Goal: Task Accomplishment & Management: Use online tool/utility

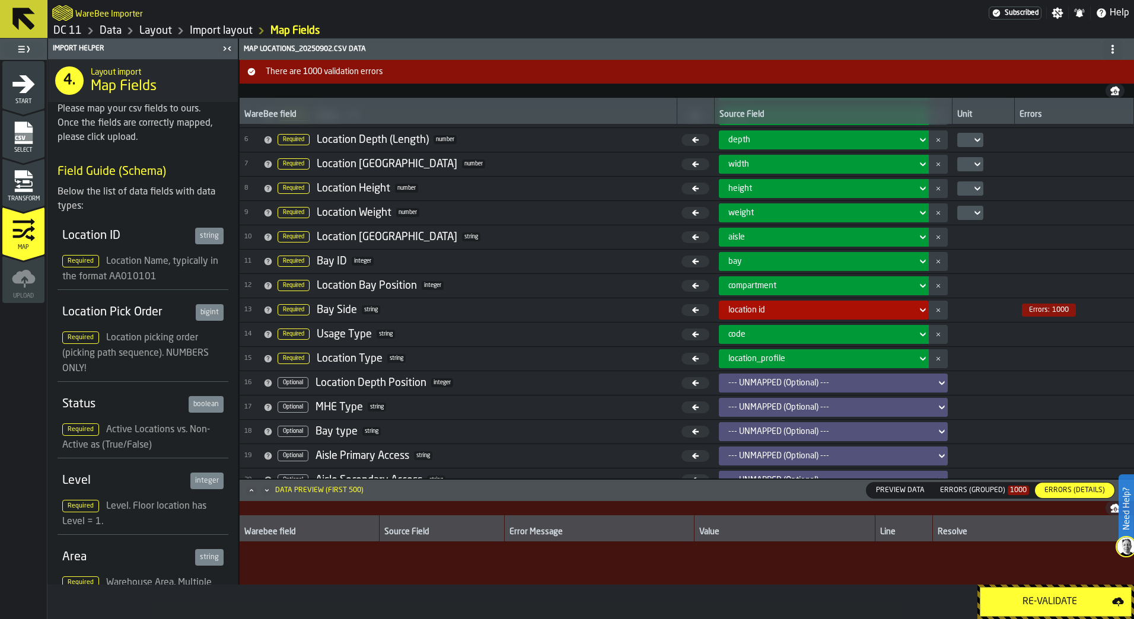
scroll to position [5513, 0]
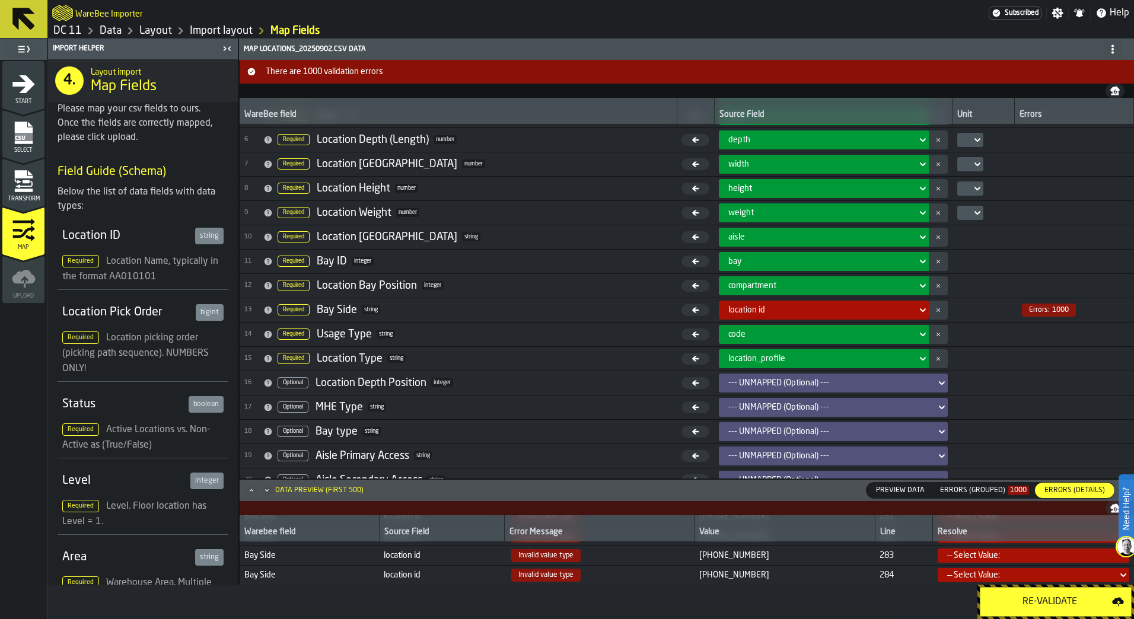
click at [249, 492] on icon "Maximize" at bounding box center [251, 490] width 12 height 12
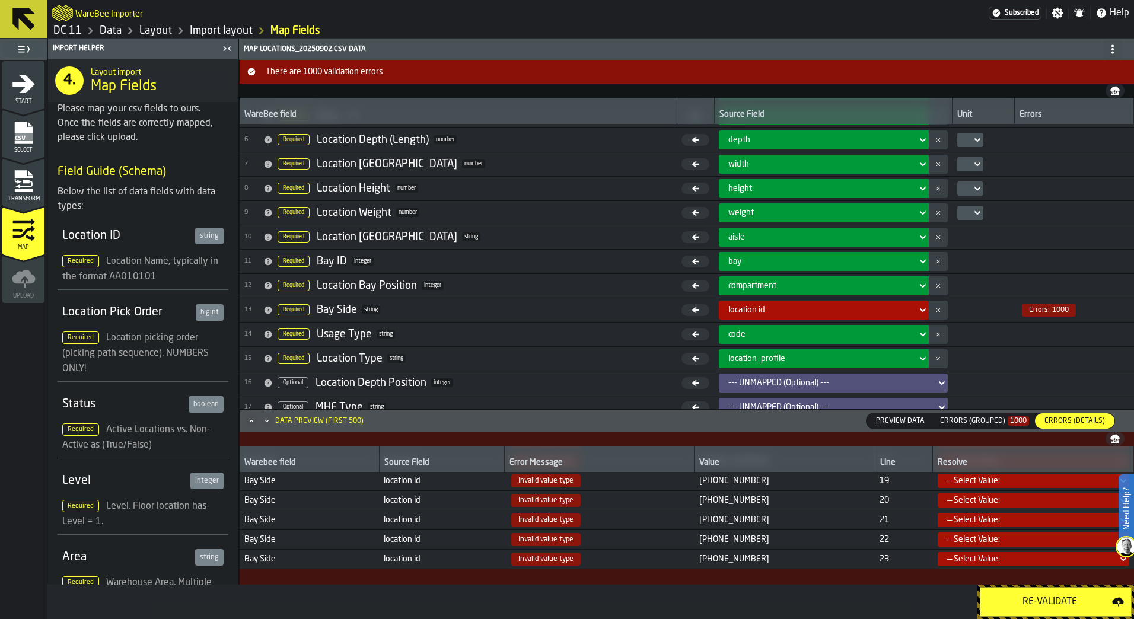
scroll to position [0, 0]
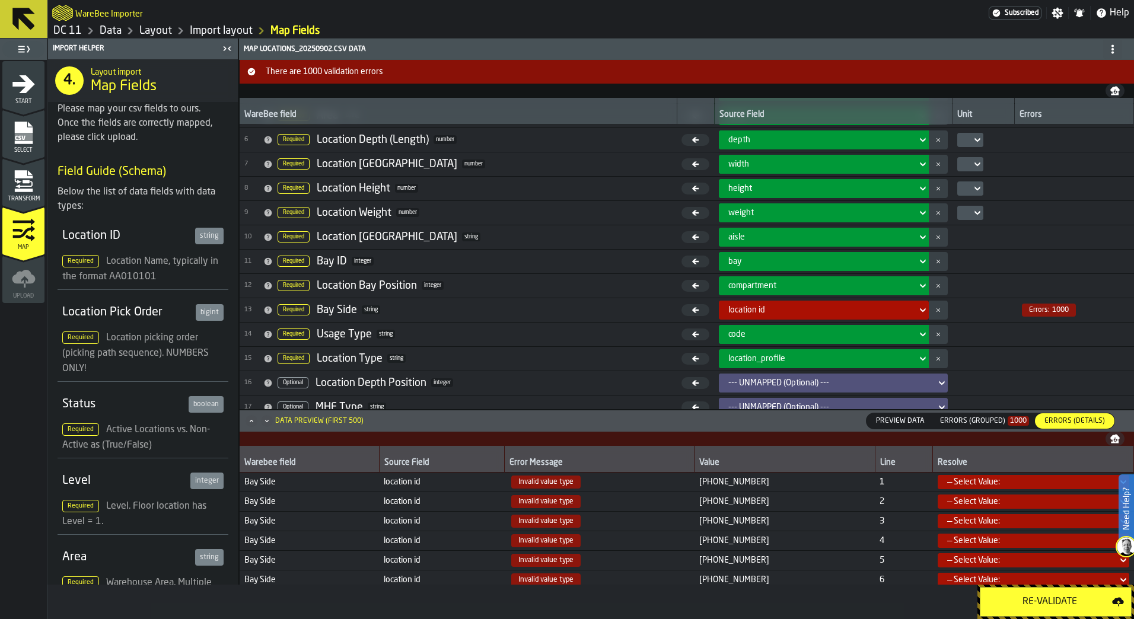
click at [917, 316] on icon at bounding box center [923, 310] width 12 height 14
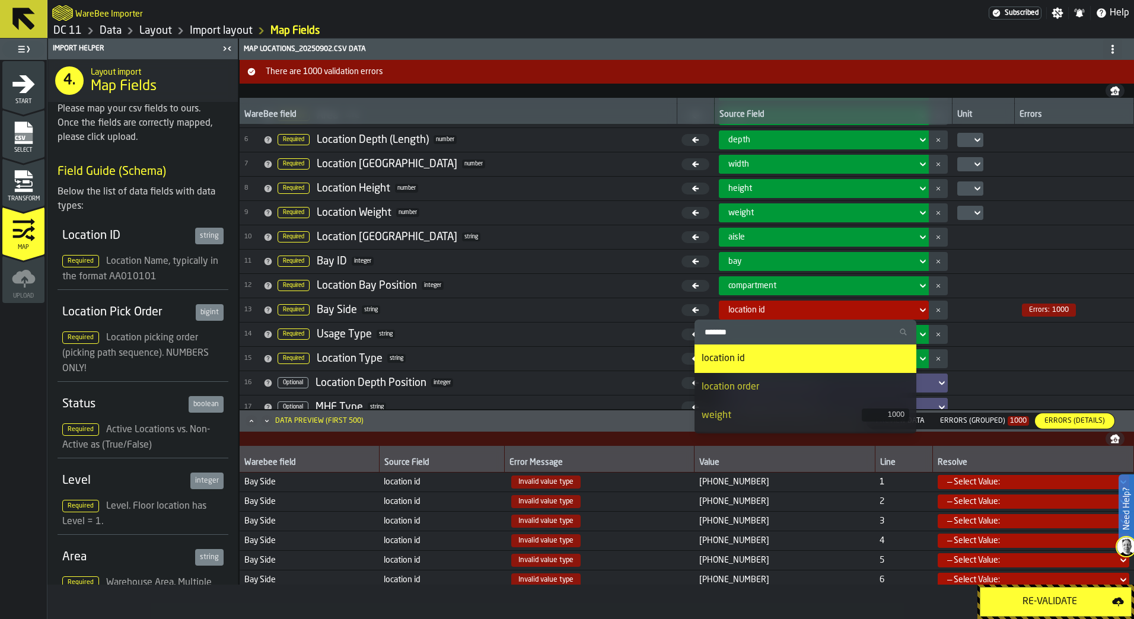
click at [920, 425] on span "Preview Data" at bounding box center [900, 421] width 58 height 11
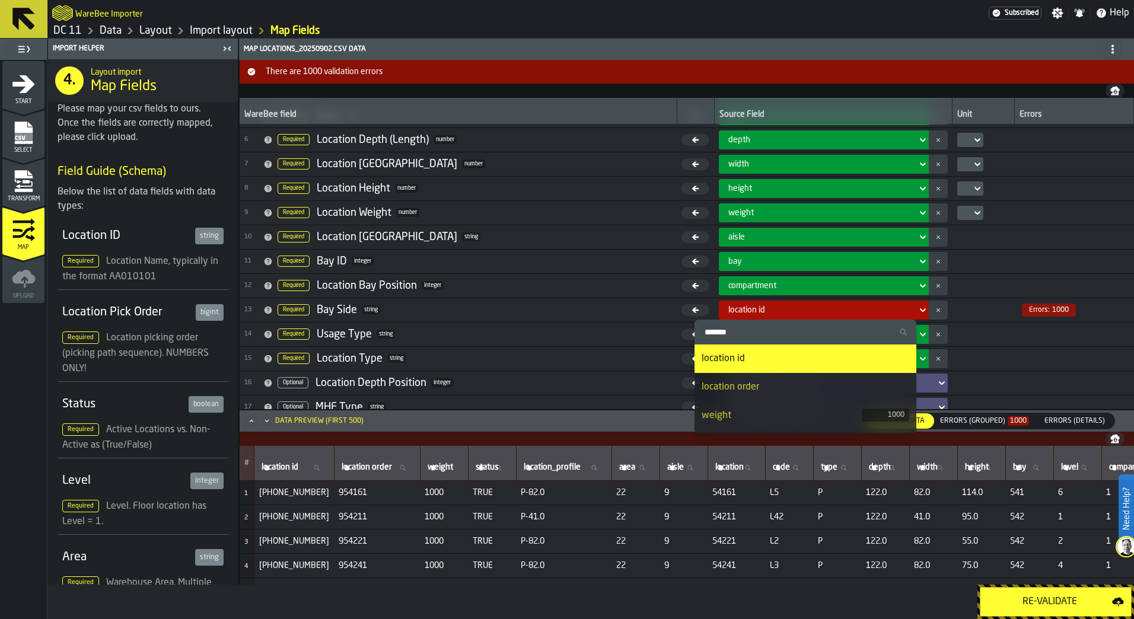
click at [1052, 426] on span "Errors (Details)" at bounding box center [1074, 421] width 70 height 11
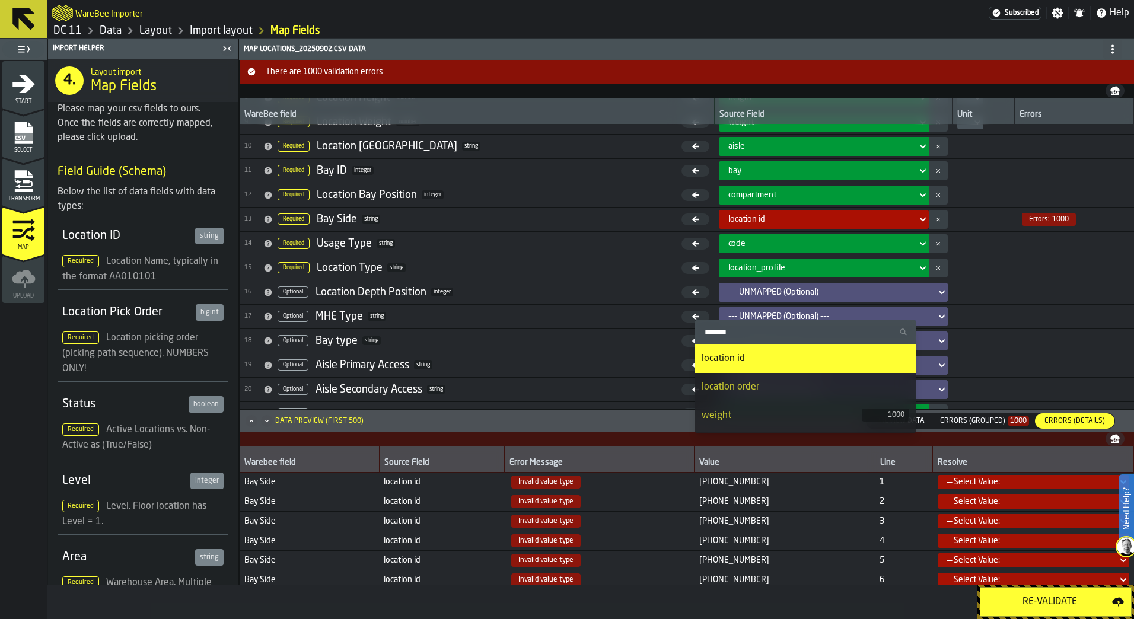
scroll to position [226, 0]
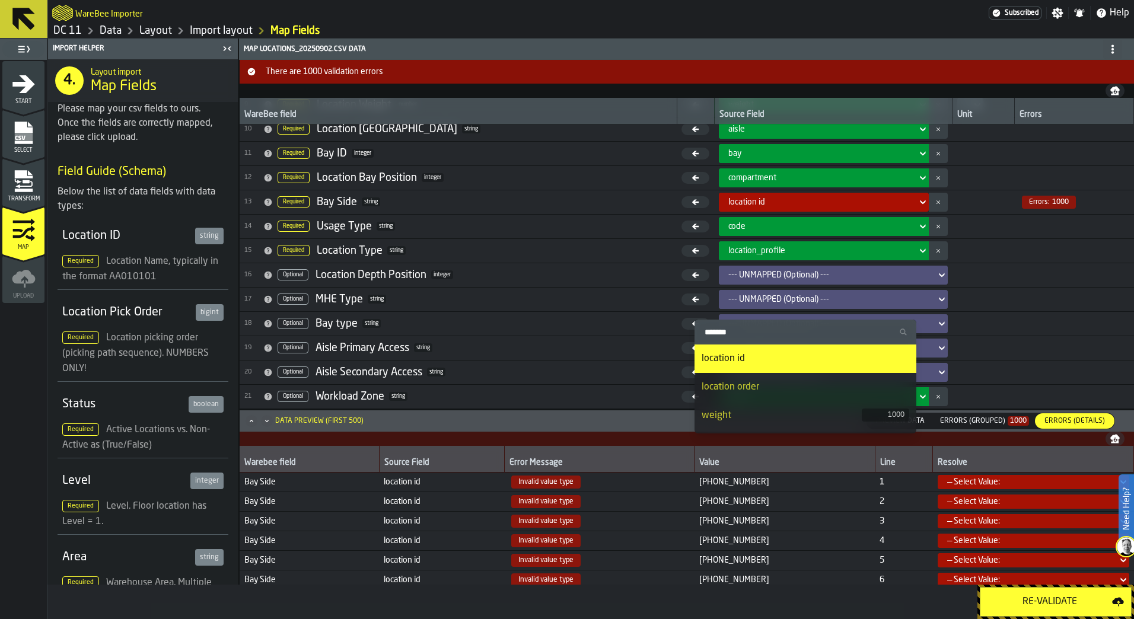
click at [919, 273] on div "--- UNMAPPED (Optional) ---" at bounding box center [829, 275] width 212 height 14
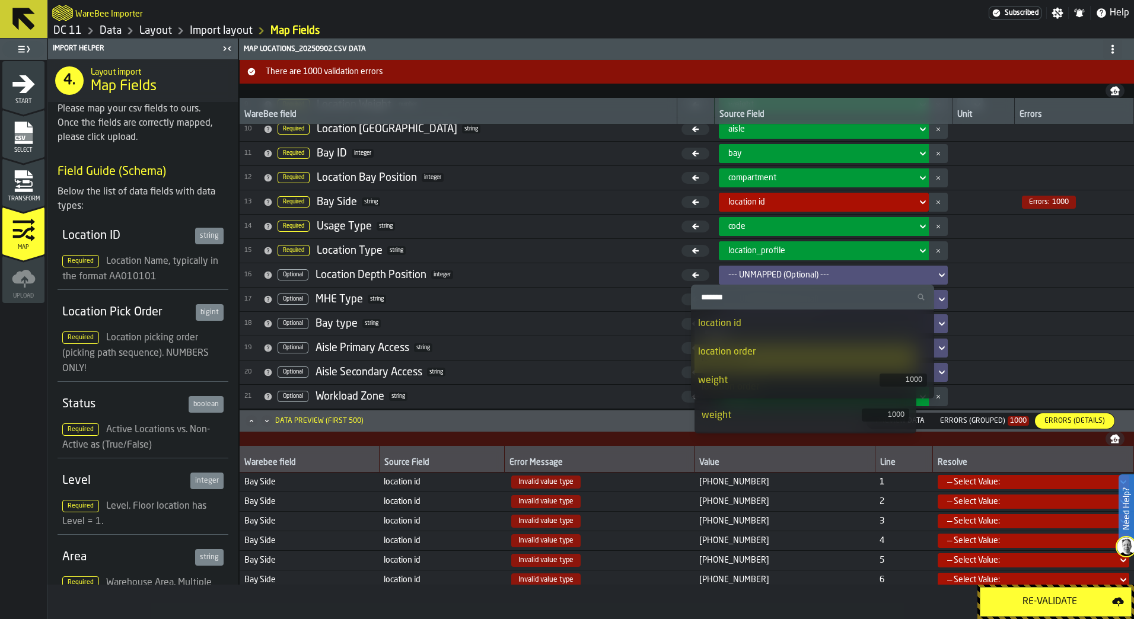
click at [912, 274] on div "--- UNMAPPED (Optional) ---" at bounding box center [829, 274] width 203 height 9
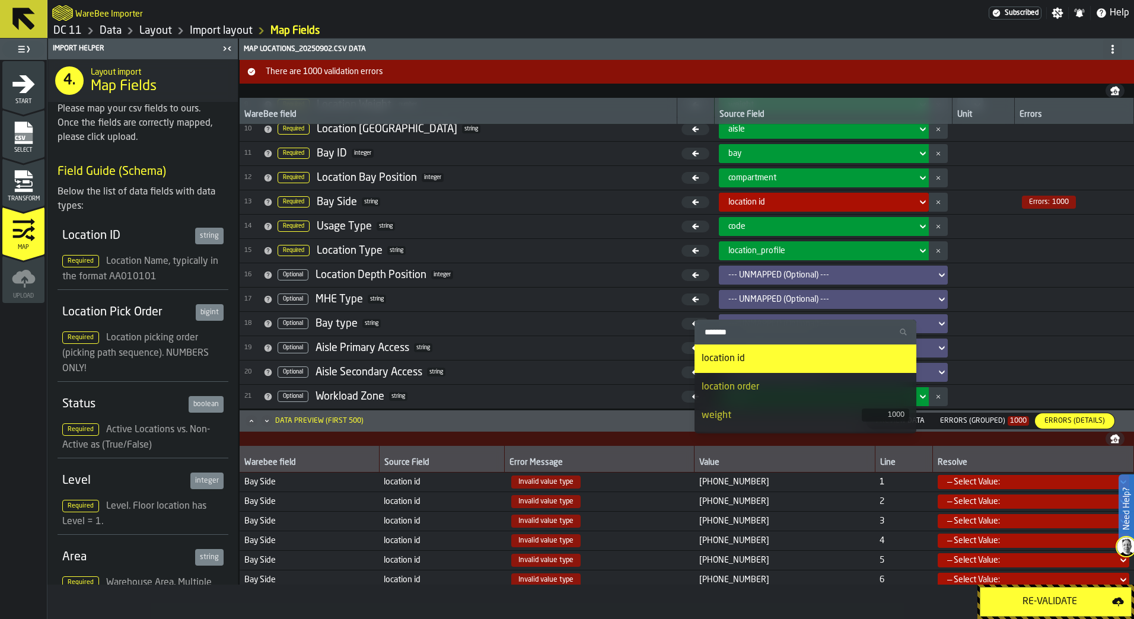
click at [814, 391] on div "location order" at bounding box center [805, 387] width 208 height 14
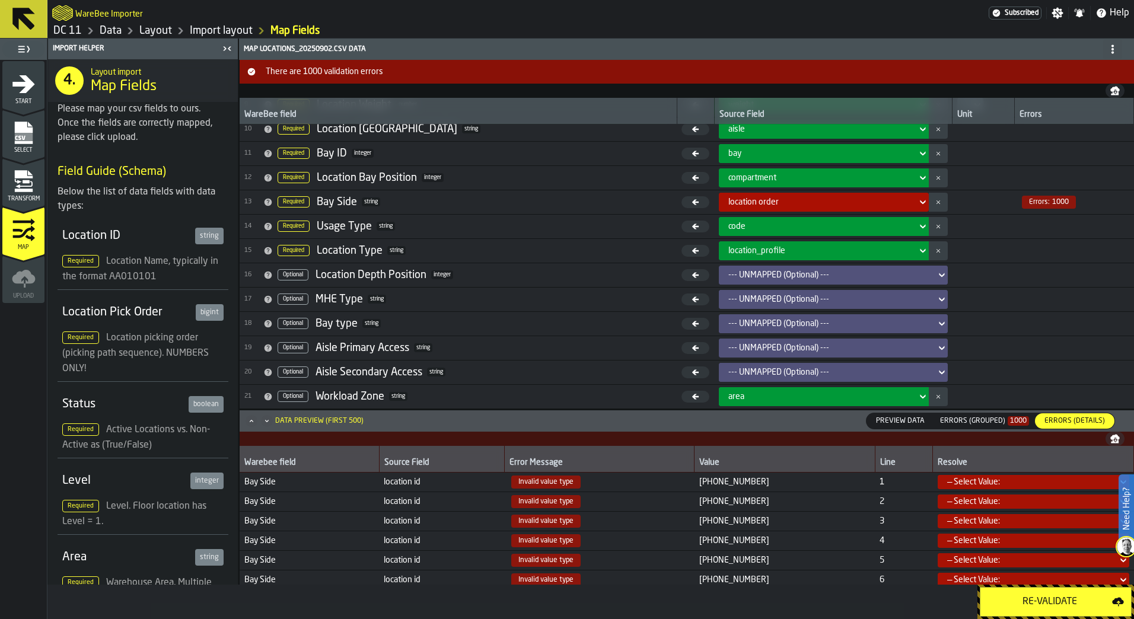
click at [917, 200] on icon at bounding box center [923, 202] width 12 height 14
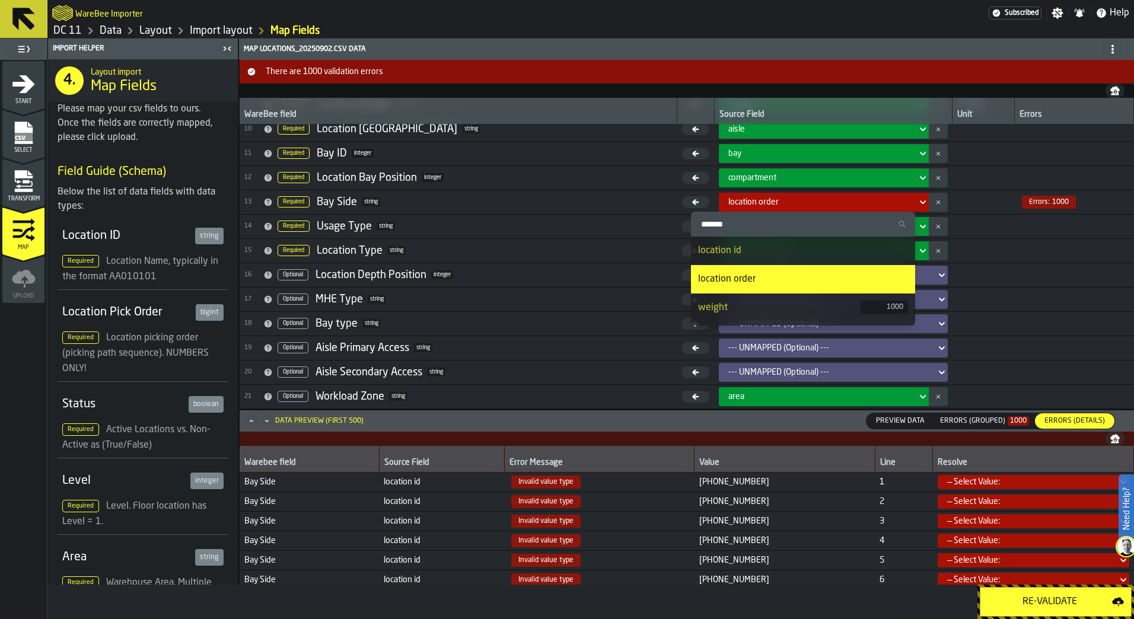
click at [855, 251] on div "location id" at bounding box center [802, 251] width 209 height 14
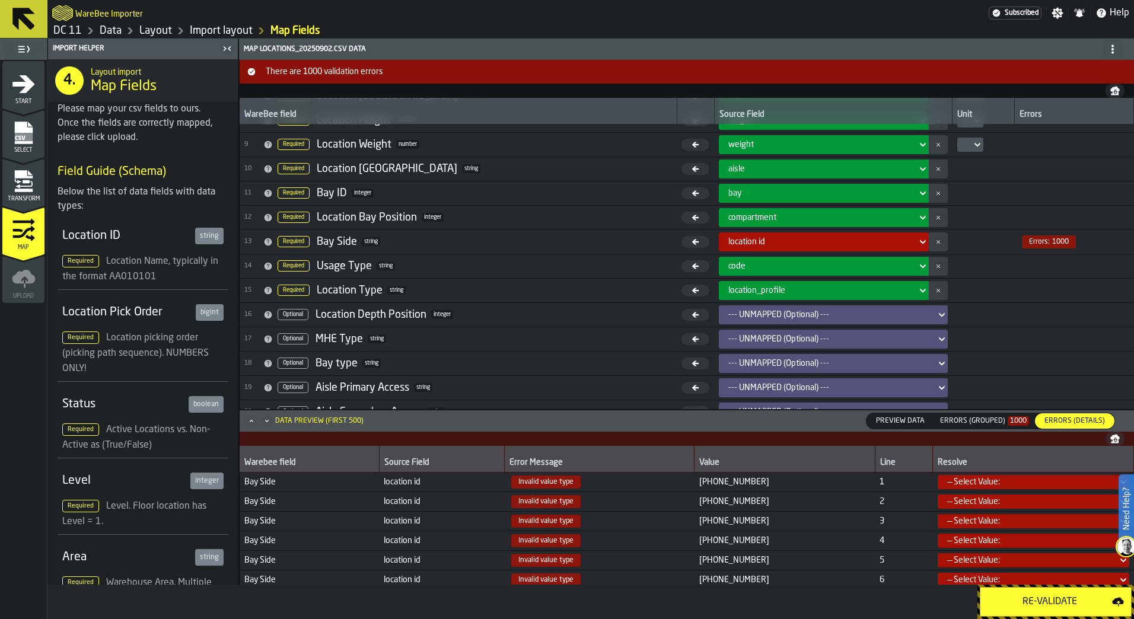
scroll to position [167, 0]
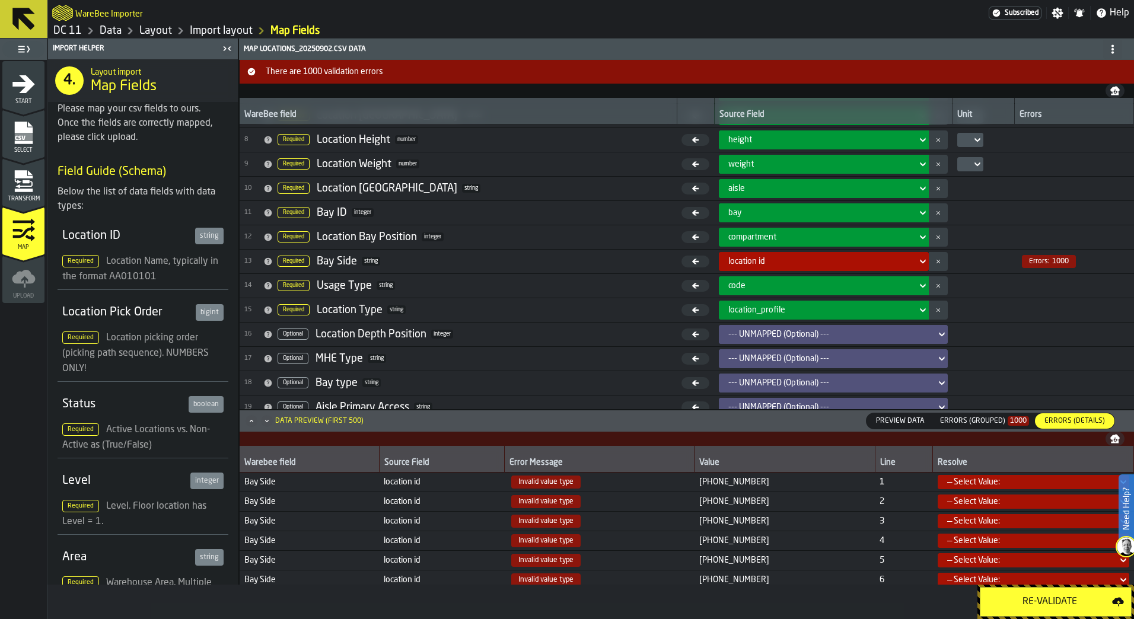
click at [1057, 480] on div "— Select Value:" at bounding box center [1029, 481] width 165 height 9
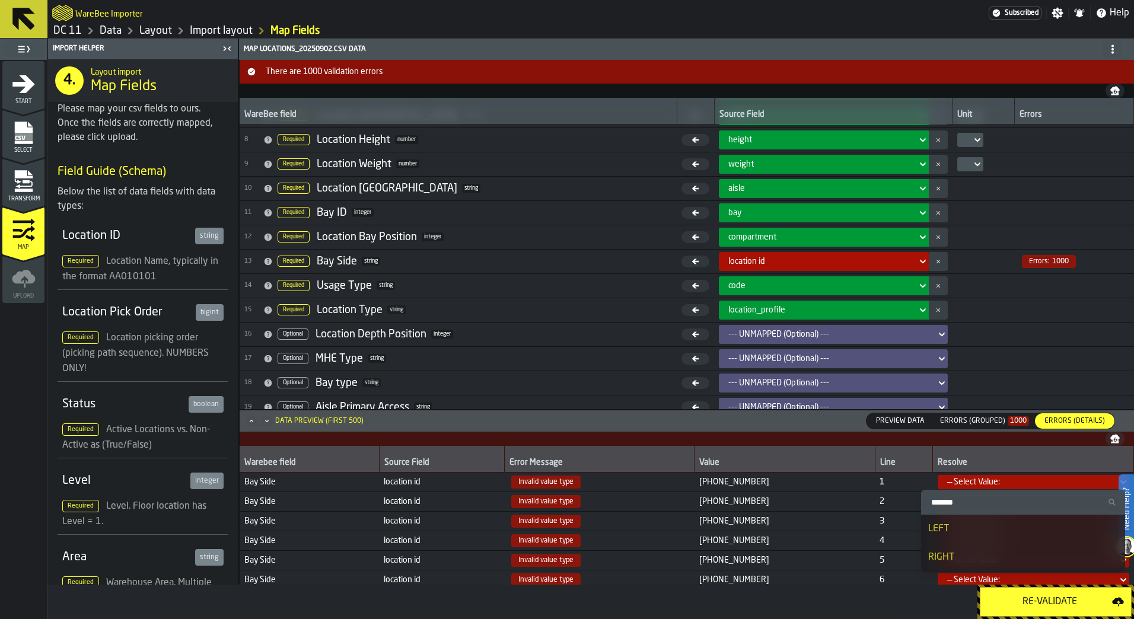
click at [1057, 480] on div "— Select Value:" at bounding box center [1029, 481] width 165 height 9
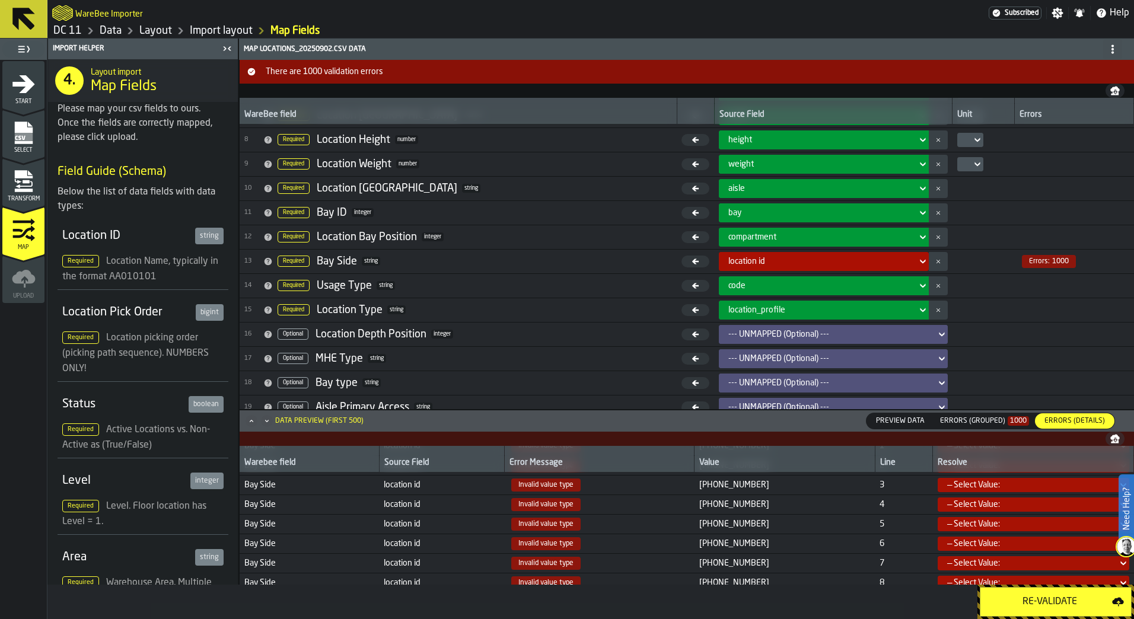
scroll to position [0, 0]
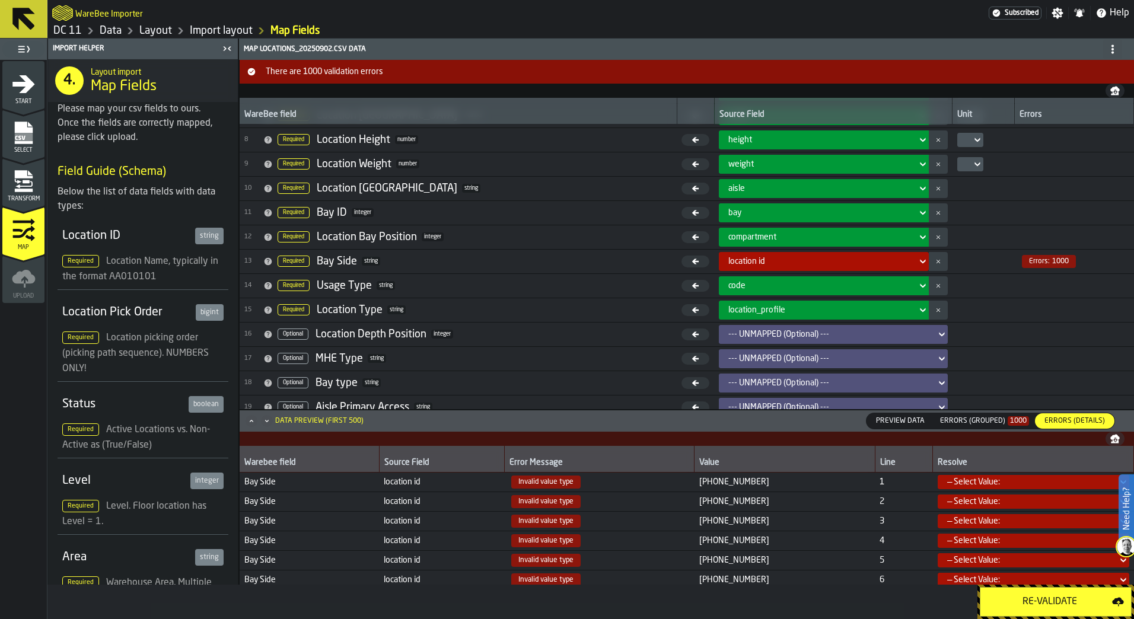
click at [1105, 56] on span at bounding box center [1112, 49] width 19 height 19
click at [1056, 71] on div "Show Mapping Settings" at bounding box center [1069, 73] width 99 height 14
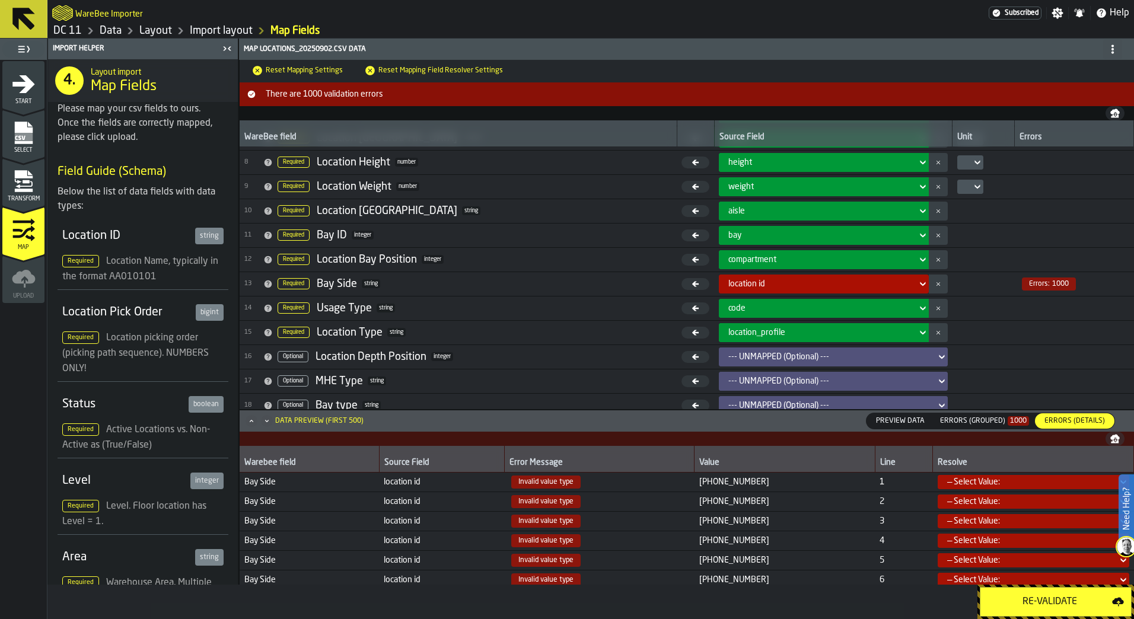
click at [1109, 50] on icon at bounding box center [1112, 48] width 9 height 9
click at [1081, 71] on div "Hide Mapping Settings" at bounding box center [1072, 73] width 95 height 14
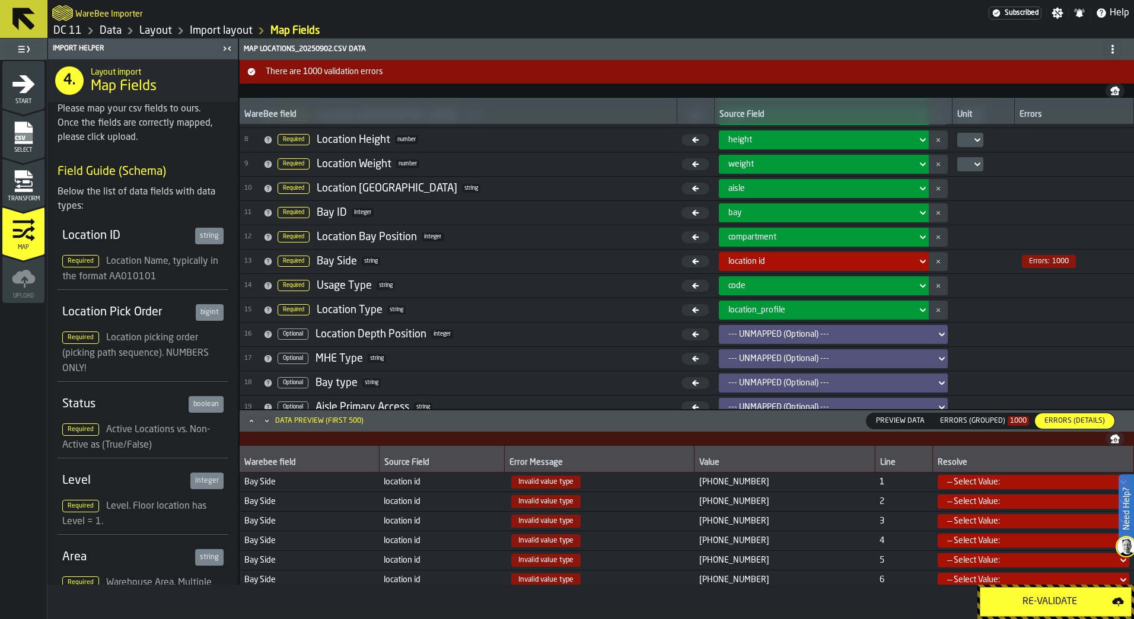
click at [1107, 54] on span at bounding box center [1112, 49] width 19 height 19
click at [1046, 100] on div "Show Dest. Settings" at bounding box center [1069, 101] width 99 height 14
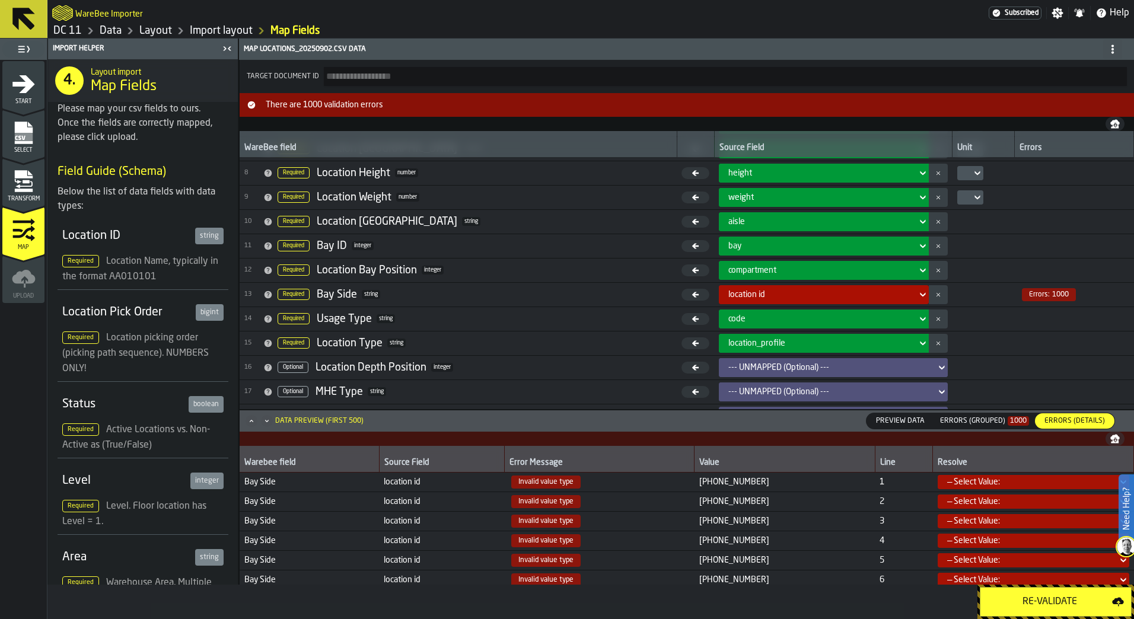
click at [1106, 45] on span at bounding box center [1112, 49] width 19 height 19
click at [1054, 110] on li "Hide Dest. Settings" at bounding box center [1069, 101] width 113 height 28
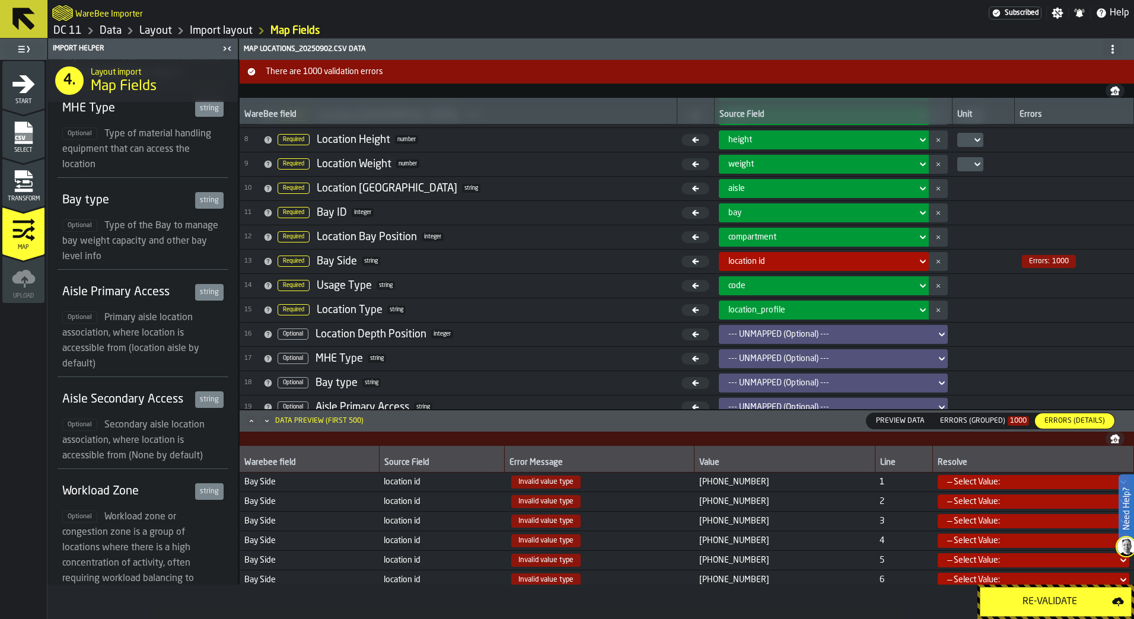
scroll to position [1392, 0]
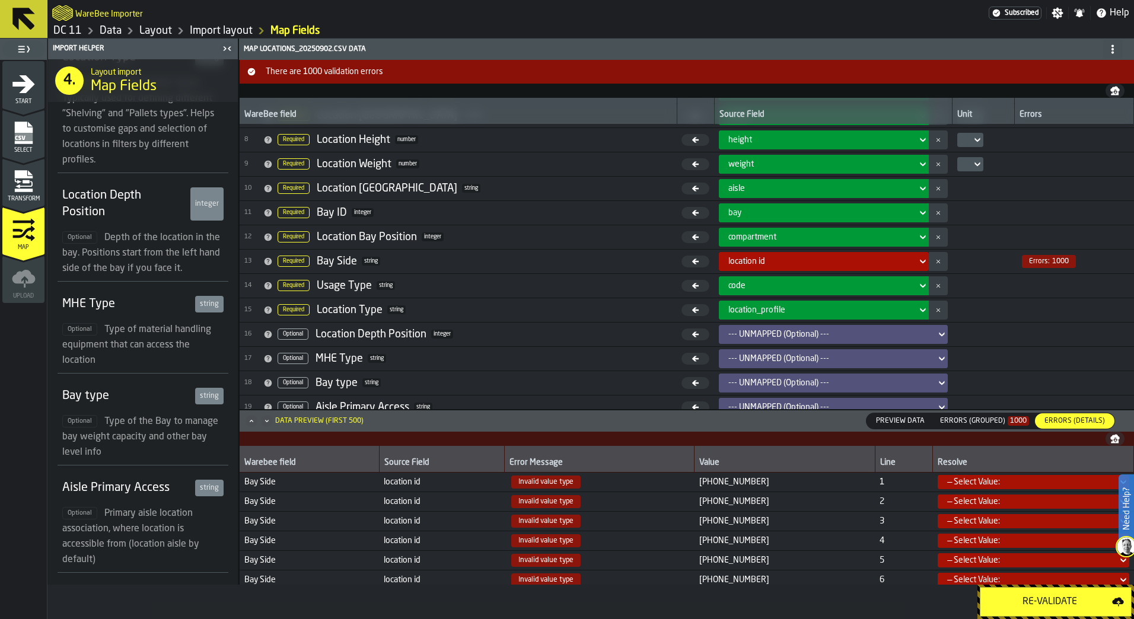
click at [204, 296] on div "string" at bounding box center [209, 304] width 28 height 17
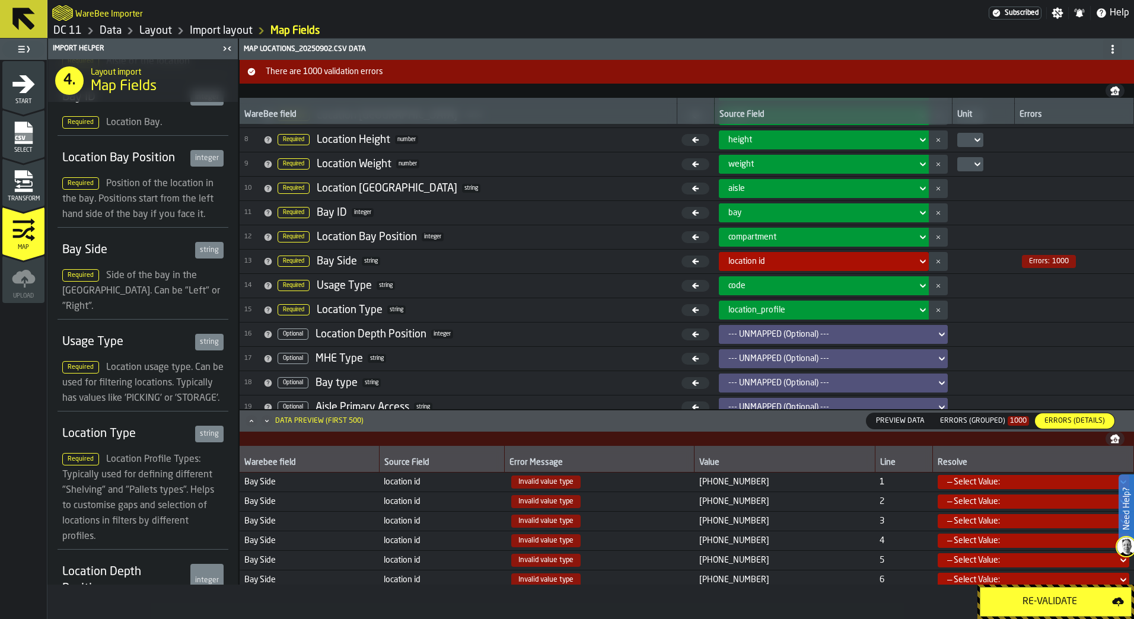
scroll to position [976, 0]
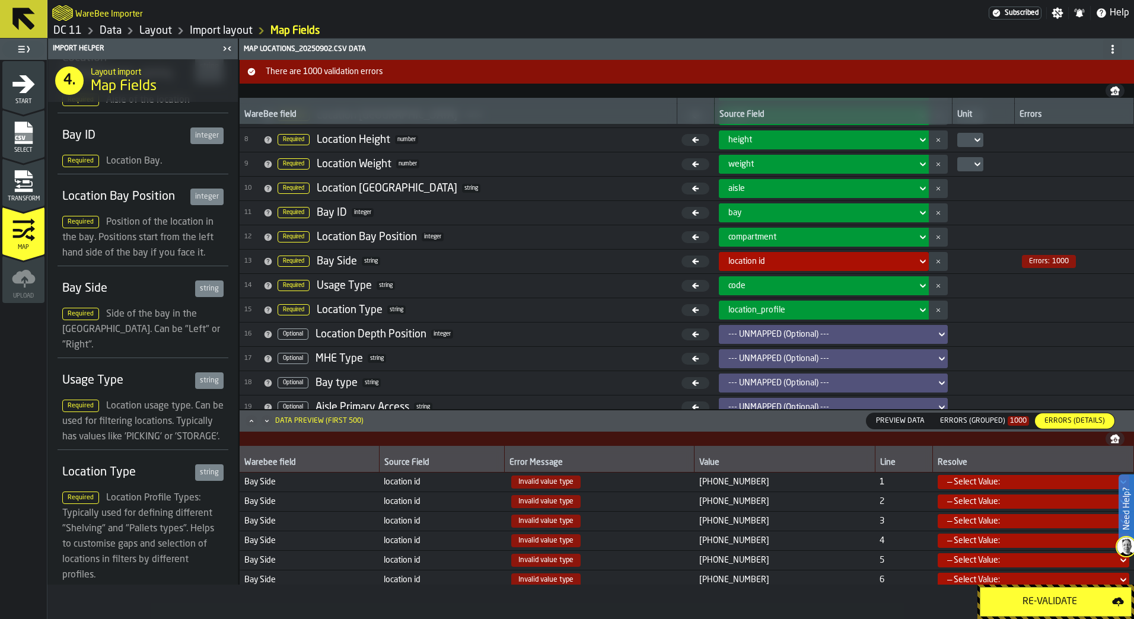
click at [540, 483] on span "Invalid value type" at bounding box center [545, 481] width 69 height 13
click at [681, 261] on icon at bounding box center [695, 262] width 28 height 12
click at [692, 260] on icon at bounding box center [695, 260] width 7 height 5
click at [1087, 481] on div "— Select Value:" at bounding box center [1029, 481] width 165 height 9
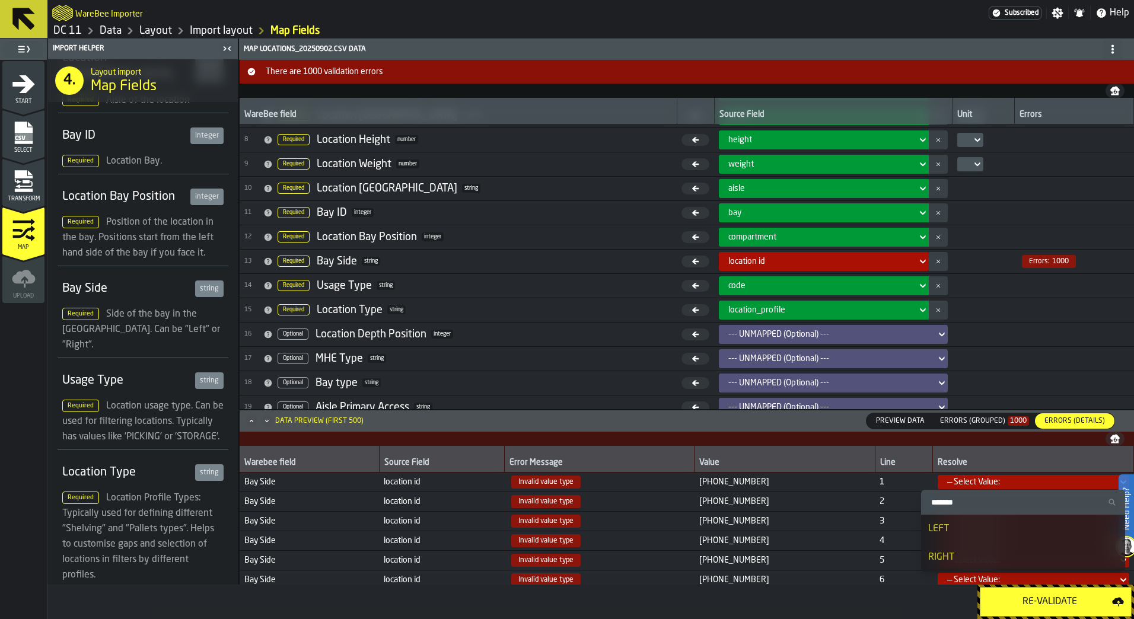
click at [1045, 522] on div "LEFT" at bounding box center [1023, 529] width 190 height 14
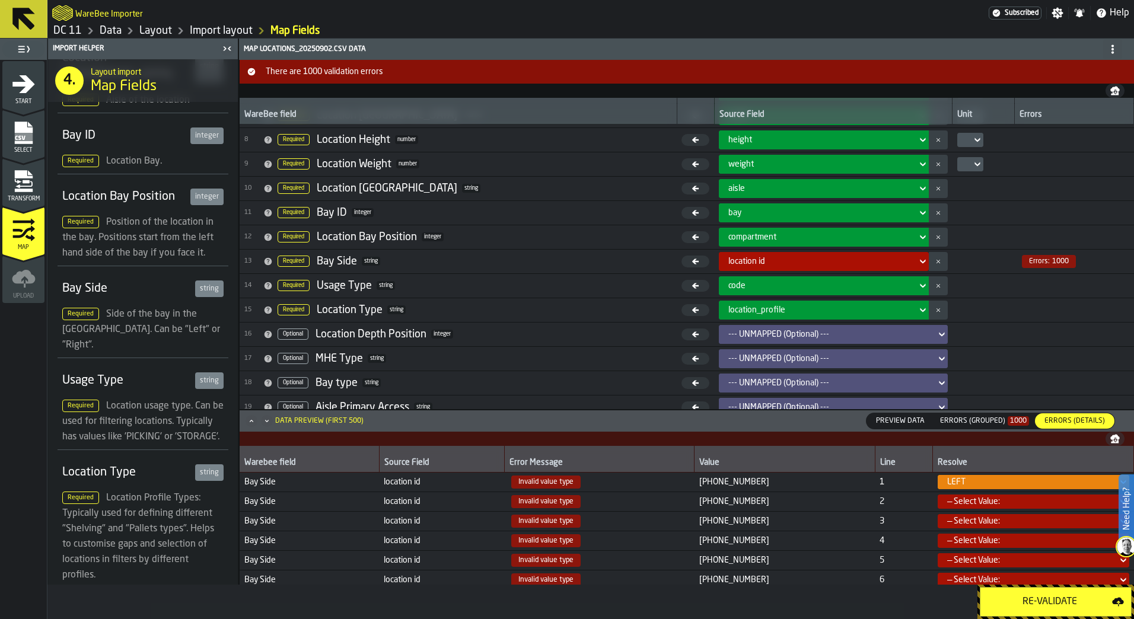
click at [1054, 501] on div "— Select Value:" at bounding box center [1029, 501] width 165 height 9
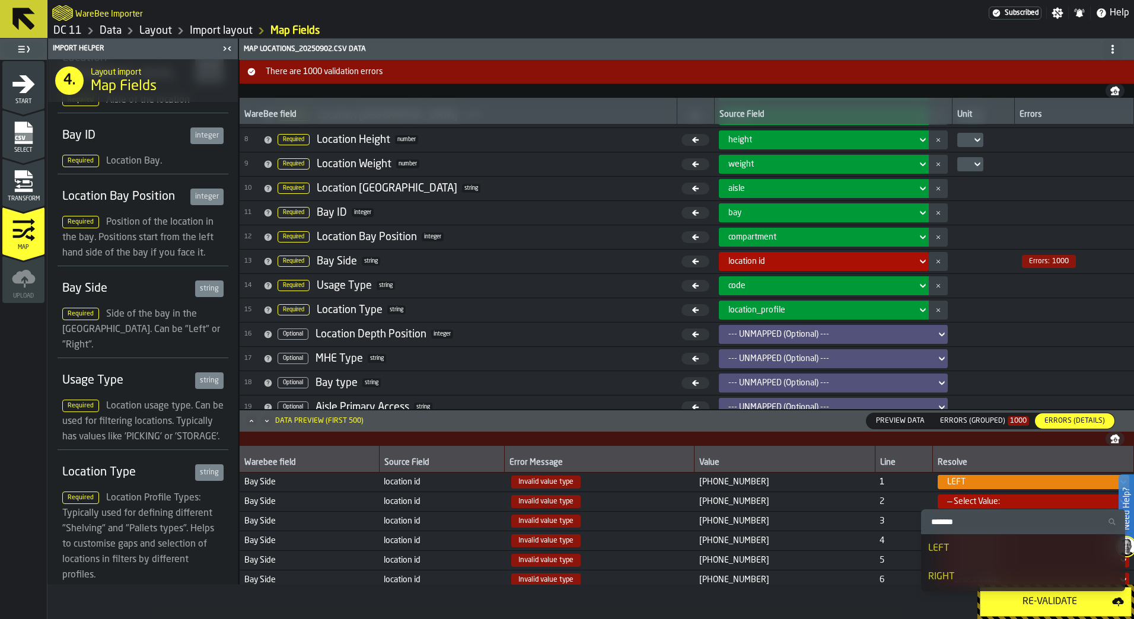
click at [1022, 566] on li "RIGHT" at bounding box center [1023, 577] width 204 height 28
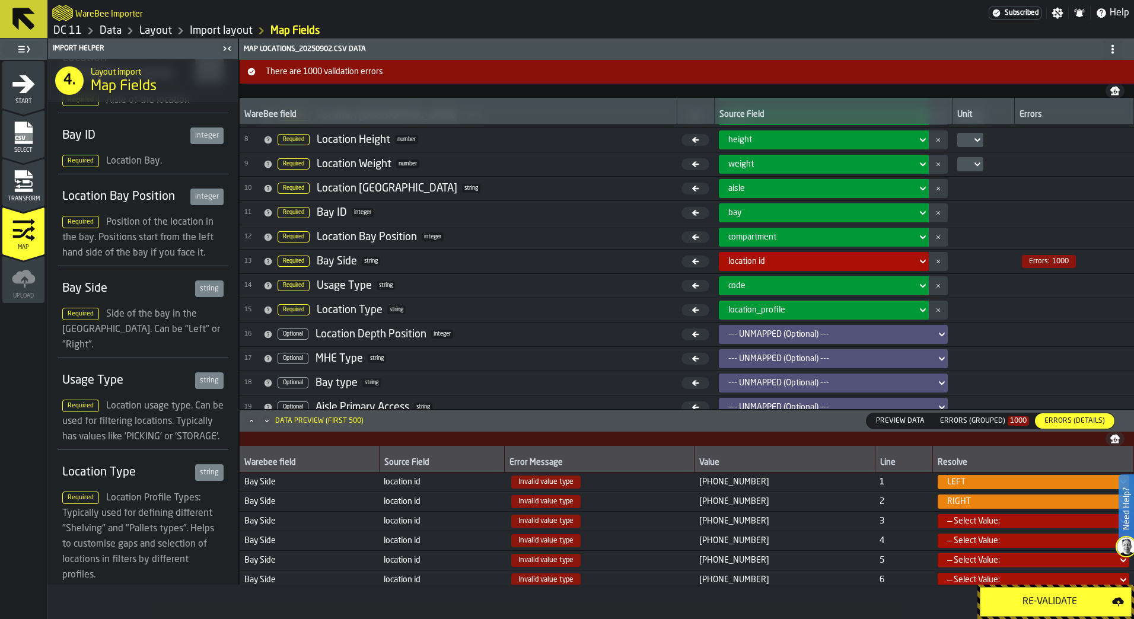
click at [1038, 611] on button "Re-Validate" at bounding box center [1055, 602] width 152 height 30
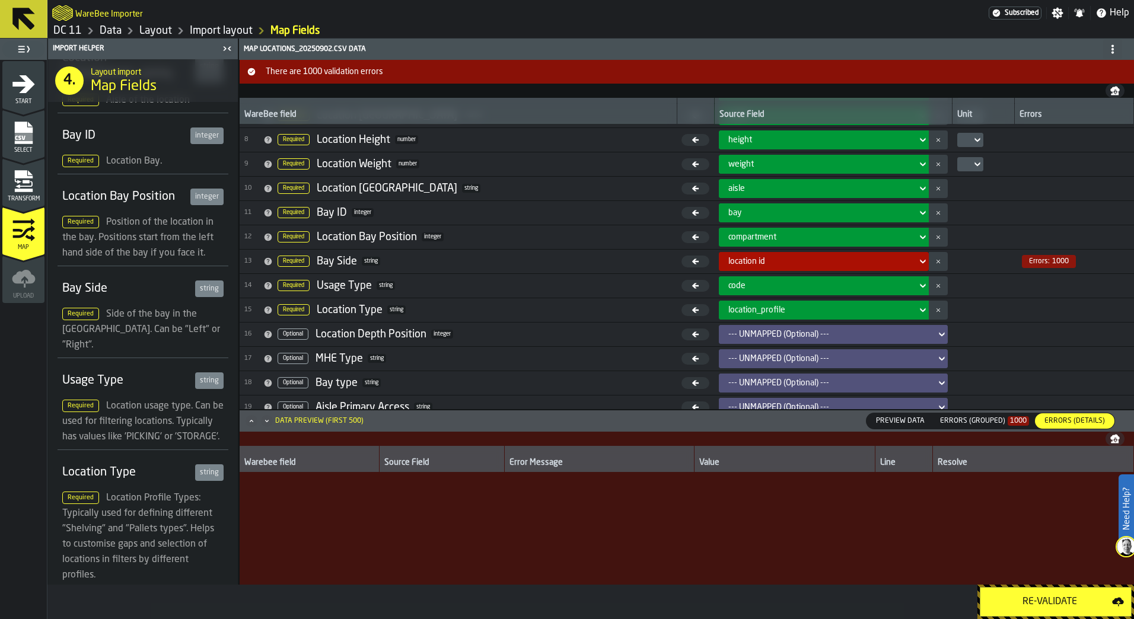
scroll to position [0, 0]
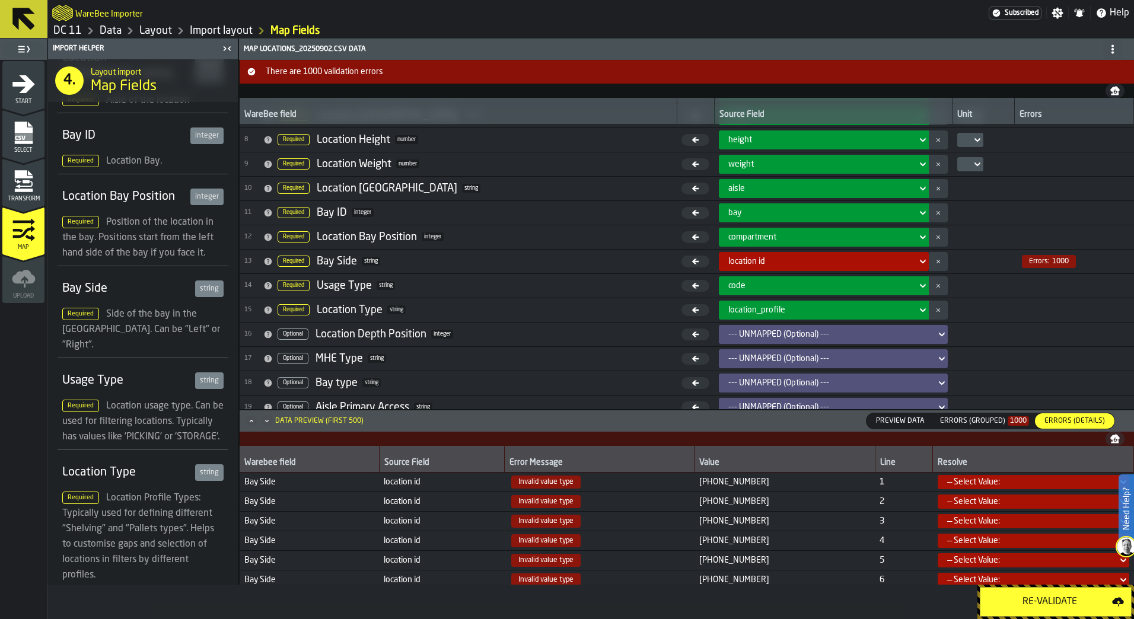
click at [912, 426] on span "Preview Data" at bounding box center [900, 421] width 58 height 11
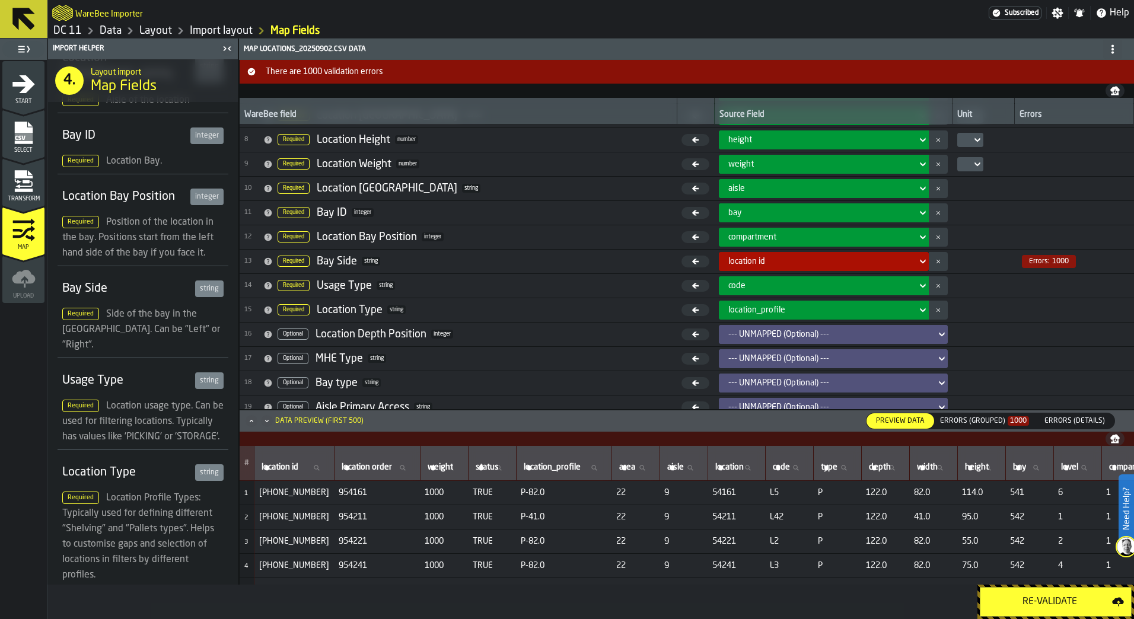
click at [917, 241] on icon at bounding box center [923, 237] width 12 height 14
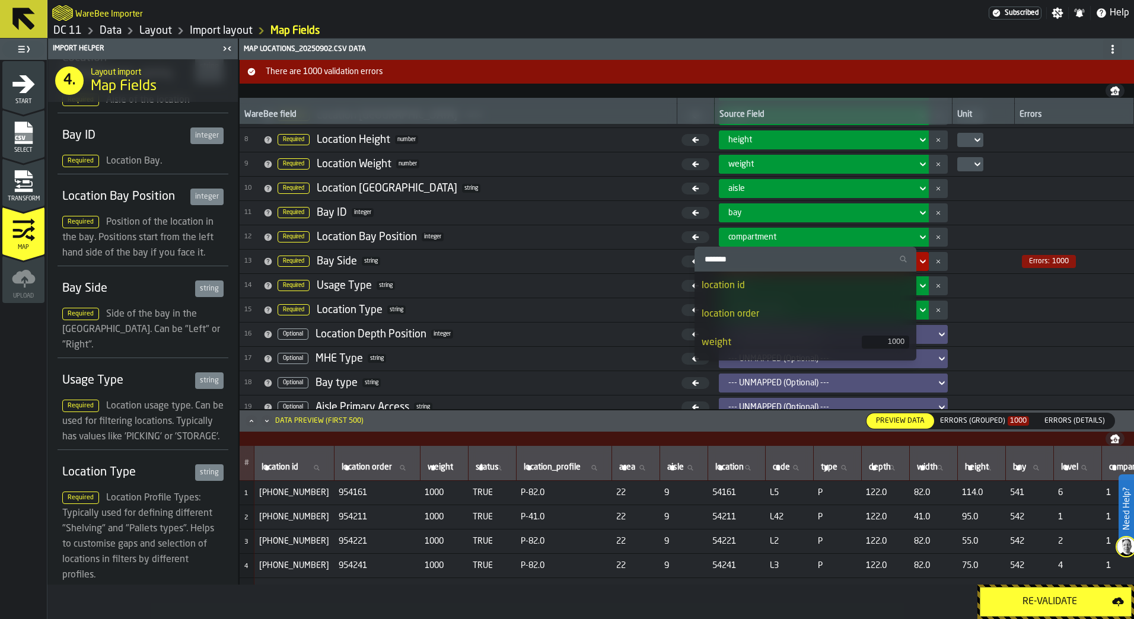
click at [968, 254] on td at bounding box center [983, 261] width 62 height 24
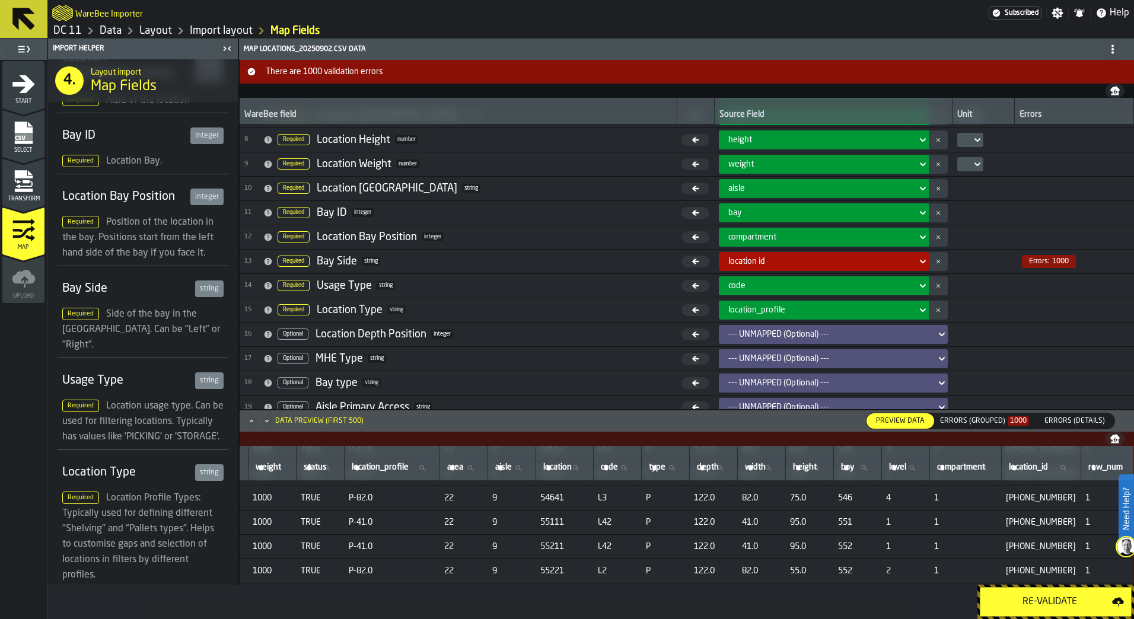
scroll to position [0, 209]
click at [94, 280] on div "Bay Side" at bounding box center [126, 288] width 128 height 17
click at [91, 280] on div "Bay Side" at bounding box center [126, 288] width 128 height 17
click at [199, 280] on div "string" at bounding box center [209, 288] width 28 height 17
click at [164, 307] on div "Required Side of the bay in the [GEOGRAPHIC_DATA]. Can be "Left" or "Right"." at bounding box center [142, 330] width 161 height 46
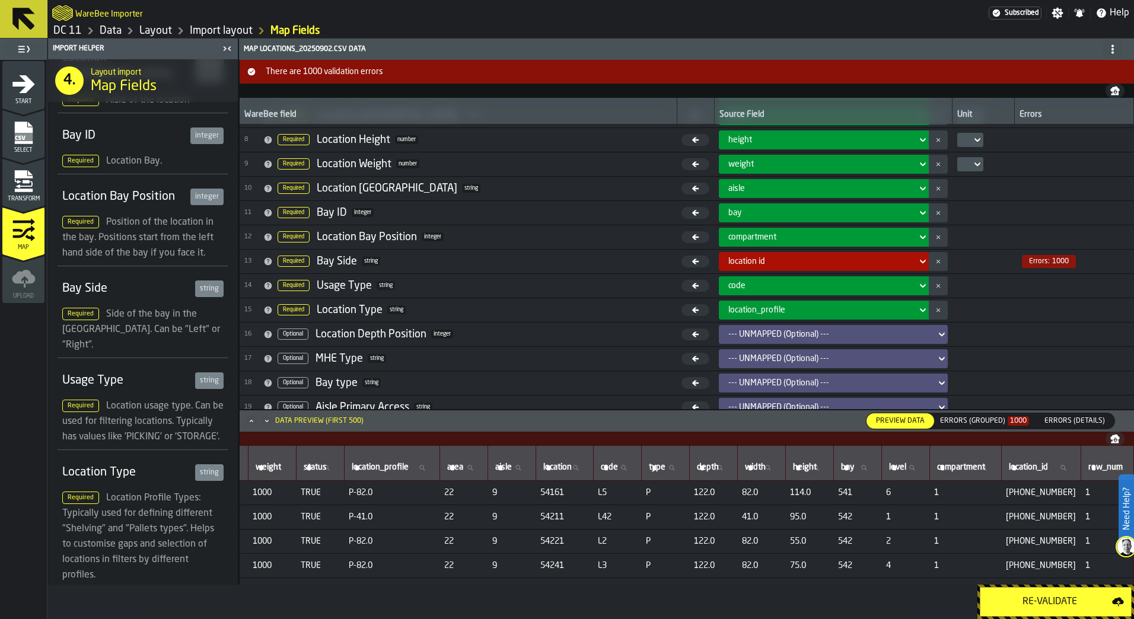
click at [145, 309] on span "Side of the bay in the [GEOGRAPHIC_DATA]. Can be "Left" or "Right"." at bounding box center [141, 329] width 158 height 40
click at [267, 289] on icon at bounding box center [268, 286] width 8 height 8
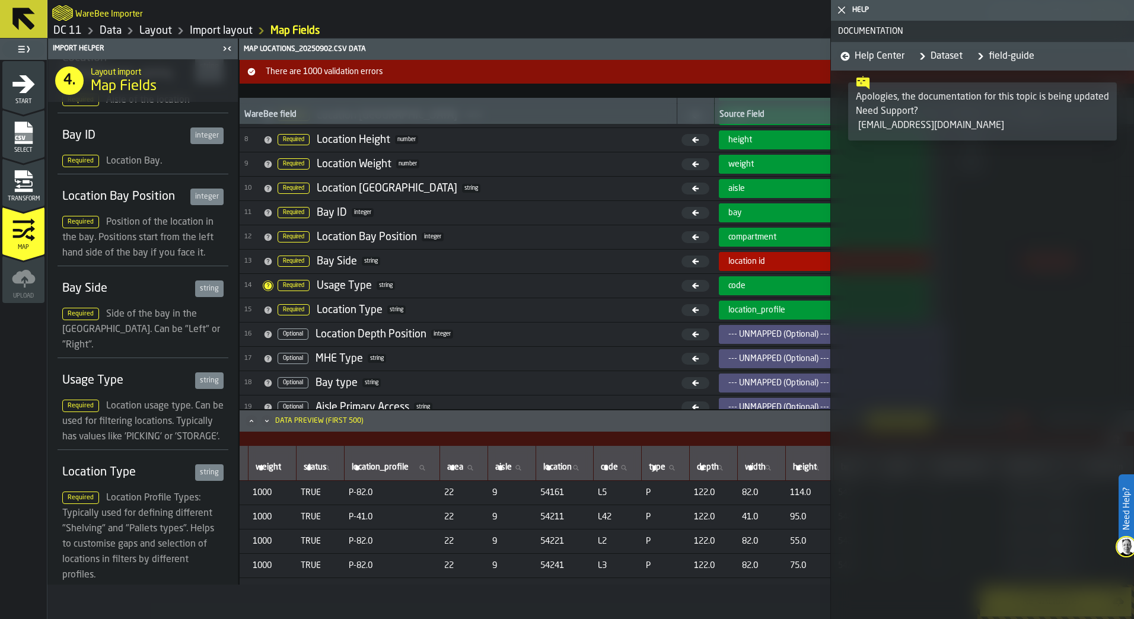
click at [1125, 508] on label "Need Help?" at bounding box center [1125, 508] width 13 height 66
click at [842, 12] on icon "button-toggle-Close me" at bounding box center [841, 10] width 14 height 14
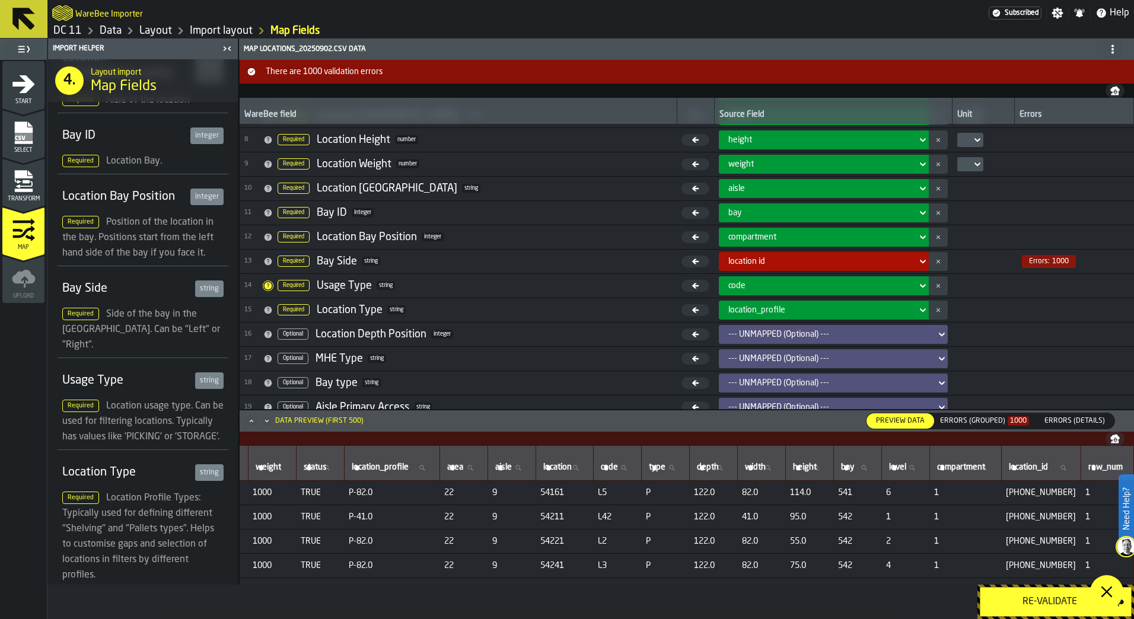
click at [1108, 590] on icon at bounding box center [1106, 592] width 14 height 14
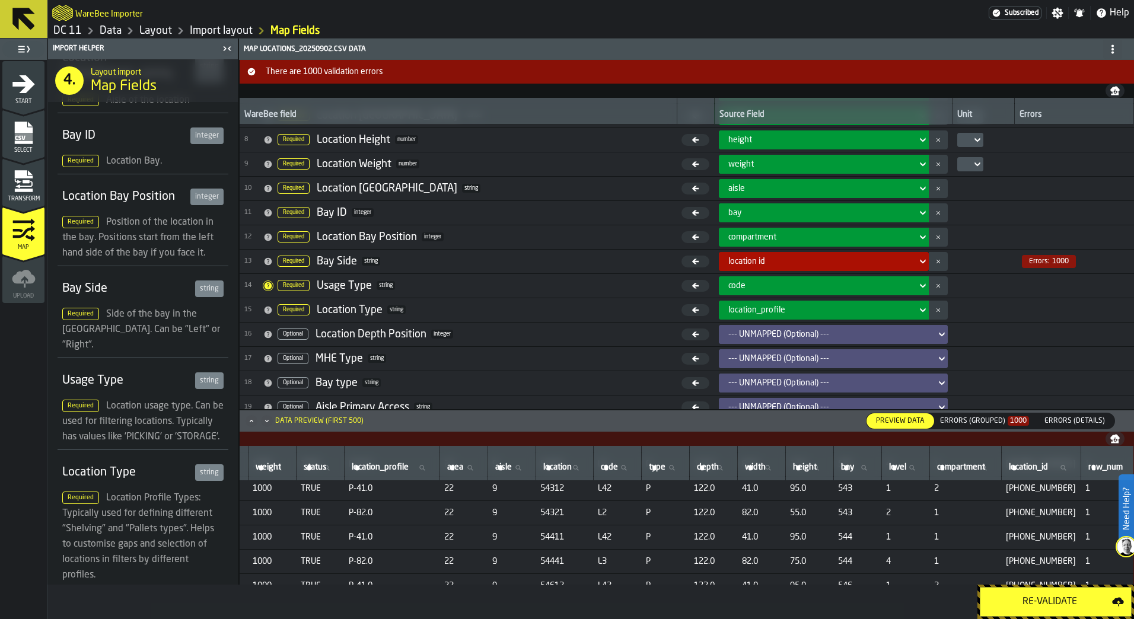
scroll to position [58, 209]
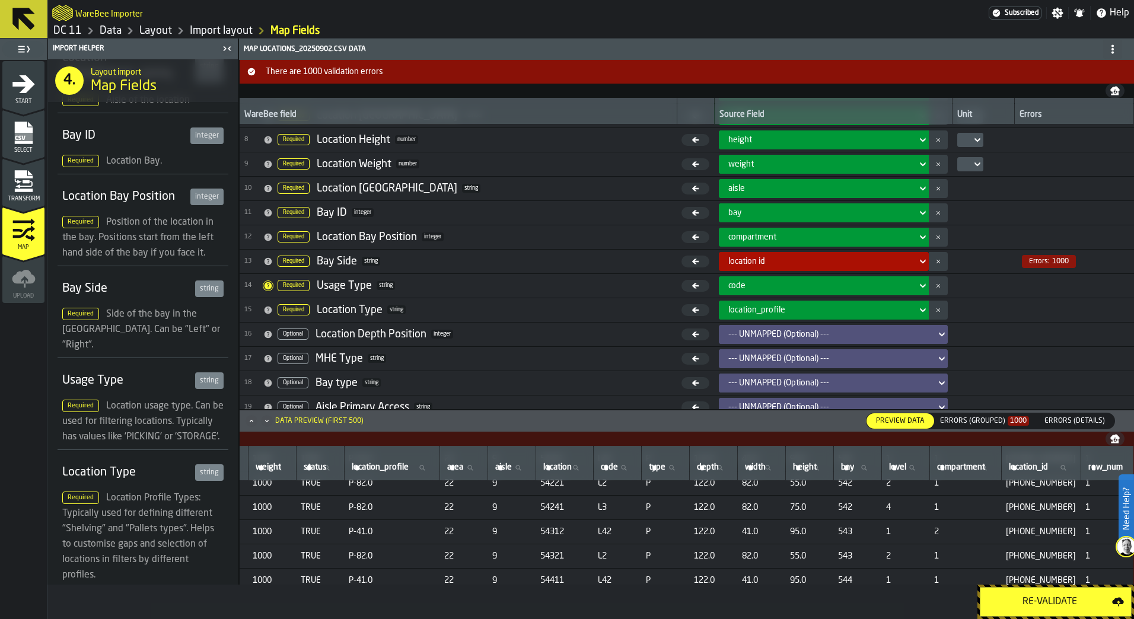
click at [36, 49] on div "button-toggle-Toggle Full Menu" at bounding box center [23, 49] width 42 height 17
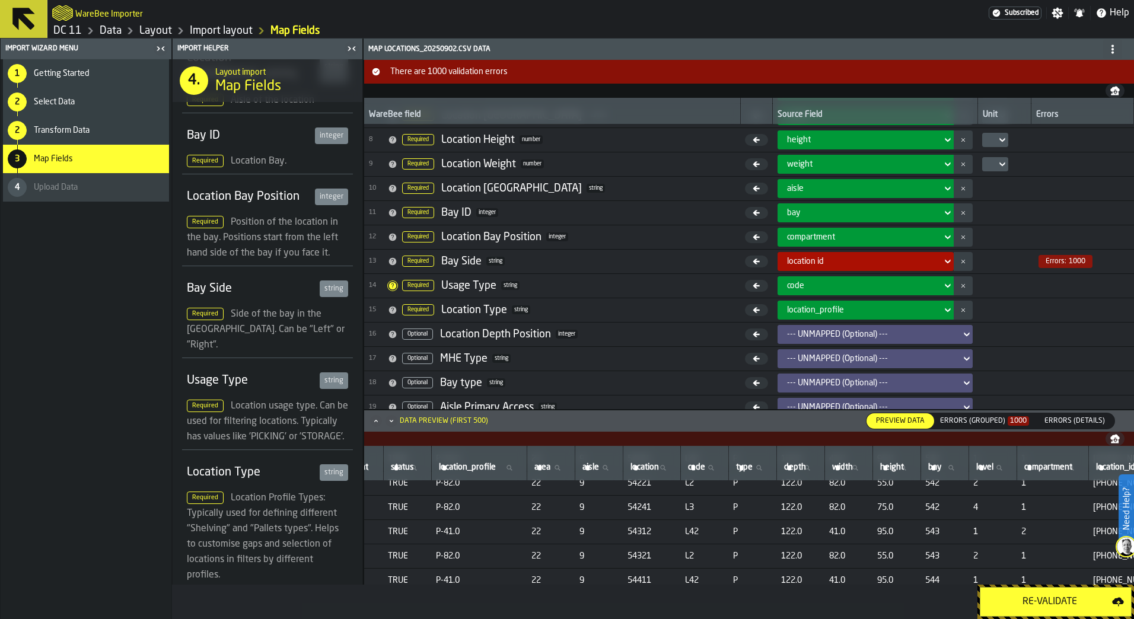
click at [166, 52] on icon "button-toggle-Close me" at bounding box center [161, 49] width 14 height 14
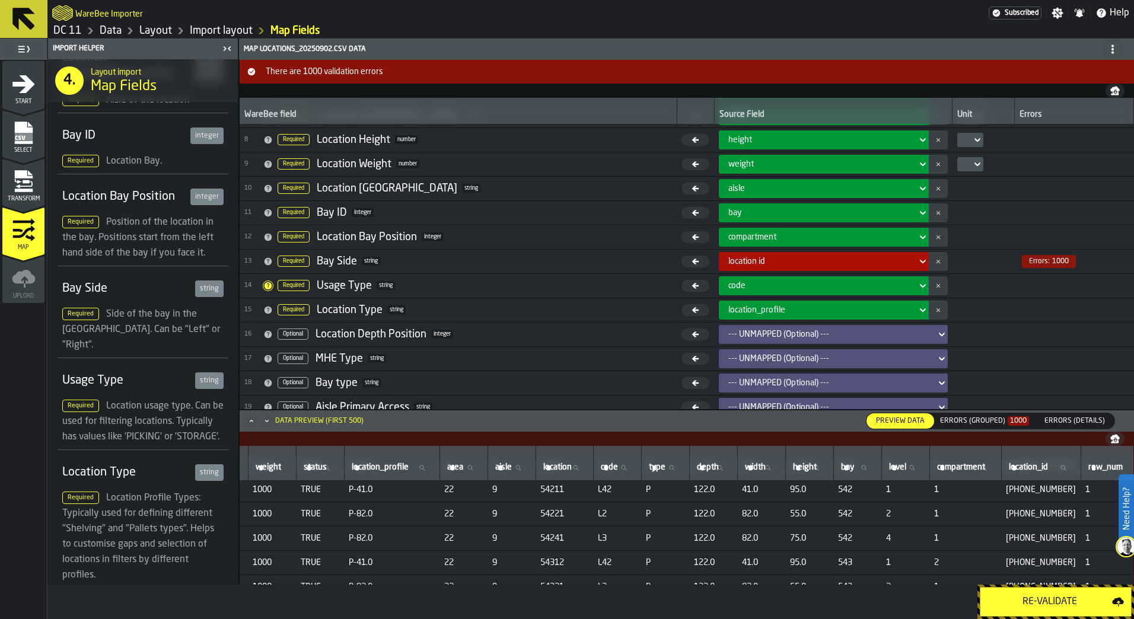
scroll to position [0, 209]
click at [249, 423] on icon "Maximize" at bounding box center [251, 421] width 12 height 12
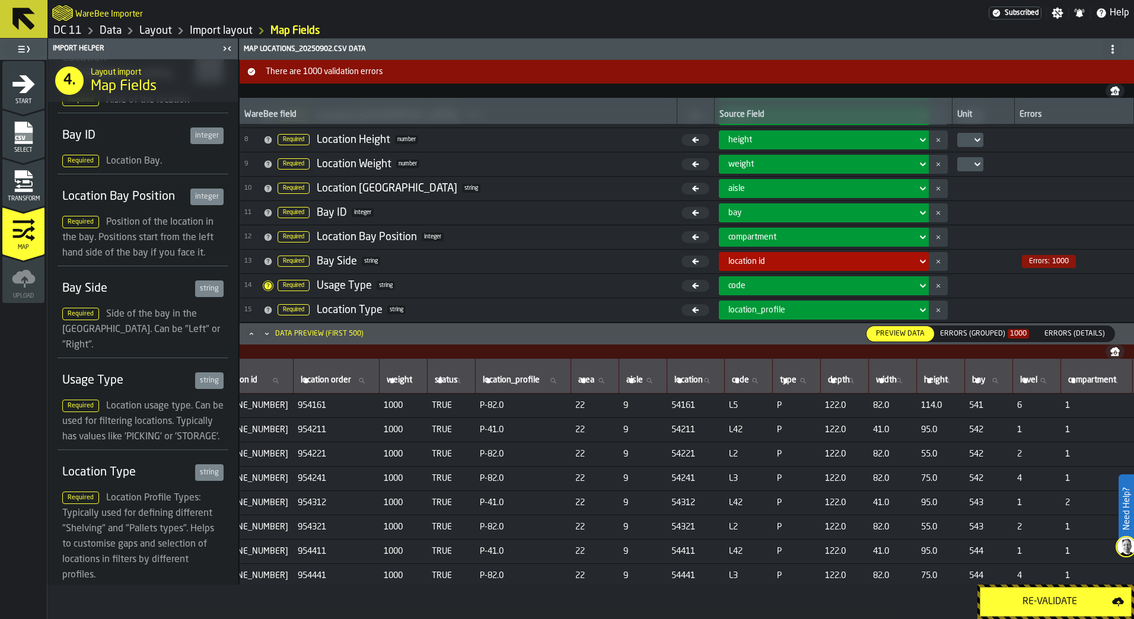
scroll to position [0, 0]
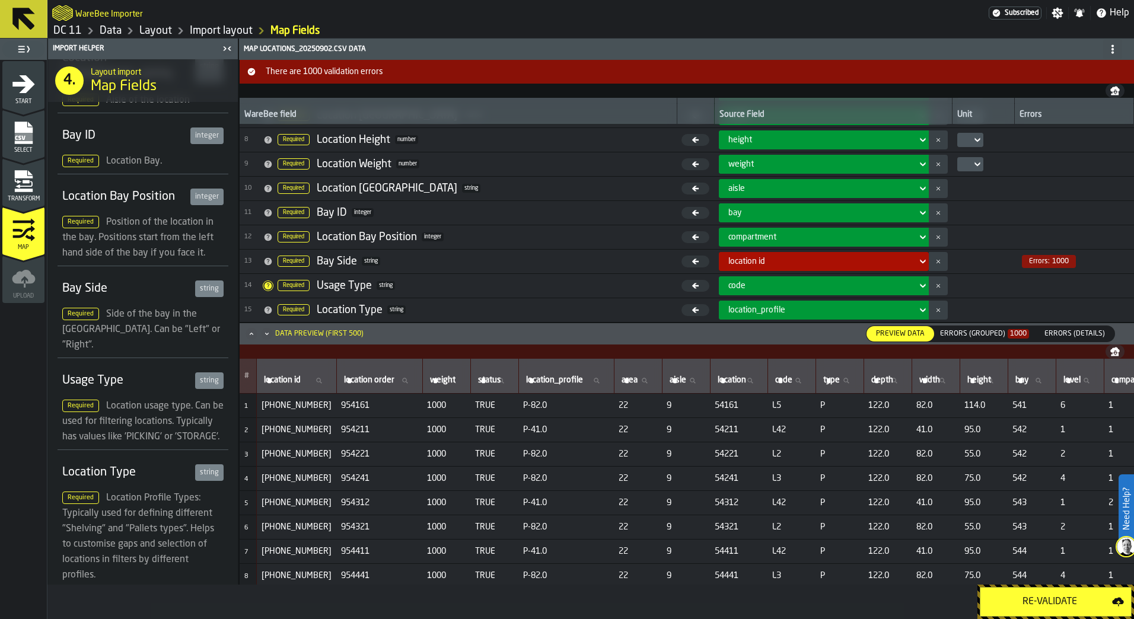
click at [900, 257] on div "location id" at bounding box center [819, 261] width 193 height 14
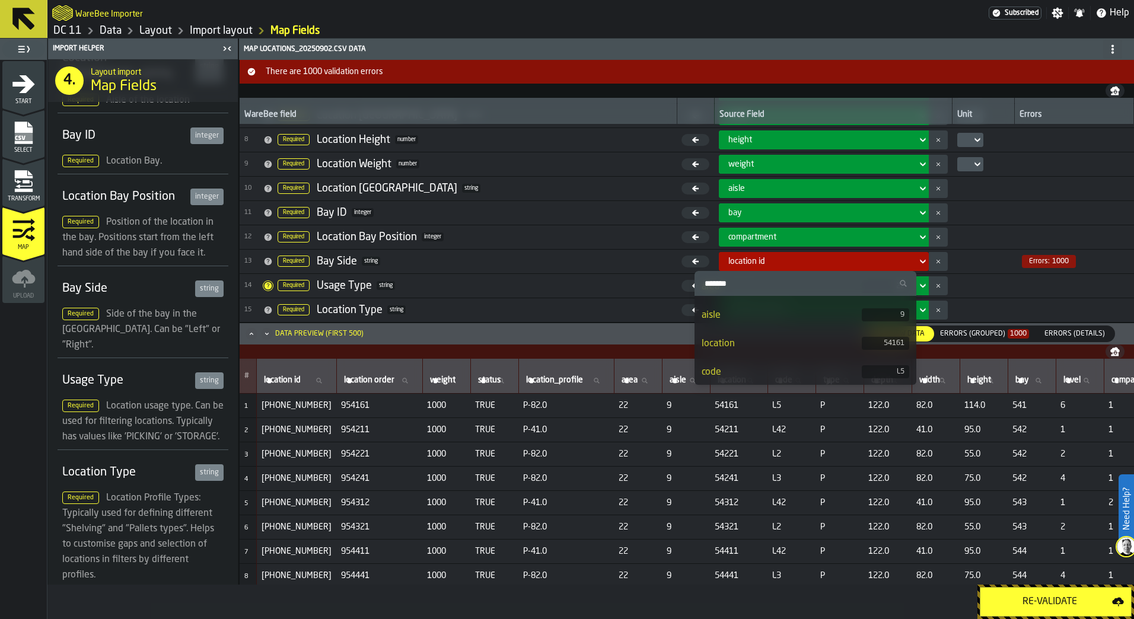
scroll to position [186, 0]
click at [995, 330] on div "Errors (Grouped) 1000" at bounding box center [984, 334] width 89 height 8
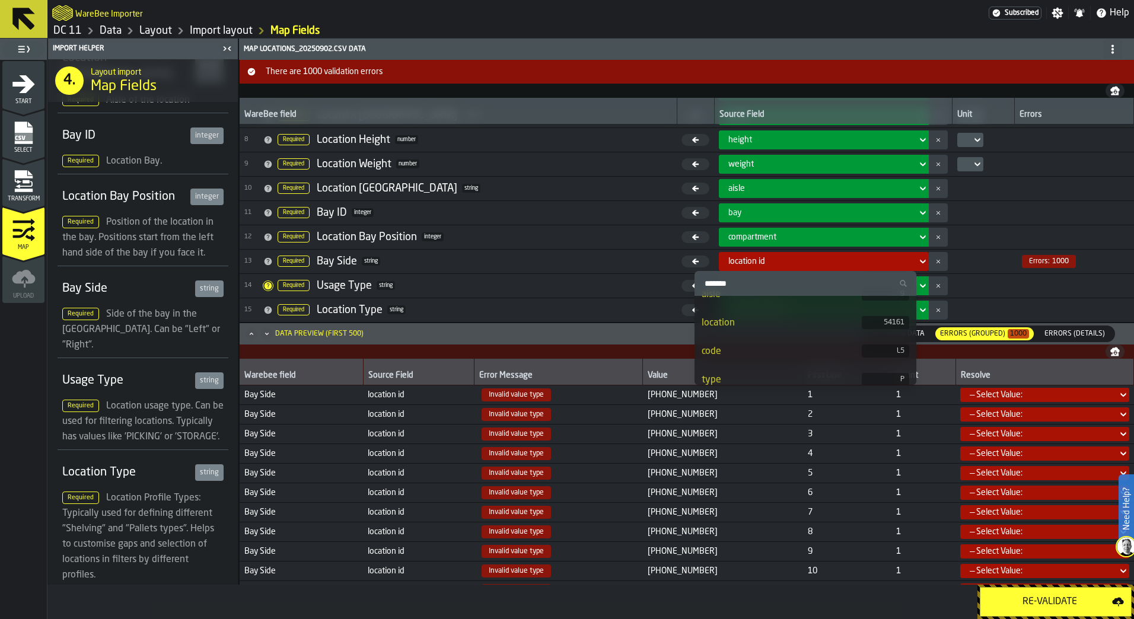
click at [917, 262] on icon at bounding box center [923, 261] width 12 height 14
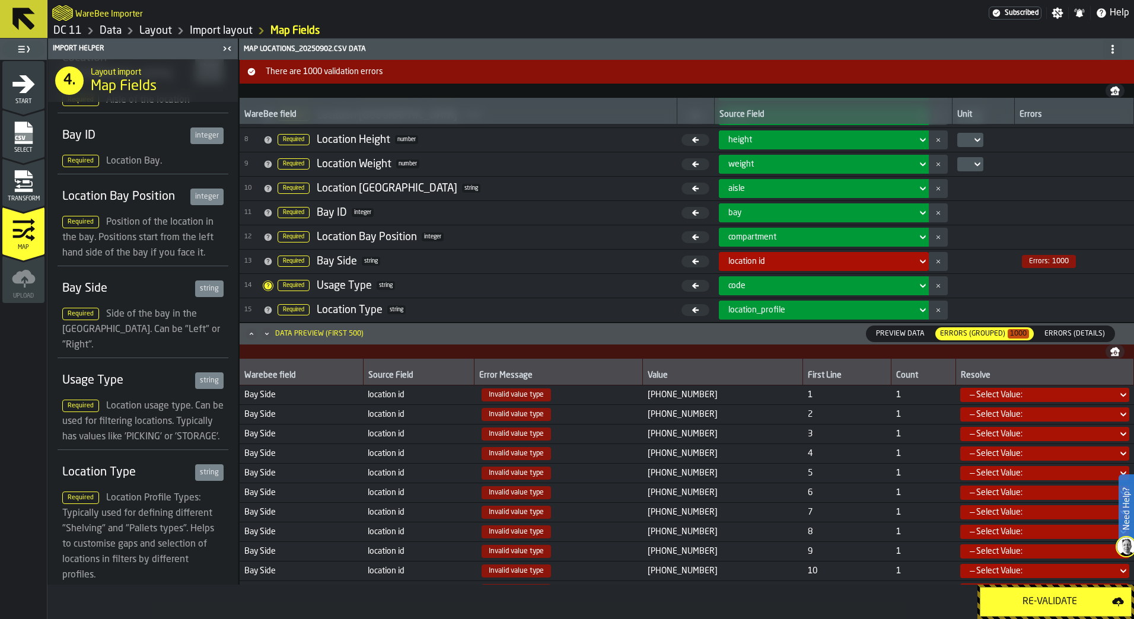
click at [1056, 331] on span "Errors (Details)" at bounding box center [1074, 333] width 70 height 11
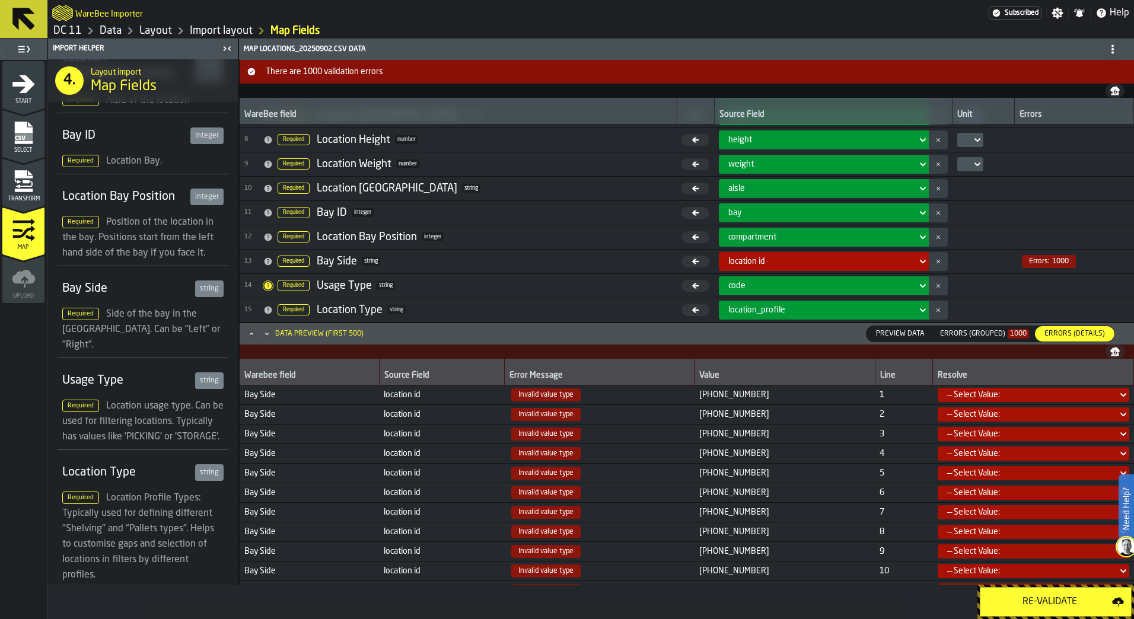
click at [321, 334] on div "Data Preview (first 500)" at bounding box center [319, 334] width 88 height 8
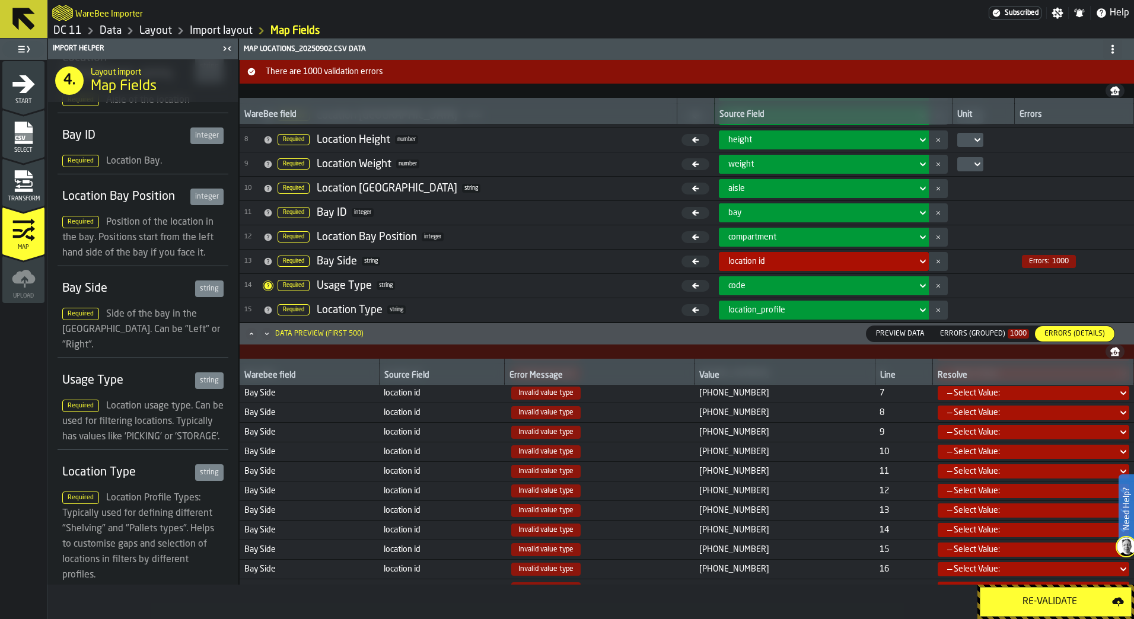
scroll to position [0, 0]
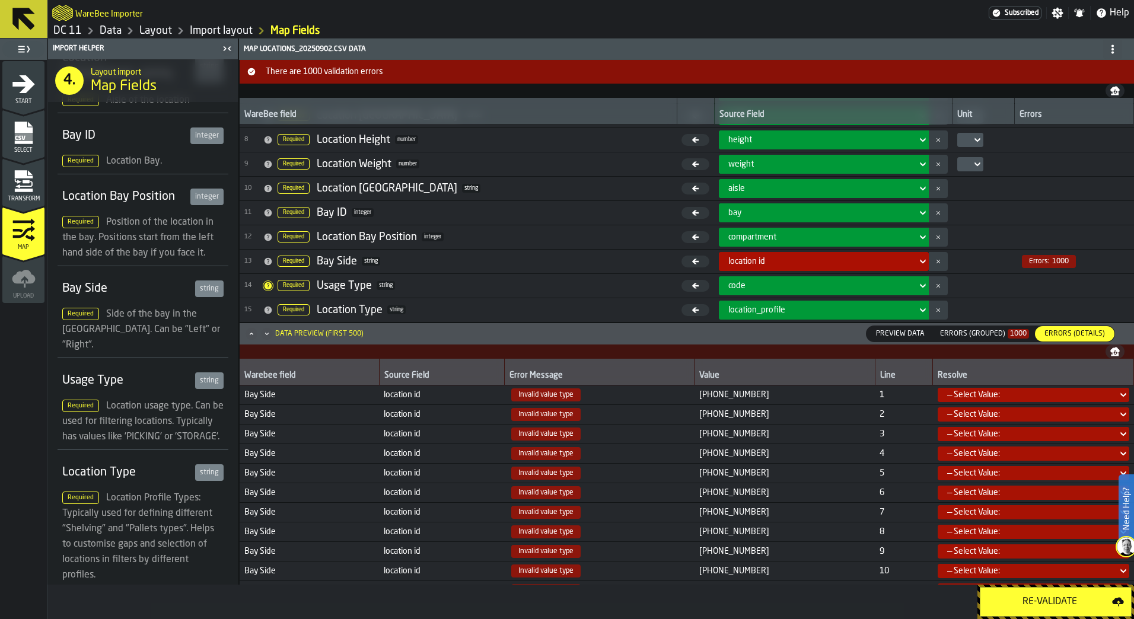
click at [1108, 397] on div "— Select Value:" at bounding box center [1029, 394] width 165 height 9
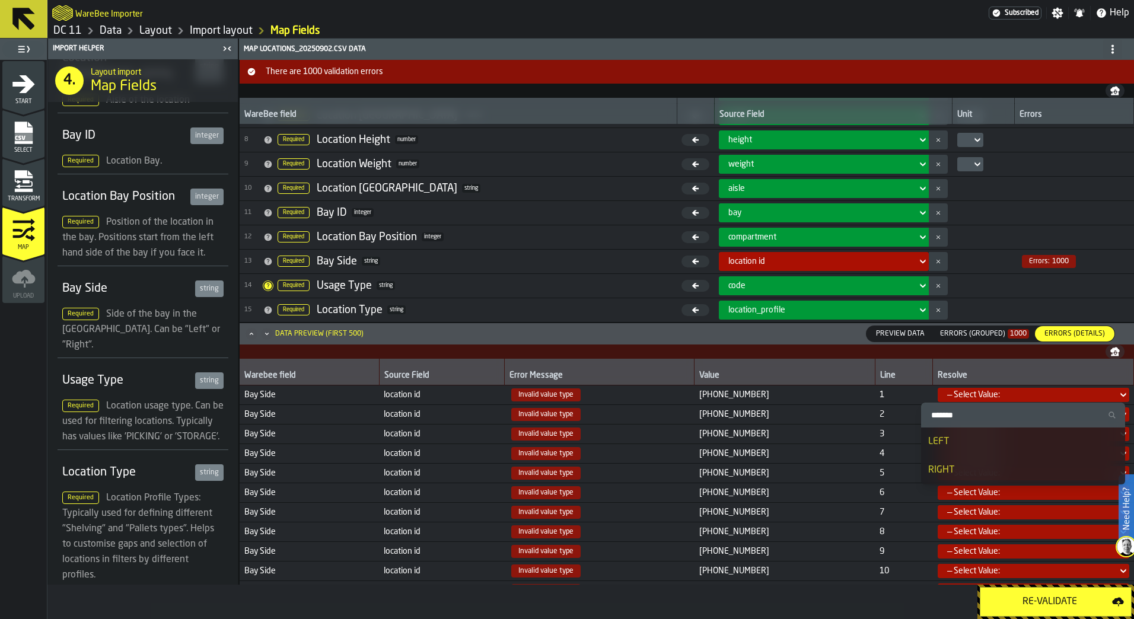
click at [1084, 365] on div "Resolve" at bounding box center [1032, 371] width 191 height 21
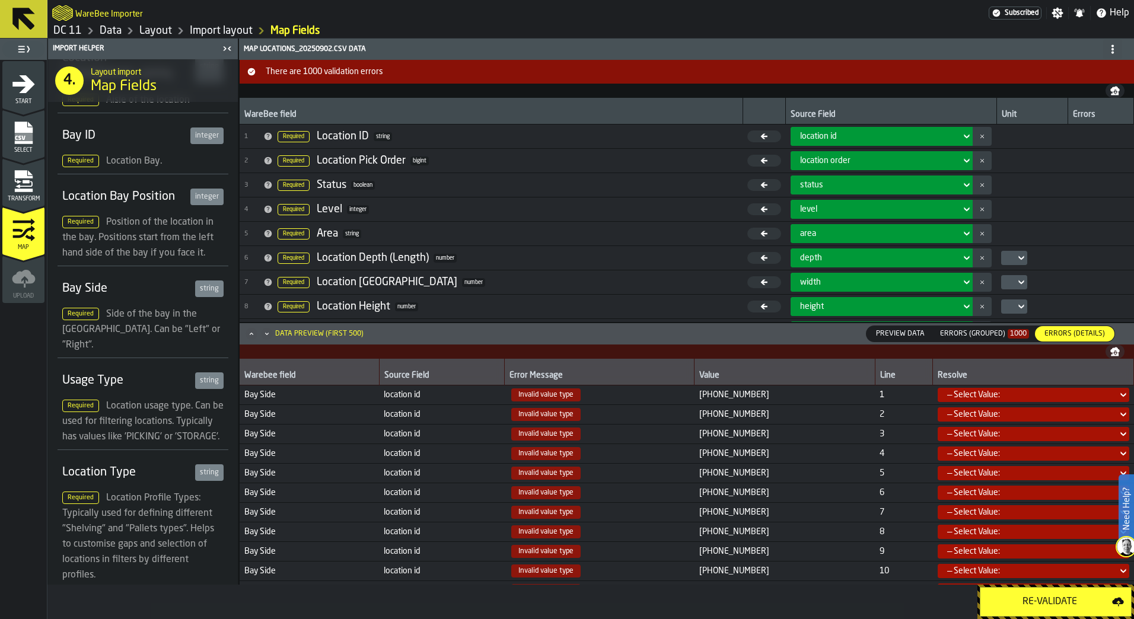
click at [27, 141] on icon "menu Select" at bounding box center [23, 133] width 18 height 23
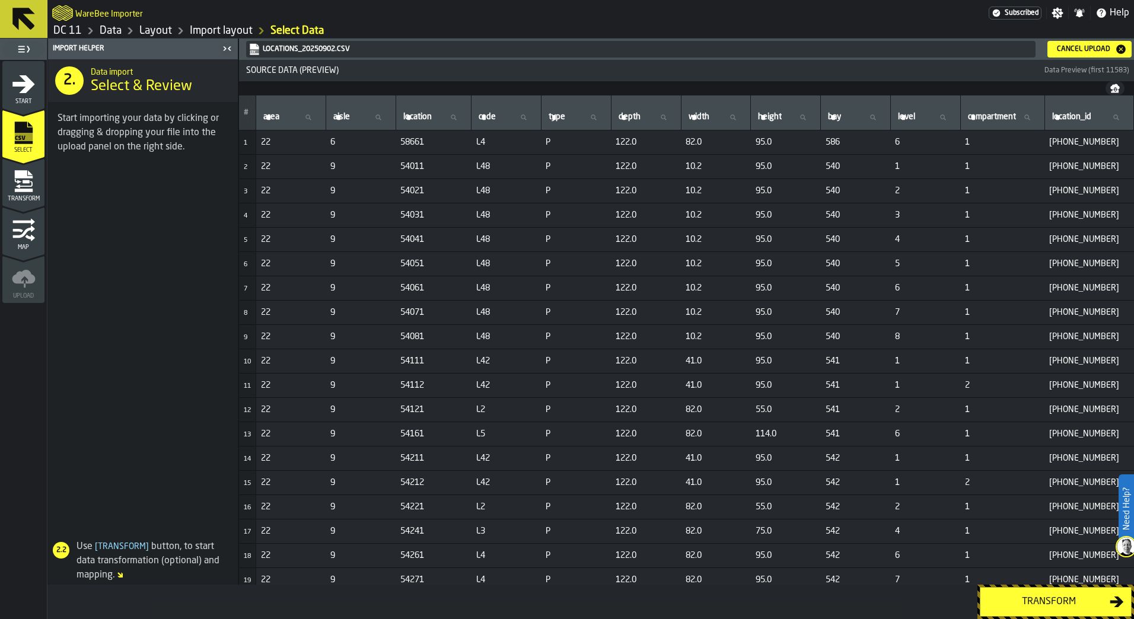
click at [1106, 53] on div "Cancel Upload" at bounding box center [1089, 49] width 75 height 12
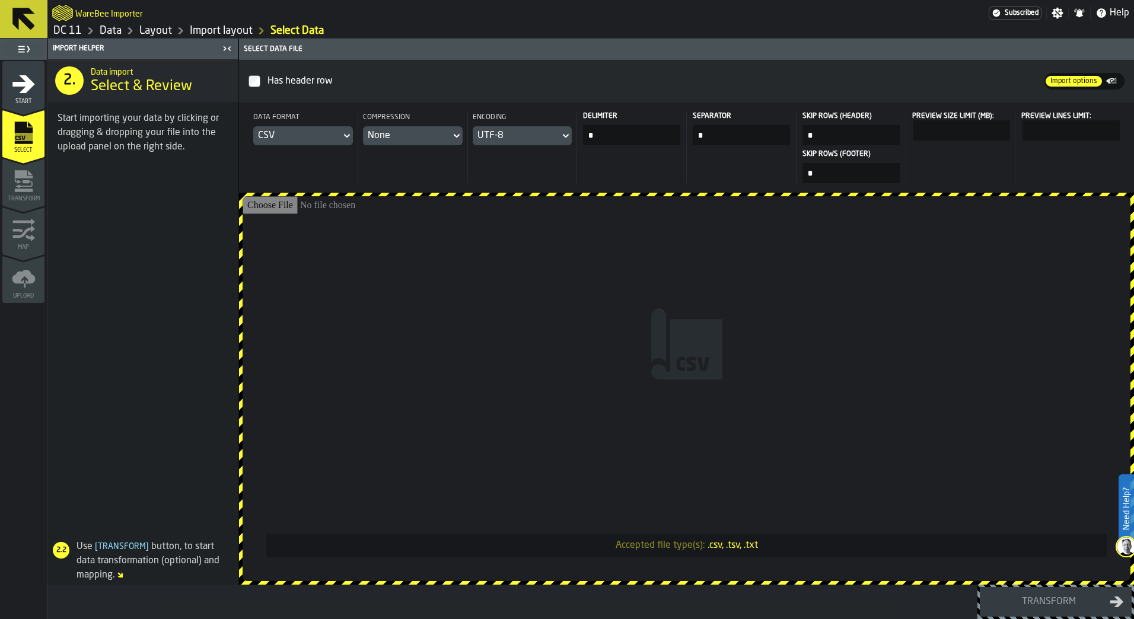
click at [5, 91] on div "Start" at bounding box center [23, 88] width 42 height 33
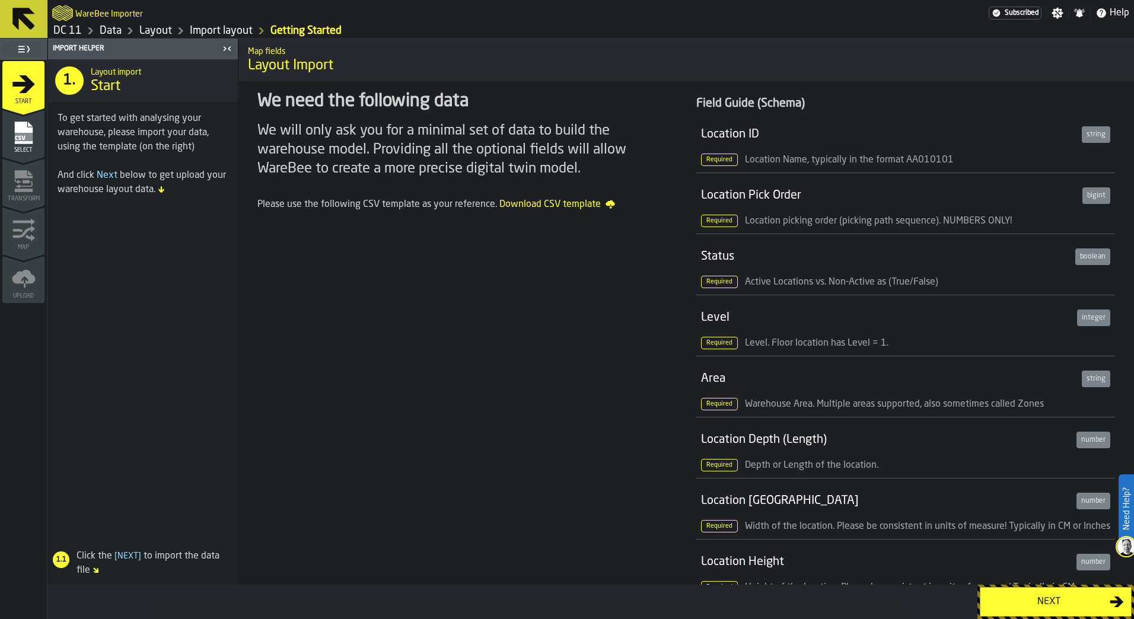
click at [573, 199] on span "Download CSV template" at bounding box center [557, 204] width 116 height 14
click at [1084, 583] on div "Required Height of the location. Please be consistent in units of measure! Typi…" at bounding box center [905, 595] width 409 height 31
click at [1056, 618] on div "Next" at bounding box center [1055, 602] width 157 height 34
click at [1057, 605] on div "Next" at bounding box center [1048, 602] width 122 height 14
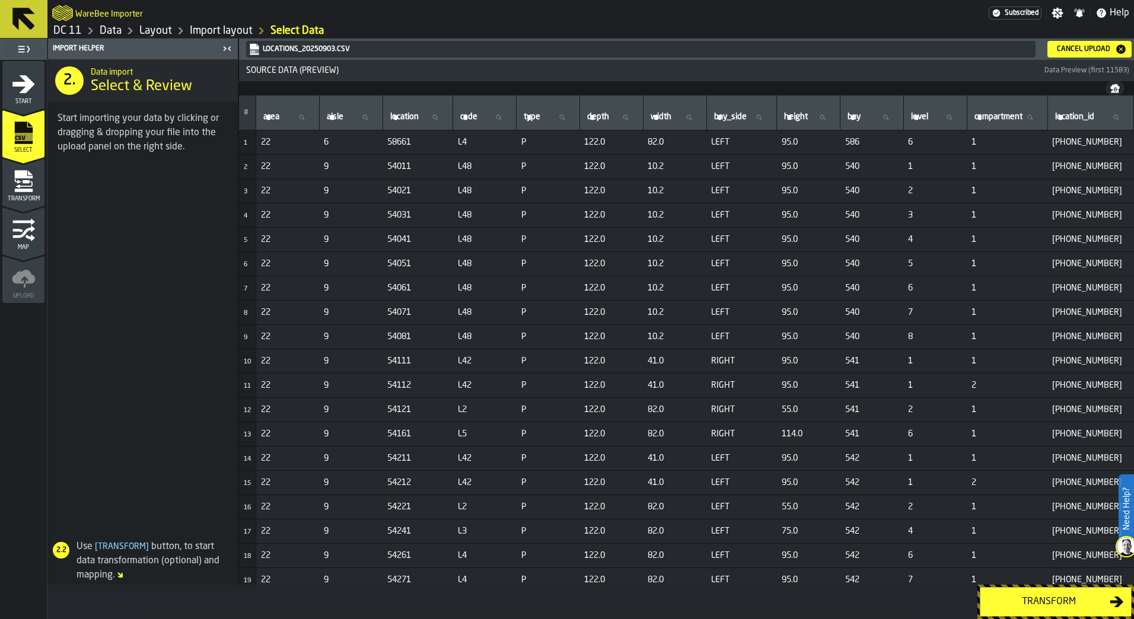
click at [1038, 602] on div "Transform" at bounding box center [1048, 602] width 122 height 14
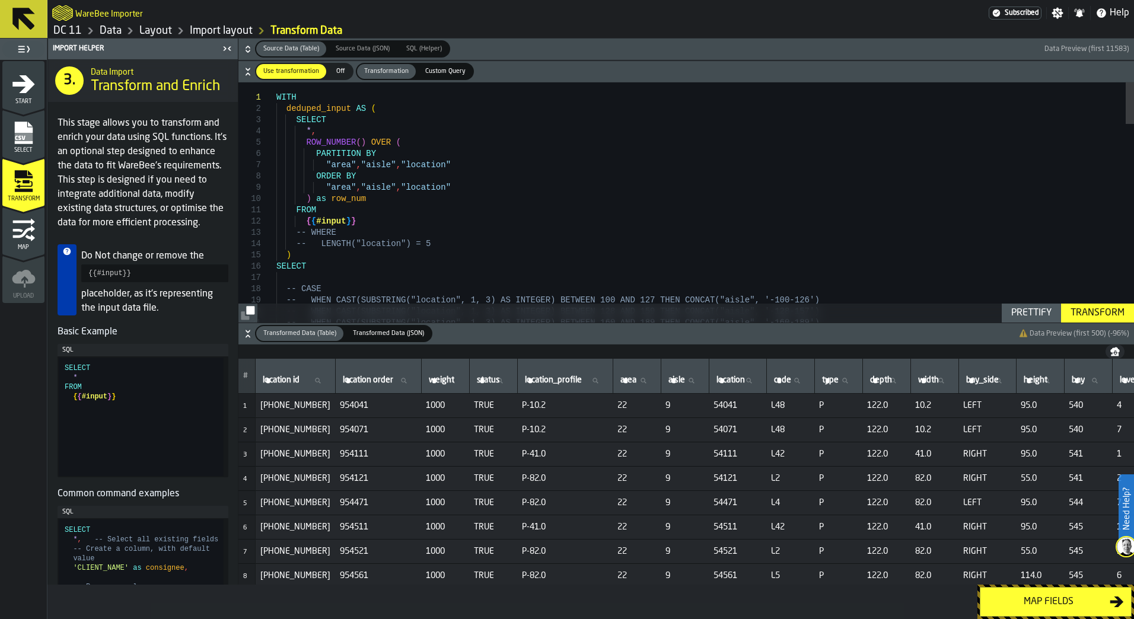
click at [992, 604] on div "Map fields" at bounding box center [1048, 602] width 122 height 14
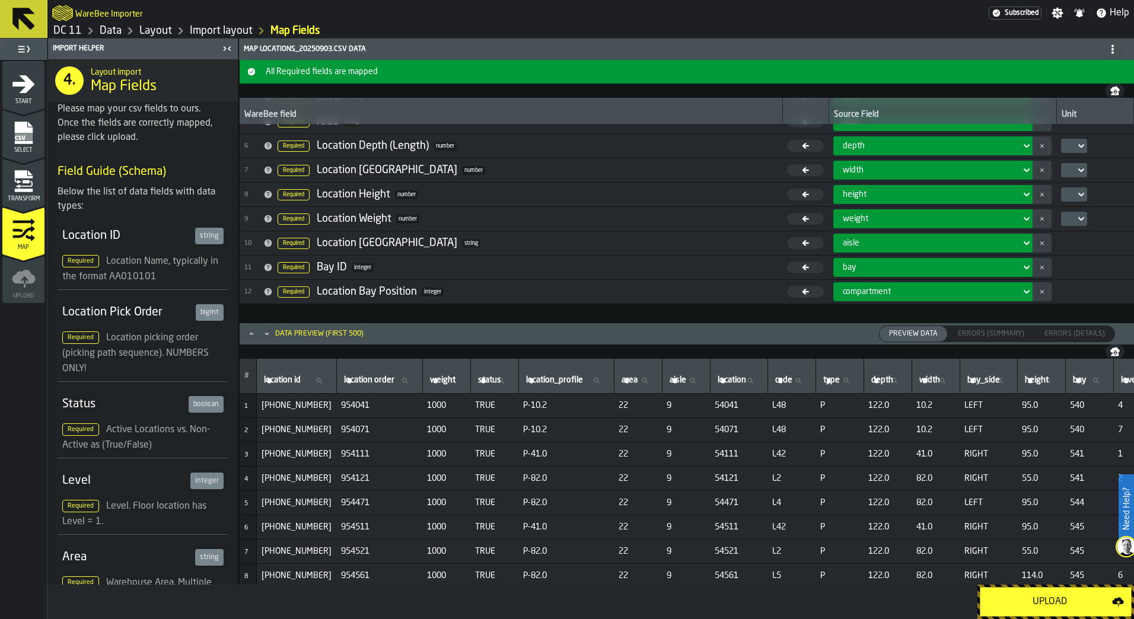
scroll to position [119, 0]
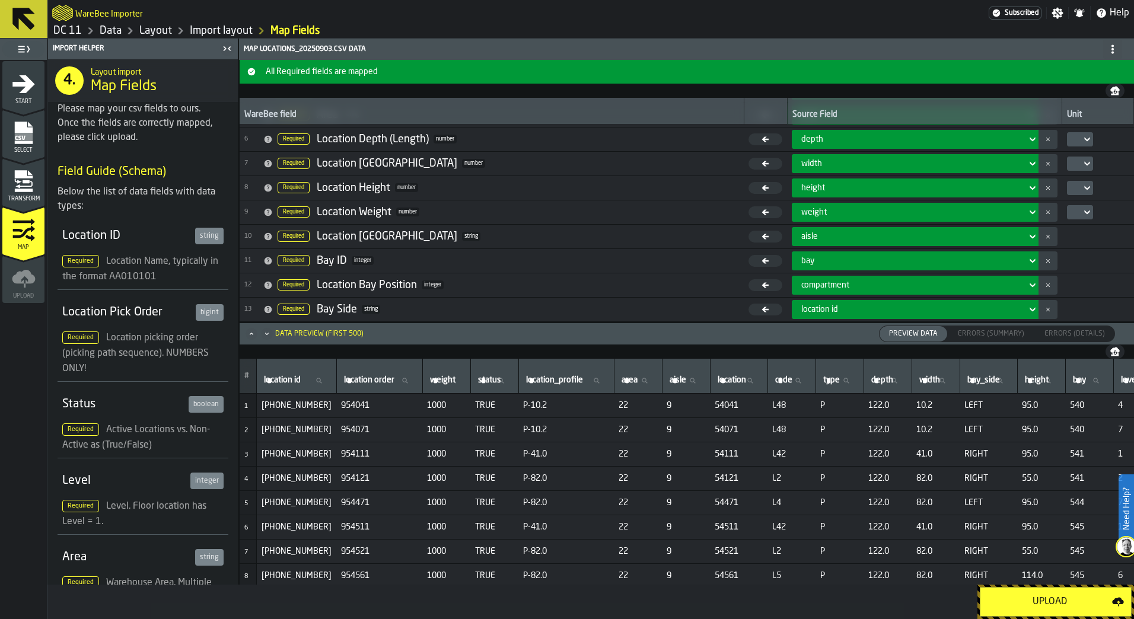
click at [1049, 595] on div "Upload" at bounding box center [1049, 602] width 125 height 14
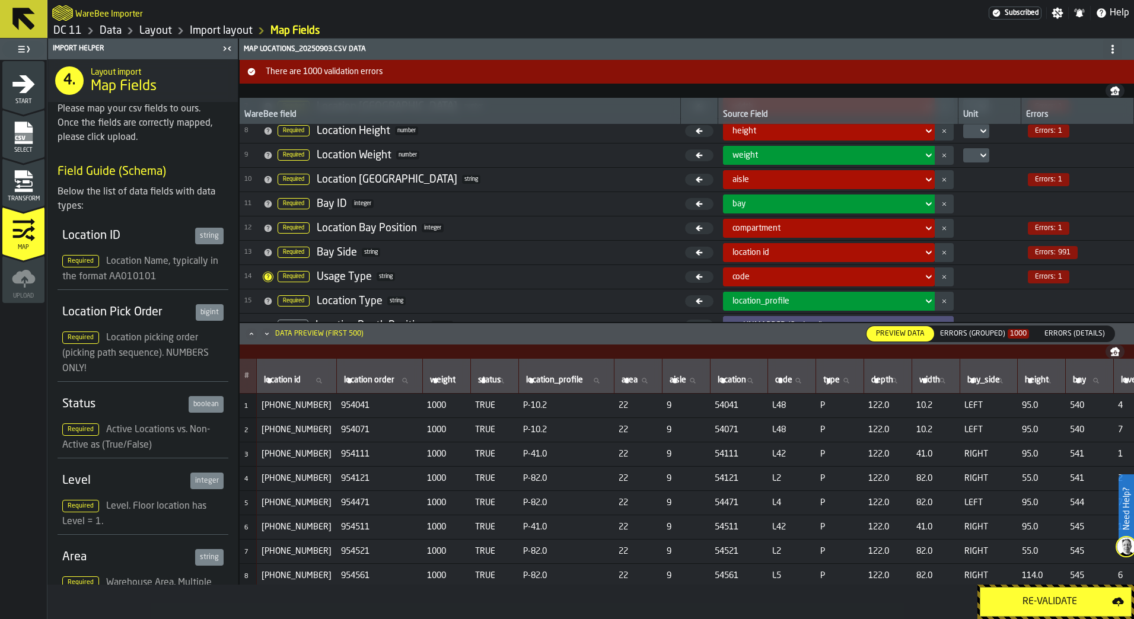
scroll to position [177, 0]
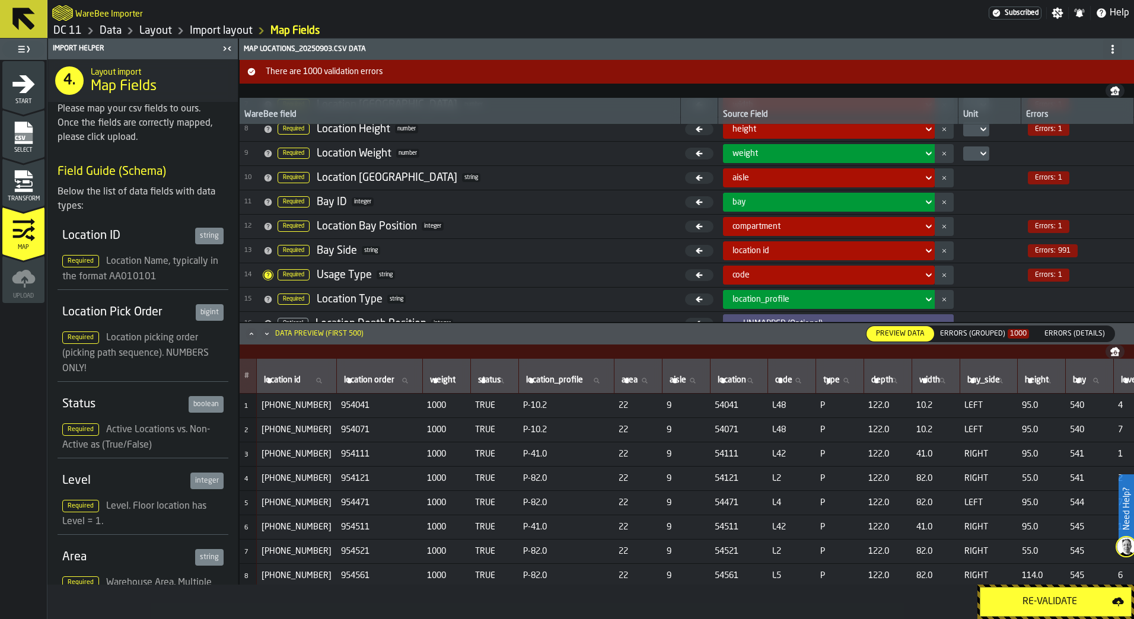
click at [881, 280] on div "code" at bounding box center [824, 275] width 195 height 14
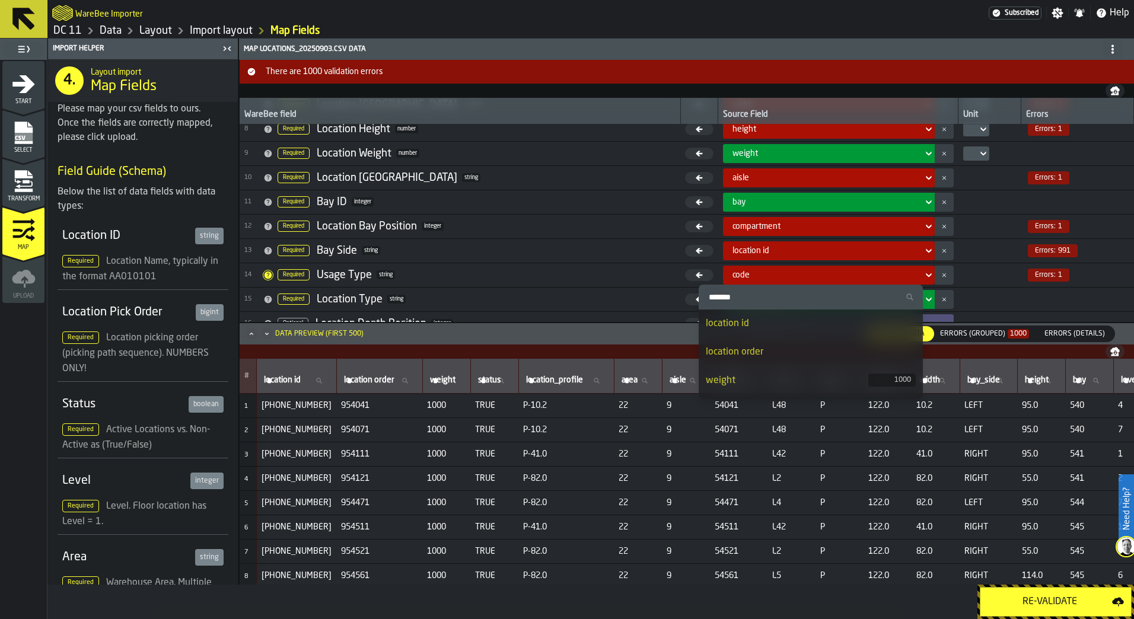
click at [1020, 285] on td "Errors: 1" at bounding box center [1076, 275] width 113 height 24
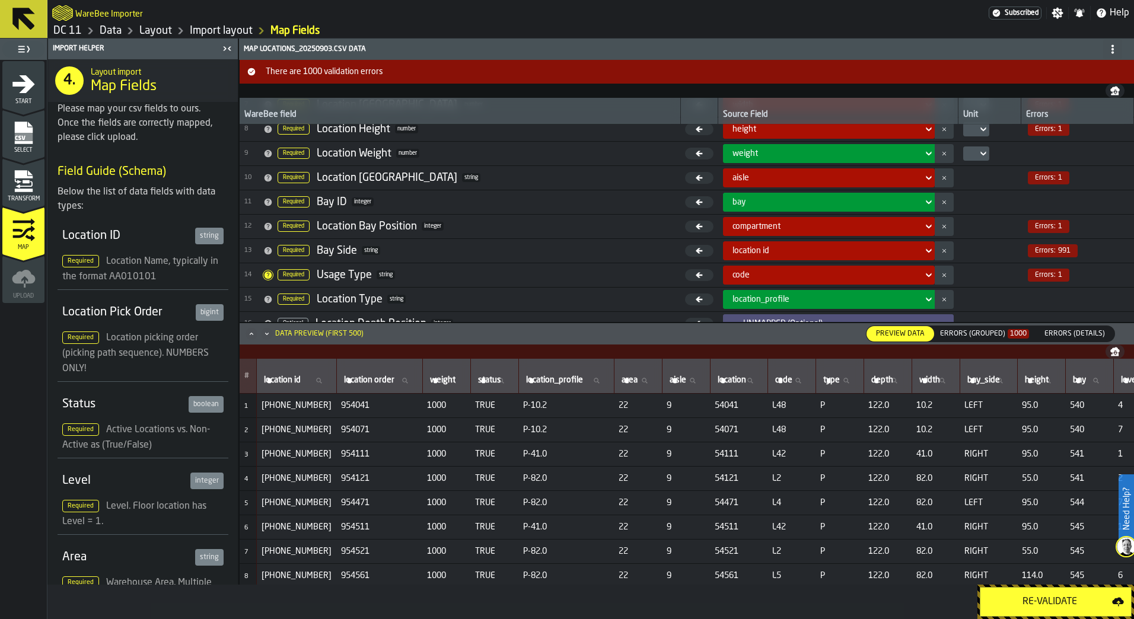
click at [1027, 273] on span "Errors: 1" at bounding box center [1048, 275] width 42 height 13
click at [519, 273] on span "14 Required Usage Type string" at bounding box center [459, 275] width 431 height 18
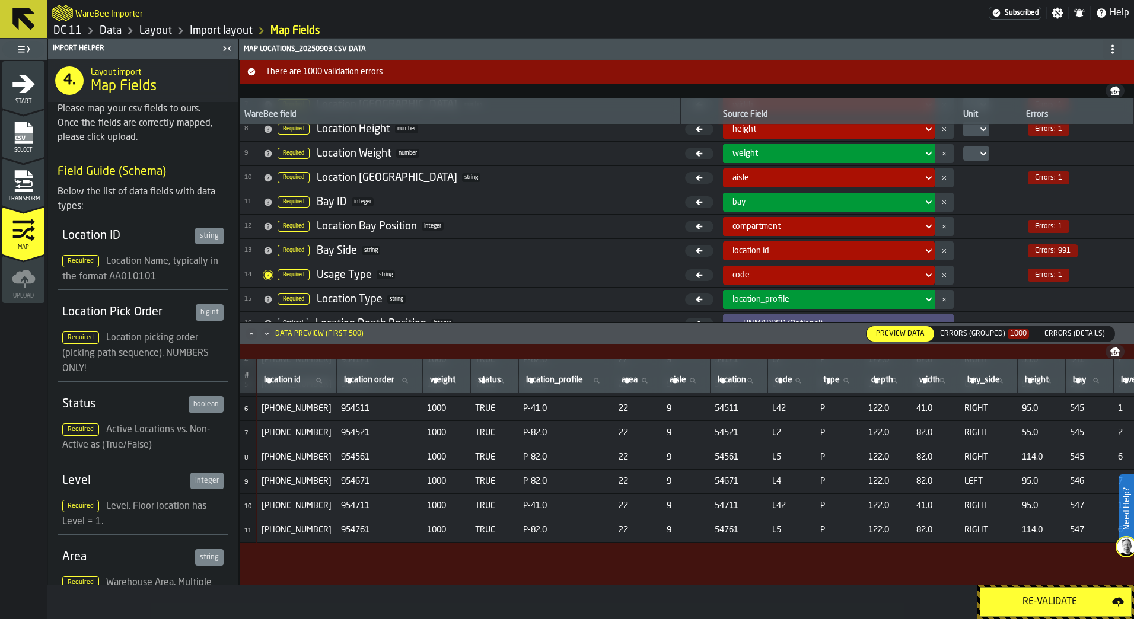
scroll to position [0, 0]
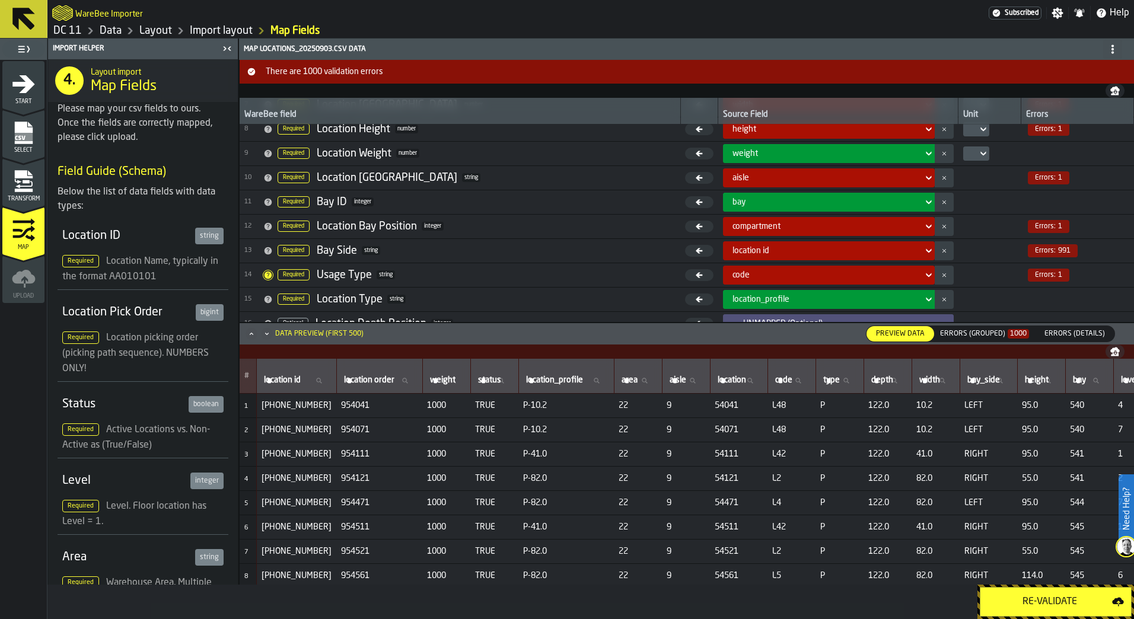
click at [964, 325] on div "Preview Data Preview Data Errors (Grouped) 1000 Errors (Summary) Errors (Detail…" at bounding box center [990, 333] width 249 height 17
click at [963, 336] on div "Errors (Grouped) 1000" at bounding box center [984, 334] width 89 height 8
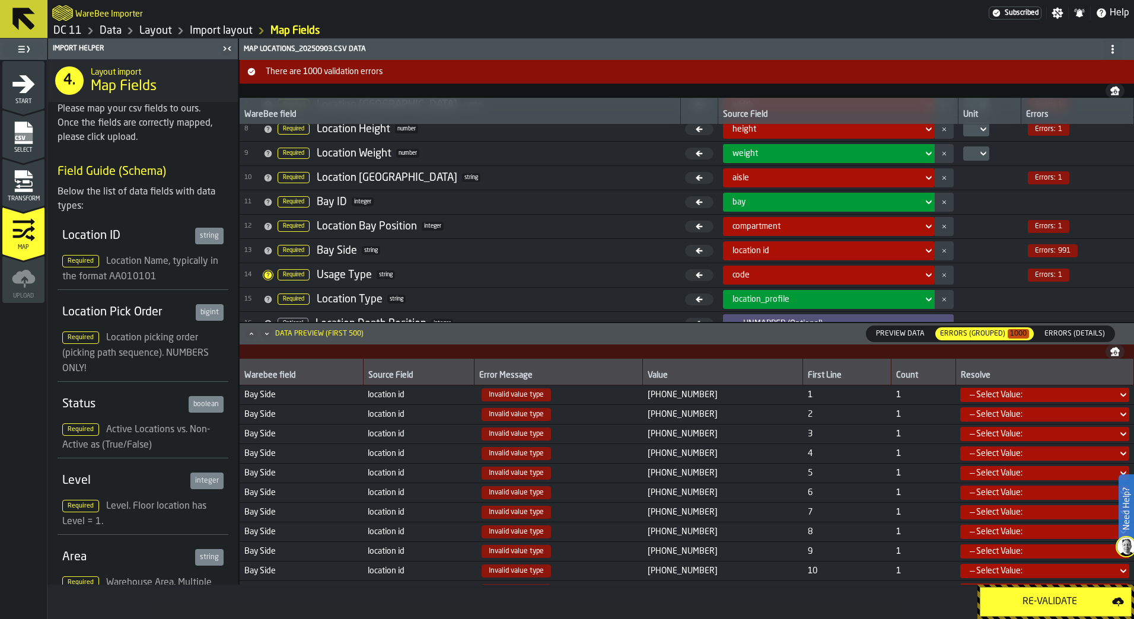
click at [1055, 221] on span "Errors: 1" at bounding box center [1048, 226] width 42 height 13
click at [1074, 342] on label "Errors (Details) Errors (Details)" at bounding box center [1074, 333] width 81 height 17
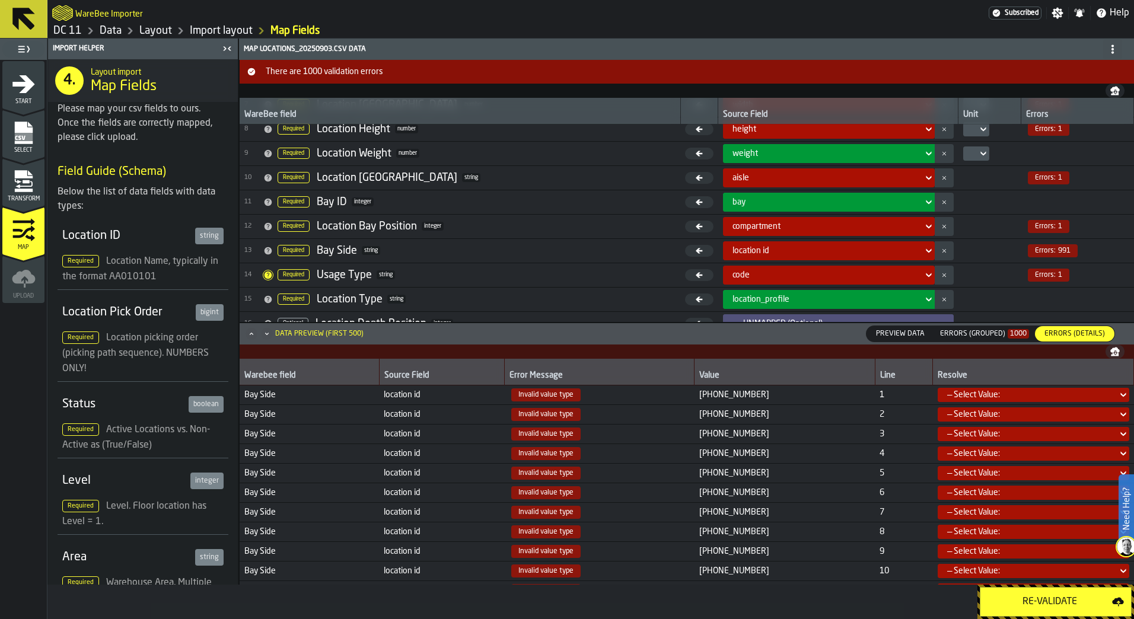
click at [1075, 334] on span "Errors (Details)" at bounding box center [1074, 333] width 70 height 11
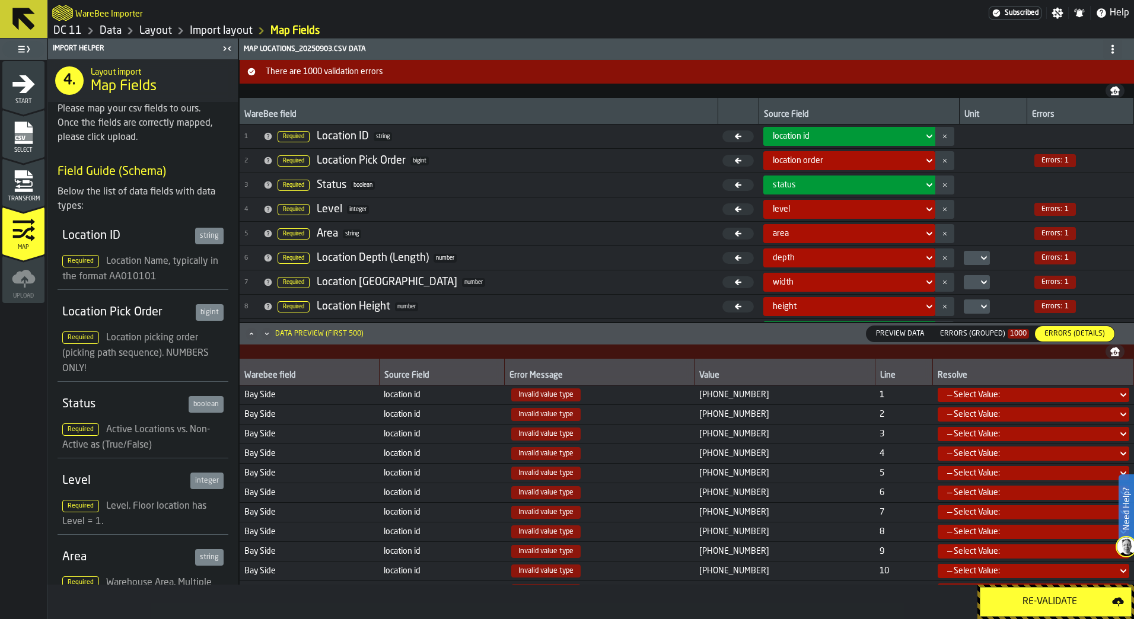
click at [909, 157] on div "location order" at bounding box center [845, 161] width 155 height 14
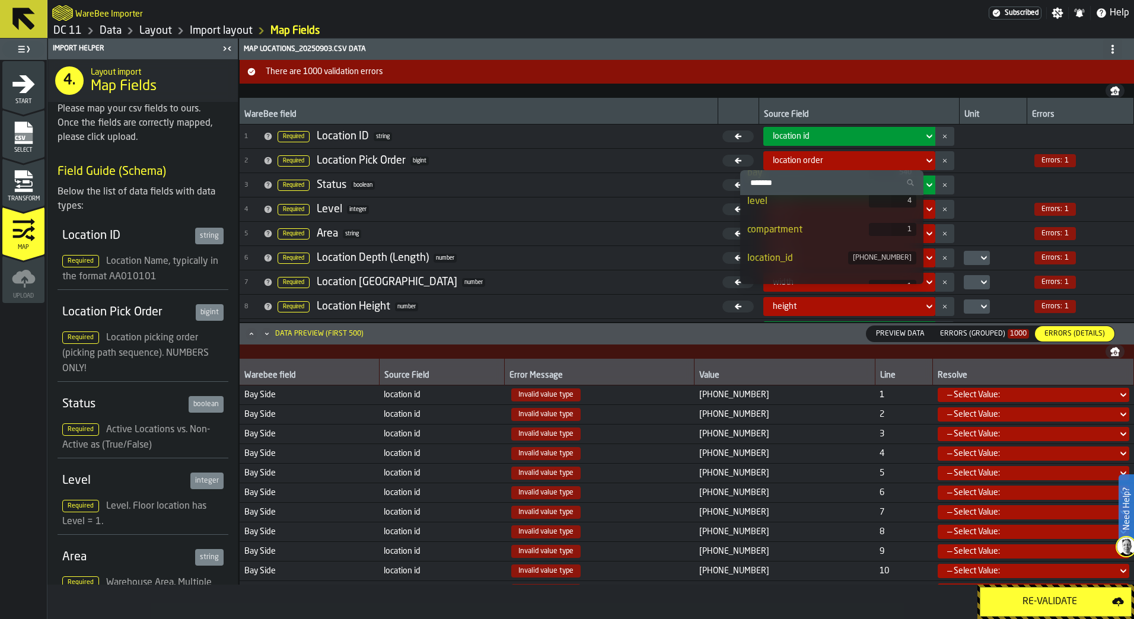
scroll to position [452, 0]
click at [1003, 209] on td at bounding box center [993, 209] width 68 height 24
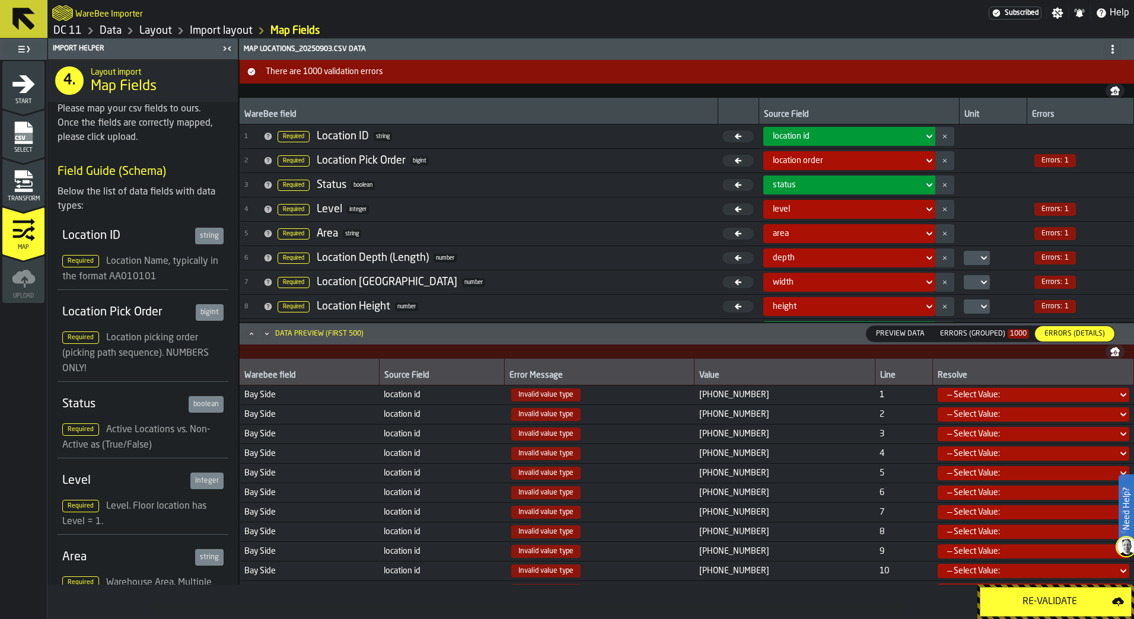
click at [923, 206] on icon at bounding box center [929, 209] width 12 height 14
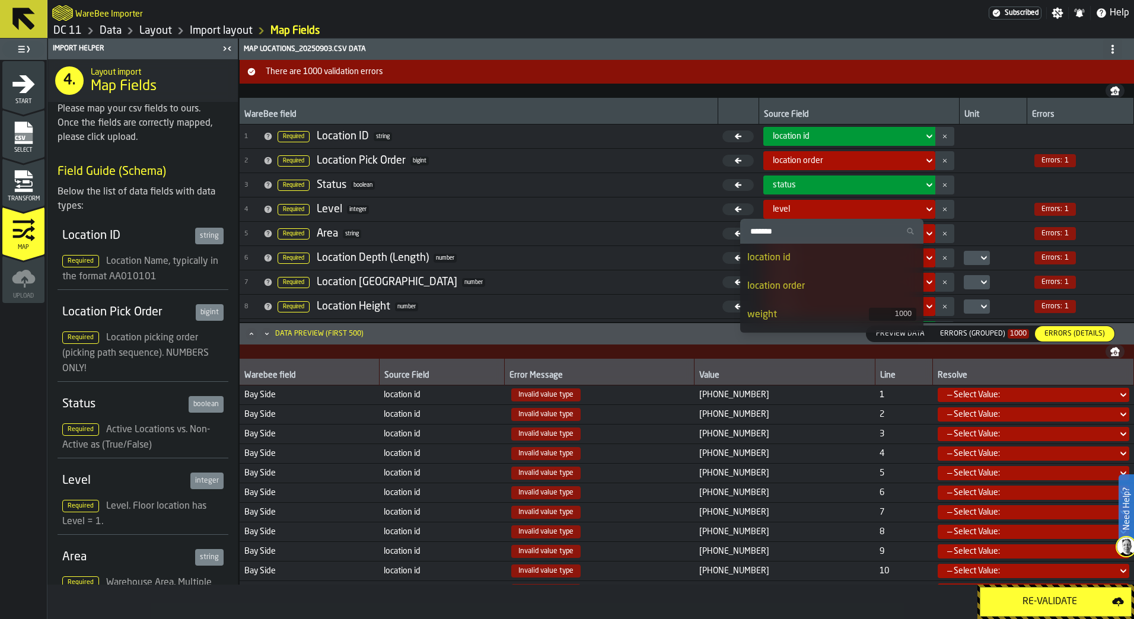
click at [923, 206] on icon at bounding box center [929, 209] width 12 height 14
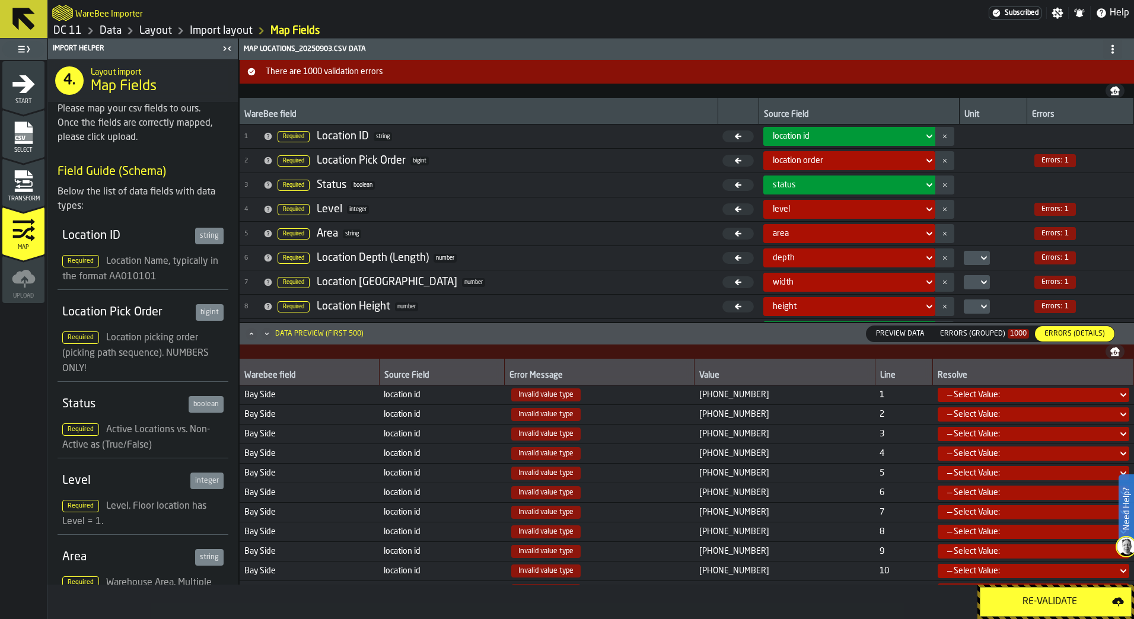
click at [923, 206] on icon at bounding box center [929, 209] width 12 height 14
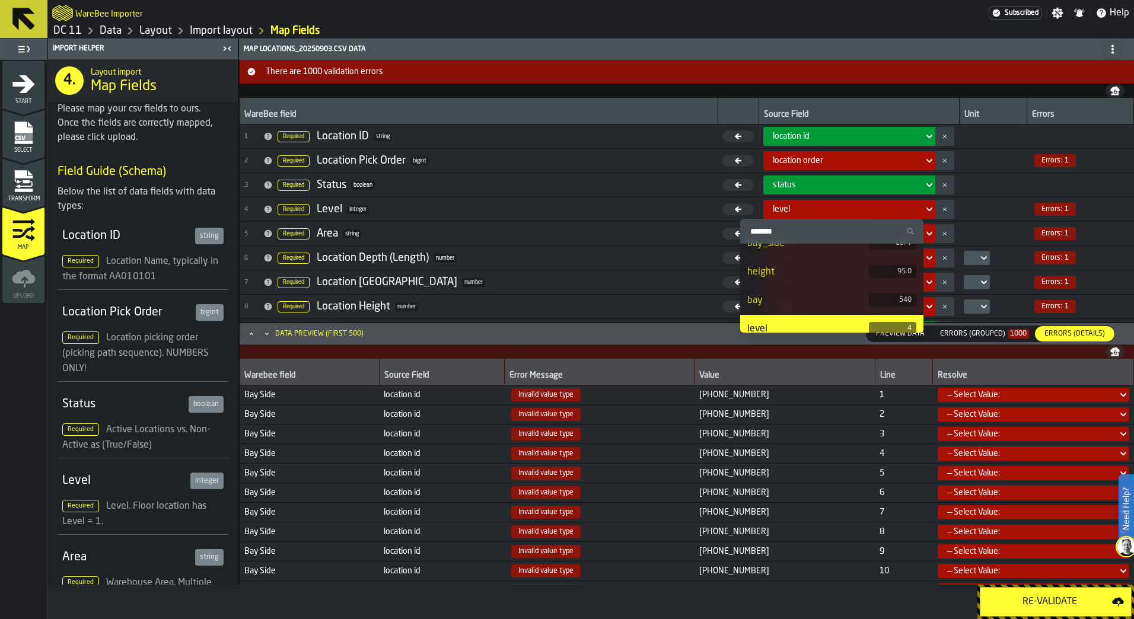
scroll to position [415, 0]
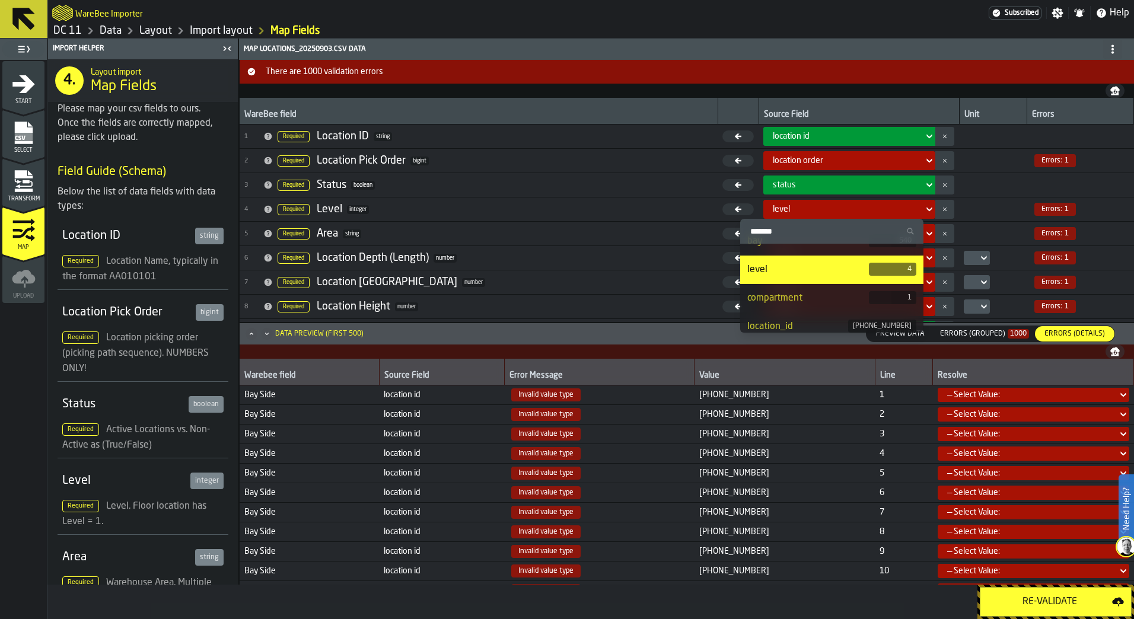
click at [818, 270] on div "level" at bounding box center [807, 270] width 121 height 14
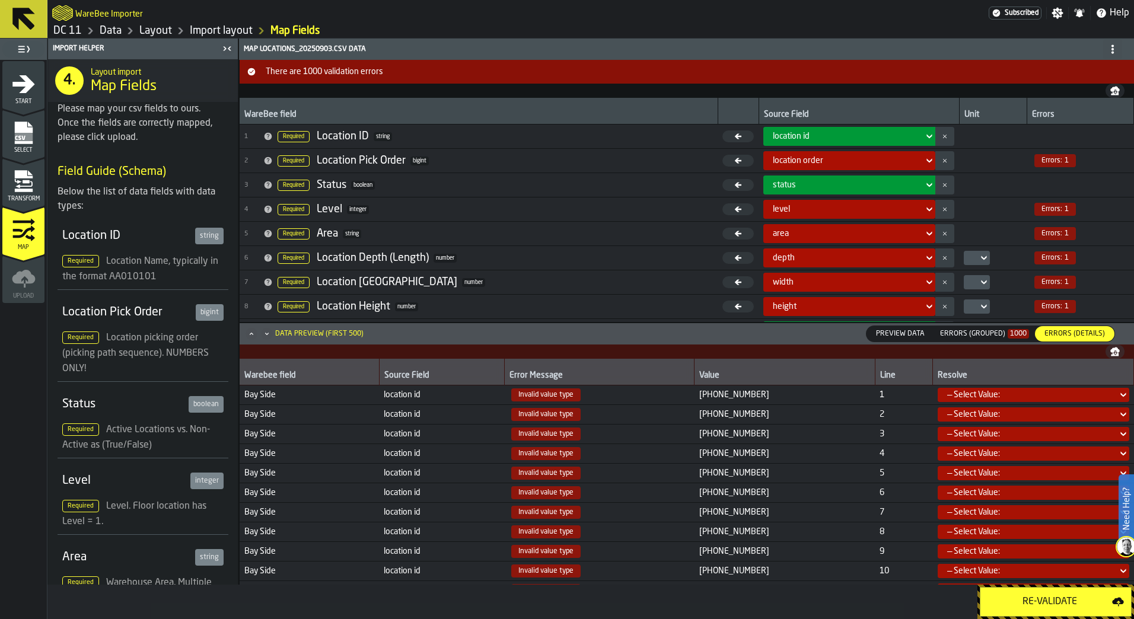
click at [215, 31] on link "Import layout" at bounding box center [221, 30] width 63 height 13
click at [168, 29] on link "Layout" at bounding box center [155, 30] width 33 height 13
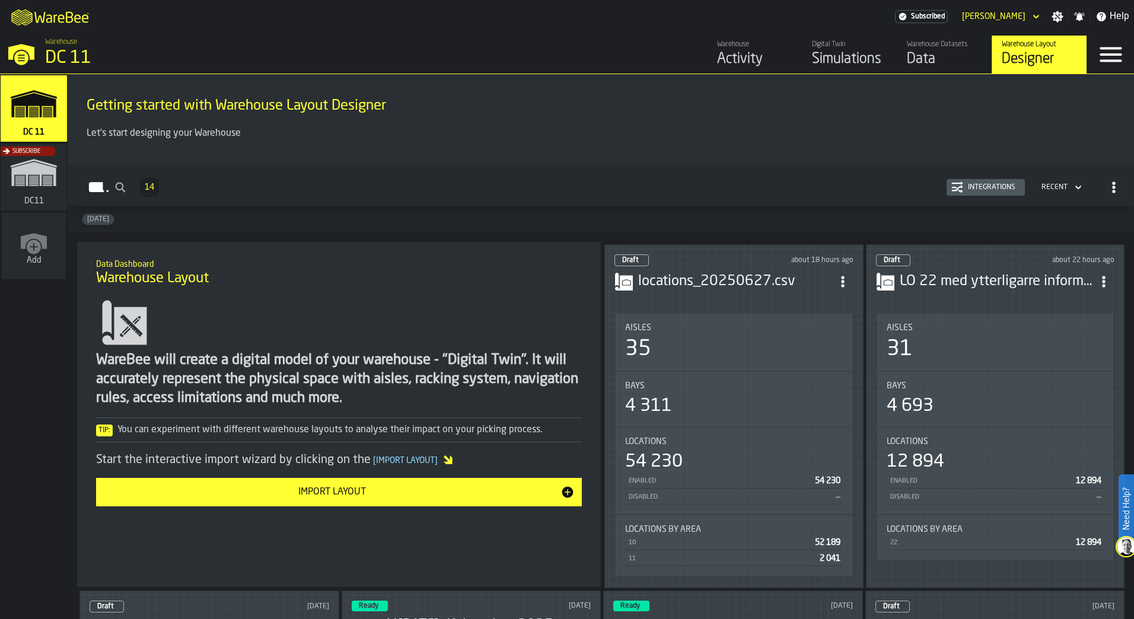
click at [341, 499] on div "Import Layout" at bounding box center [331, 492] width 457 height 14
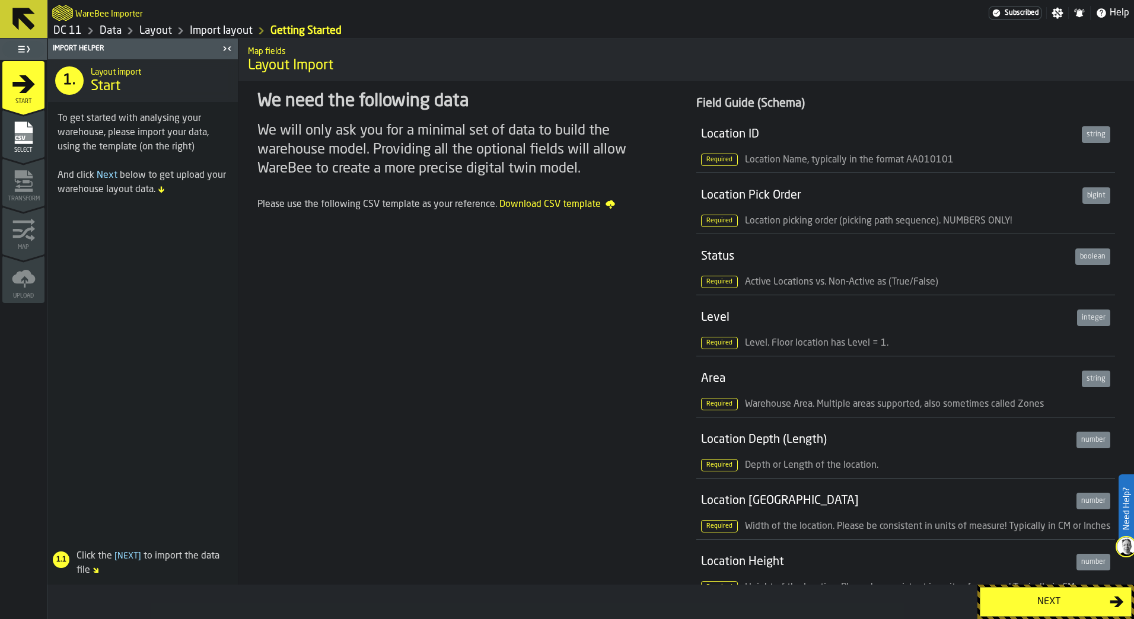
click at [1047, 600] on div "Next" at bounding box center [1048, 602] width 122 height 14
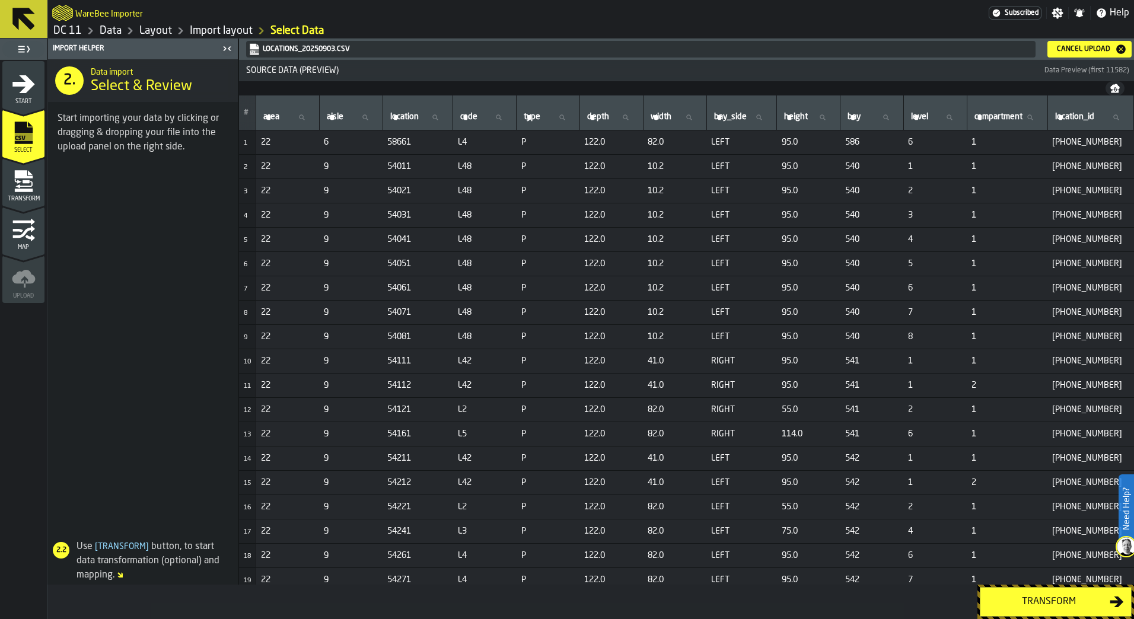
click at [1073, 602] on div "Transform" at bounding box center [1048, 602] width 122 height 14
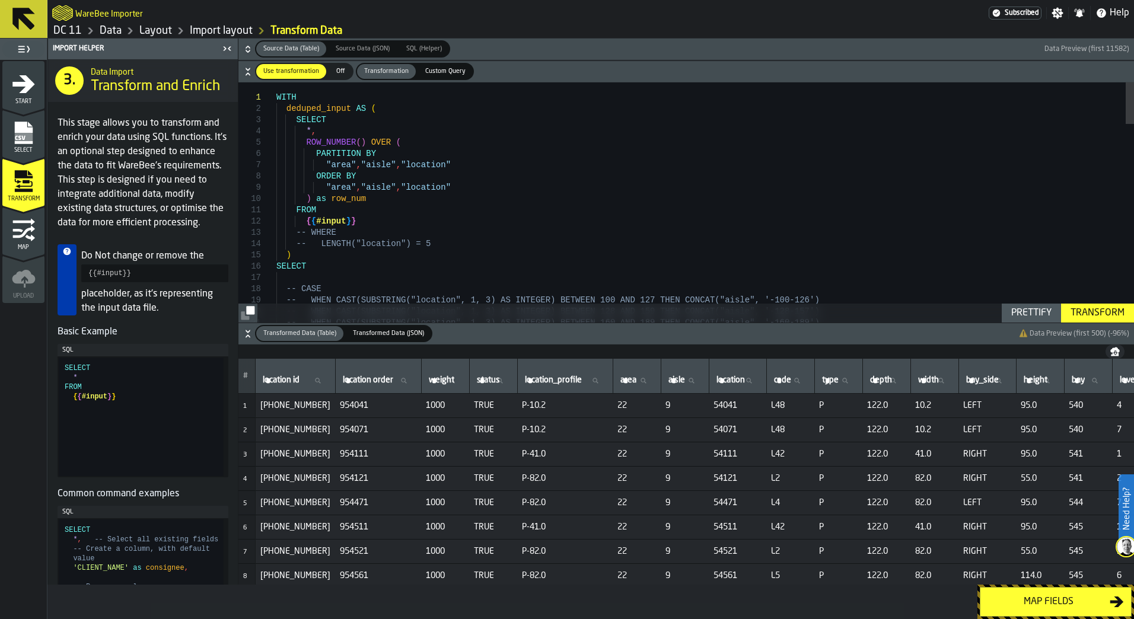
click at [1013, 613] on button "Map fields" at bounding box center [1055, 602] width 152 height 30
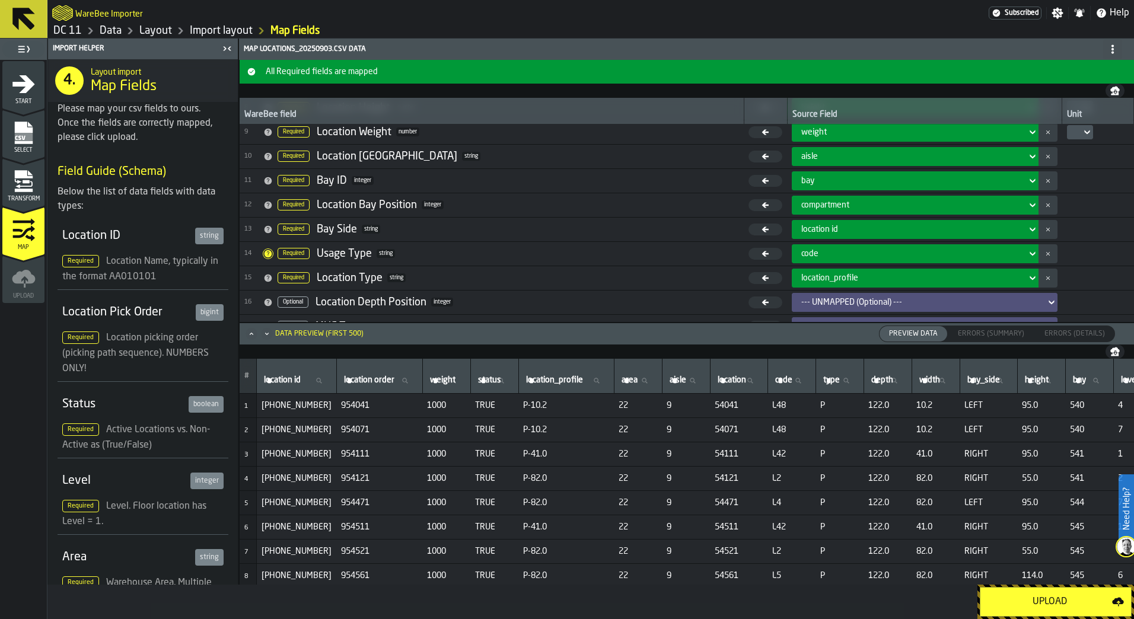
scroll to position [178, 0]
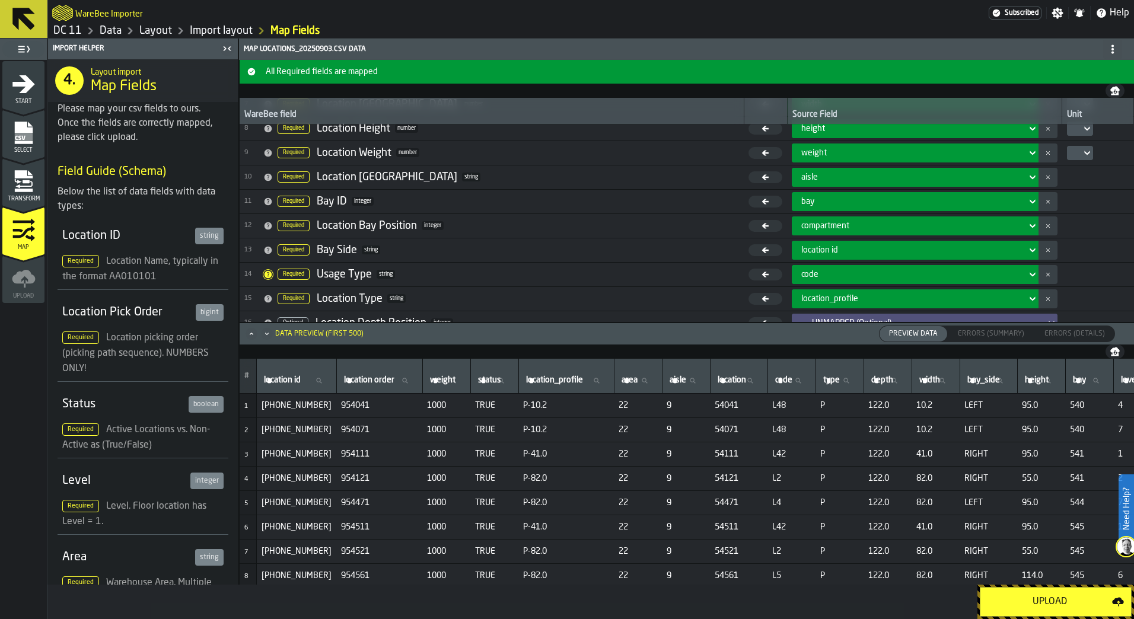
click at [1041, 604] on div "Upload" at bounding box center [1049, 602] width 125 height 14
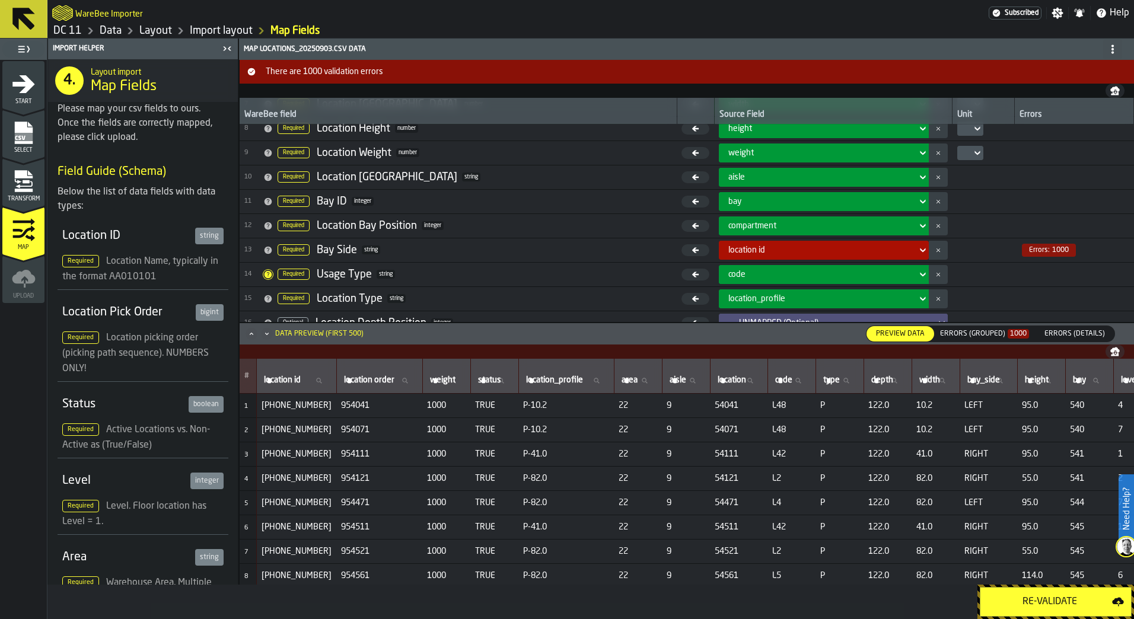
click at [900, 256] on div "location id" at bounding box center [819, 250] width 193 height 14
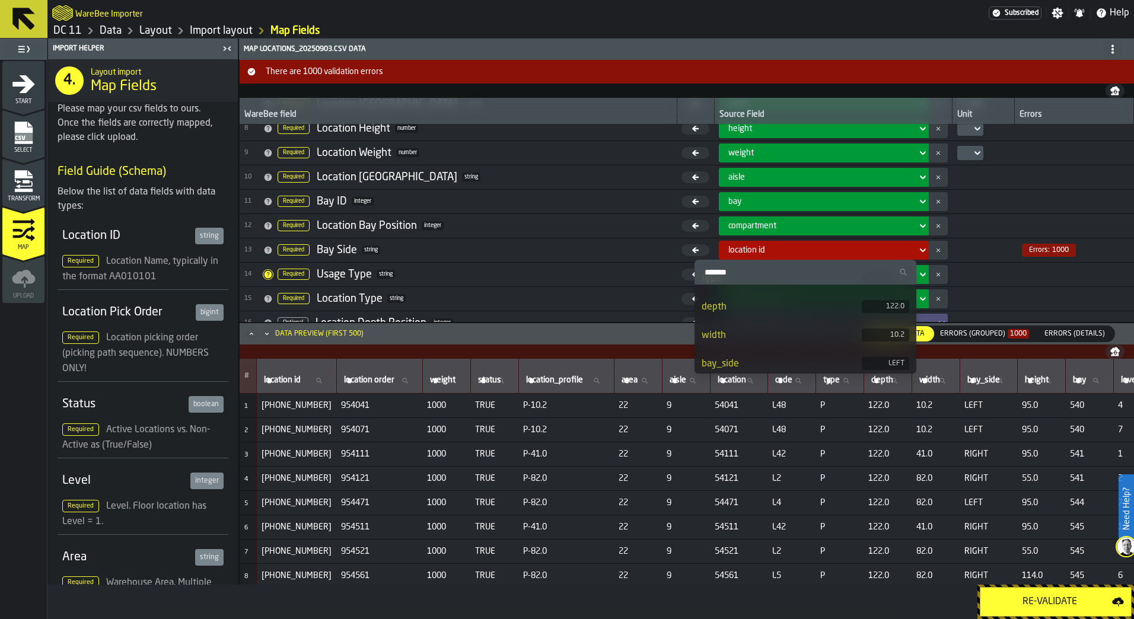
scroll to position [296, 0]
click at [832, 344] on div "bay_side" at bounding box center [781, 344] width 160 height 14
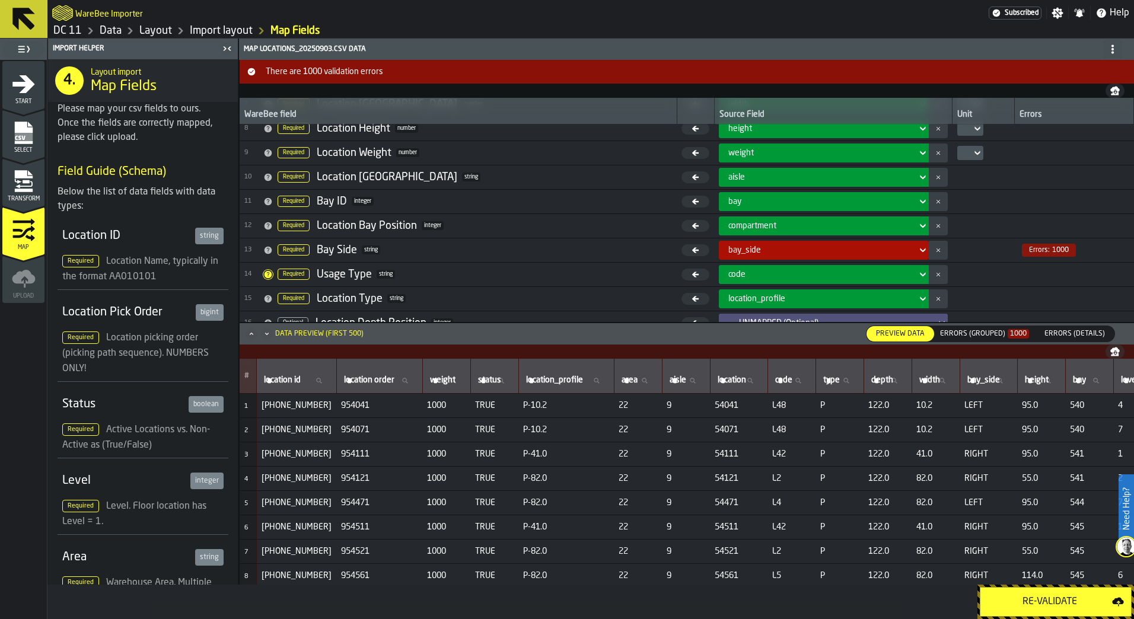
click at [1032, 600] on div "Re-Validate" at bounding box center [1049, 602] width 125 height 14
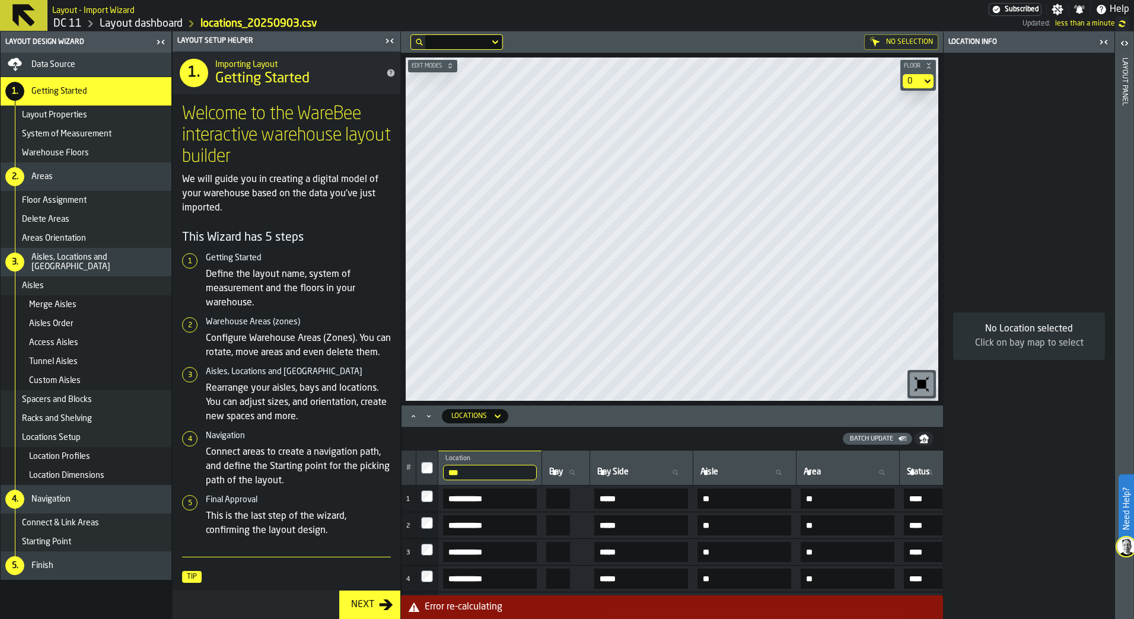
click at [386, 43] on icon "button-toggle-Close me" at bounding box center [389, 41] width 14 height 14
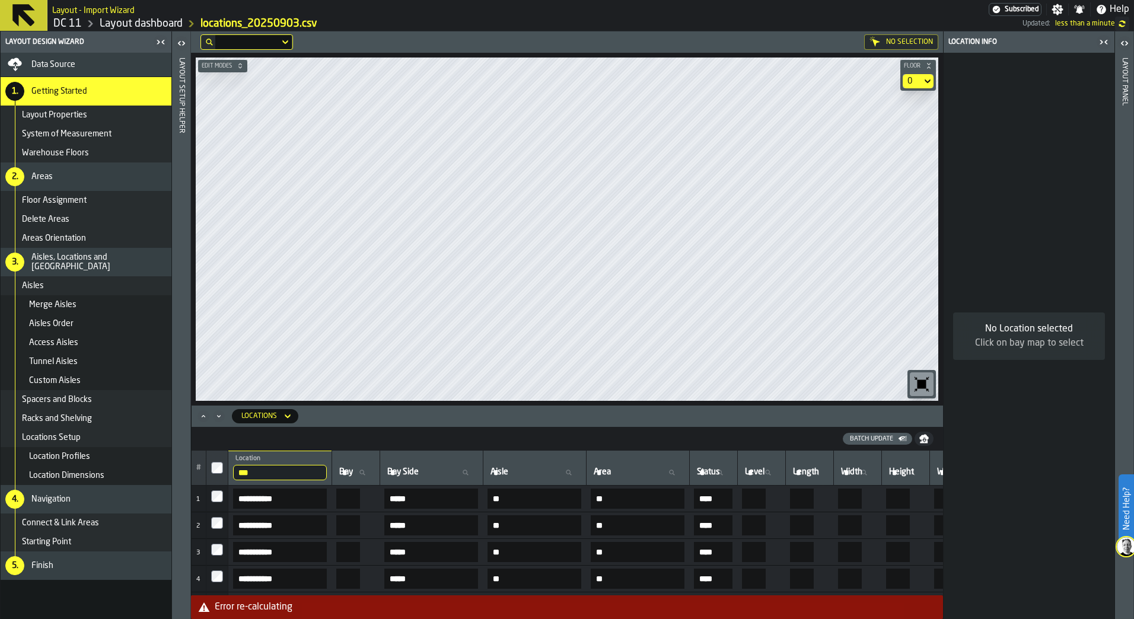
click at [314, 473] on input "***" at bounding box center [280, 472] width 94 height 15
click at [327, 474] on input "***" at bounding box center [280, 472] width 94 height 15
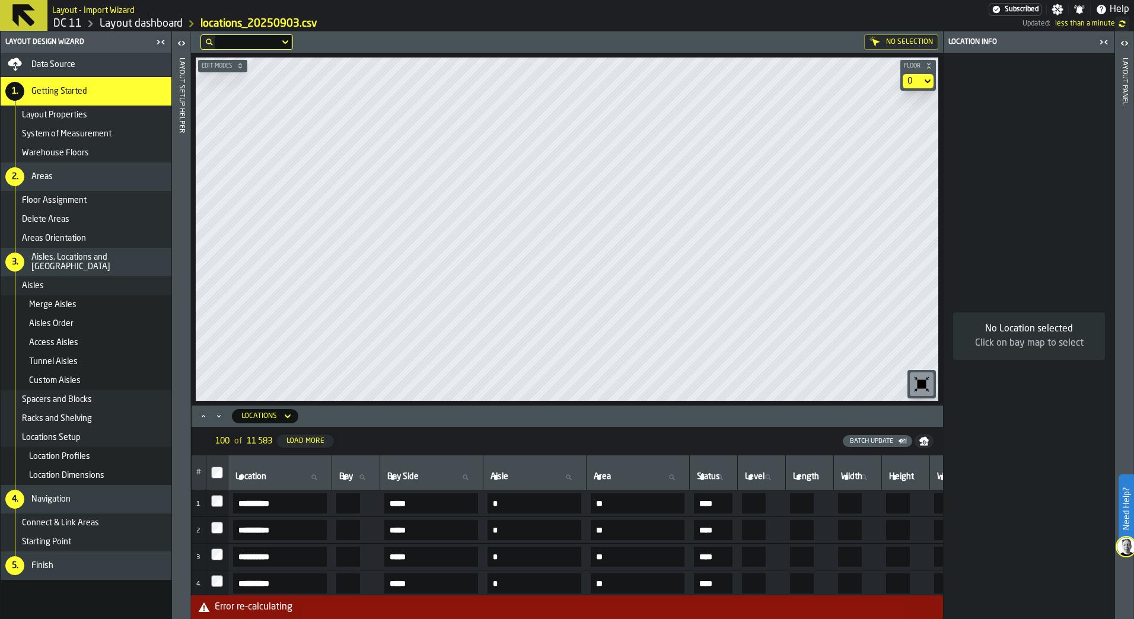
click at [197, 416] on icon "Maximize" at bounding box center [203, 416] width 12 height 12
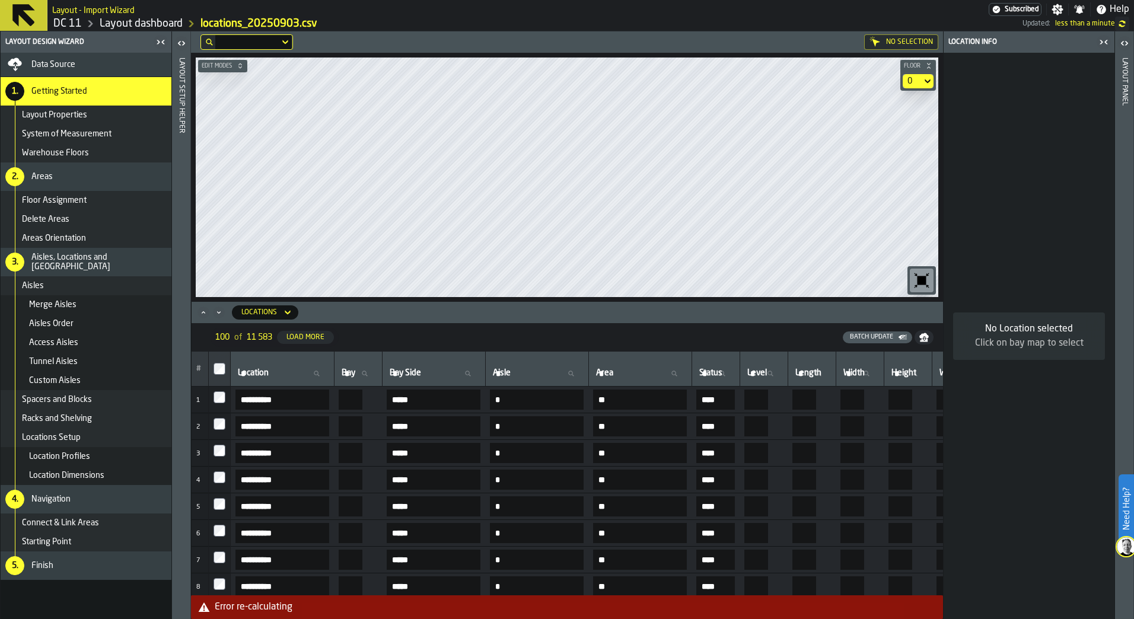
click at [927, 608] on div "Error re-calculating" at bounding box center [576, 607] width 723 height 14
click at [203, 609] on icon "alert-Error re-calculating" at bounding box center [204, 607] width 12 height 12
drag, startPoint x: 203, startPoint y: 609, endPoint x: 470, endPoint y: 607, distance: 266.8
click at [470, 607] on div "Error re-calculating" at bounding box center [576, 607] width 723 height 14
click at [925, 63] on icon "button-" at bounding box center [928, 65] width 7 height 7
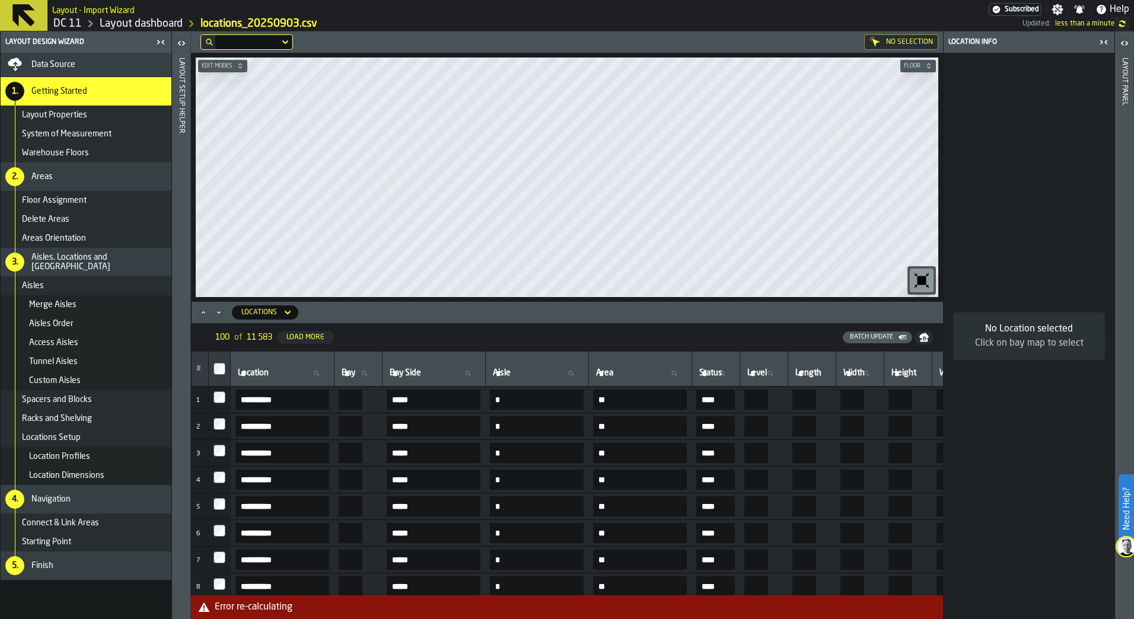
click at [925, 63] on icon "button-" at bounding box center [928, 65] width 7 height 7
click at [515, 610] on div "Error re-calculating" at bounding box center [576, 607] width 723 height 14
click at [861, 342] on button "Batch Update" at bounding box center [876, 337] width 69 height 12
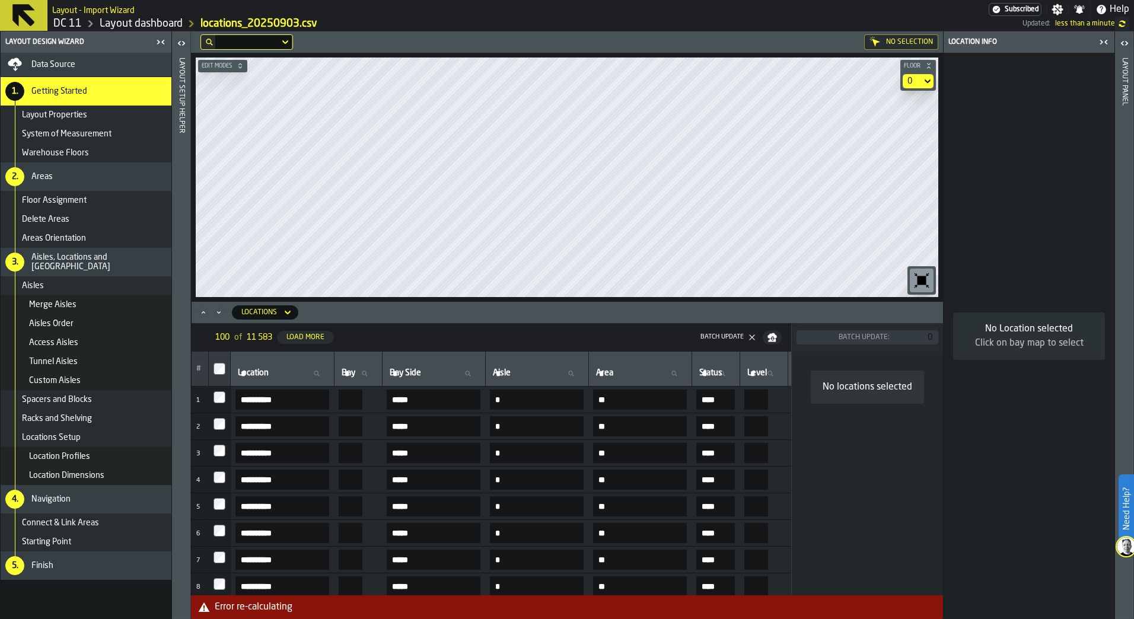
click at [625, 602] on div "Error re-calculating" at bounding box center [576, 607] width 723 height 14
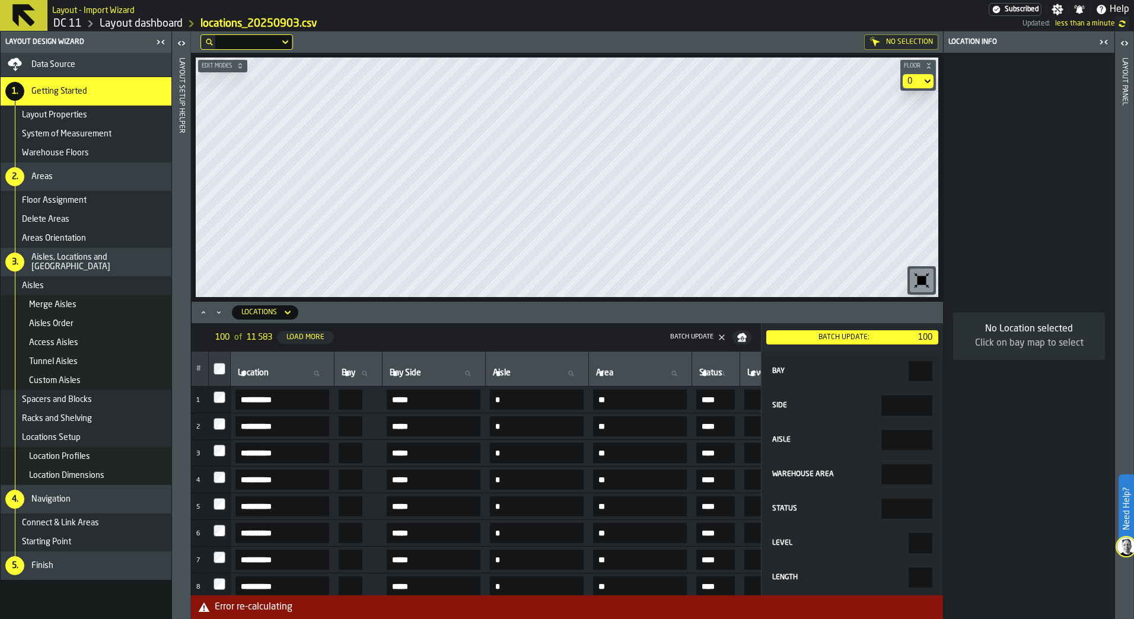
click at [875, 343] on button "Batch Update: 100" at bounding box center [852, 337] width 172 height 14
click at [943, 356] on div "Location Info No Location selected Click on bay map to select" at bounding box center [1029, 325] width 172 height 588
click at [420, 345] on nav "100 of 11 583 Load More Batch Update" at bounding box center [476, 337] width 569 height 28
click at [314, 340] on div "Load More" at bounding box center [305, 337] width 47 height 8
click at [824, 341] on div "Batch Update:" at bounding box center [844, 337] width 146 height 8
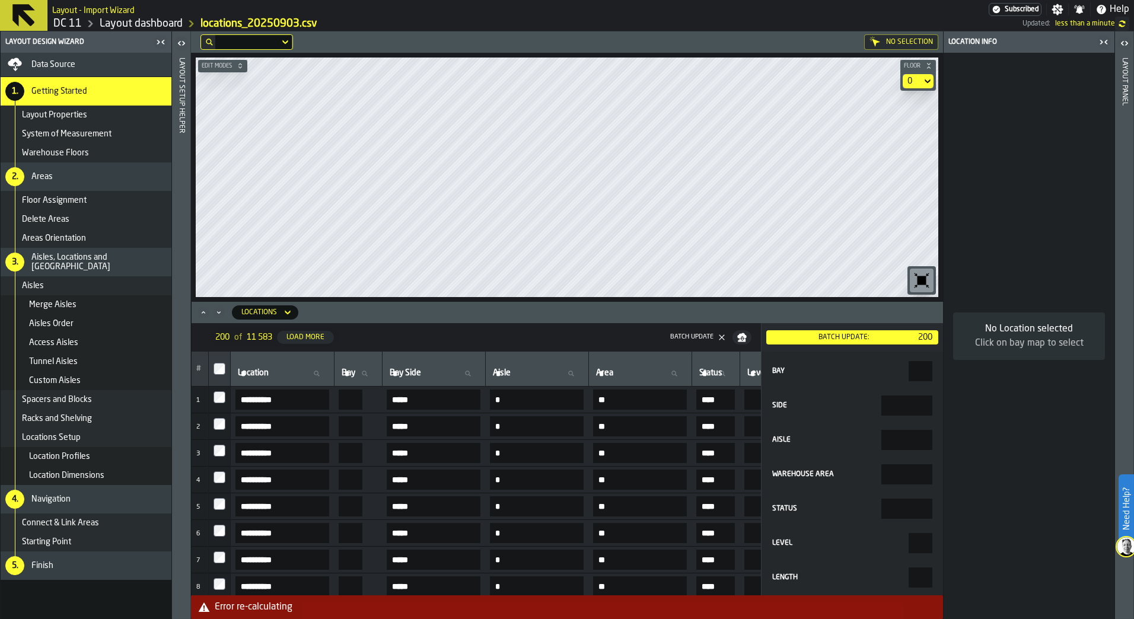
click at [1121, 43] on icon "button-toggle-Open" at bounding box center [1124, 43] width 14 height 14
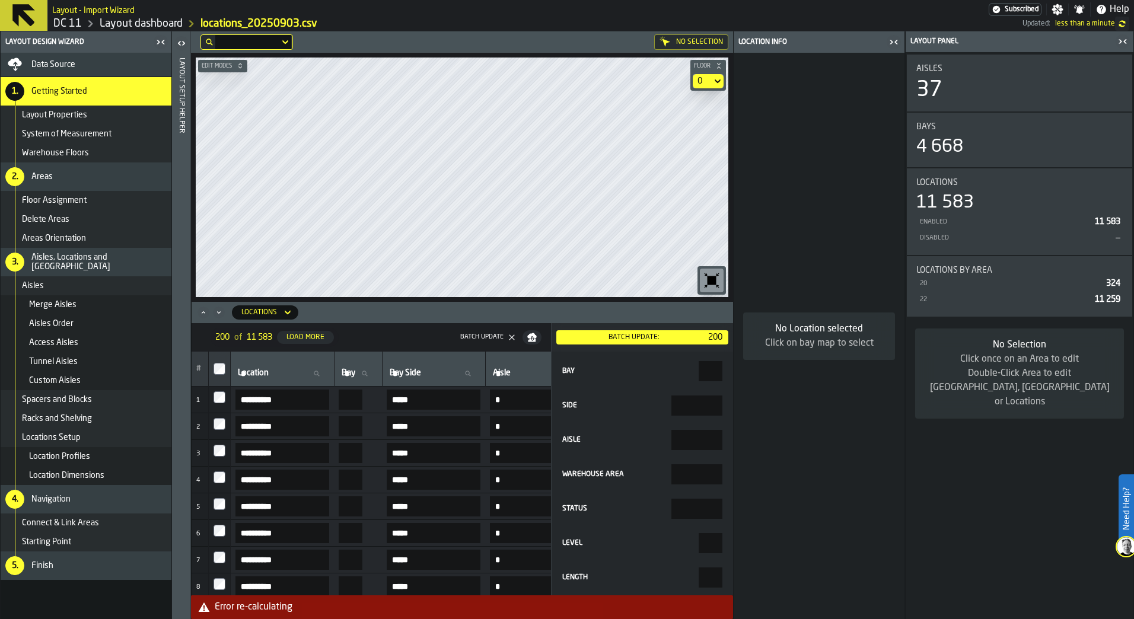
click at [938, 102] on div "37" at bounding box center [929, 90] width 26 height 24
click at [948, 141] on div "4 668" at bounding box center [939, 146] width 47 height 21
click at [934, 206] on div "11 583" at bounding box center [945, 202] width 58 height 21
click at [890, 43] on icon "button-toggle-Close me" at bounding box center [893, 42] width 14 height 14
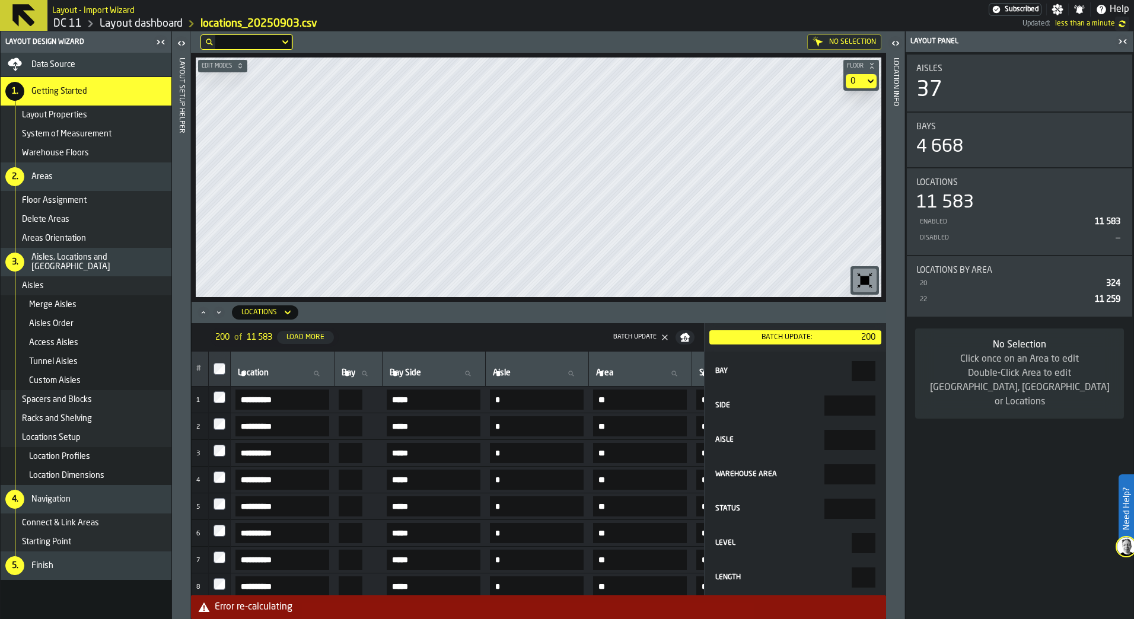
click at [1119, 41] on icon "button-toggle-Close me" at bounding box center [1122, 41] width 14 height 14
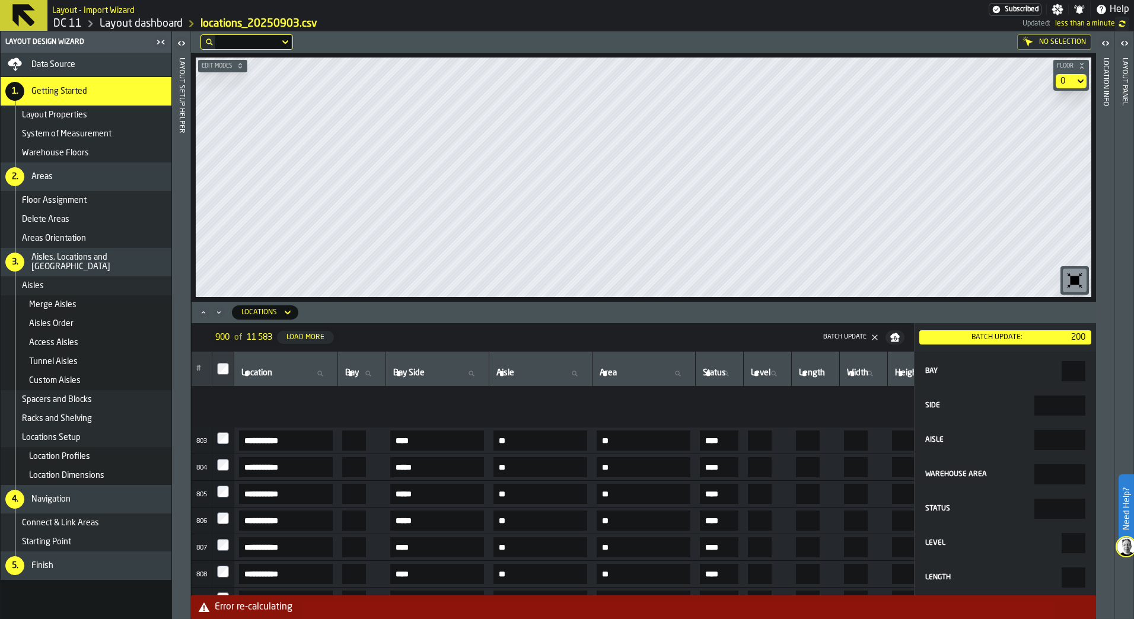
scroll to position [21075, 0]
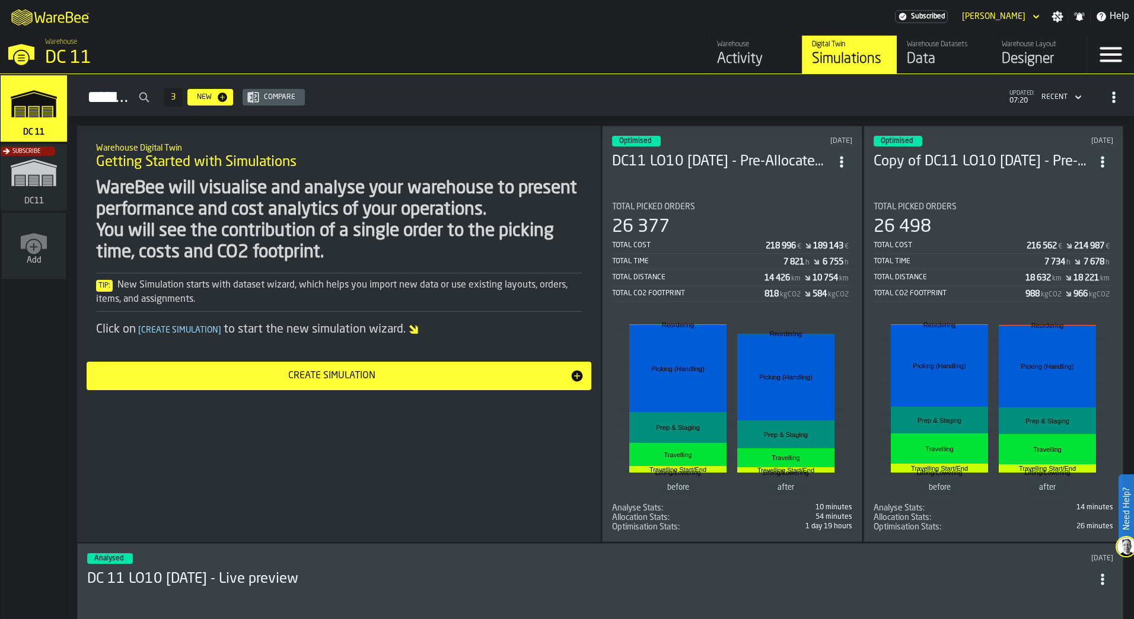
click at [559, 61] on div "Designer" at bounding box center [1038, 59] width 75 height 19
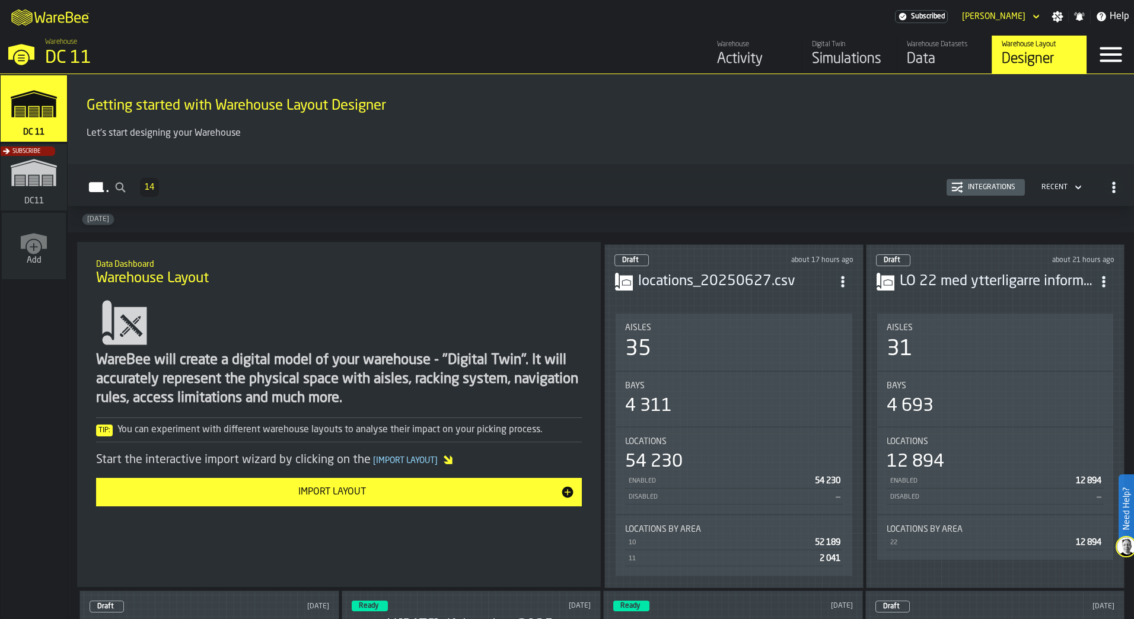
scroll to position [119, 0]
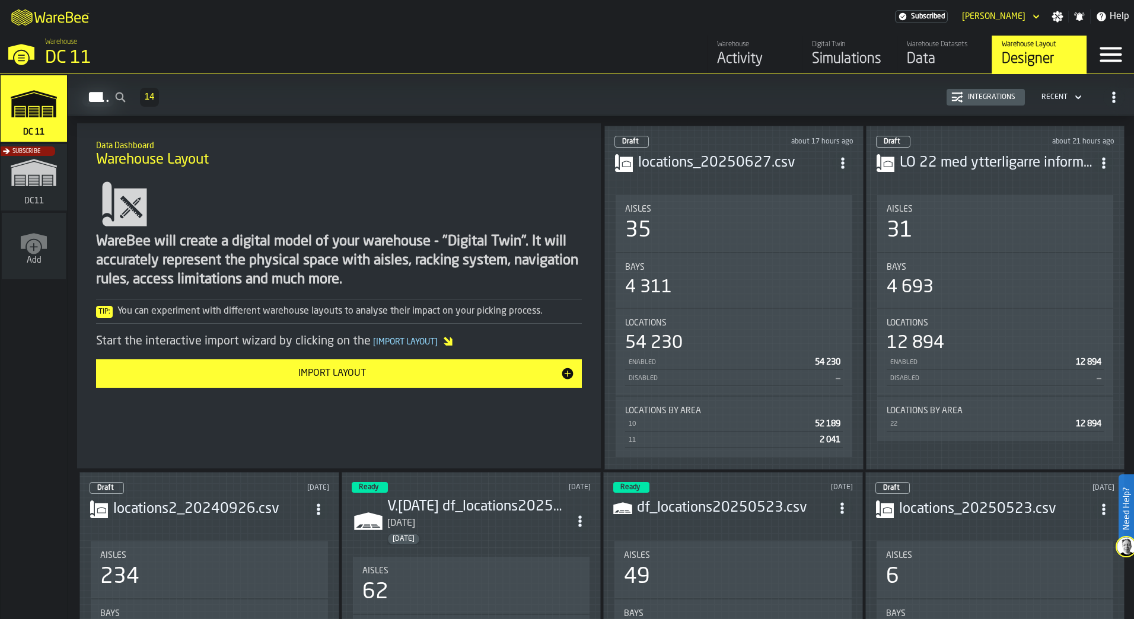
click at [559, 254] on div "Bays 4 311" at bounding box center [733, 280] width 237 height 55
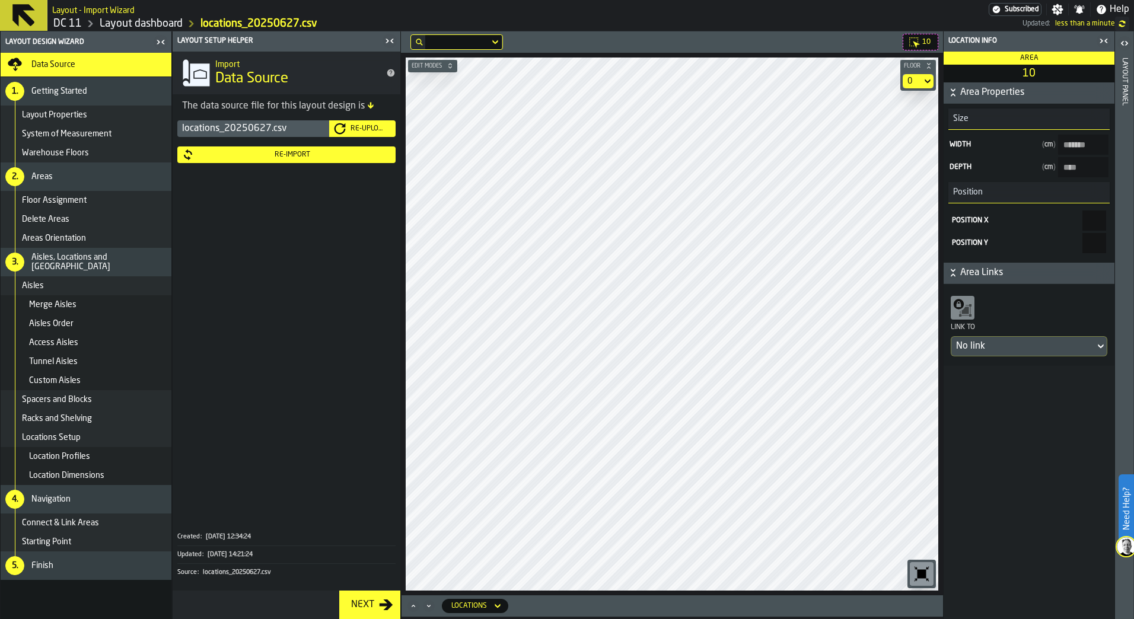
click at [0, 13] on html "Need Help? Layout - Import Wizard Subscribed Settings Notifications Help DC 11 …" at bounding box center [567, 309] width 1134 height 619
click at [7, 8] on button at bounding box center [23, 15] width 47 height 31
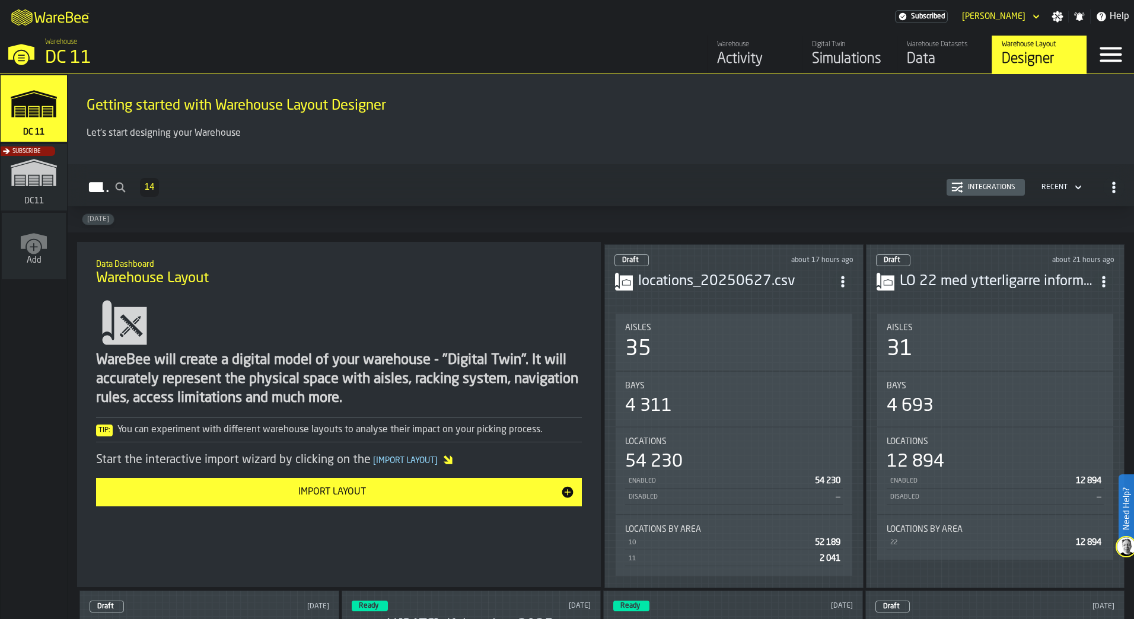
click at [559, 273] on div "Bays 4 693" at bounding box center [995, 399] width 237 height 55
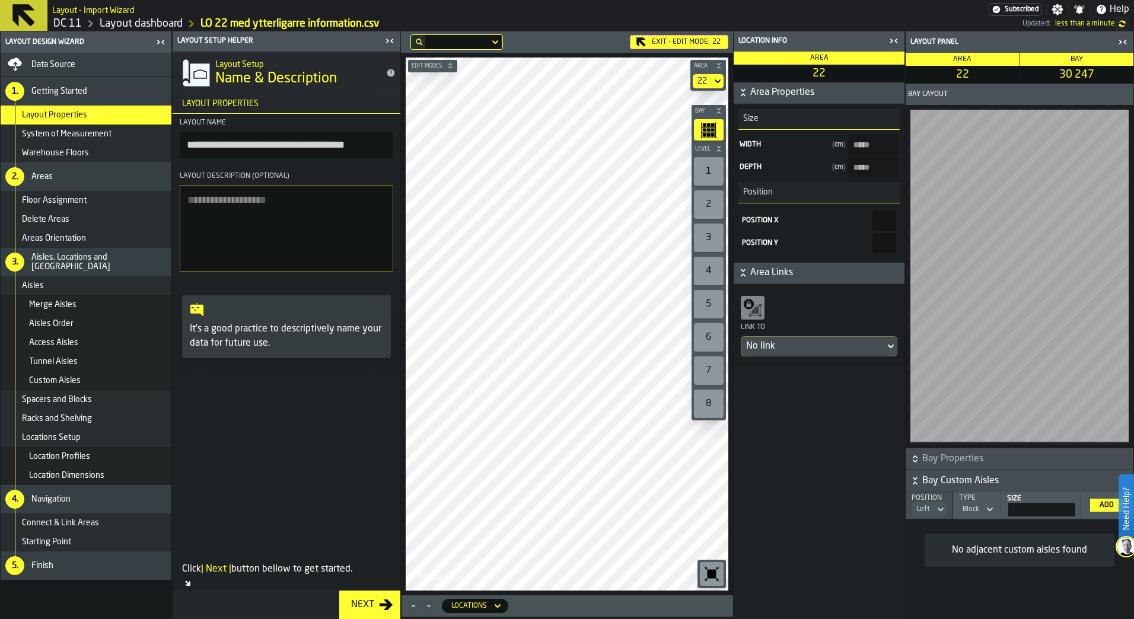
click at [388, 39] on icon "button-toggle-Close me" at bounding box center [389, 41] width 14 height 14
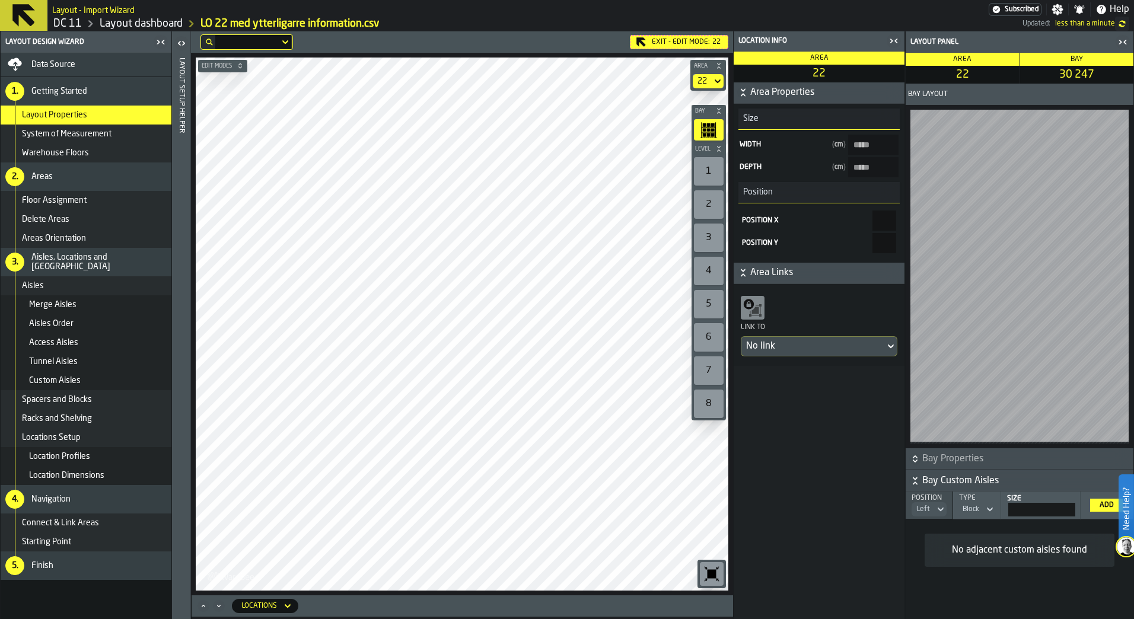
click at [28, 23] on icon at bounding box center [23, 15] width 23 height 23
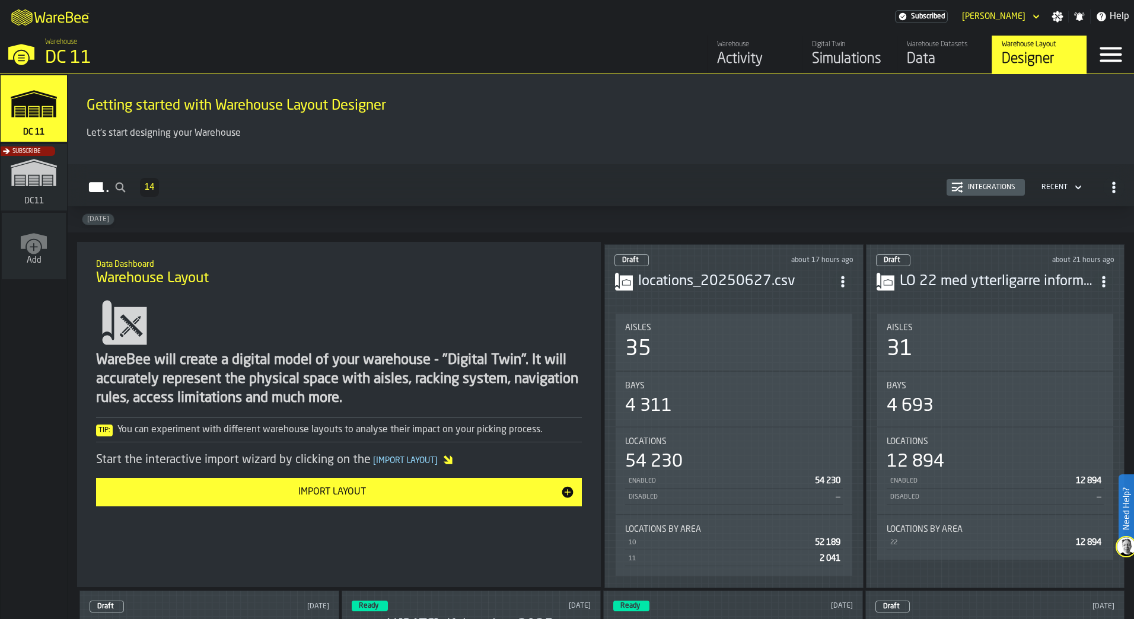
click at [559, 58] on div "Data" at bounding box center [944, 59] width 75 height 19
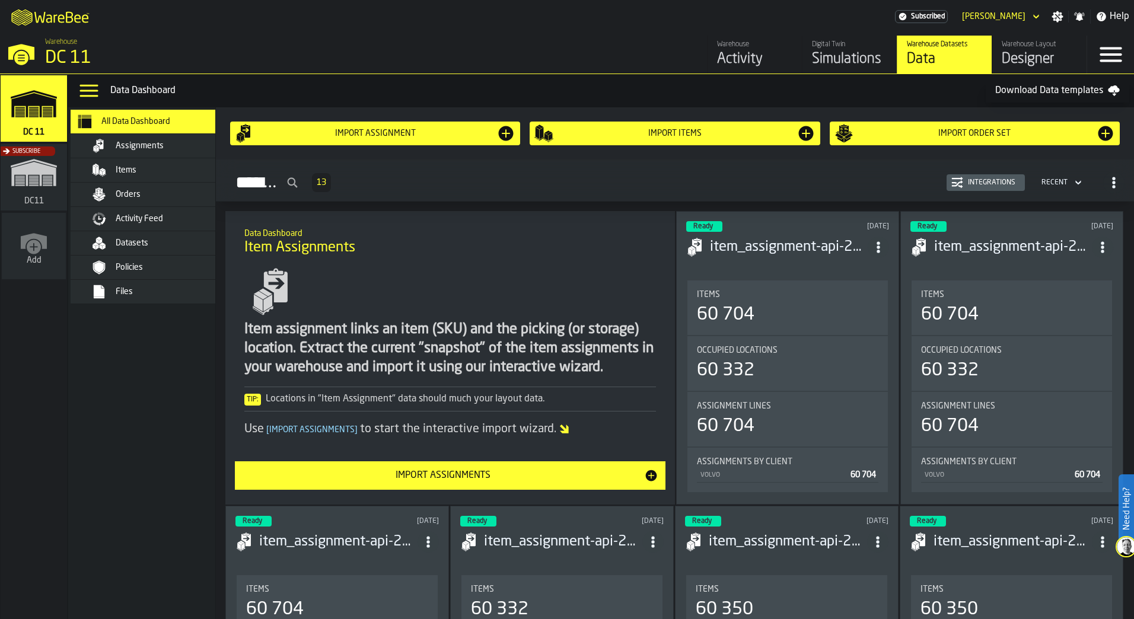
click at [559, 63] on icon "button-toggle-Menu" at bounding box center [1110, 54] width 28 height 28
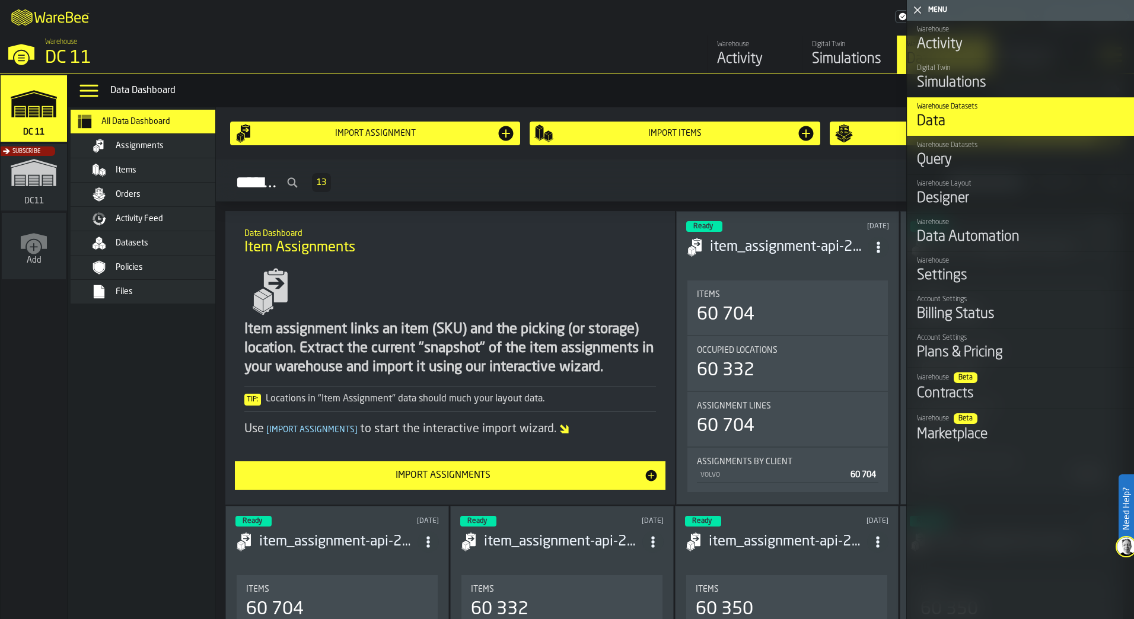
click at [159, 273] on nav "All Data Dashboard Assignments Items Orders Activity Feed Datasets Policies Fil…" at bounding box center [153, 363] width 171 height 512
click at [559, 12] on icon "button-toggle-Close me" at bounding box center [917, 10] width 14 height 14
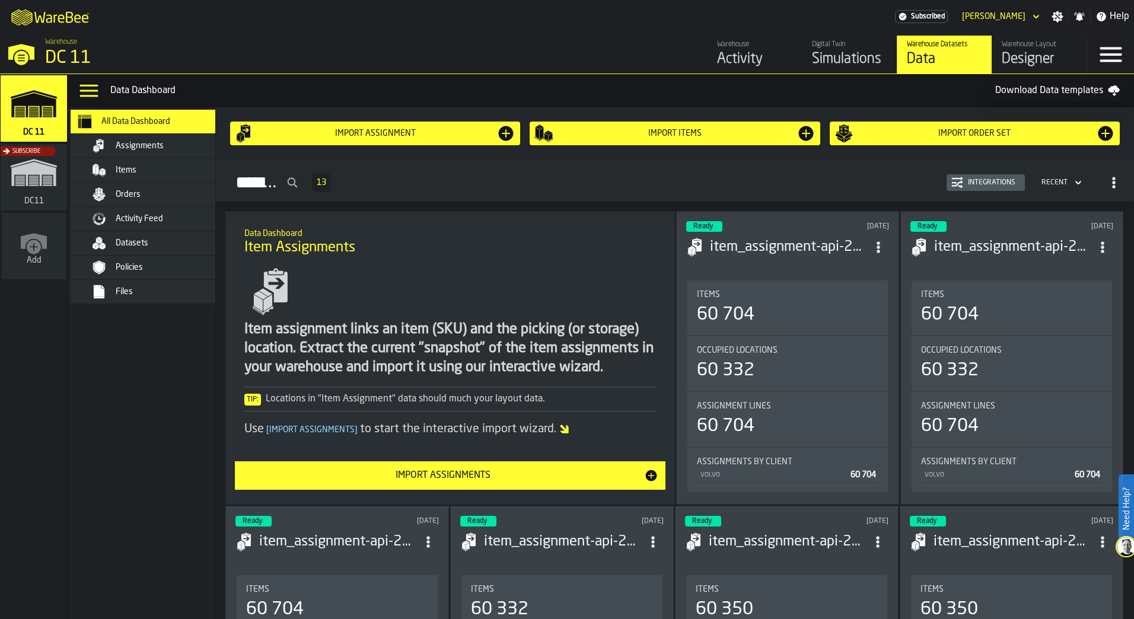
click at [559, 187] on icon "button-Assignments" at bounding box center [1114, 183] width 12 height 12
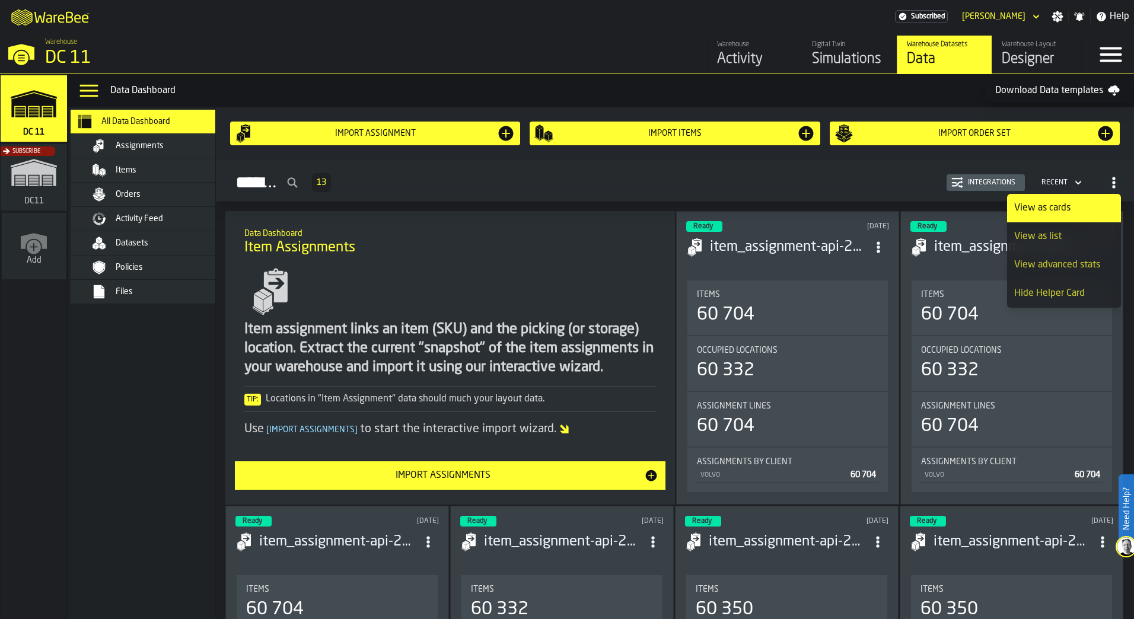
click at [153, 240] on div "Datasets" at bounding box center [174, 242] width 116 height 9
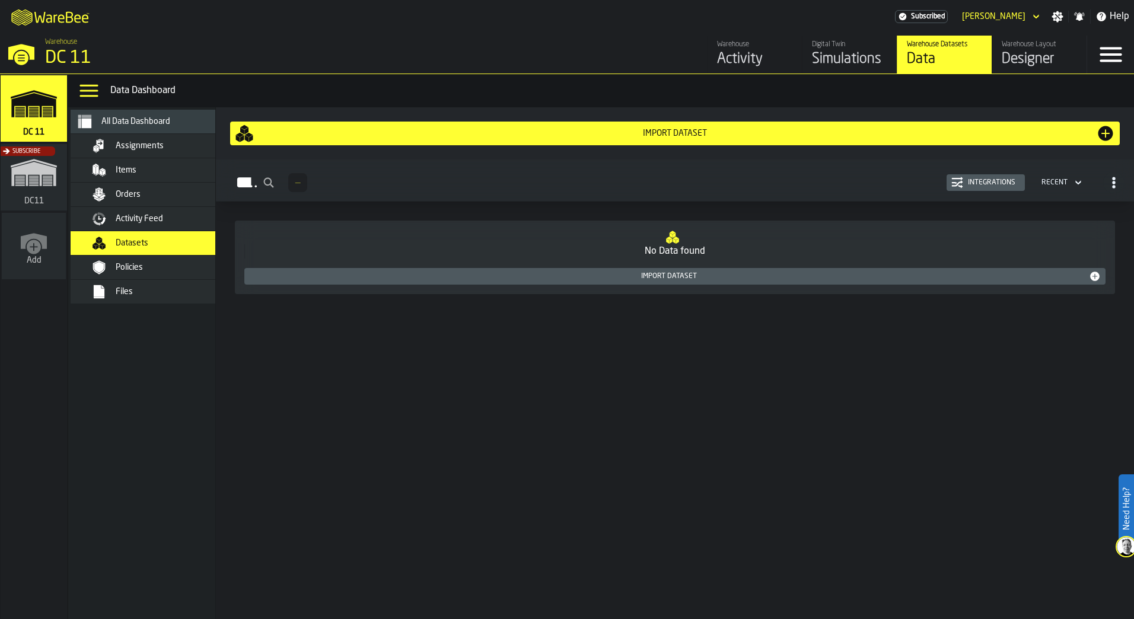
click at [146, 266] on div "Policies" at bounding box center [174, 267] width 116 height 9
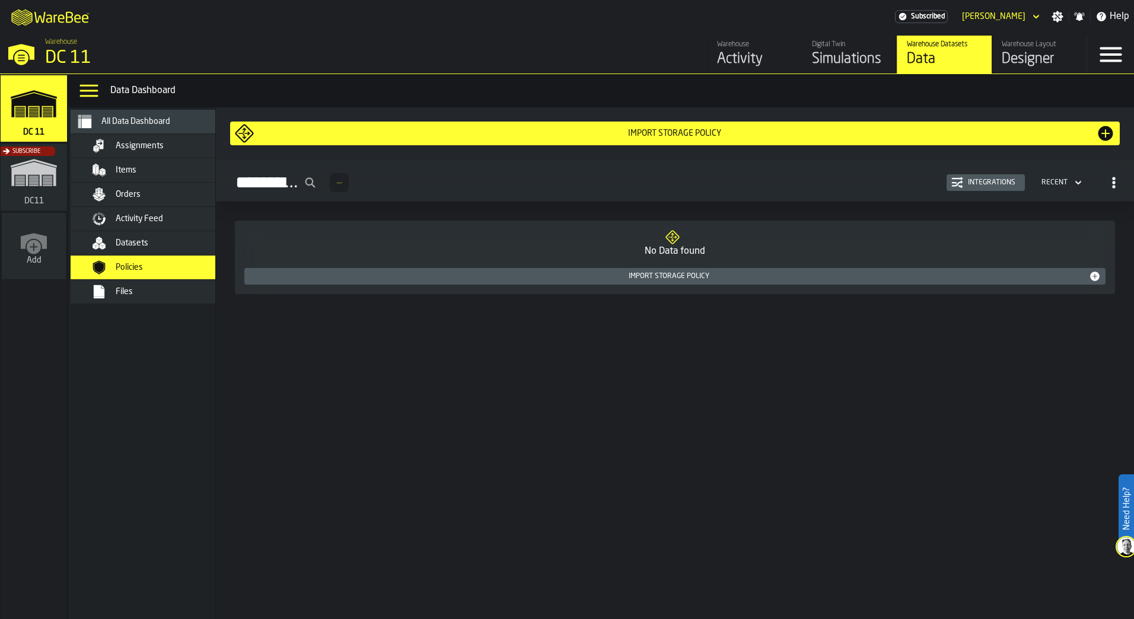
click at [145, 194] on div "Orders" at bounding box center [174, 194] width 116 height 9
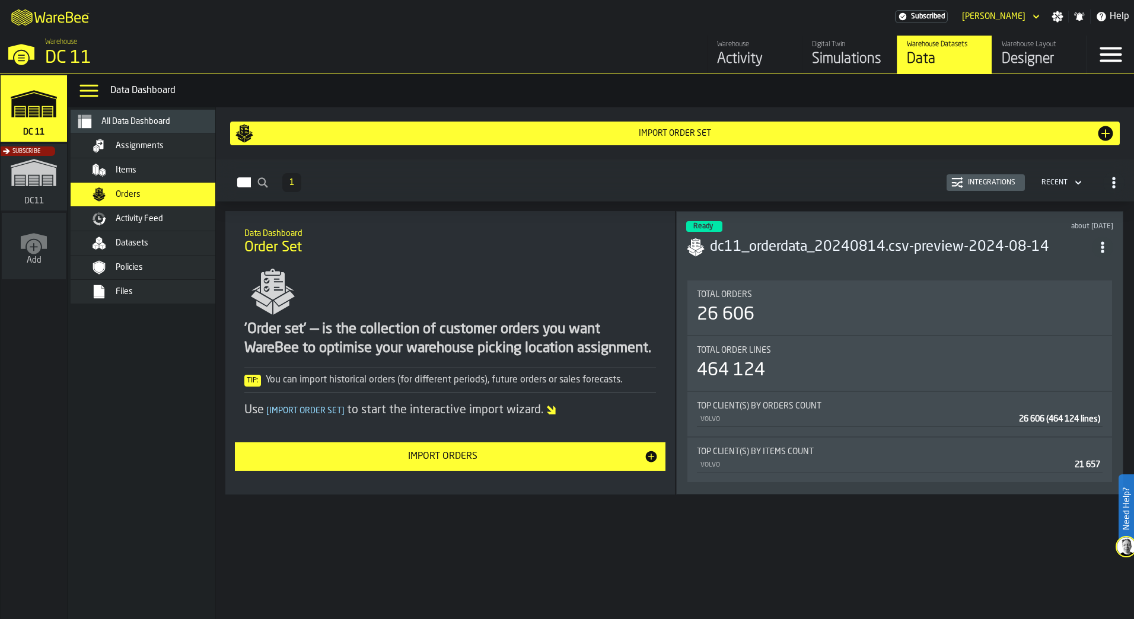
click at [147, 164] on div "Items" at bounding box center [159, 170] width 145 height 14
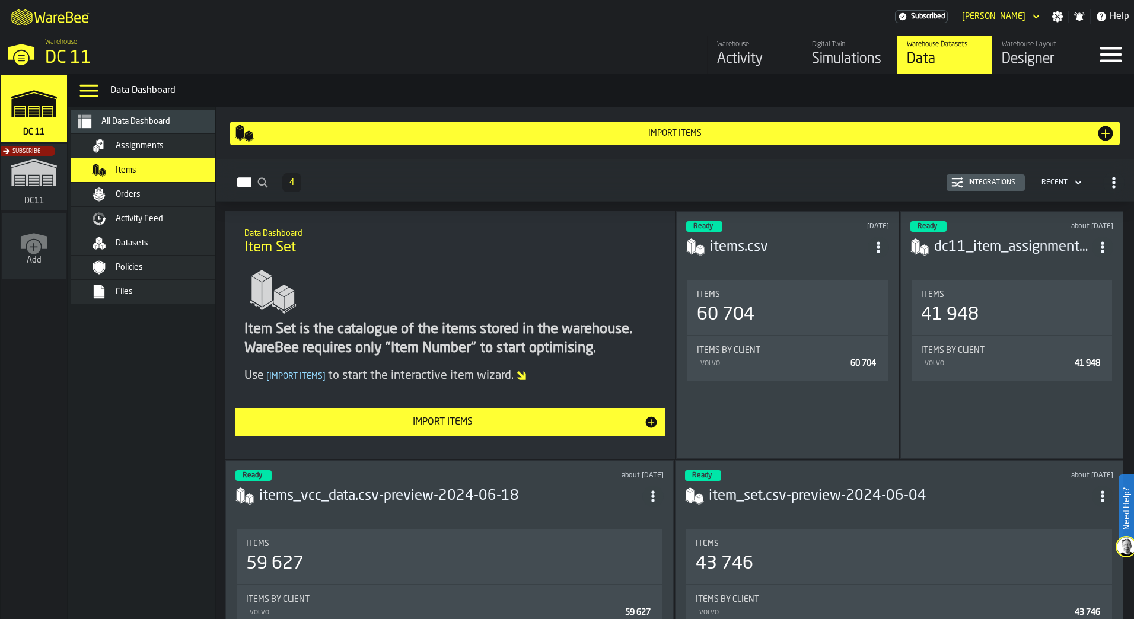
click at [142, 145] on span "Assignments" at bounding box center [140, 145] width 48 height 9
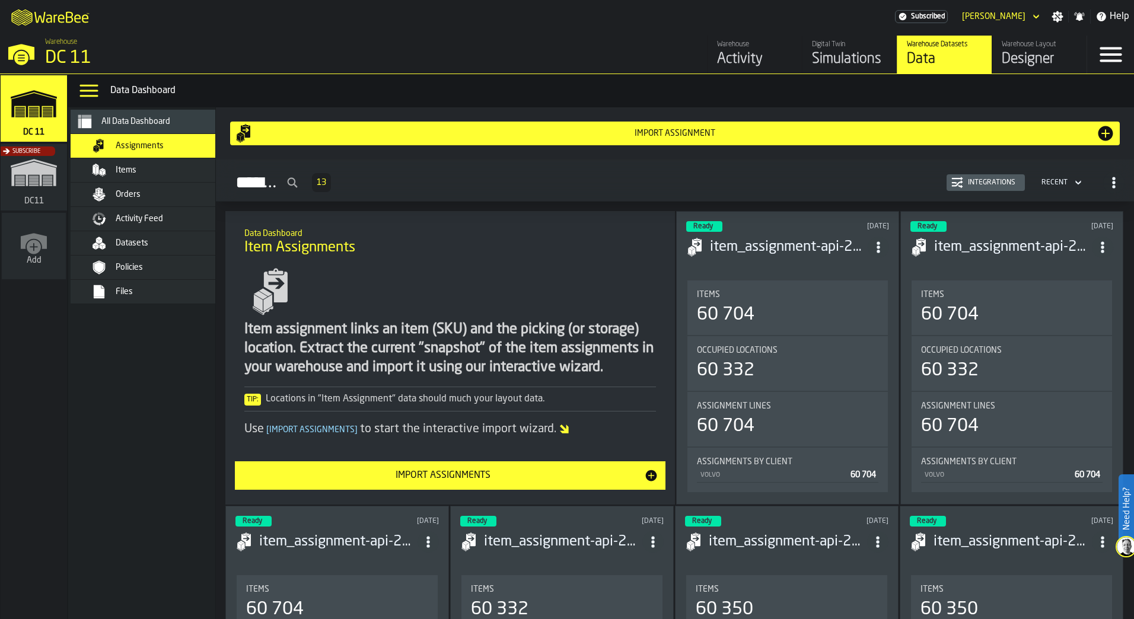
click at [559, 63] on icon "button-toggle-Menu" at bounding box center [1110, 54] width 28 height 28
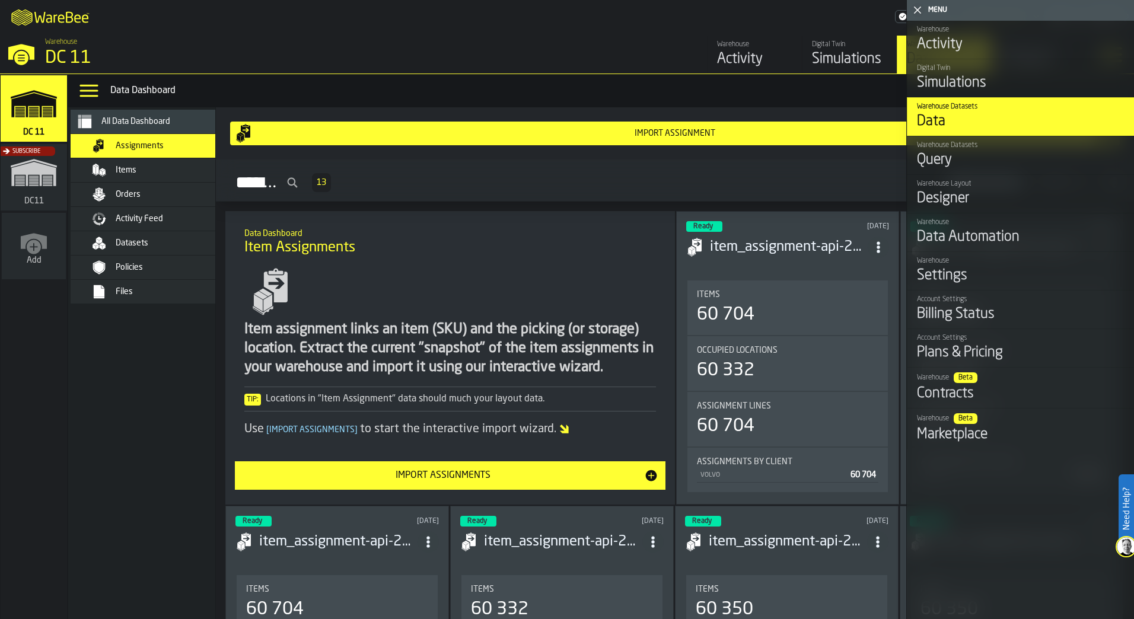
click at [559, 273] on div "Settings" at bounding box center [1021, 275] width 208 height 19
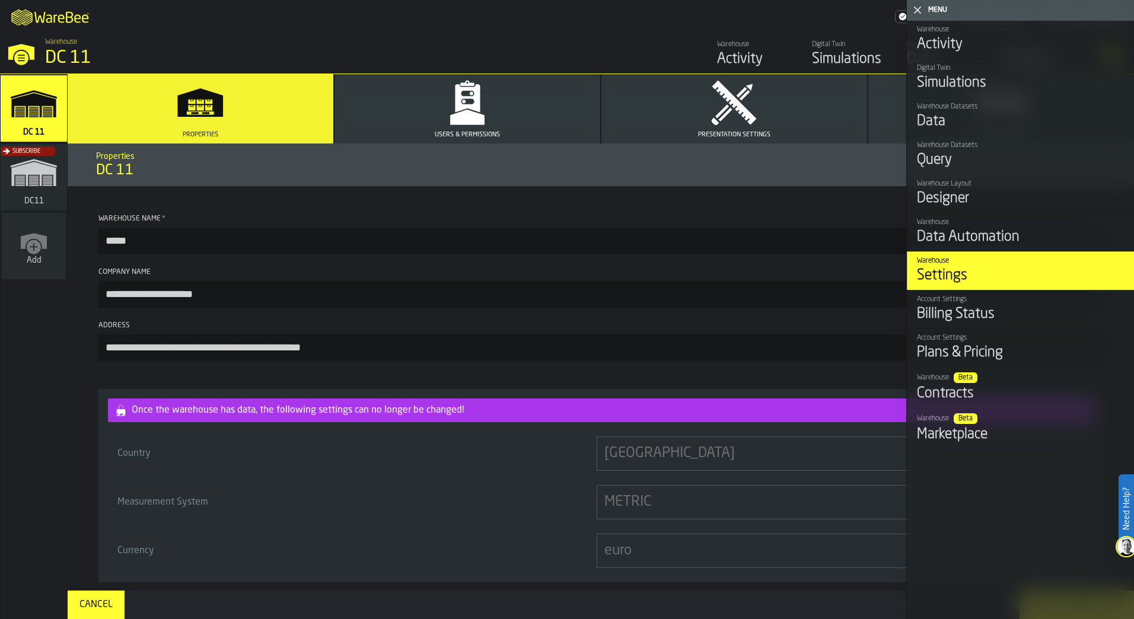
click at [559, 7] on polygon "button-toggle-Close me" at bounding box center [918, 11] width 8 height 8
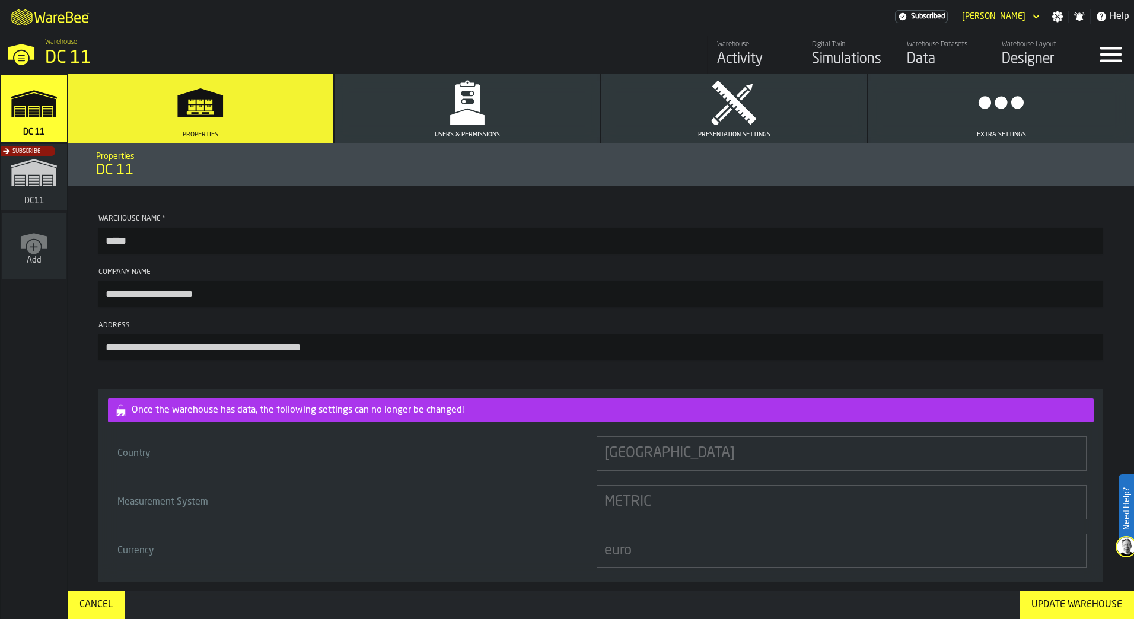
click at [559, 64] on div "Data" at bounding box center [944, 59] width 75 height 19
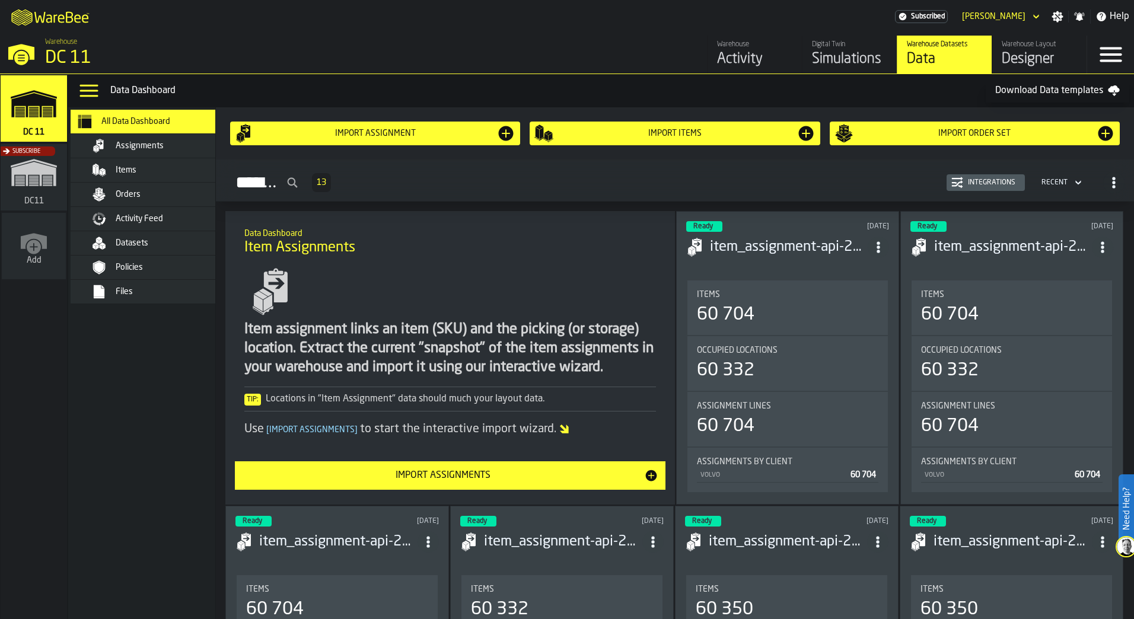
click at [559, 17] on icon "button-toggle-Settings" at bounding box center [1057, 16] width 11 height 11
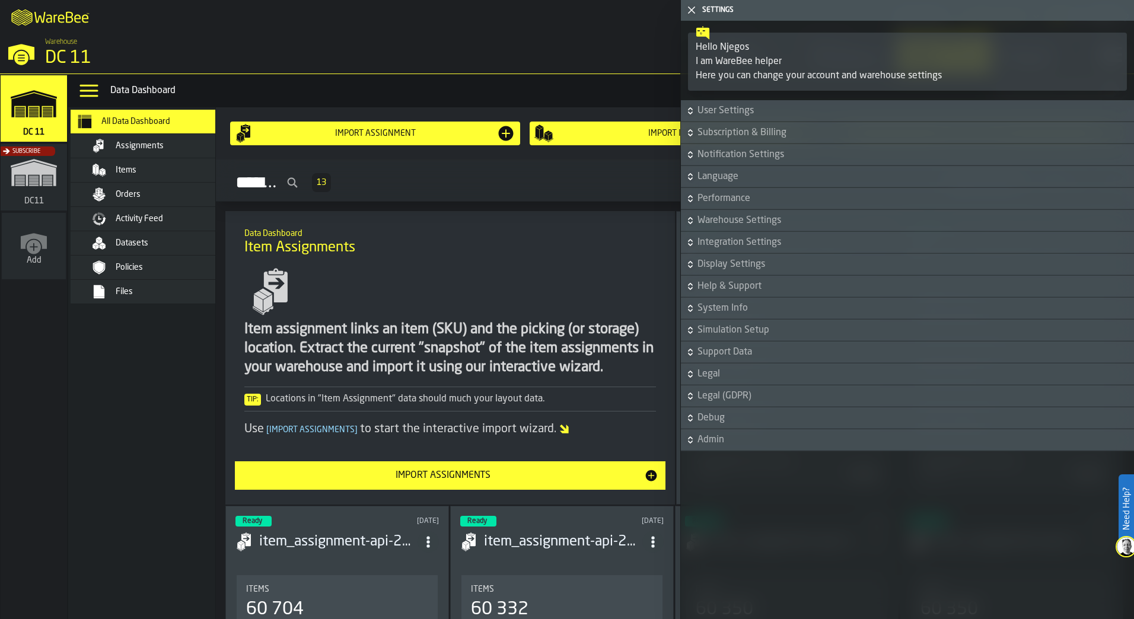
click at [559, 248] on span "Integration Settings" at bounding box center [914, 242] width 434 height 14
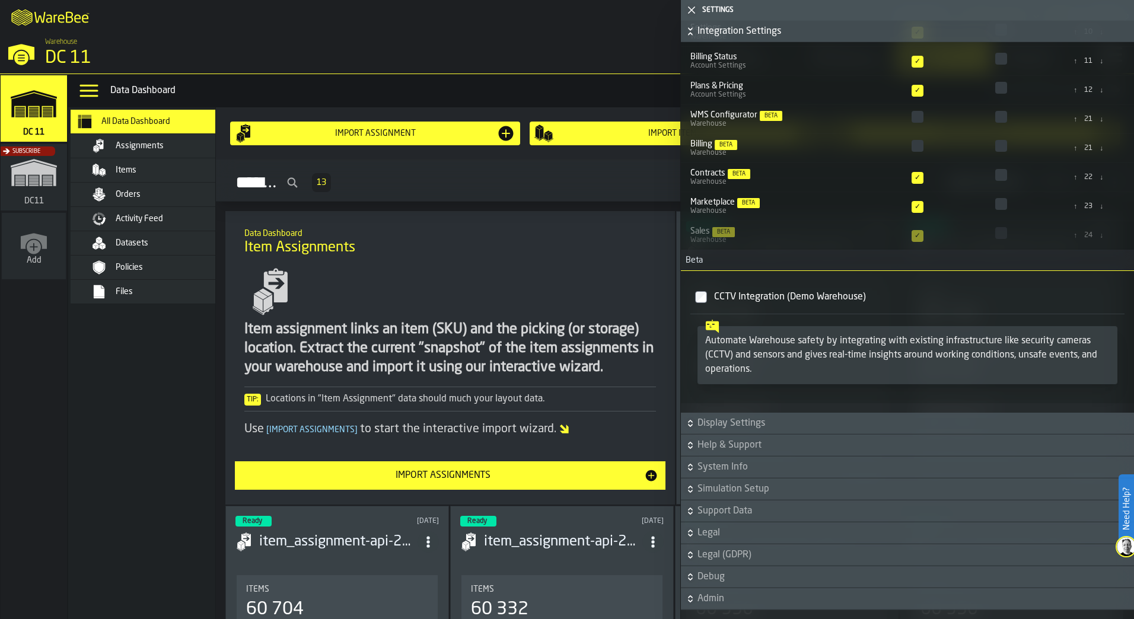
scroll to position [667, 0]
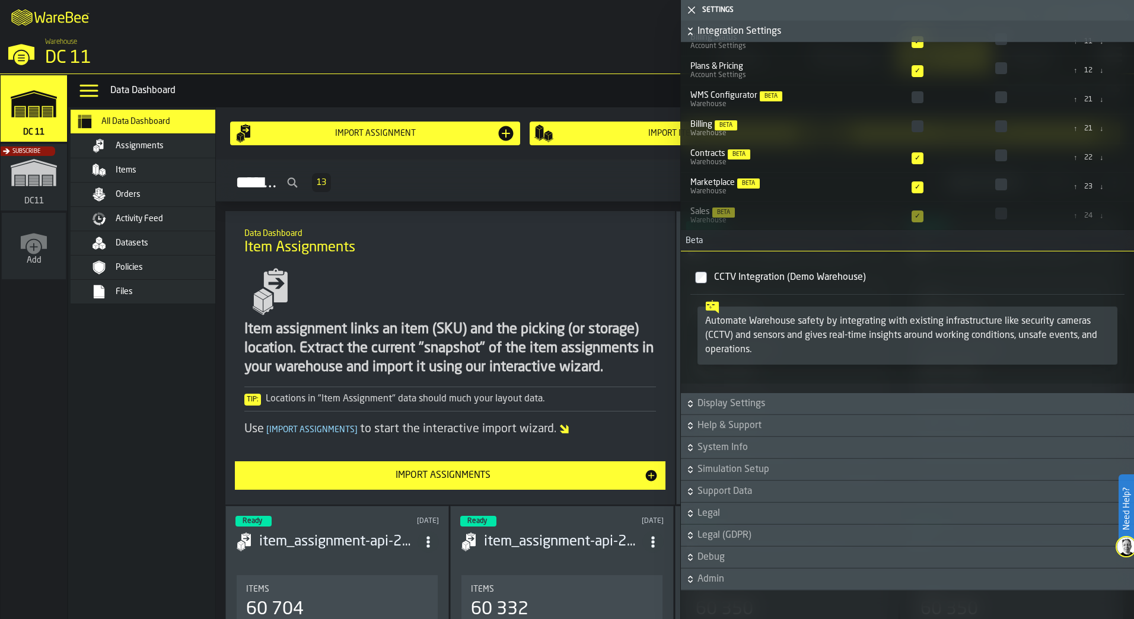
click at [559, 273] on span "Display Settings" at bounding box center [914, 404] width 434 height 14
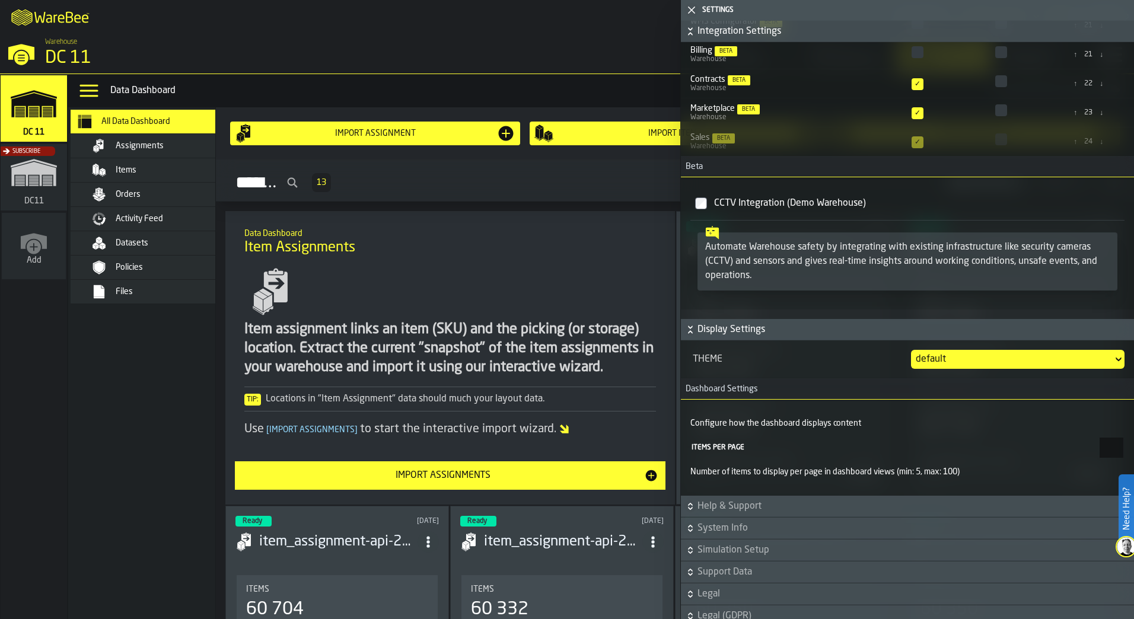
scroll to position [822, 0]
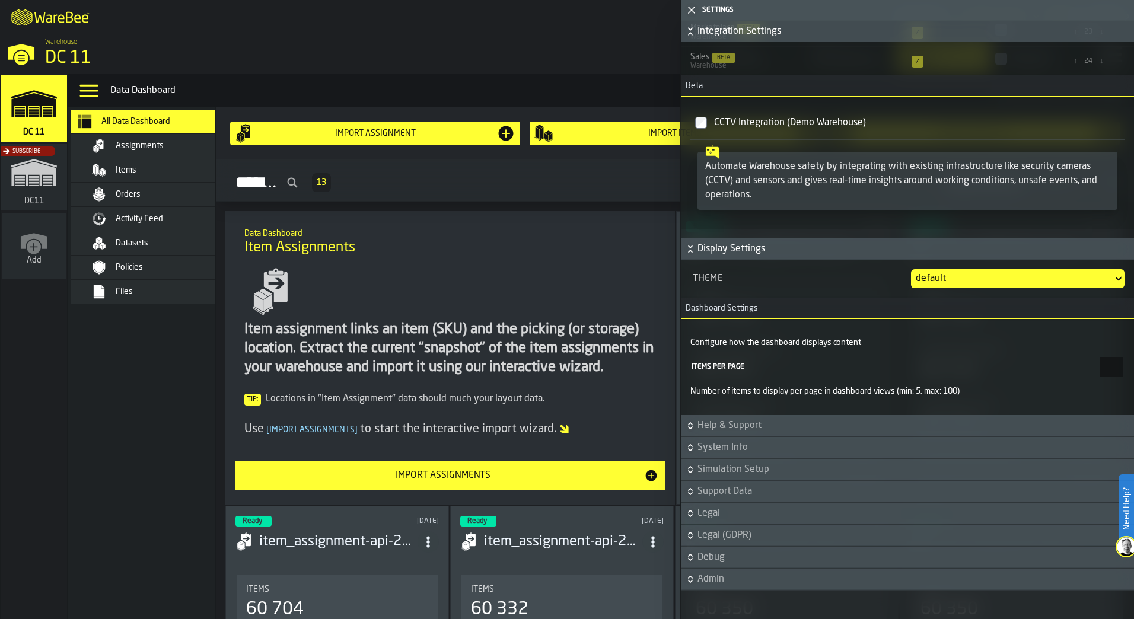
click at [559, 273] on span "Support Data" at bounding box center [914, 491] width 434 height 14
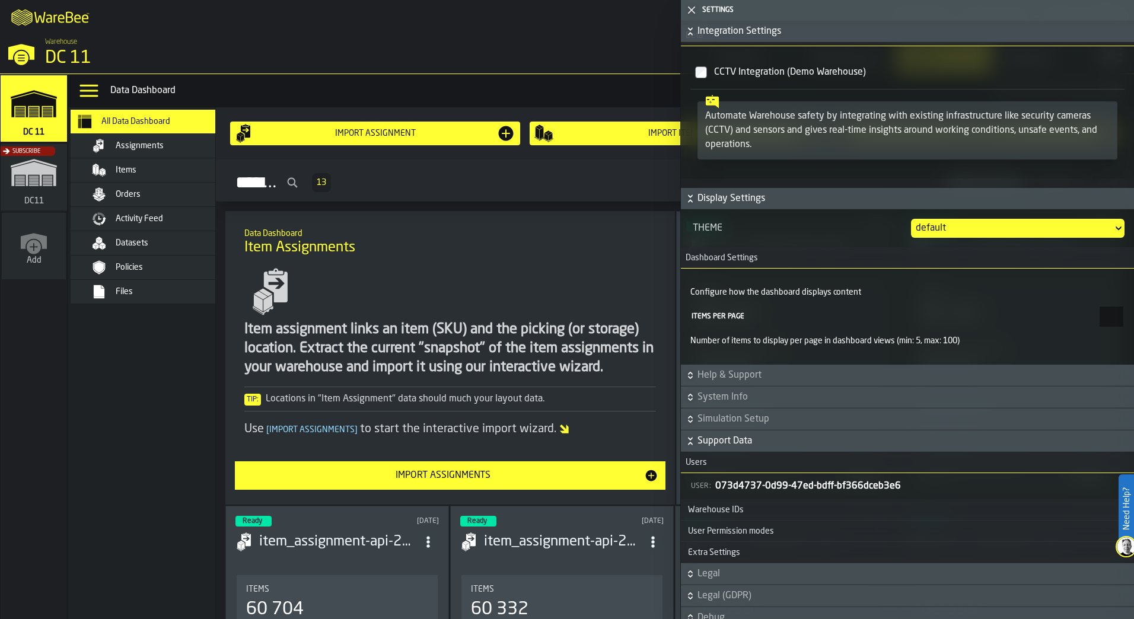
scroll to position [933, 0]
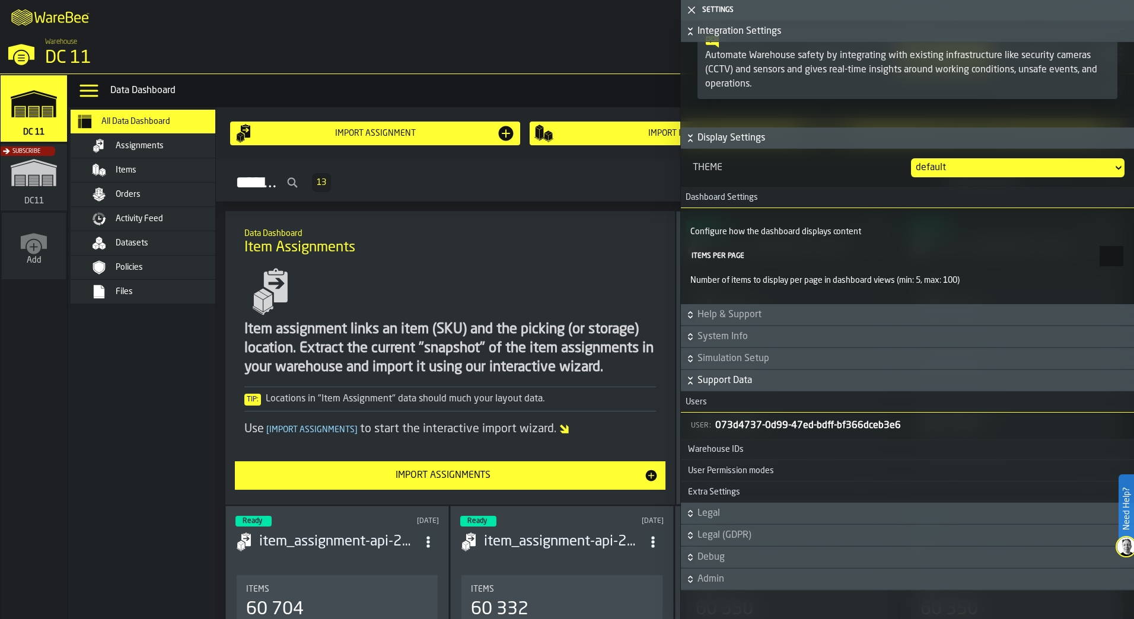
click at [559, 8] on polygon "button-toggle-Close me" at bounding box center [692, 11] width 8 height 8
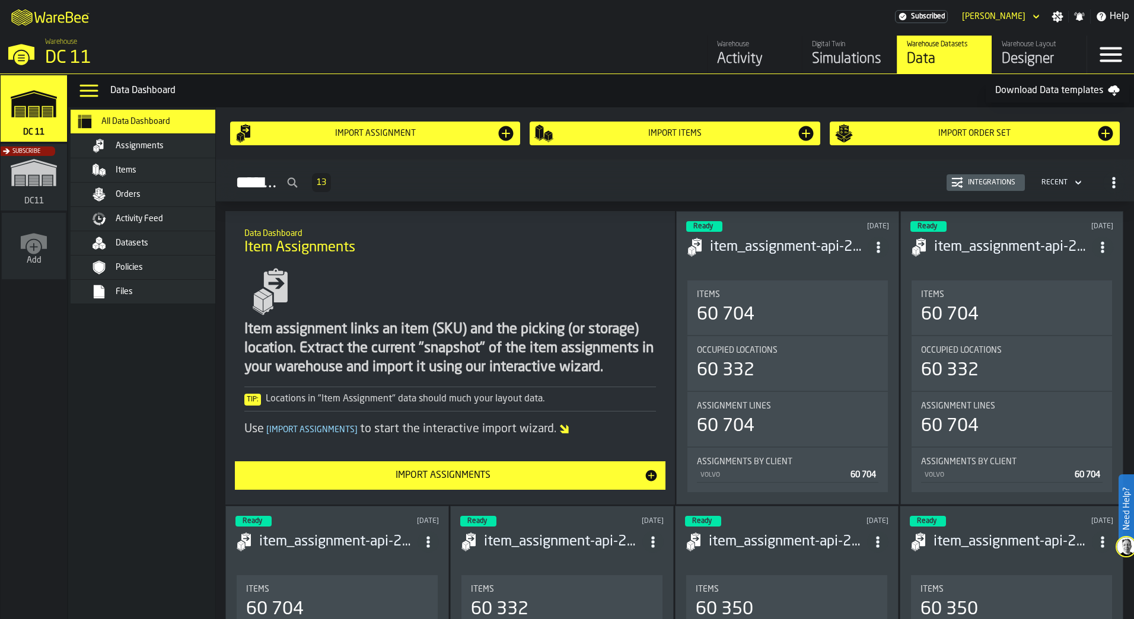
click at [559, 12] on div "Help" at bounding box center [1111, 16] width 43 height 14
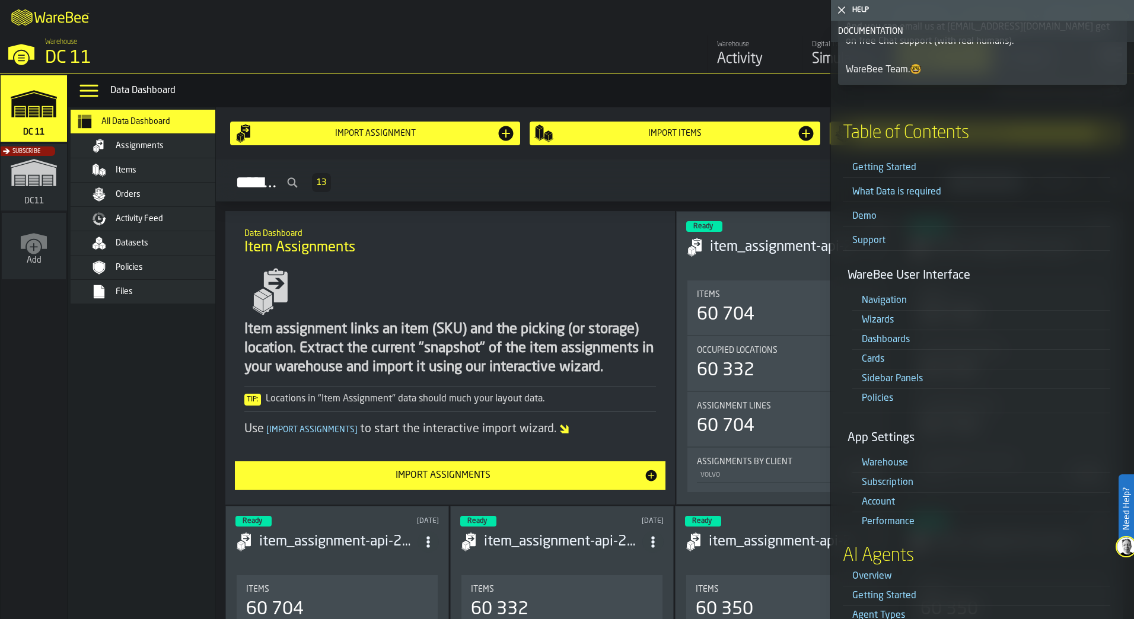
scroll to position [119, 0]
click at [559, 193] on link "What Data is required" at bounding box center [896, 190] width 89 height 9
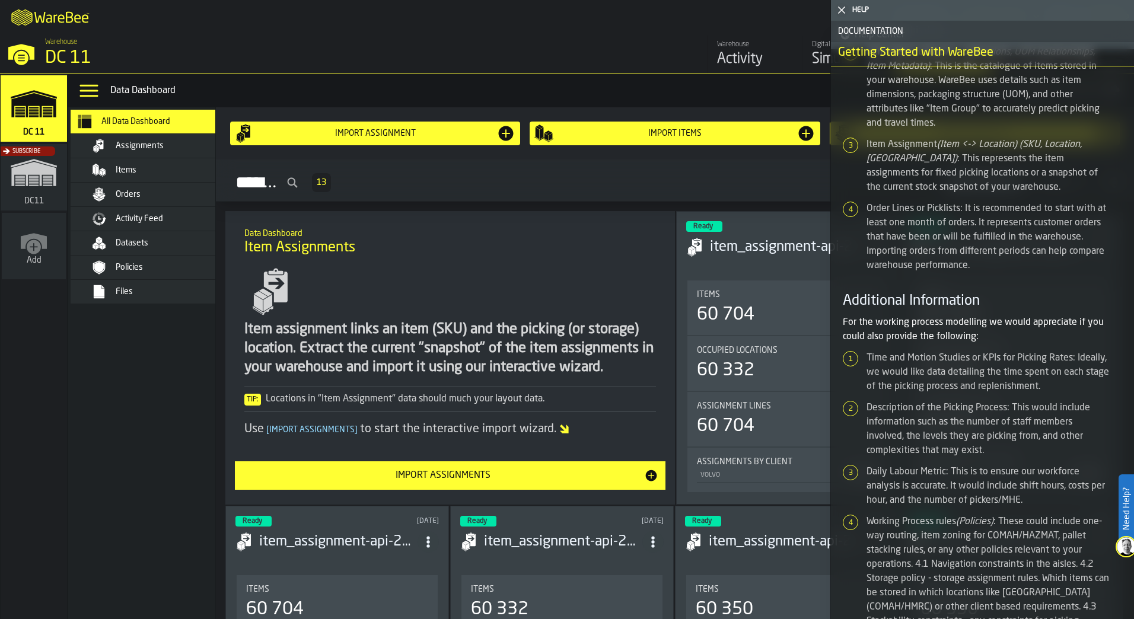
scroll to position [0, 0]
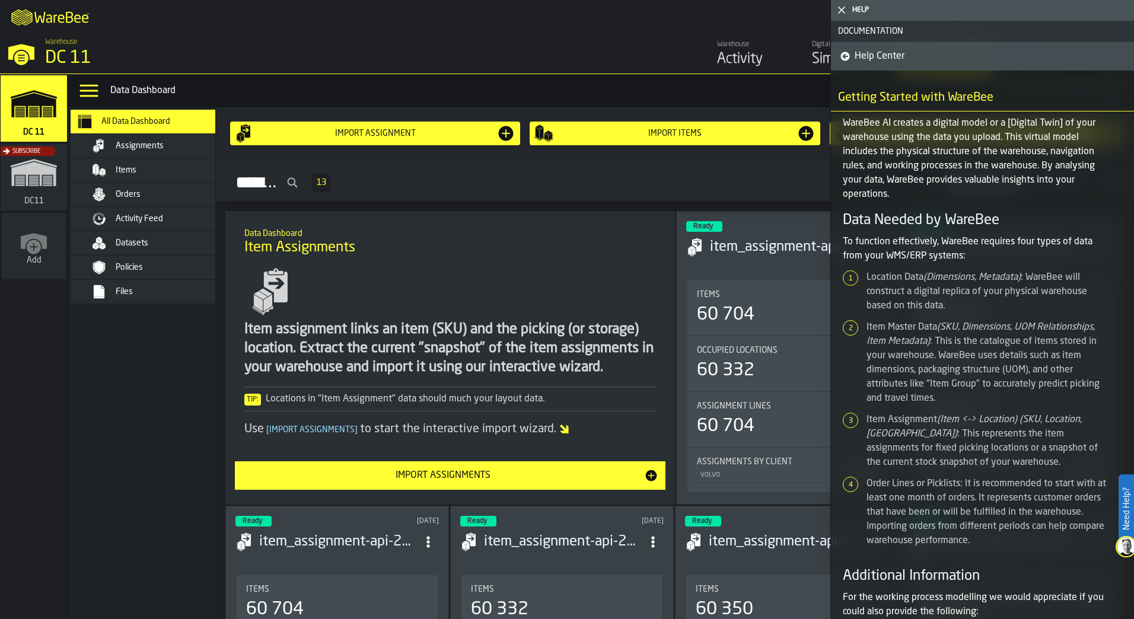
click at [559, 53] on icon at bounding box center [845, 56] width 9 height 9
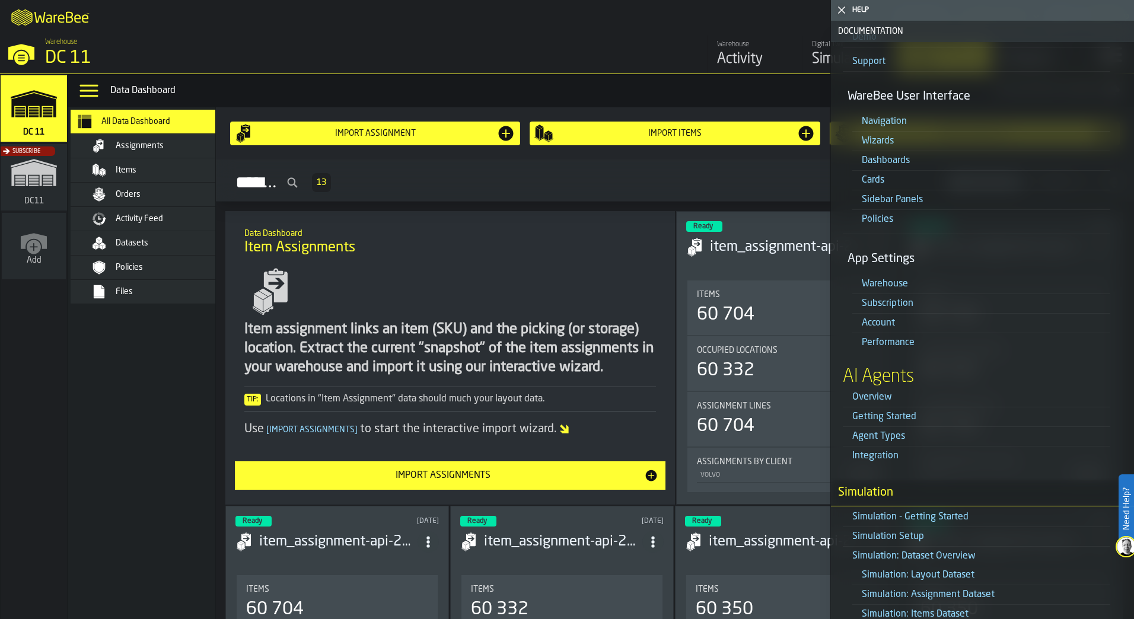
scroll to position [415, 0]
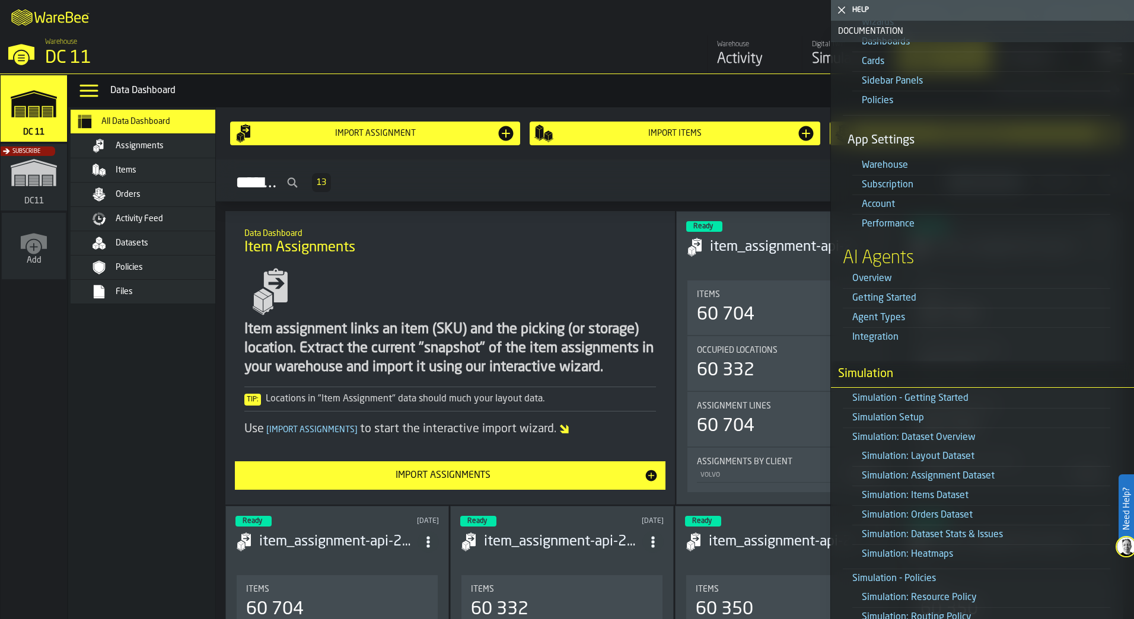
click at [559, 273] on link "Integration" at bounding box center [875, 337] width 46 height 9
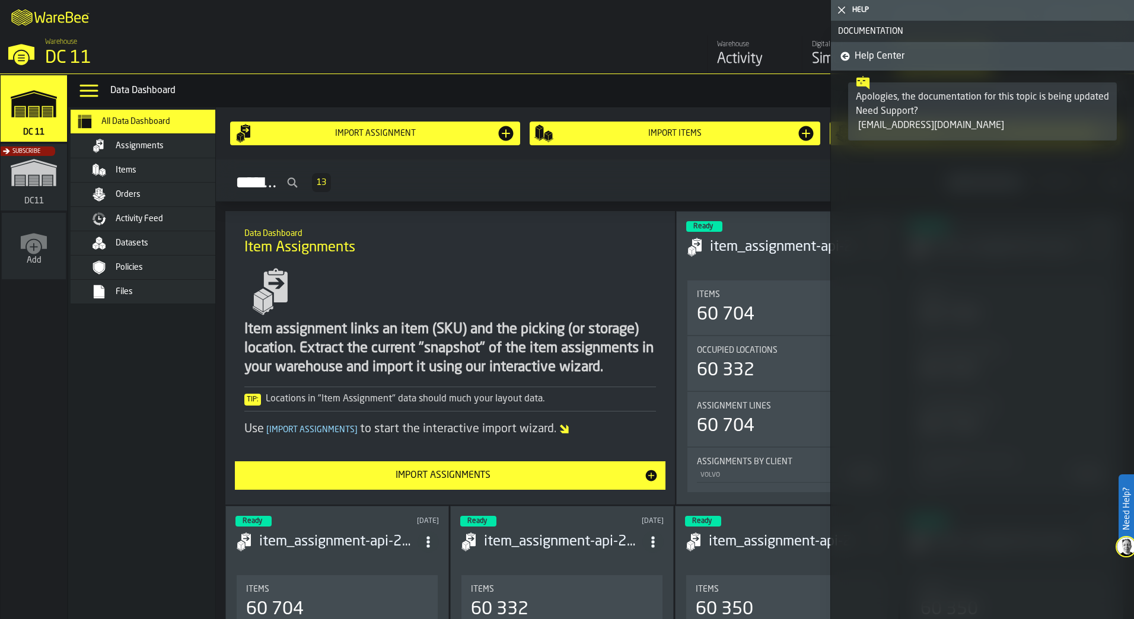
click at [559, 53] on icon at bounding box center [845, 56] width 9 height 9
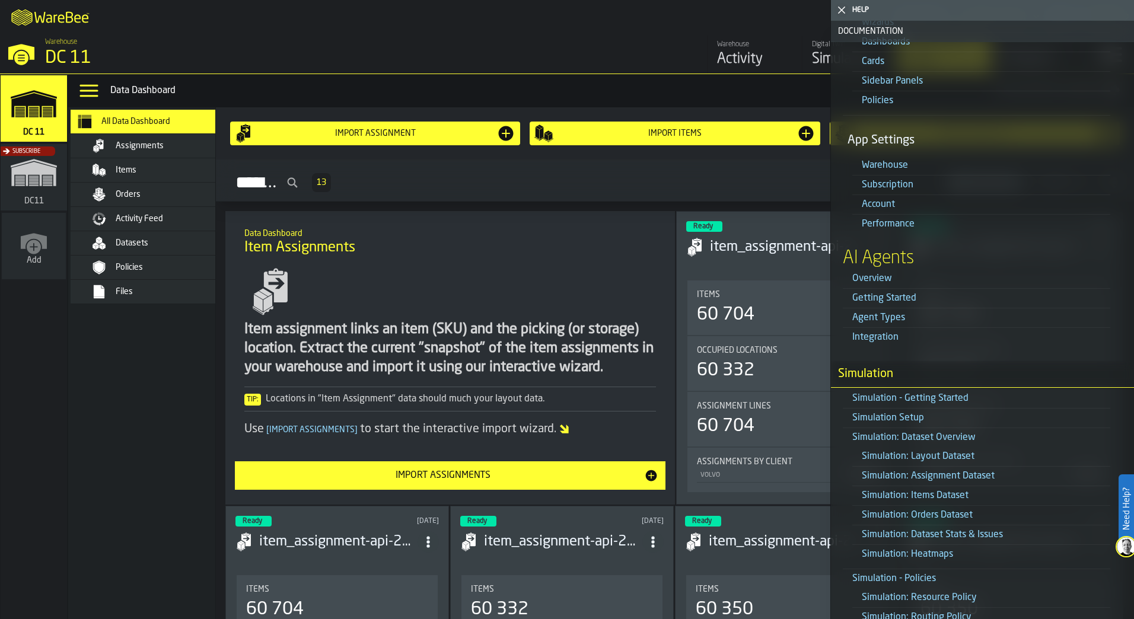
scroll to position [474, 0]
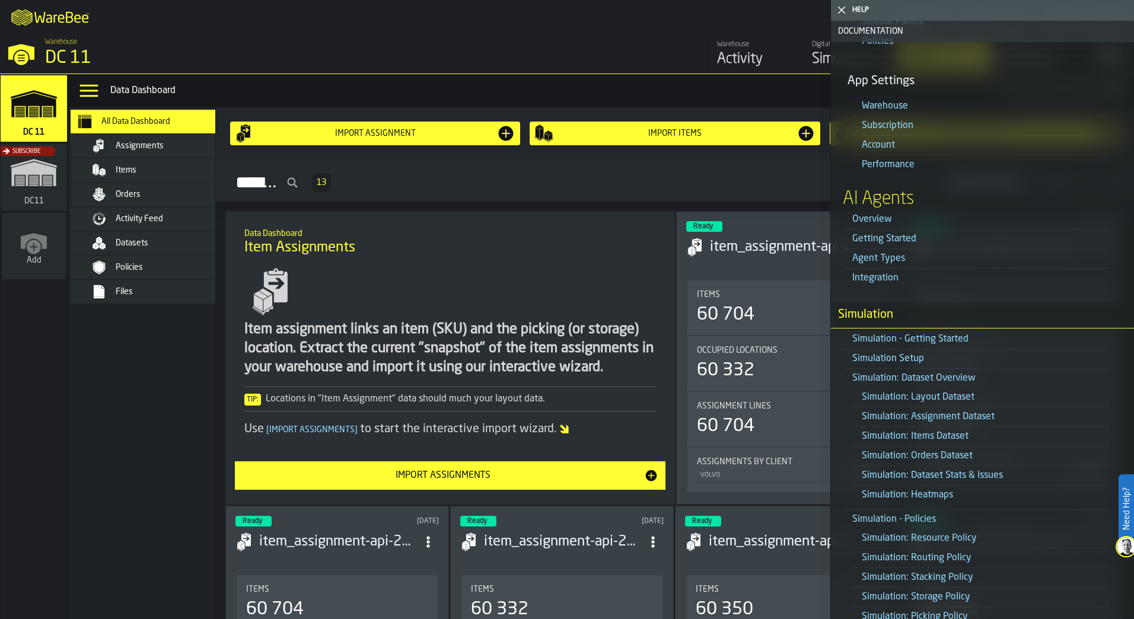
click at [559, 273] on link "Simulation: Layout Dataset" at bounding box center [917, 396] width 113 height 9
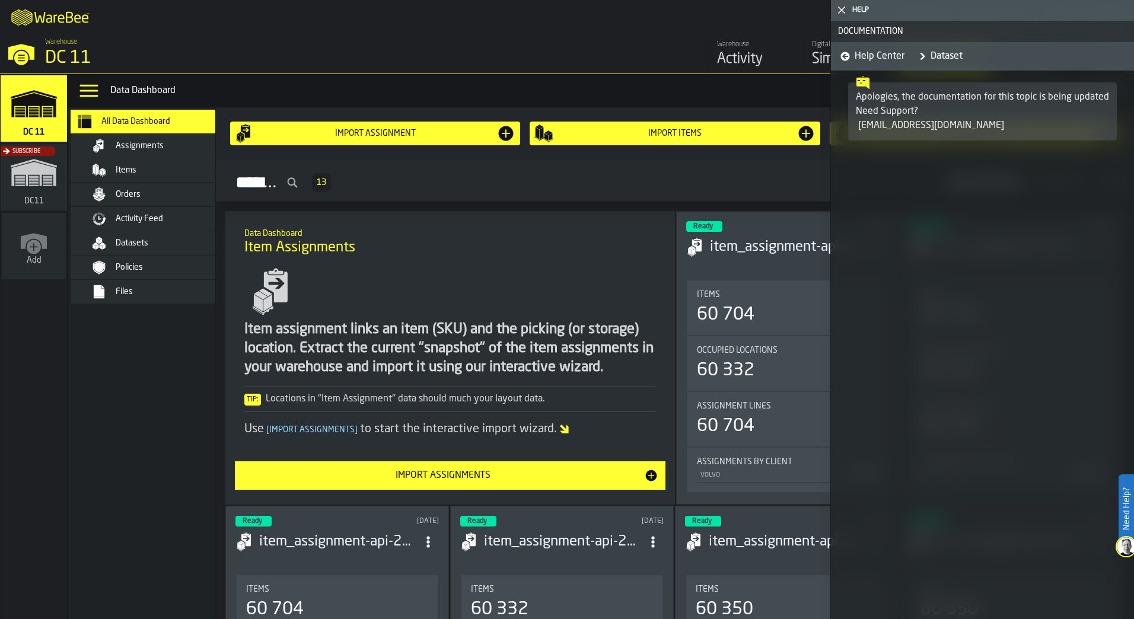
click at [559, 56] on span "Help Center" at bounding box center [879, 56] width 50 height 14
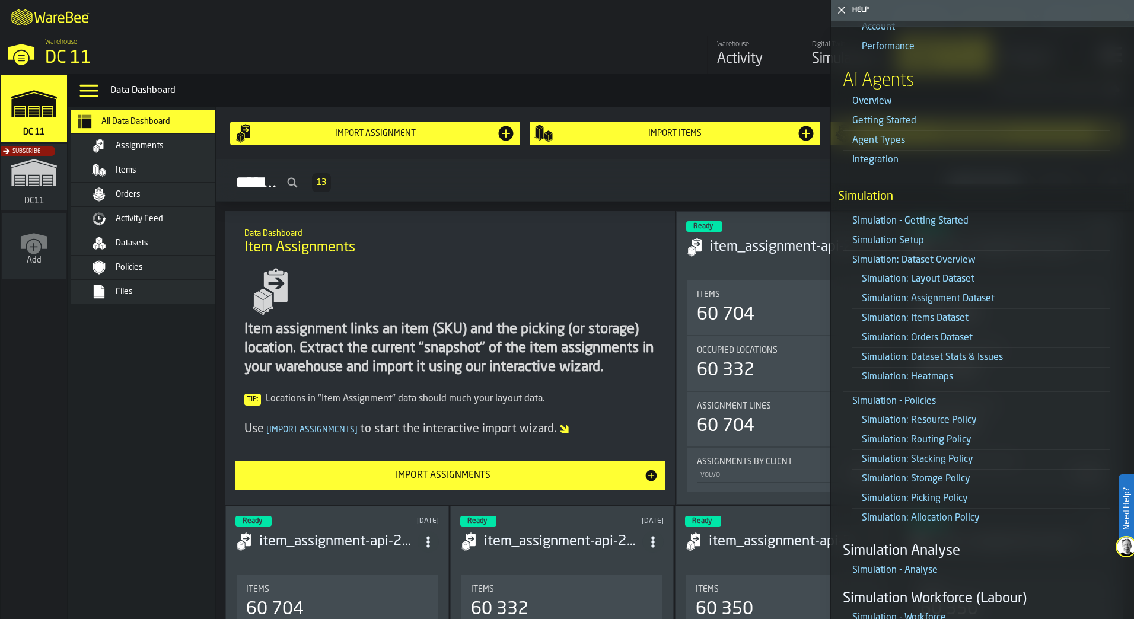
scroll to position [593, 0]
click at [163, 273] on div "Files" at bounding box center [159, 292] width 145 height 14
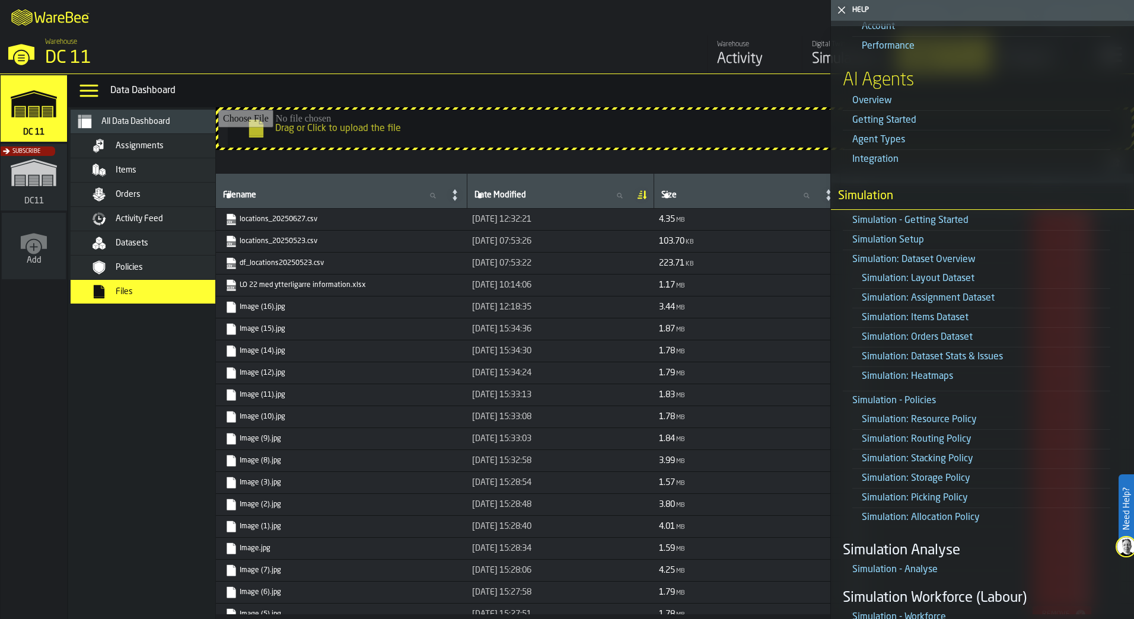
click at [306, 224] on link "locations_20250627.csv" at bounding box center [340, 219] width 230 height 12
click at [559, 8] on polygon "button-toggle-Close me" at bounding box center [842, 11] width 8 height 8
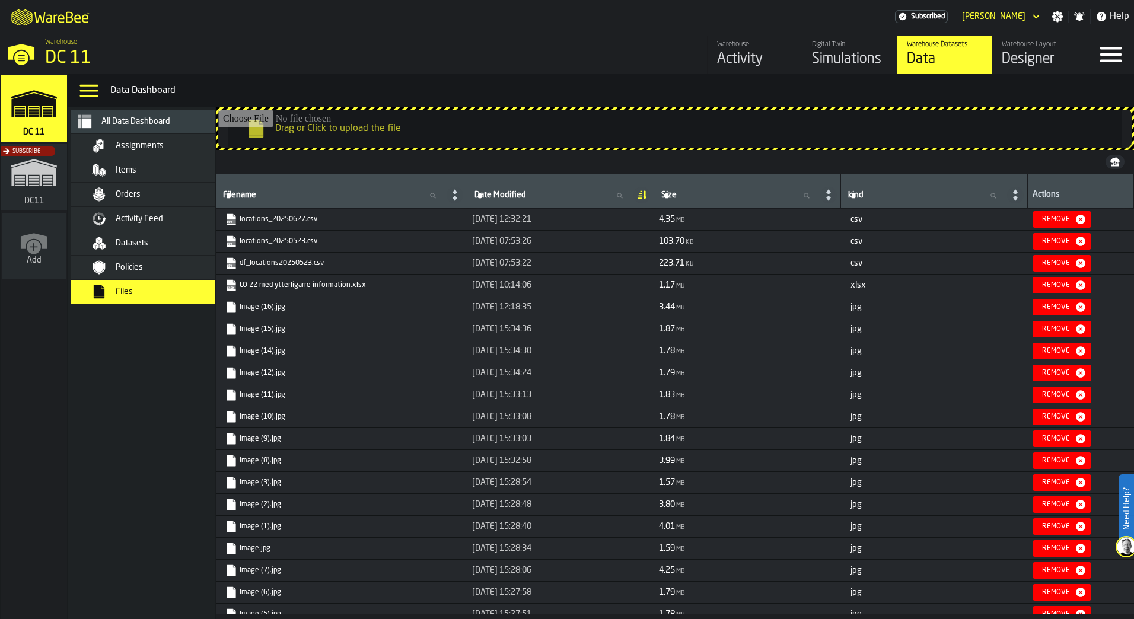
click at [181, 150] on div "Assignments" at bounding box center [174, 145] width 116 height 9
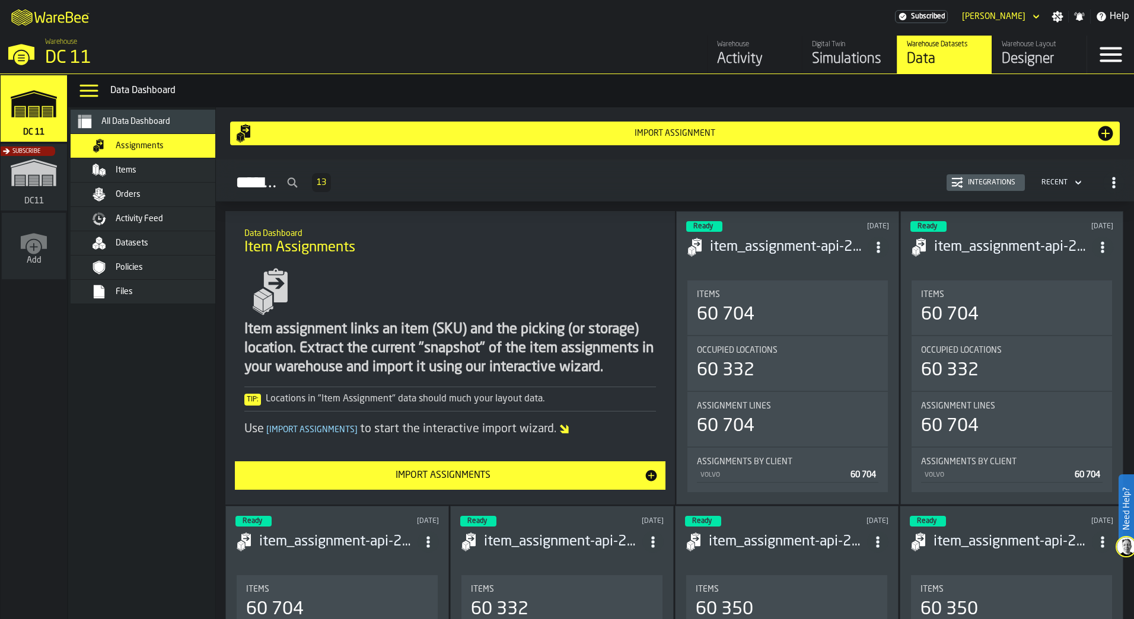
click at [168, 122] on span "All Data Dashboard" at bounding box center [135, 121] width 69 height 9
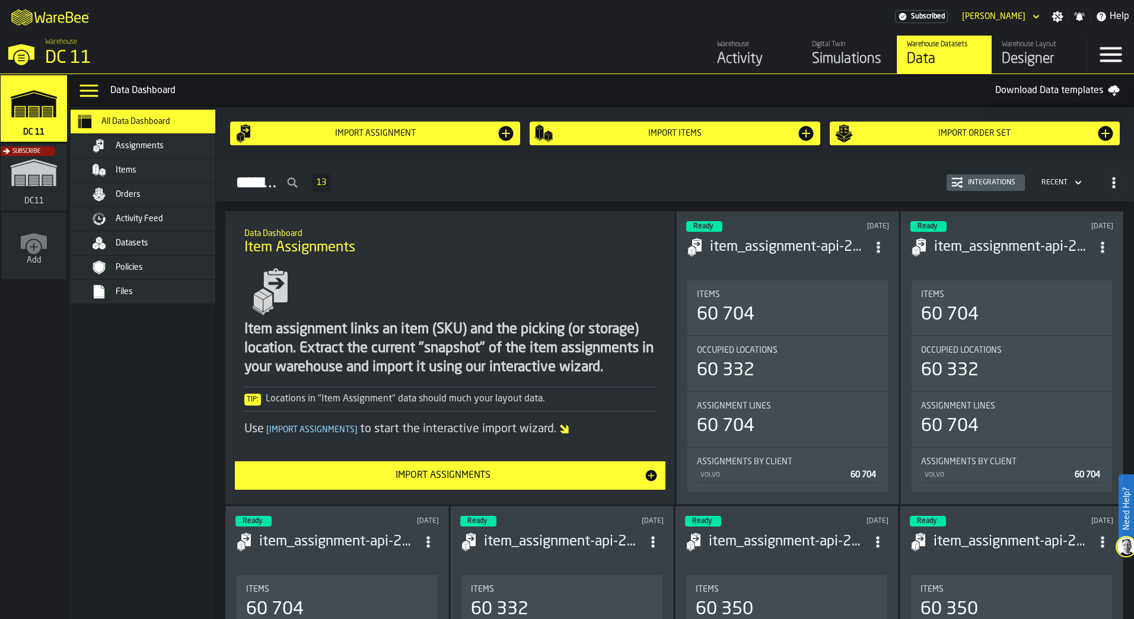
click at [187, 245] on div "Datasets" at bounding box center [174, 242] width 116 height 9
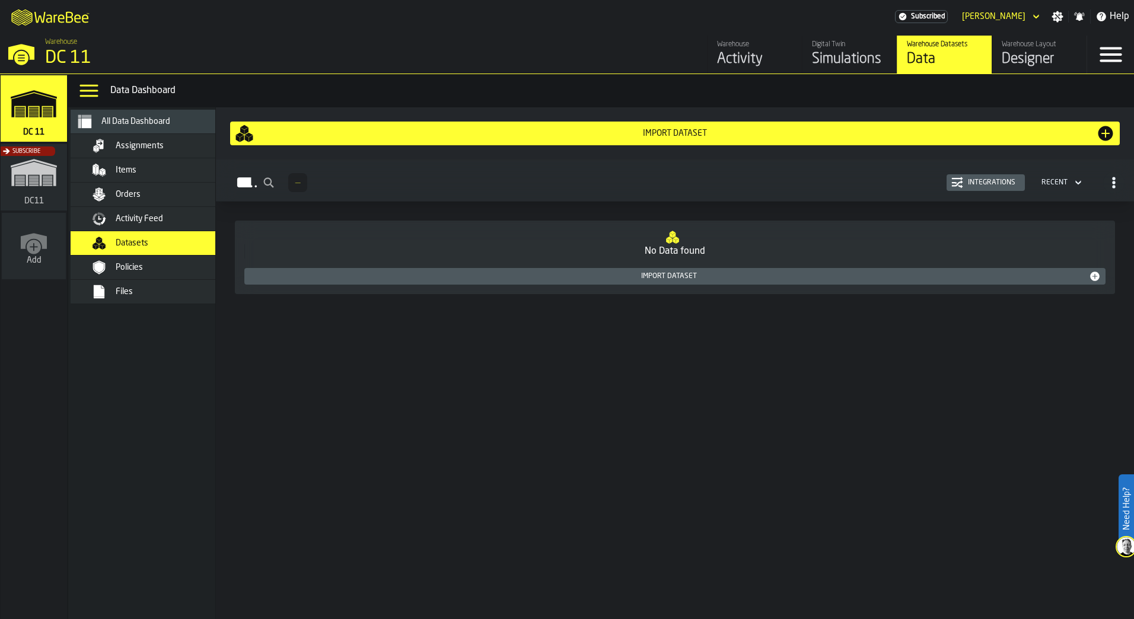
click at [161, 273] on div "Files" at bounding box center [159, 292] width 145 height 14
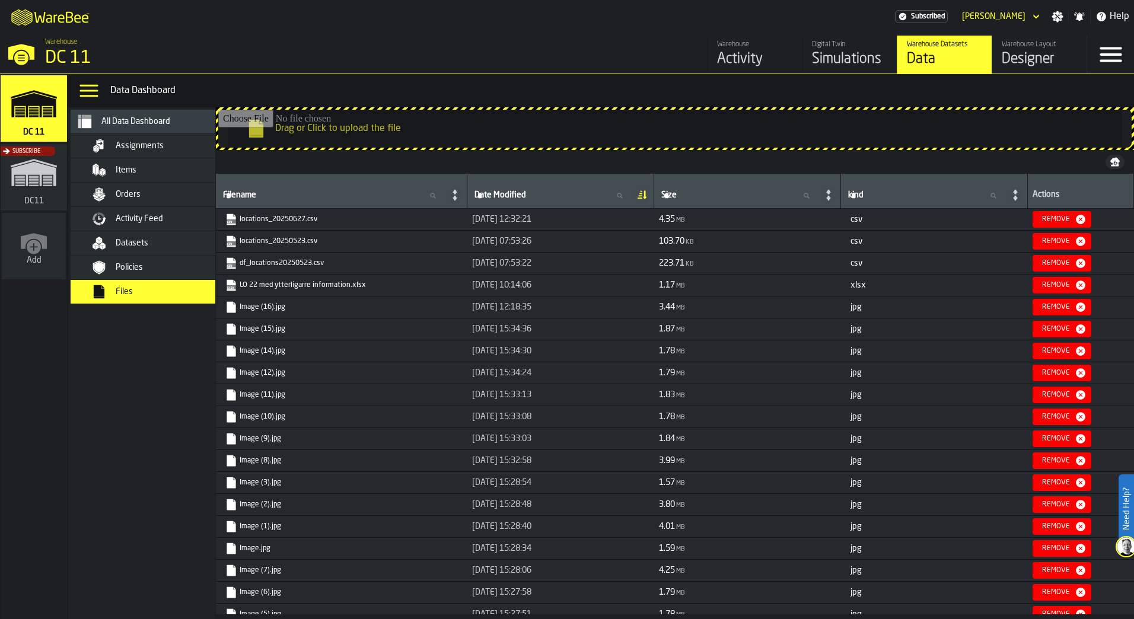
click at [559, 54] on icon "button-toggle-Menu" at bounding box center [1110, 54] width 28 height 28
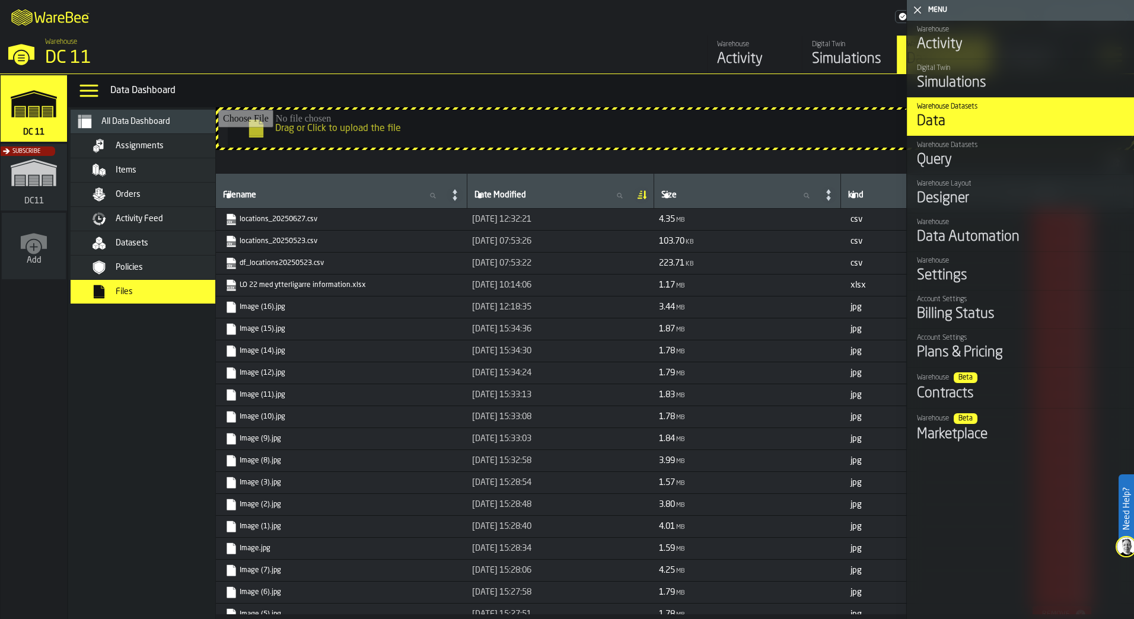
click at [559, 158] on div "Query" at bounding box center [1021, 160] width 208 height 19
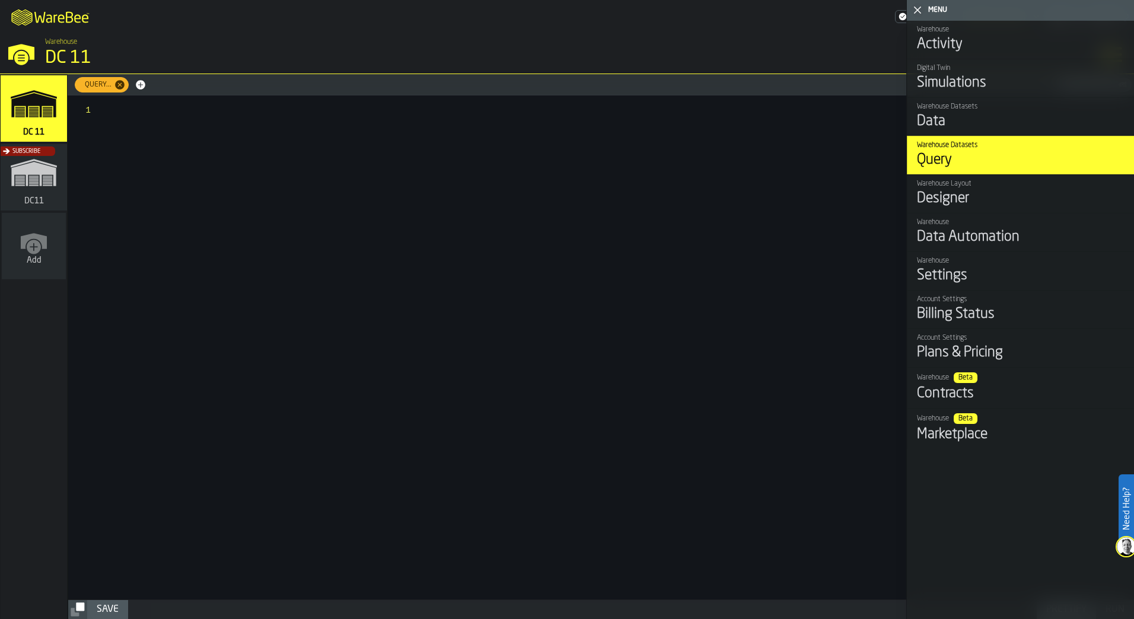
click at [559, 202] on div "Designer" at bounding box center [1021, 198] width 208 height 19
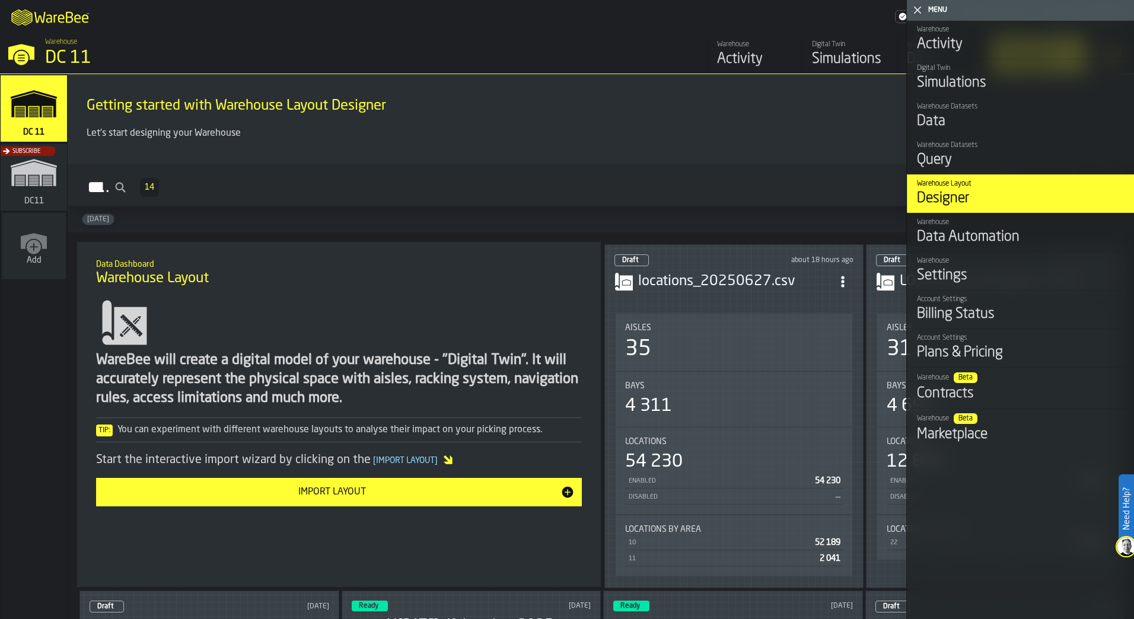
click at [368, 234] on main "Getting started with Warehouse Layout Designer Let's start designing your Wareh…" at bounding box center [601, 346] width 1066 height 545
click at [559, 7] on polygon "button-toggle-Close me" at bounding box center [918, 11] width 8 height 8
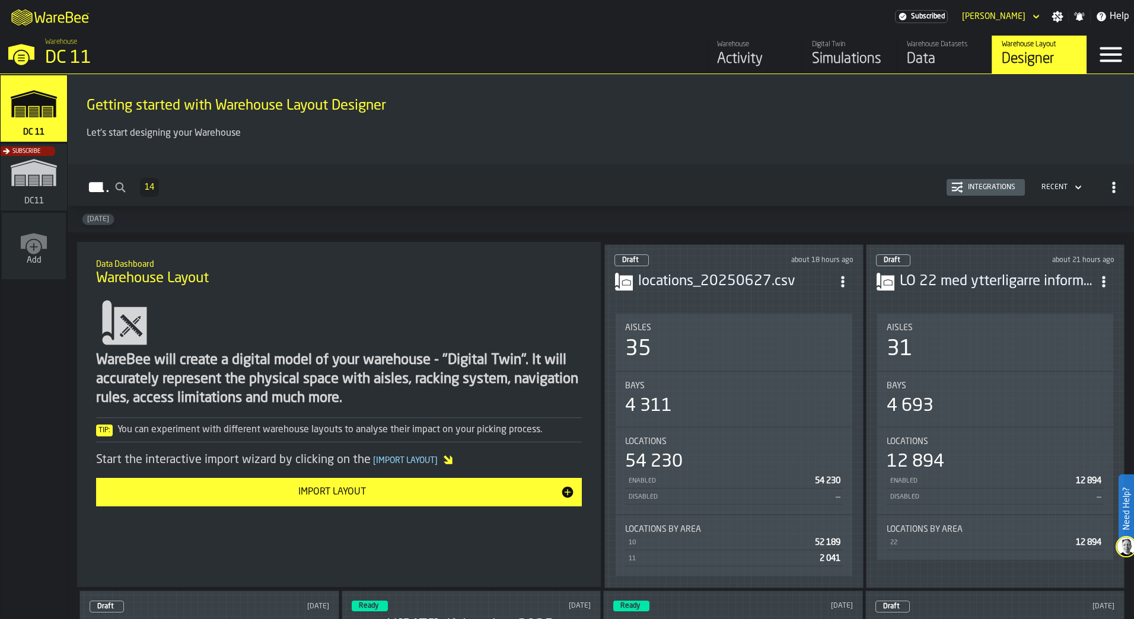
click at [559, 187] on div "Recent" at bounding box center [1054, 187] width 36 height 13
click at [559, 195] on span "button-Layouts" at bounding box center [1113, 187] width 21 height 21
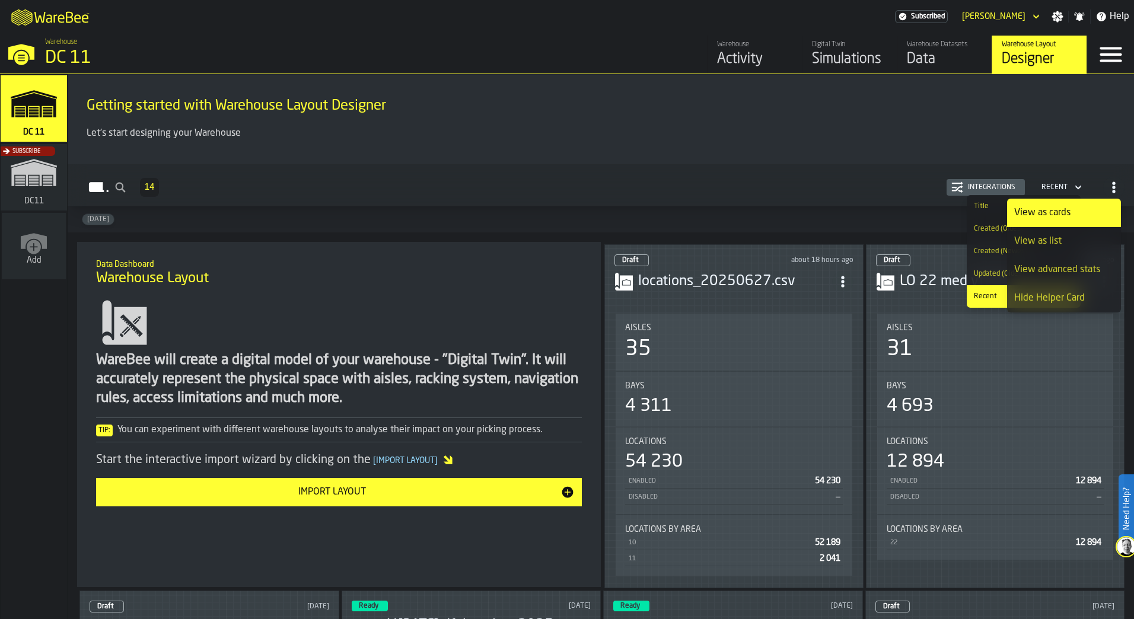
click at [559, 206] on h2 "Layouts 14 Integrations Recent" at bounding box center [601, 185] width 1066 height 42
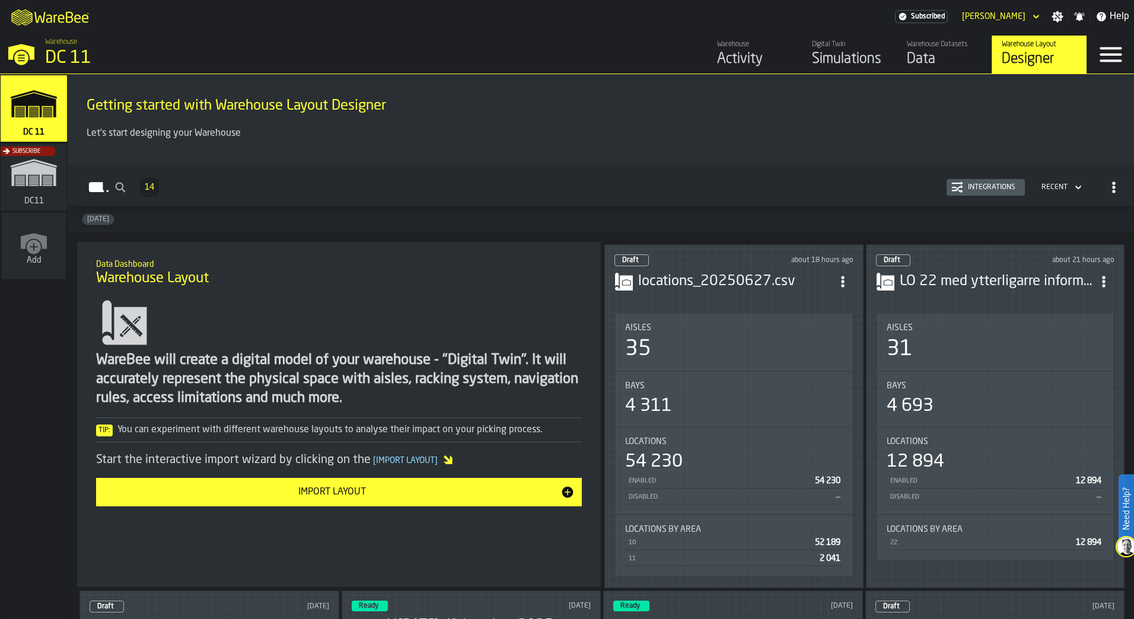
click at [559, 273] on icon "button-Import Layout" at bounding box center [567, 492] width 11 height 11
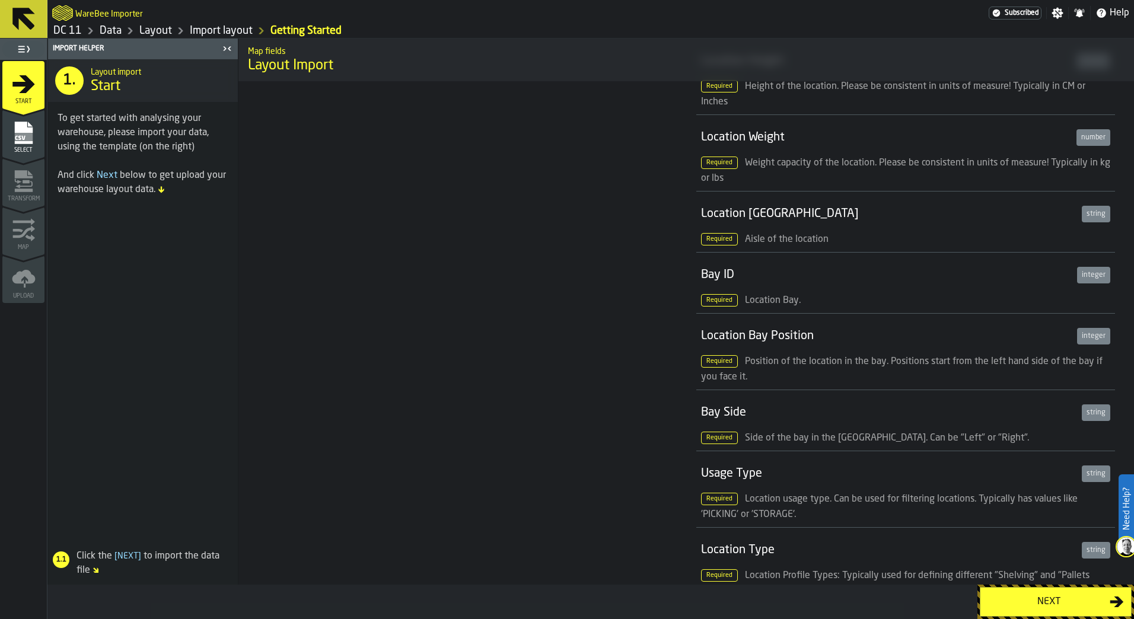
scroll to position [534, 0]
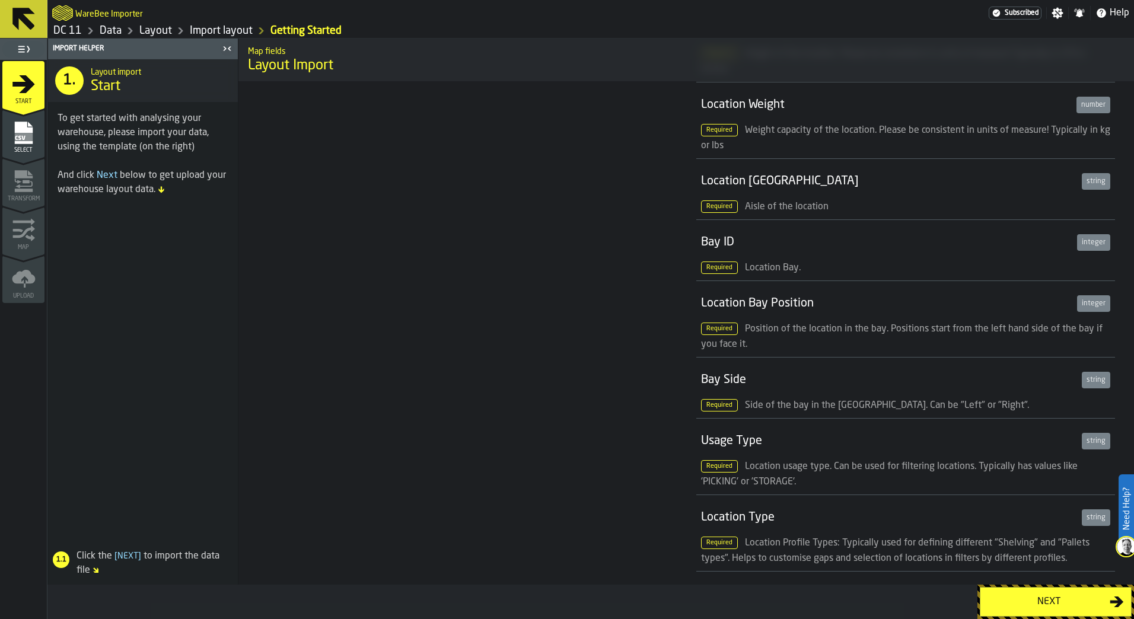
click at [559, 273] on span "Side of the bay in the [GEOGRAPHIC_DATA]. Can be "Left" or "Right"." at bounding box center [887, 405] width 284 height 9
click at [559, 273] on span "Required" at bounding box center [719, 405] width 37 height 12
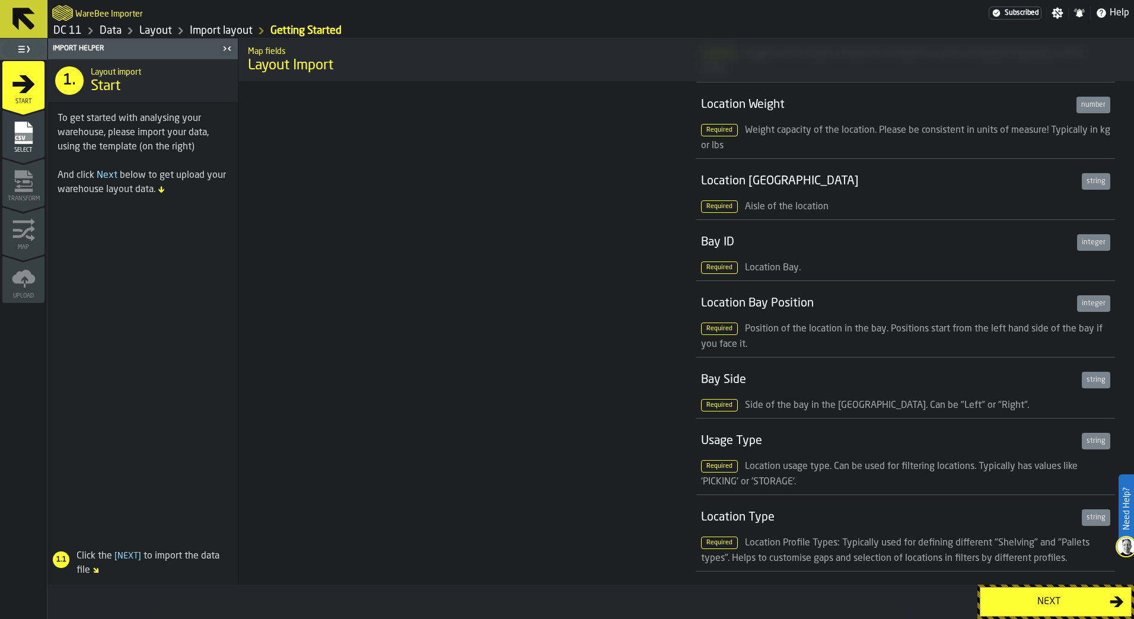
click at [559, 273] on span "Side of the bay in the [GEOGRAPHIC_DATA]. Can be "Left" or "Right"." at bounding box center [887, 405] width 284 height 9
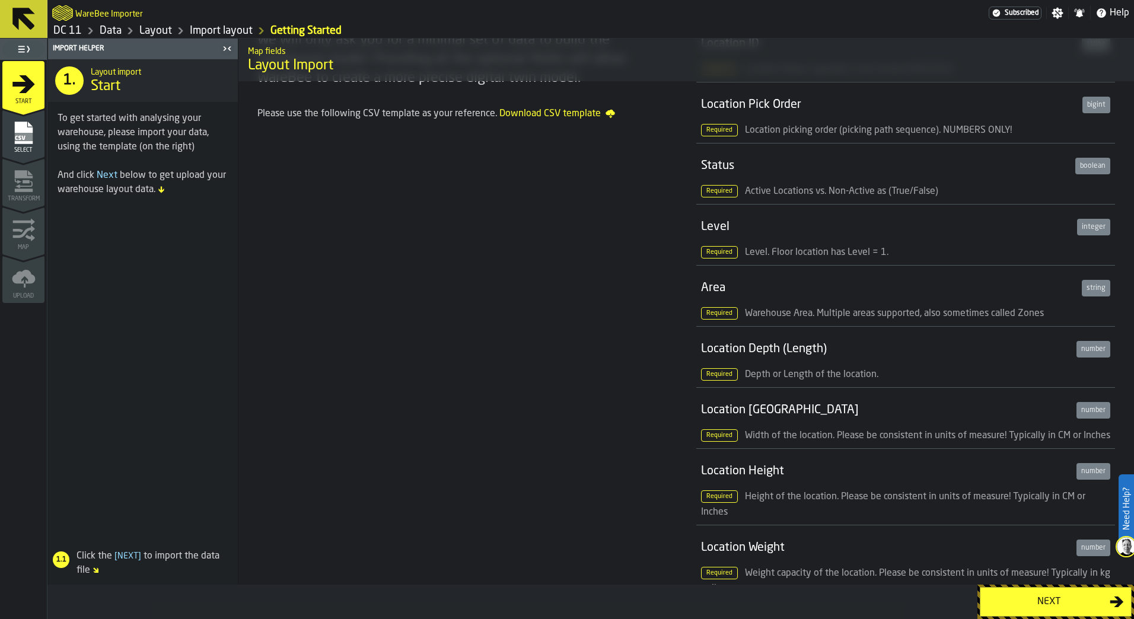
scroll to position [0, 0]
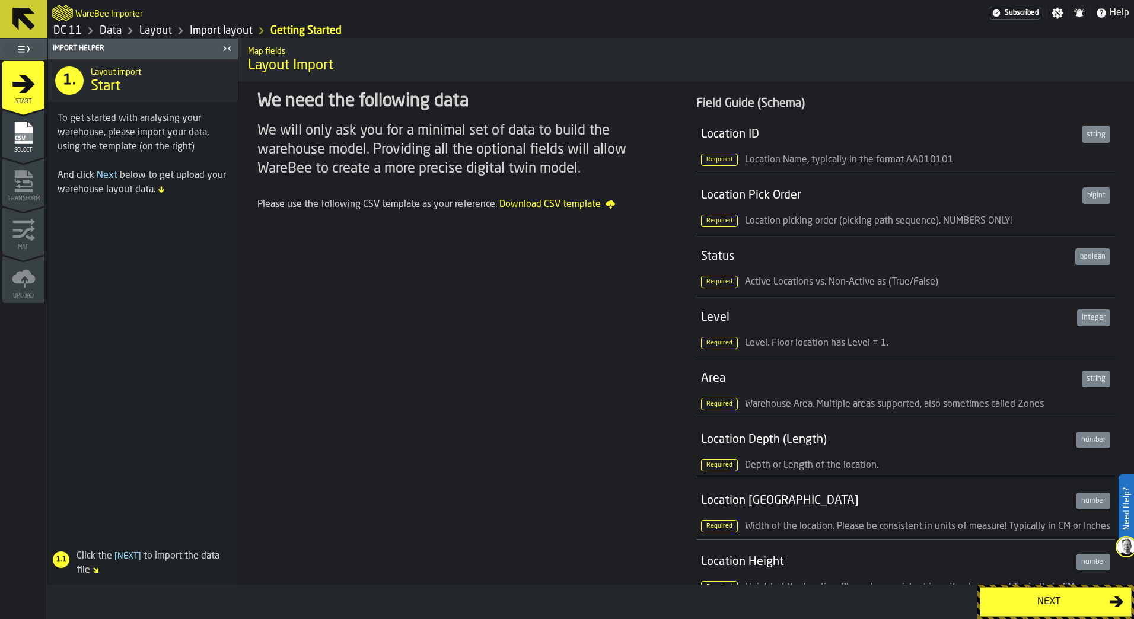
click at [32, 145] on div "Select" at bounding box center [23, 137] width 42 height 33
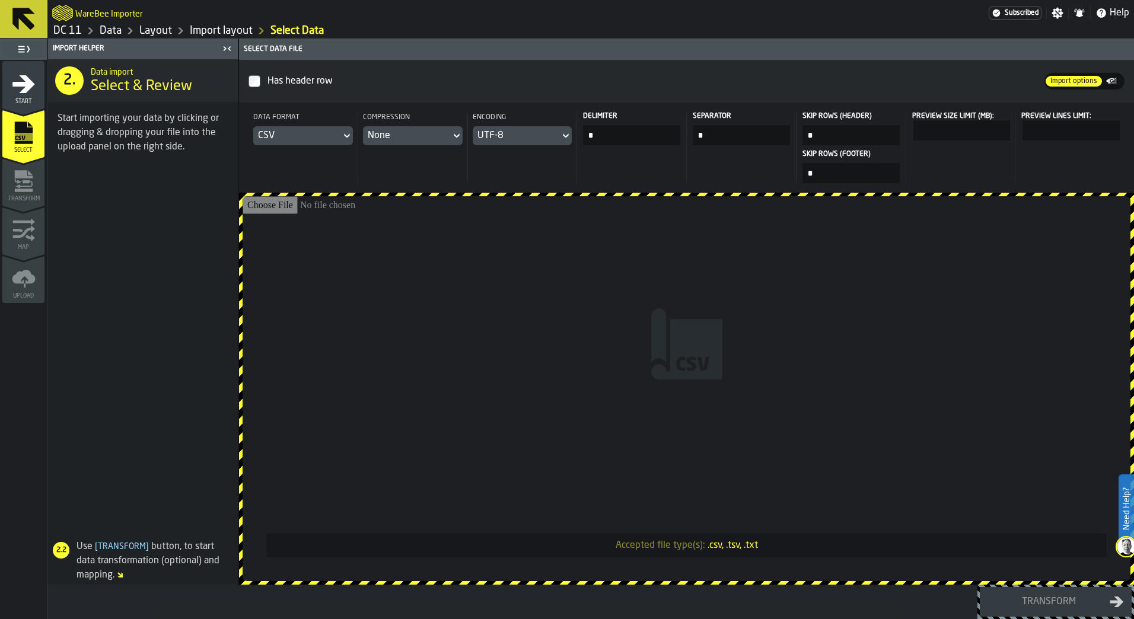
click at [165, 32] on link "Layout" at bounding box center [155, 30] width 33 height 13
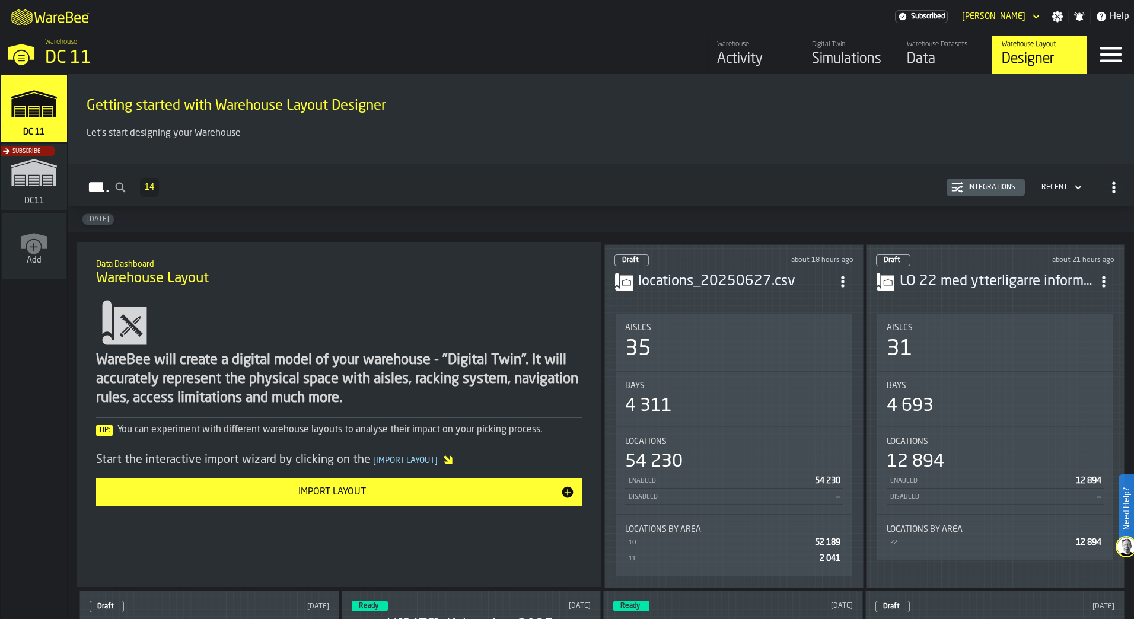
click at [559, 50] on icon "button-toggle-Menu" at bounding box center [1110, 54] width 28 height 28
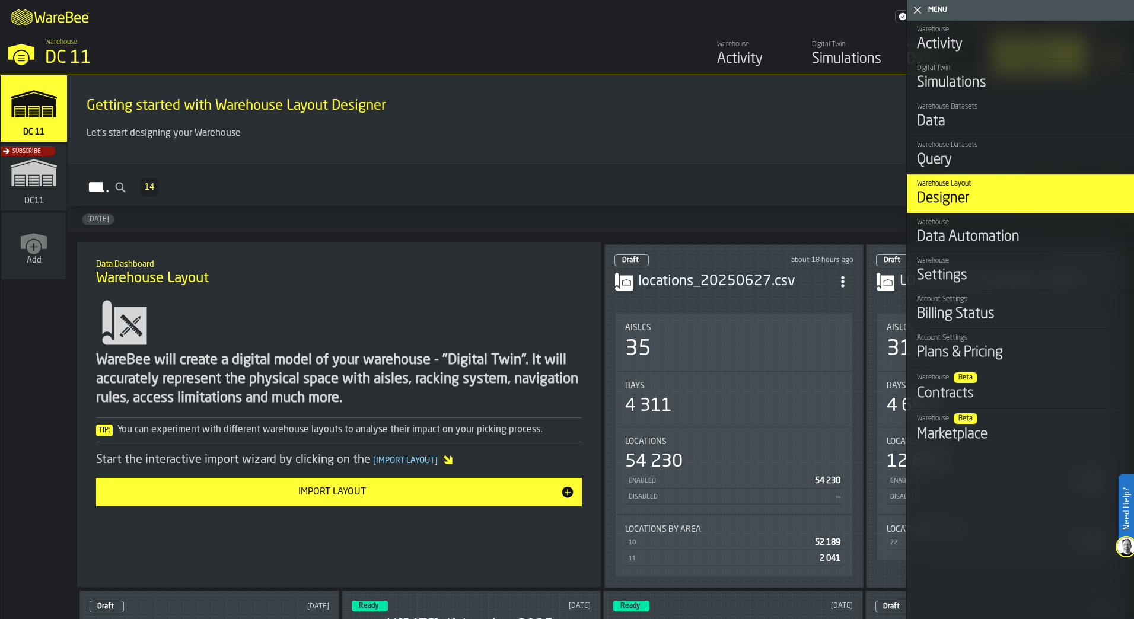
click at [559, 138] on link "Warehouse Datasets Query" at bounding box center [1020, 155] width 227 height 39
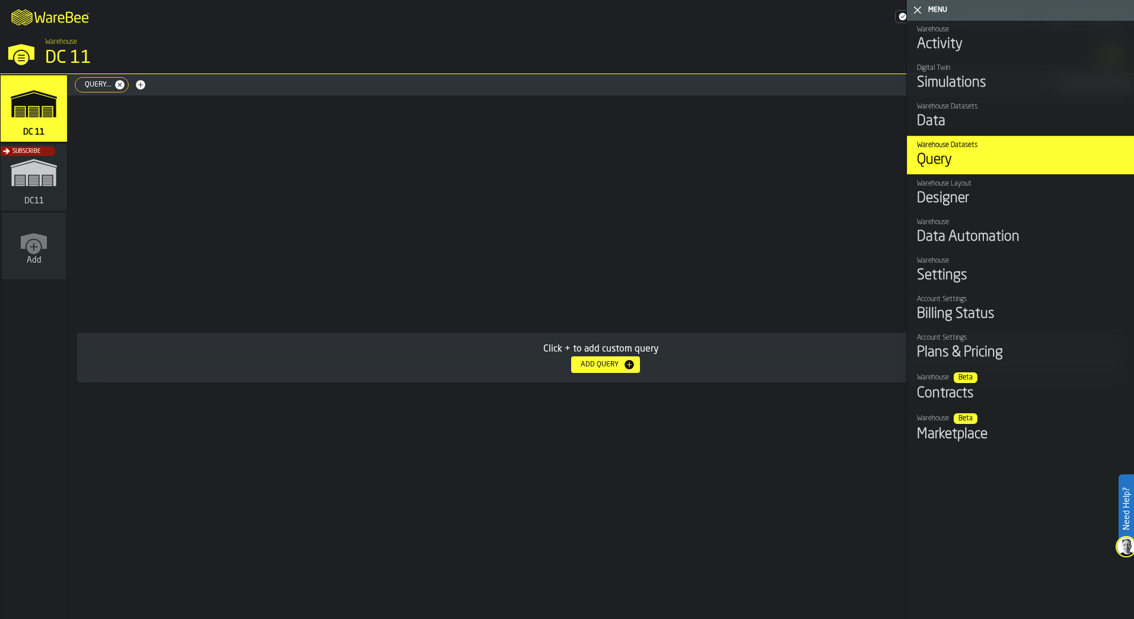
click at [559, 125] on div "Data" at bounding box center [1021, 121] width 208 height 19
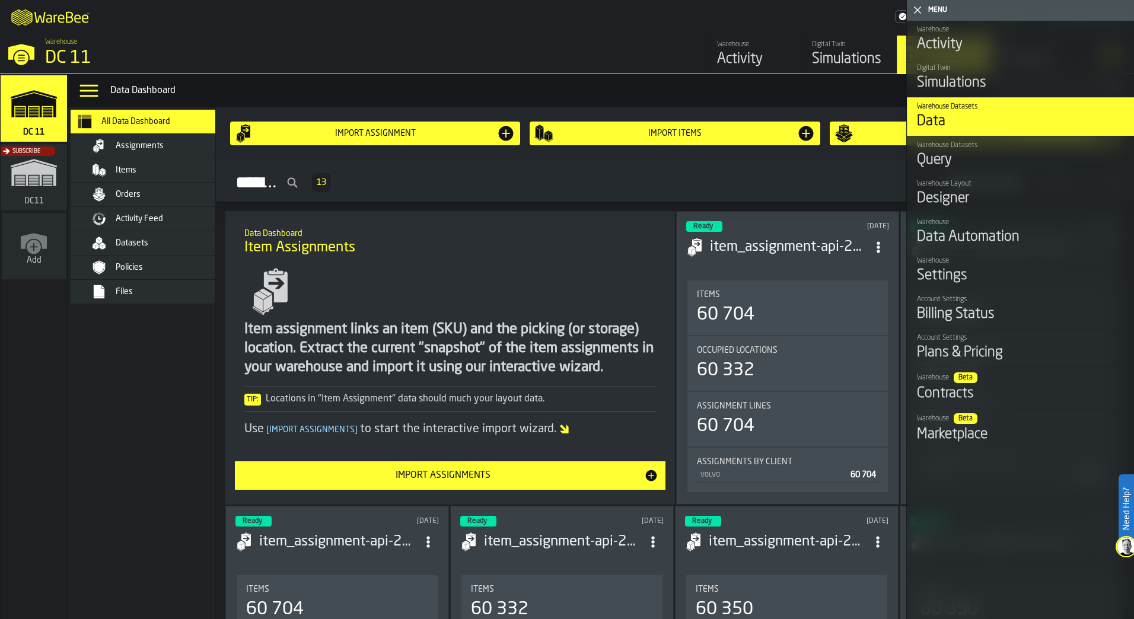
click at [538, 252] on h1 "Item Assignments" at bounding box center [449, 247] width 411 height 19
click at [559, 273] on div "Items" at bounding box center [787, 294] width 181 height 9
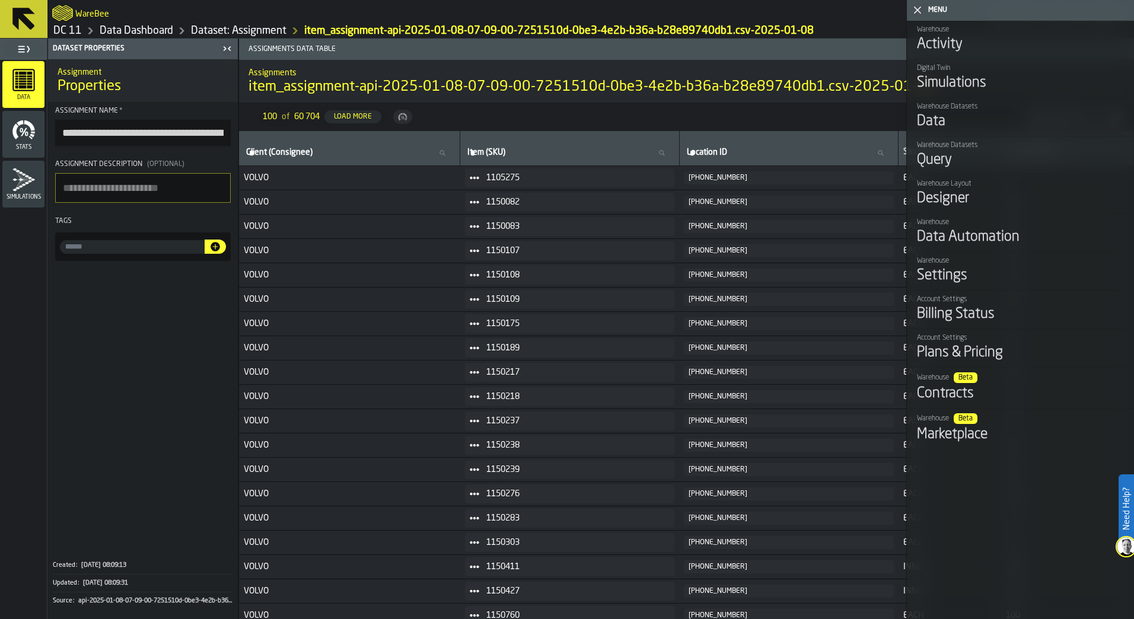
click at [559, 10] on div "Menu" at bounding box center [1028, 10] width 206 height 8
click at [559, 13] on icon "button-toggle-Close me" at bounding box center [917, 10] width 14 height 14
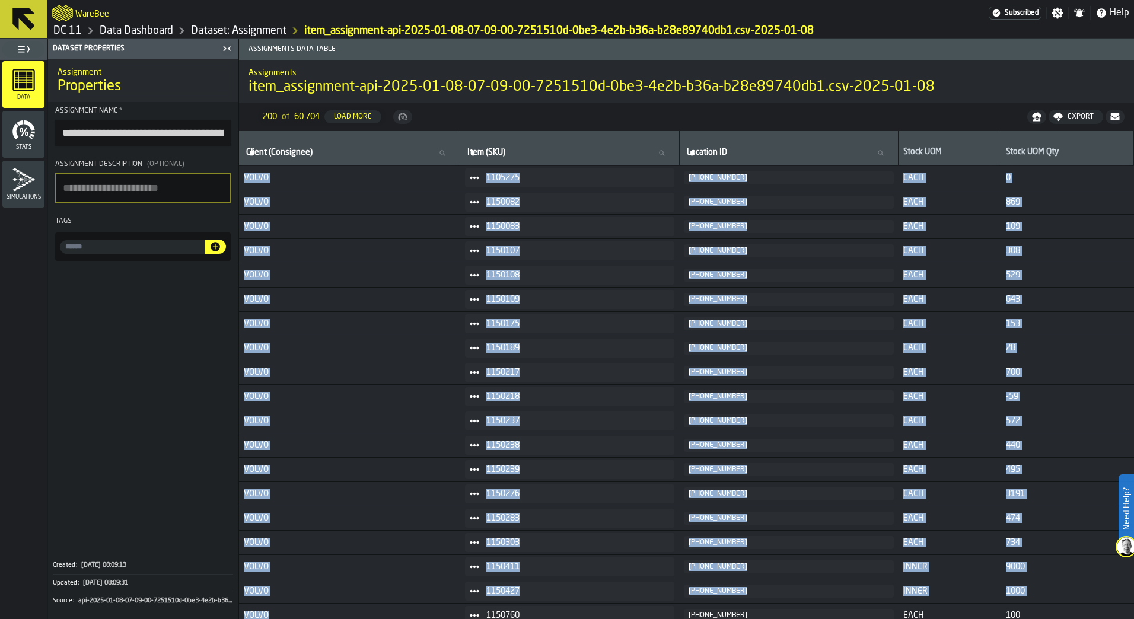
drag, startPoint x: 394, startPoint y: 621, endPoint x: 524, endPoint y: 634, distance: 129.9
click at [524, 273] on html "**********" at bounding box center [567, 309] width 1134 height 619
drag, startPoint x: 524, startPoint y: 634, endPoint x: 602, endPoint y: 618, distance: 80.3
click at [559, 273] on html "**********" at bounding box center [567, 309] width 1134 height 619
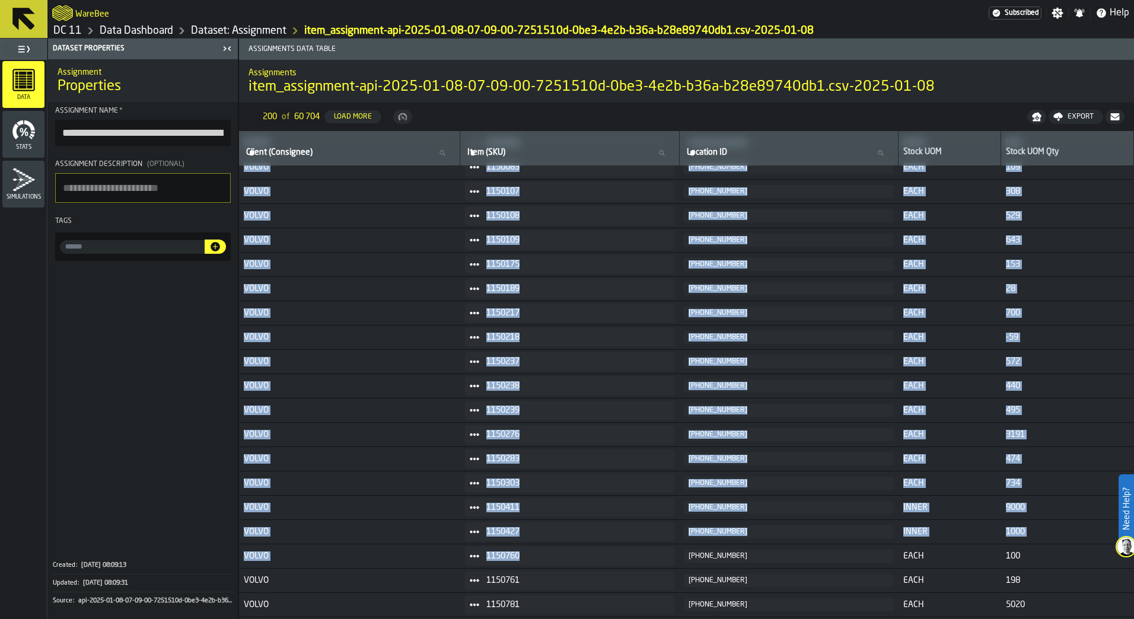
click at [559, 273] on span "1150303" at bounding box center [575, 482] width 178 height 9
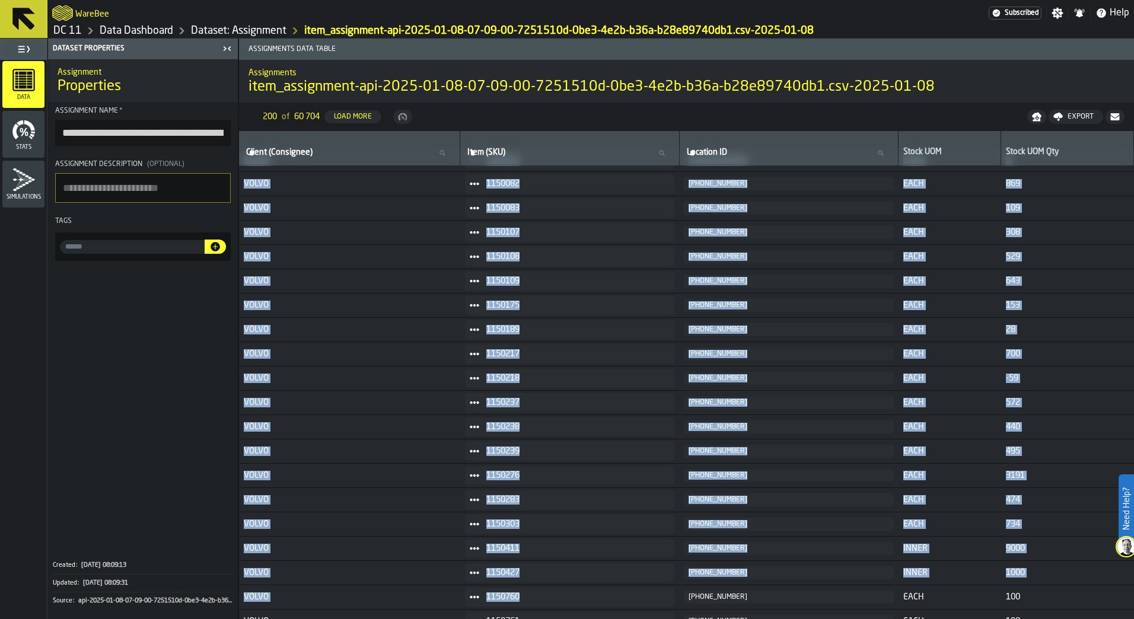
scroll to position [0, 0]
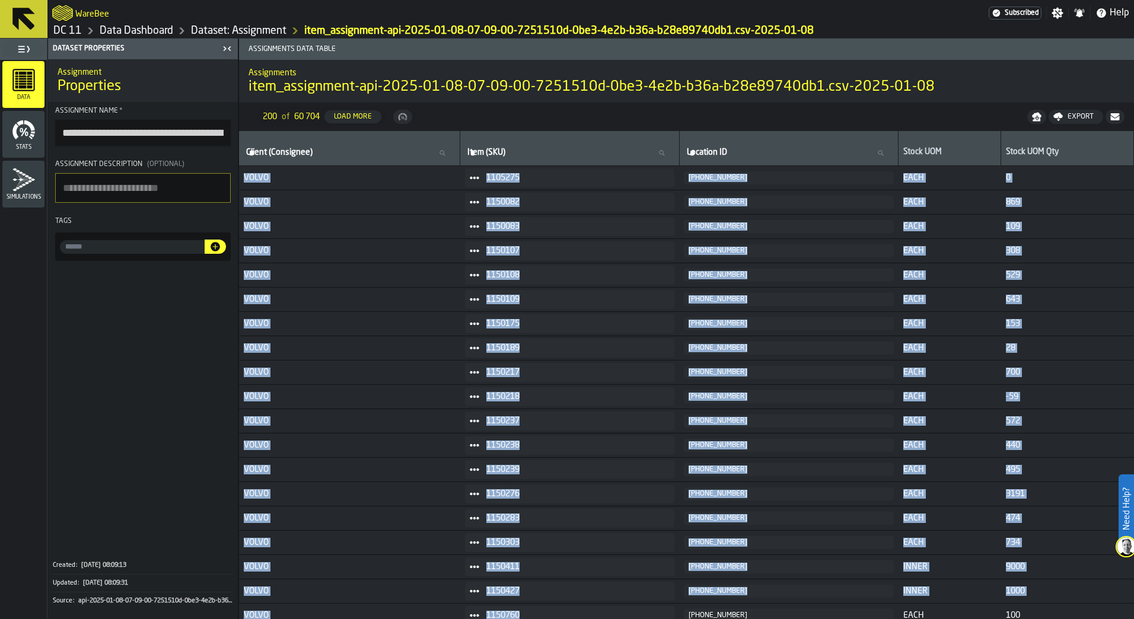
click at [146, 273] on span at bounding box center [143, 409] width 190 height 286
click at [296, 174] on span "VOLVO" at bounding box center [350, 177] width 212 height 9
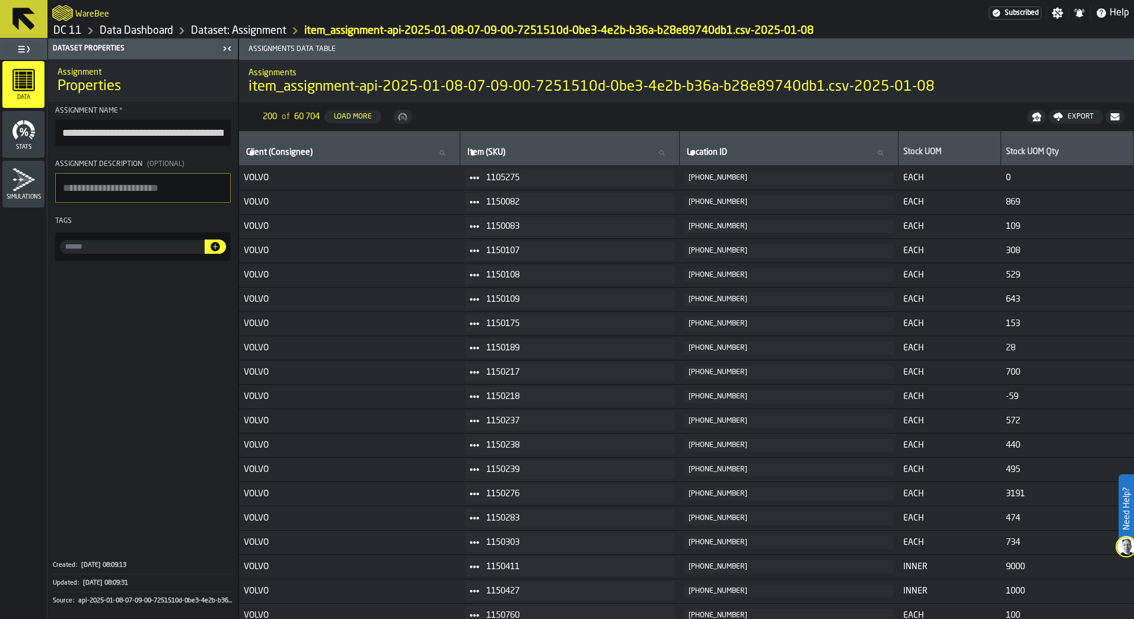
click at [539, 181] on span "1105275" at bounding box center [575, 177] width 178 height 9
click at [472, 180] on span at bounding box center [474, 177] width 19 height 19
click at [490, 202] on li "Show Assignment" at bounding box center [509, 198] width 76 height 22
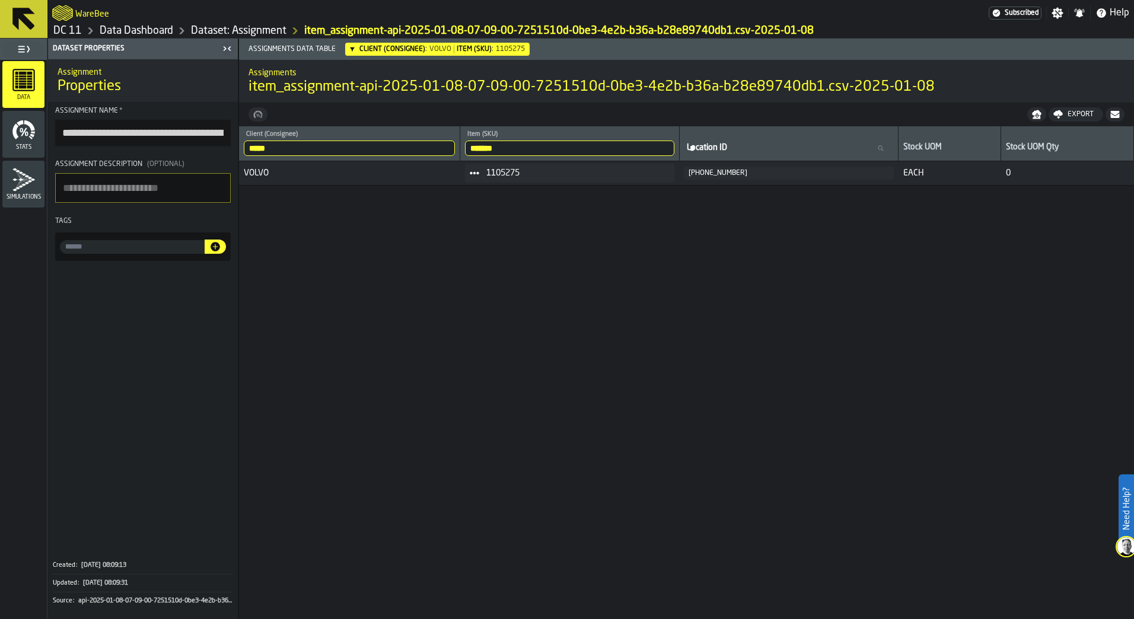
click at [484, 168] on span at bounding box center [474, 173] width 19 height 19
click at [491, 220] on li "Show Orders" at bounding box center [509, 216] width 76 height 22
click at [196, 273] on span at bounding box center [143, 409] width 190 height 286
click at [143, 30] on link "Data Dashboard" at bounding box center [137, 30] width 74 height 13
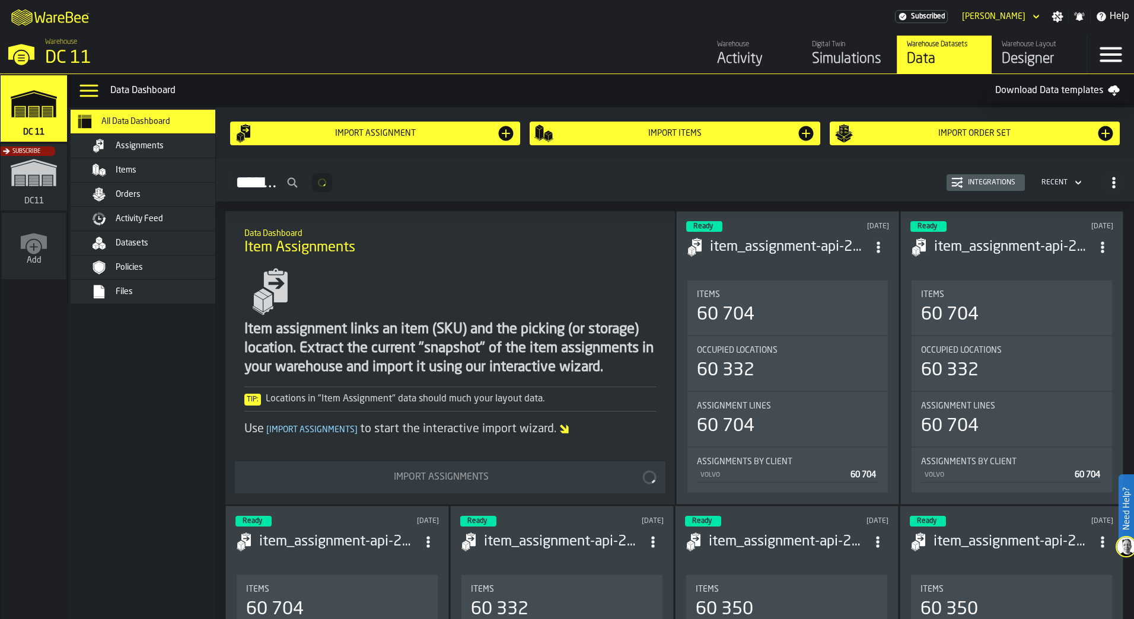
click at [559, 47] on div "Menu" at bounding box center [1110, 55] width 47 height 38
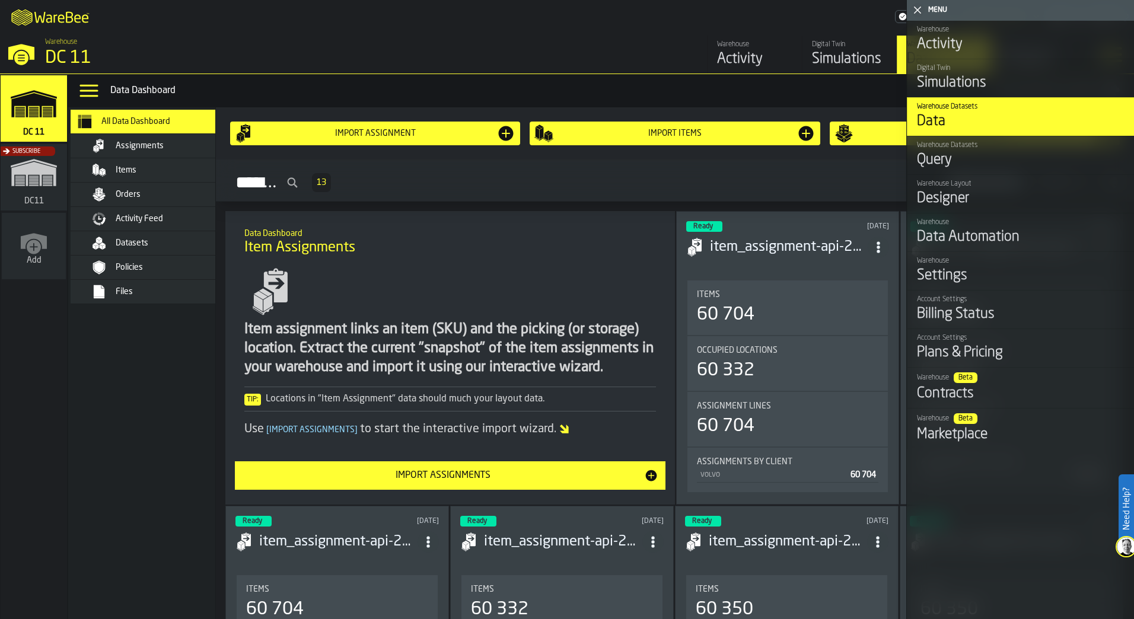
click at [559, 183] on div "Warehouse Layout" at bounding box center [1021, 184] width 208 height 8
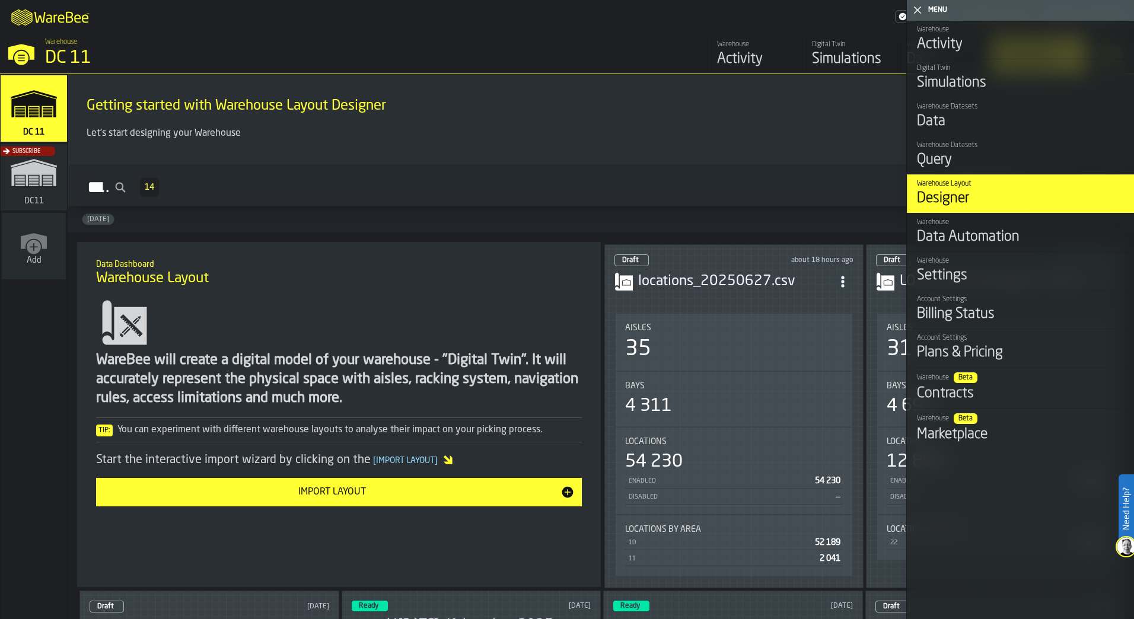
click at [559, 7] on icon "button-toggle-Close me" at bounding box center [917, 10] width 14 height 14
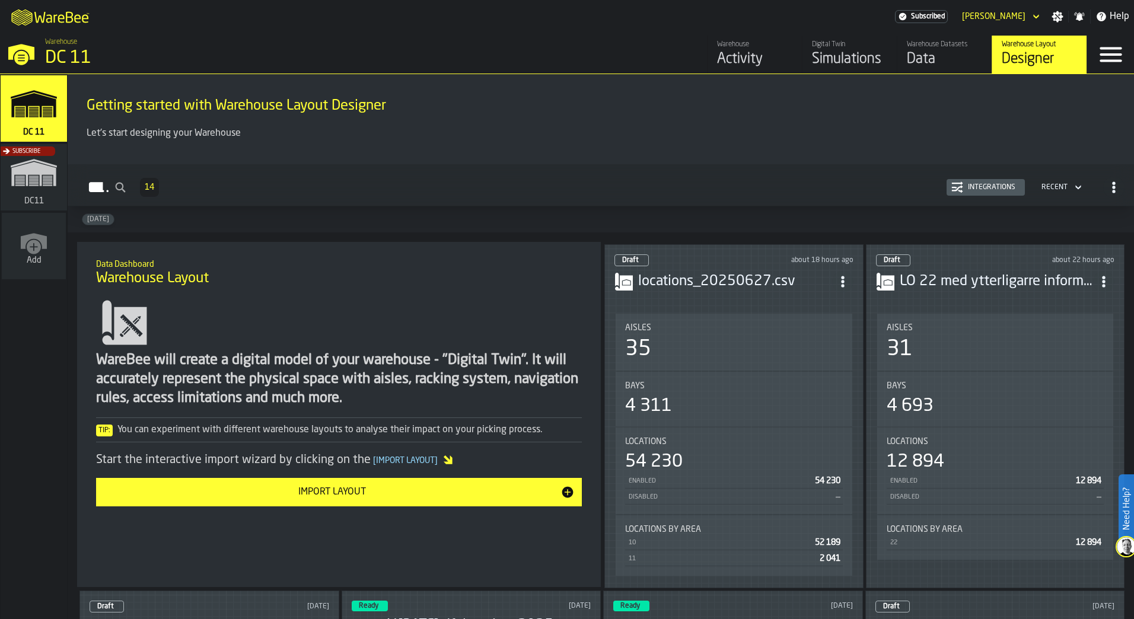
click at [559, 273] on h3 "LO 22 med ytterligarre information.csv" at bounding box center [996, 281] width 194 height 19
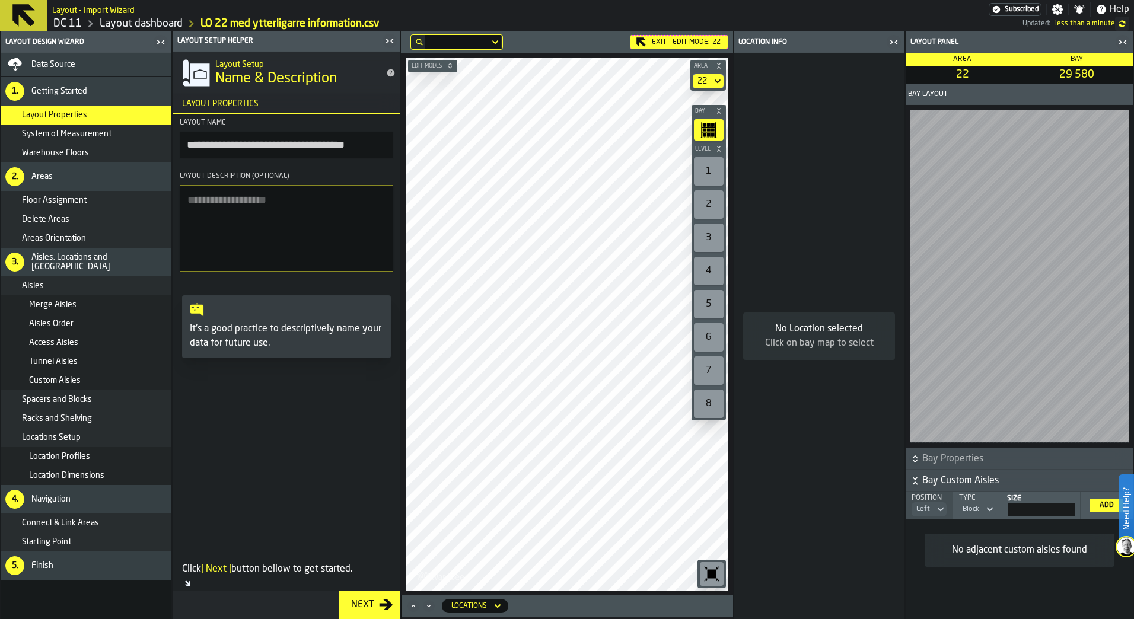
click at [416, 273] on icon "Maximize" at bounding box center [413, 606] width 12 height 12
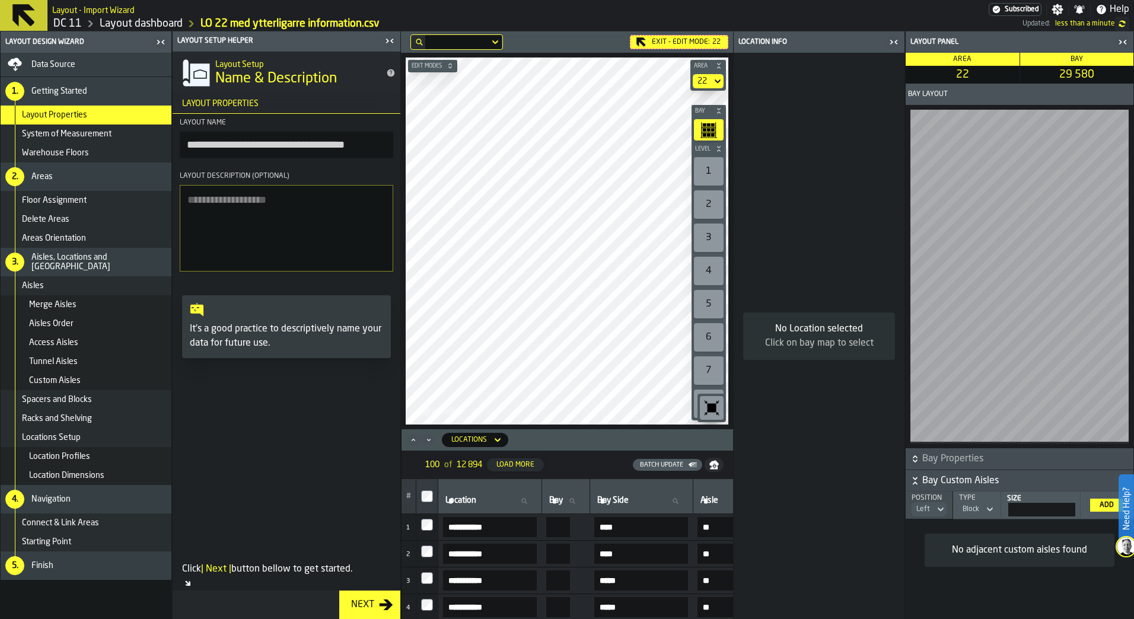
click at [484, 273] on input "**********" at bounding box center [490, 527] width 94 height 20
click at [511, 273] on input "**********" at bounding box center [490, 527] width 94 height 20
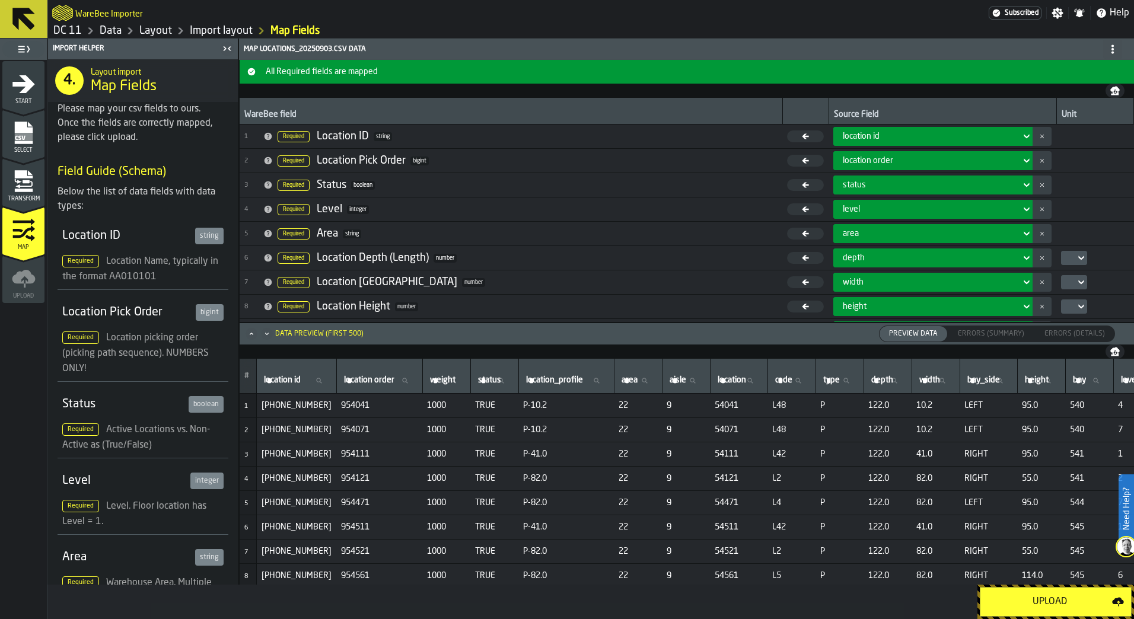
click at [1089, 601] on div "Upload" at bounding box center [1049, 602] width 125 height 14
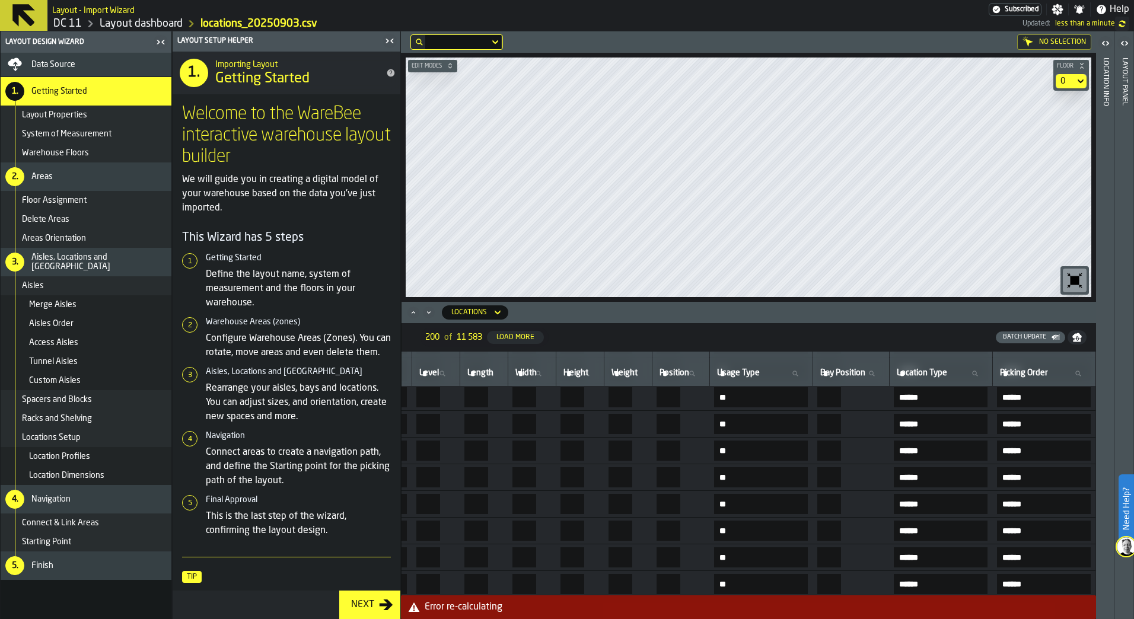
scroll to position [2376, 0]
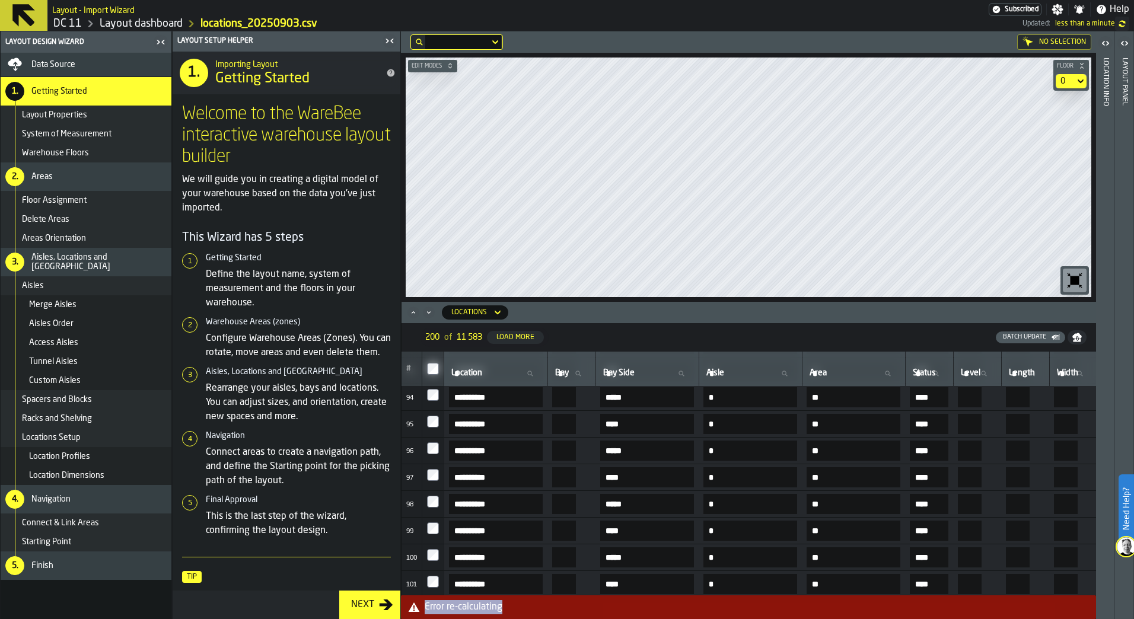
drag, startPoint x: 502, startPoint y: 612, endPoint x: 424, endPoint y: 609, distance: 77.7
click at [424, 609] on div "Error re-calculating" at bounding box center [748, 607] width 685 height 14
drag, startPoint x: 424, startPoint y: 609, endPoint x: 431, endPoint y: 611, distance: 7.3
copy div "Error re-calculating"
click at [964, 604] on div "Error re-calculating" at bounding box center [758, 607] width 666 height 14
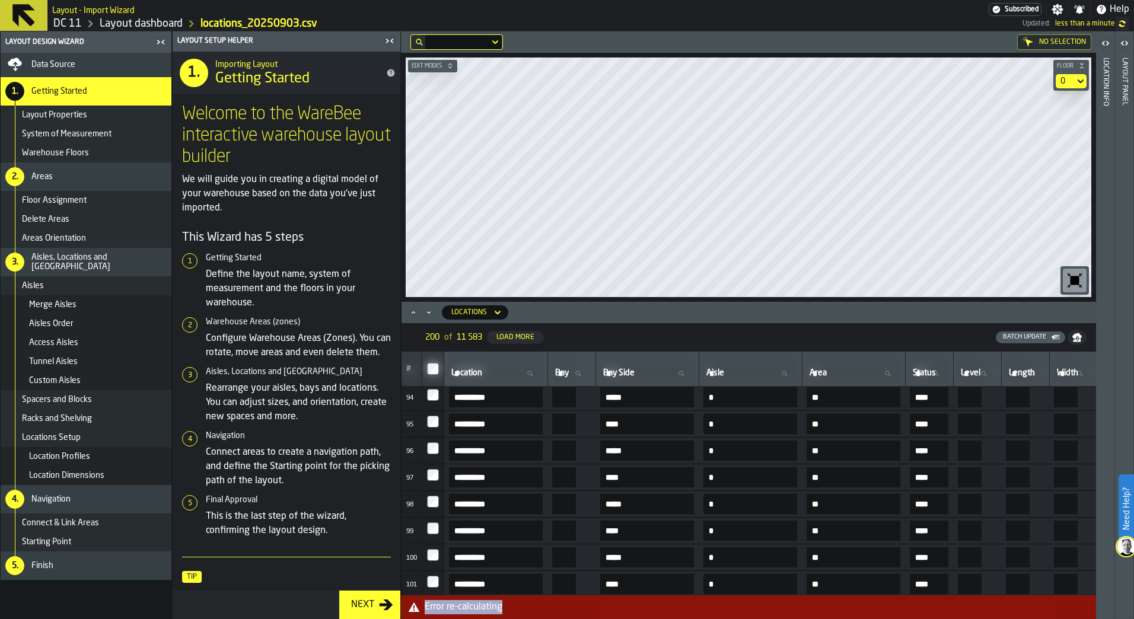
click at [1130, 508] on label "Need Help?" at bounding box center [1125, 508] width 13 height 66
click at [1133, 519] on div "Need Help?" at bounding box center [1125, 508] width 15 height 69
click at [1102, 597] on polygon at bounding box center [1106, 591] width 11 height 11
click at [1096, 7] on icon "button-toggle-Help" at bounding box center [1101, 10] width 12 height 12
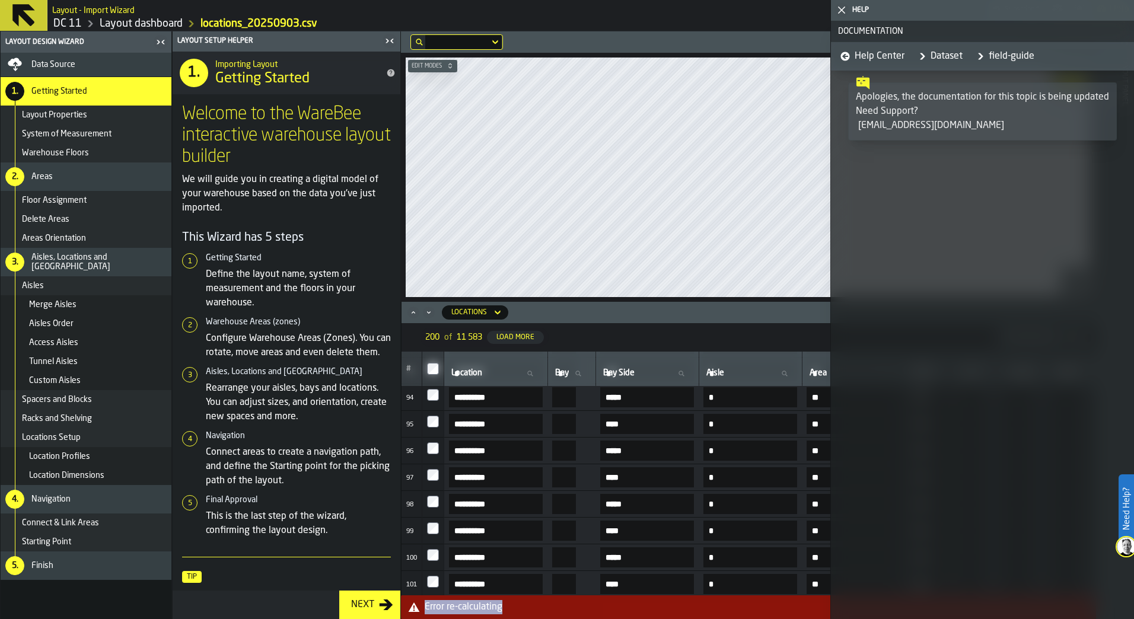
click at [887, 59] on span "Help Center" at bounding box center [879, 56] width 50 height 14
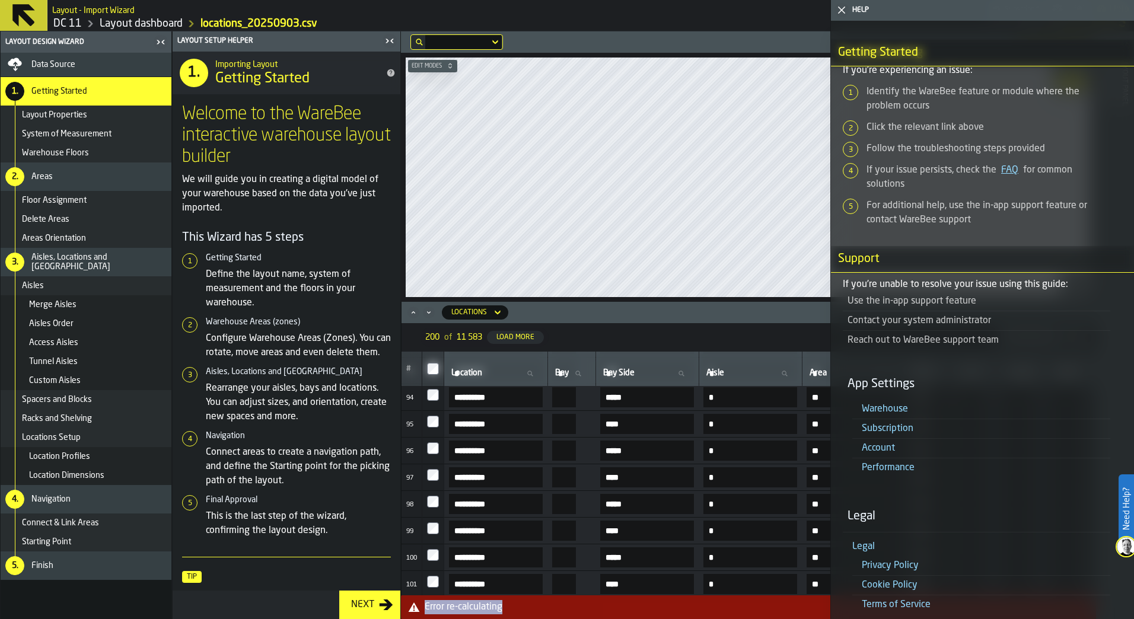
scroll to position [4897, 0]
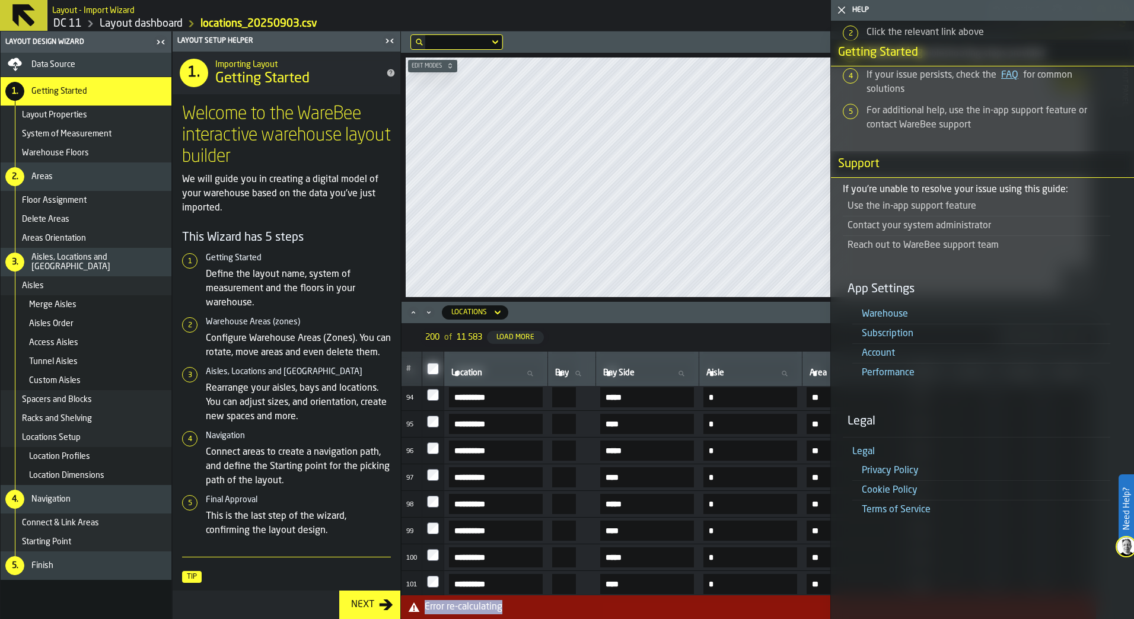
click at [586, 617] on div "Error re-calculating" at bounding box center [748, 607] width 695 height 24
click at [835, 11] on icon "button-toggle-Close me" at bounding box center [841, 10] width 14 height 14
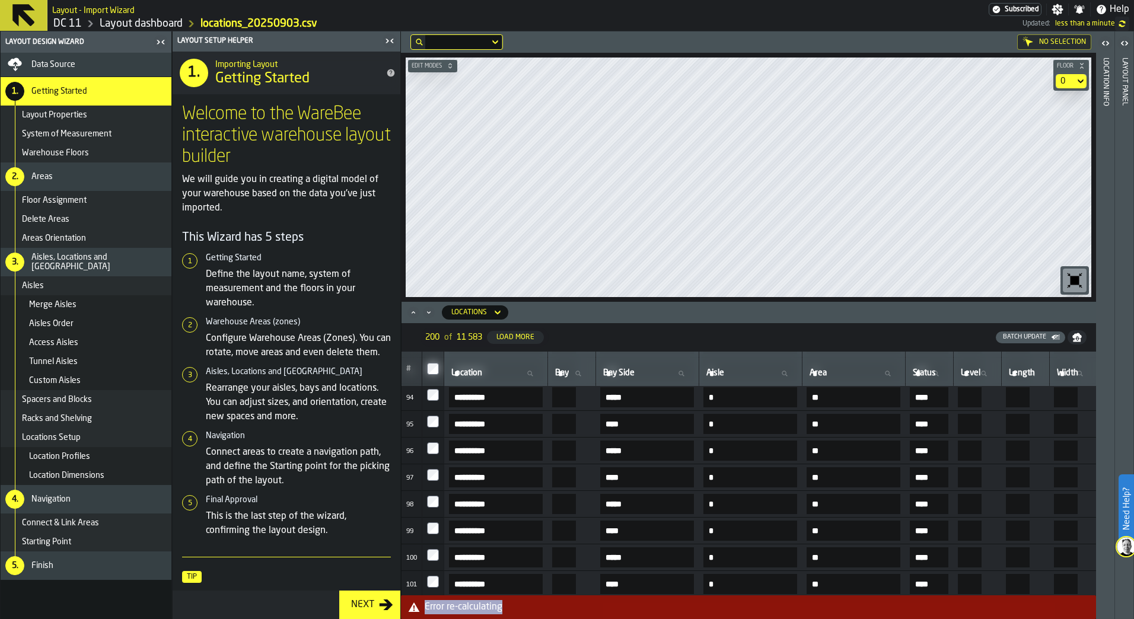
click at [386, 39] on icon "button-toggle-Close me" at bounding box center [389, 41] width 14 height 14
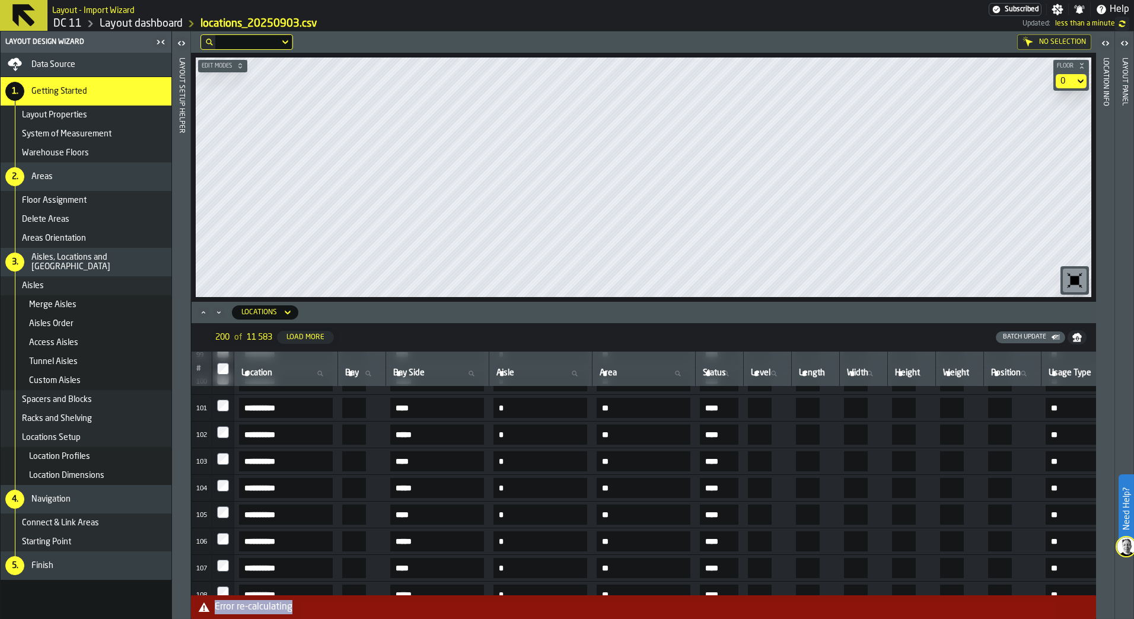
scroll to position [2554, 0]
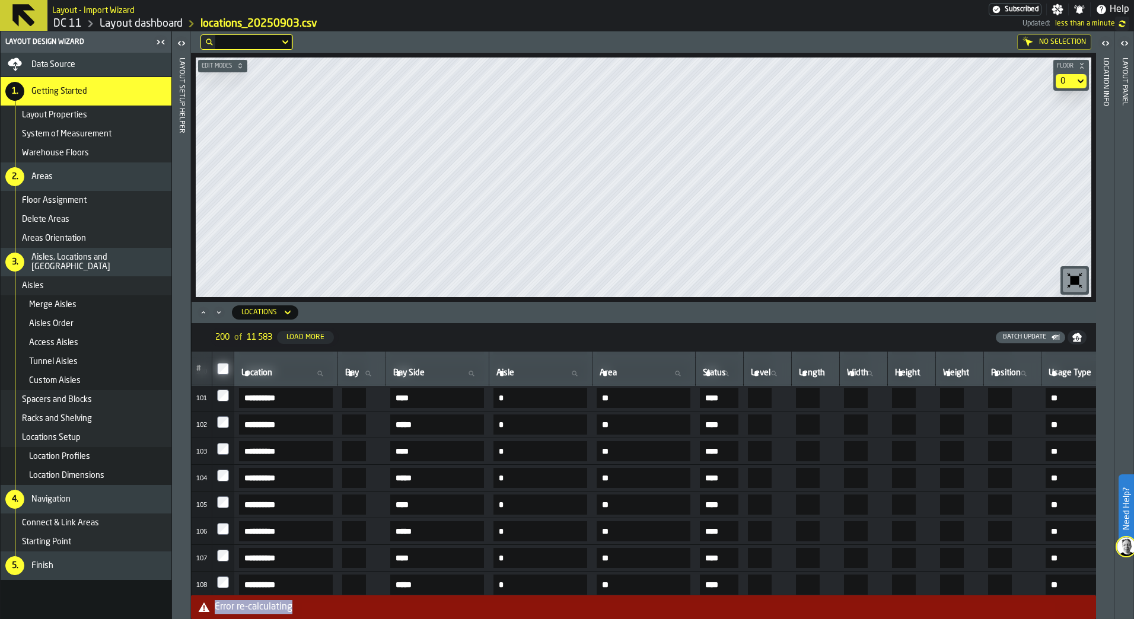
click at [793, 606] on div "Error re-calculating" at bounding box center [653, 607] width 876 height 14
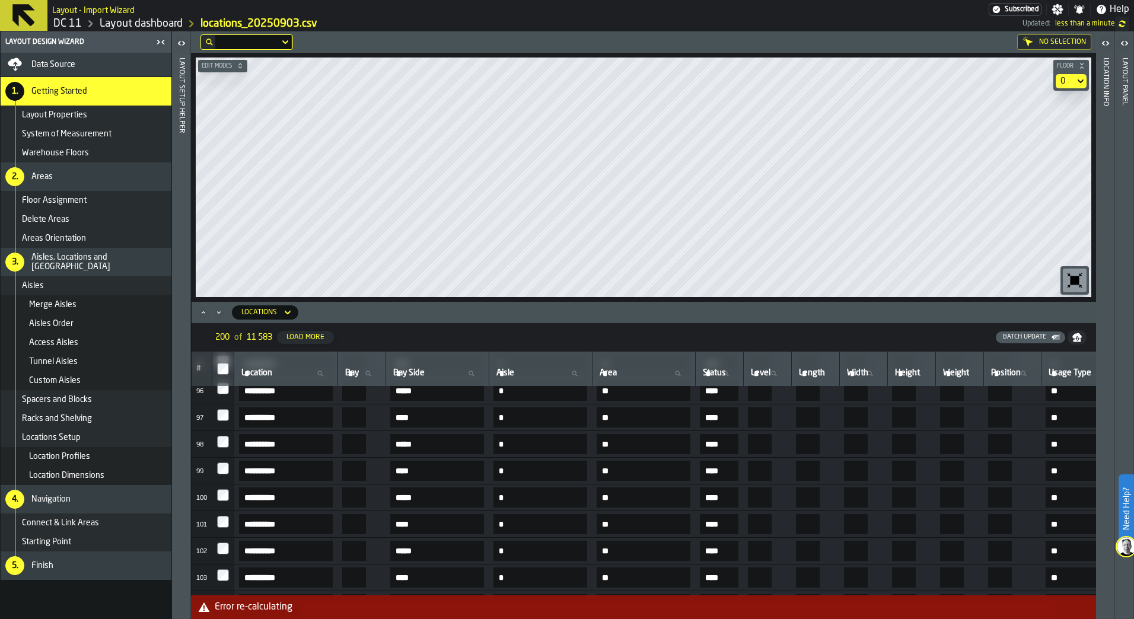
scroll to position [2317, 0]
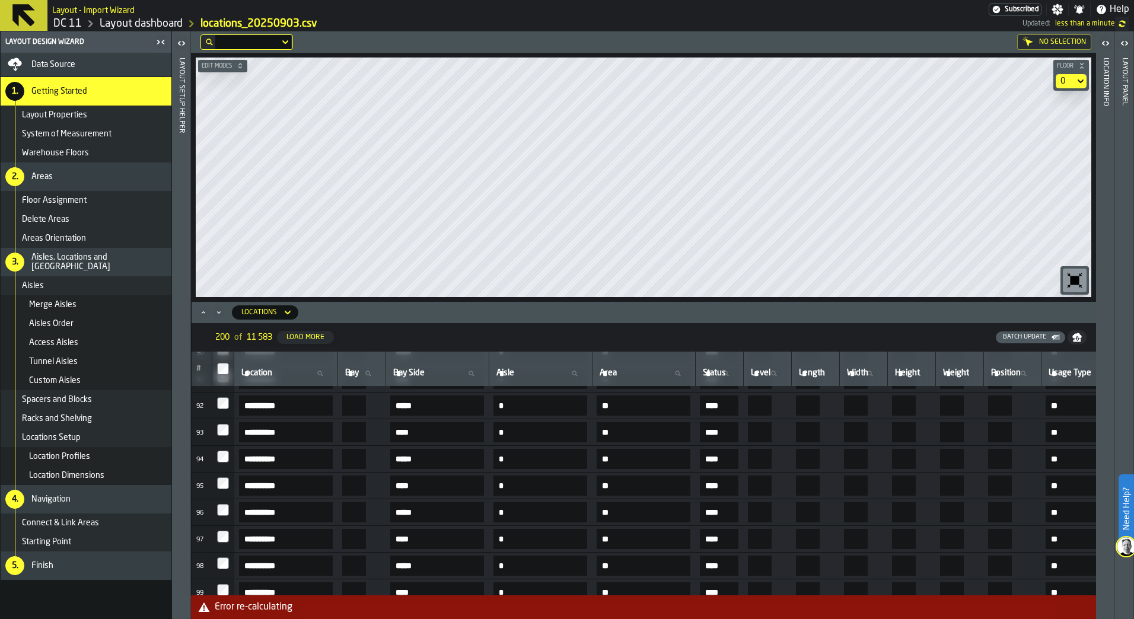
drag, startPoint x: 509, startPoint y: 324, endPoint x: 229, endPoint y: 71, distance: 377.4
click at [229, 71] on button "Edit Modes" at bounding box center [222, 66] width 49 height 12
click at [236, 84] on icon at bounding box center [239, 81] width 12 height 14
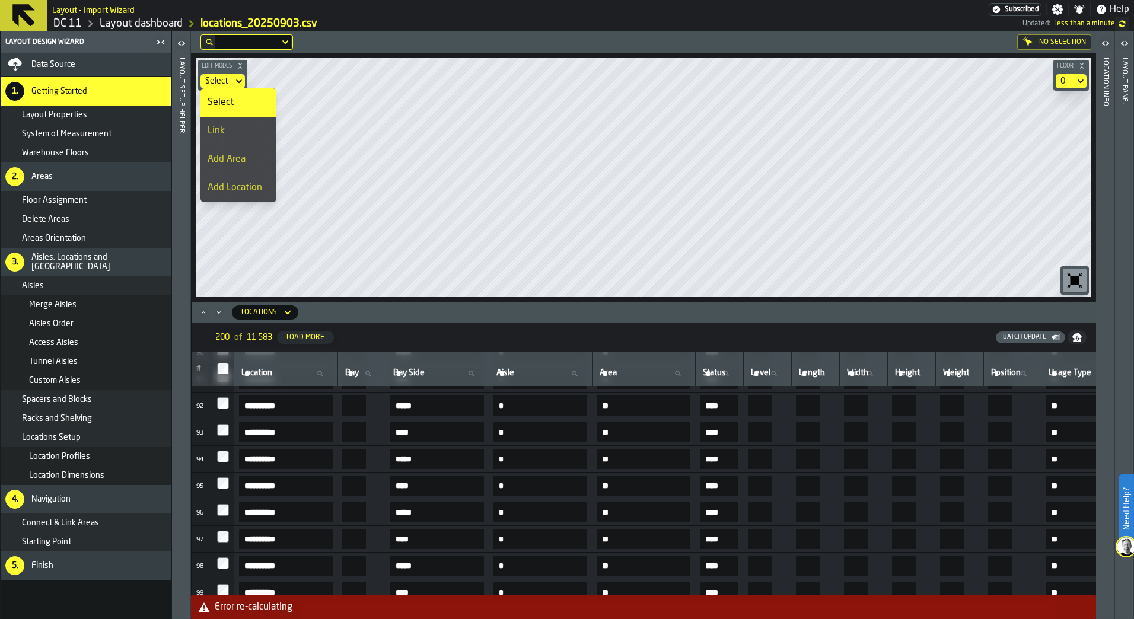
click at [254, 95] on div "Select" at bounding box center [239, 102] width 62 height 14
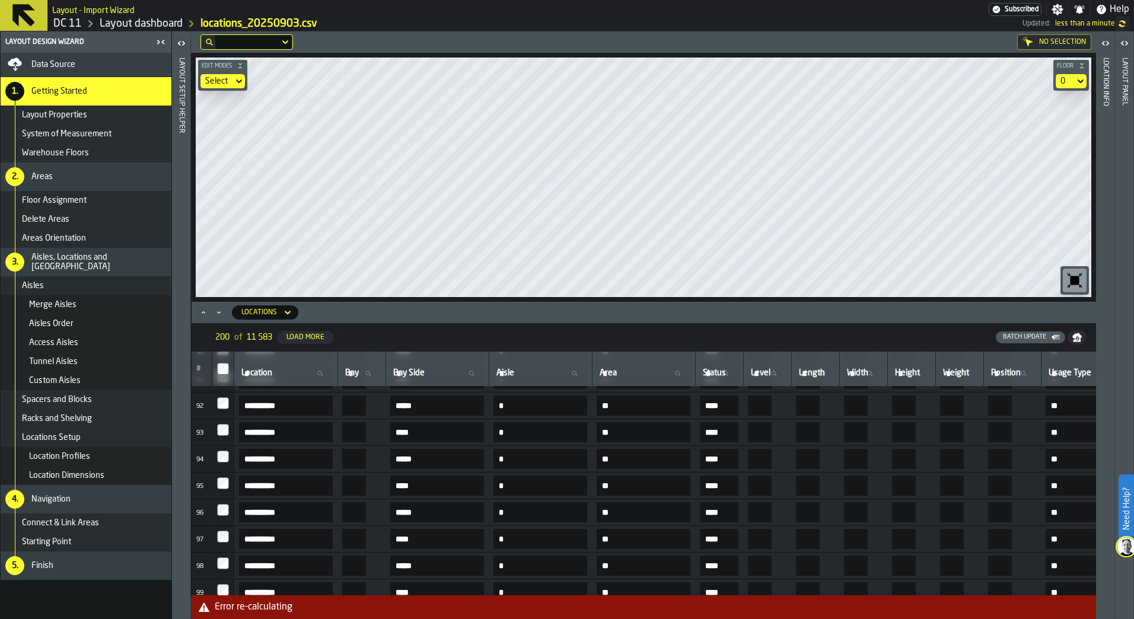
click at [1074, 66] on span "Floor" at bounding box center [1064, 66] width 21 height 7
click at [1074, 82] on icon at bounding box center [1080, 81] width 12 height 14
click at [25, 15] on icon at bounding box center [23, 15] width 23 height 23
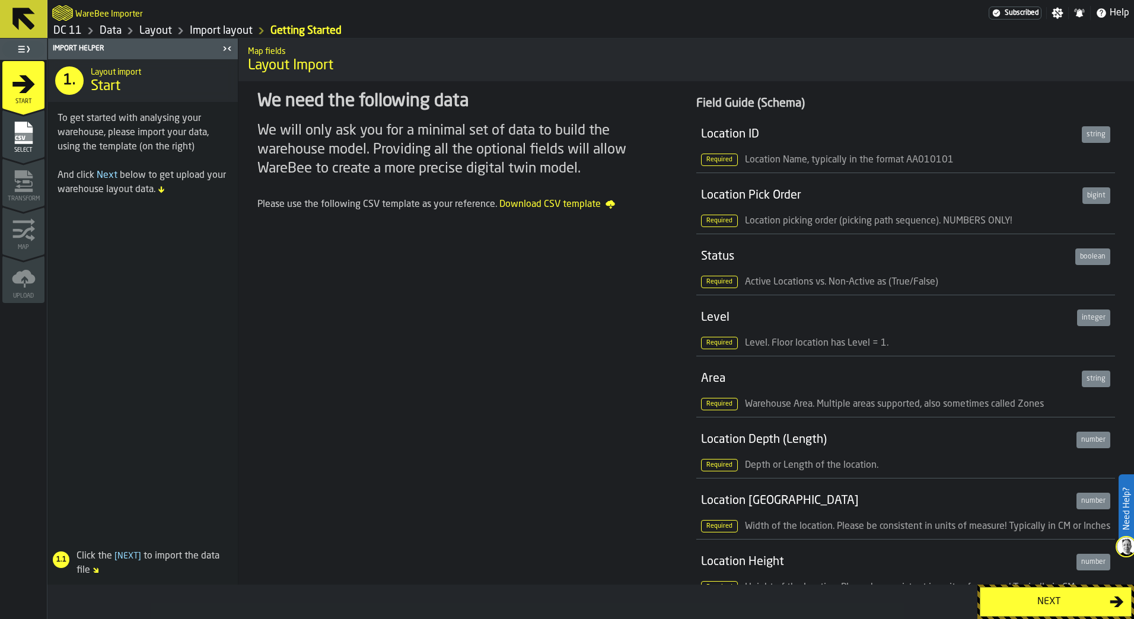
click at [24, 26] on icon at bounding box center [23, 19] width 28 height 28
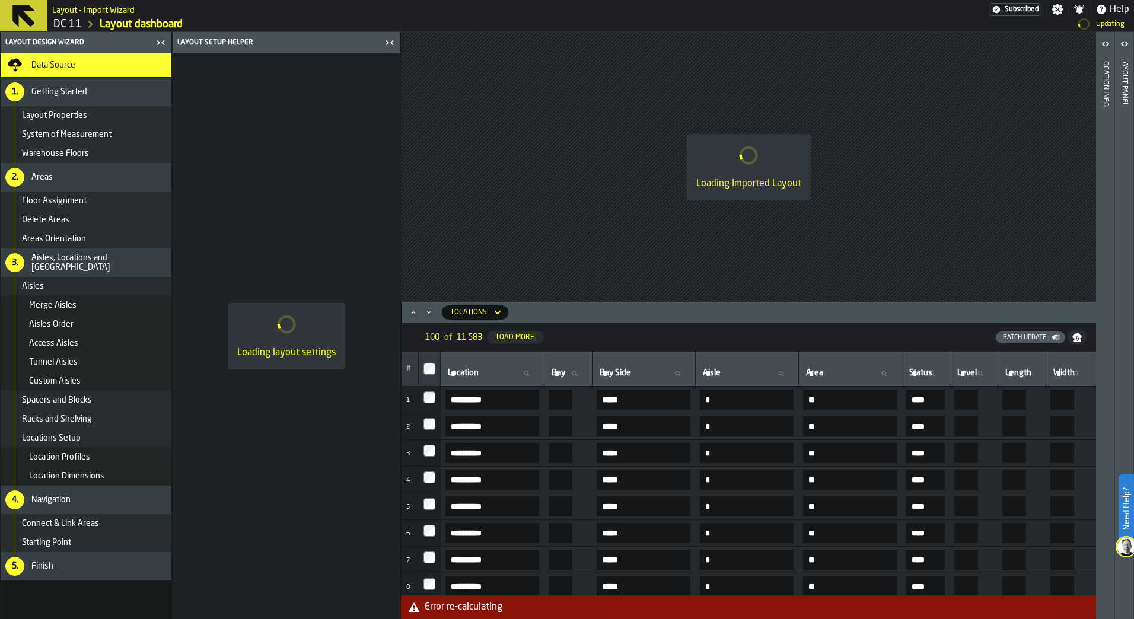
click at [13, 14] on icon at bounding box center [23, 16] width 23 height 23
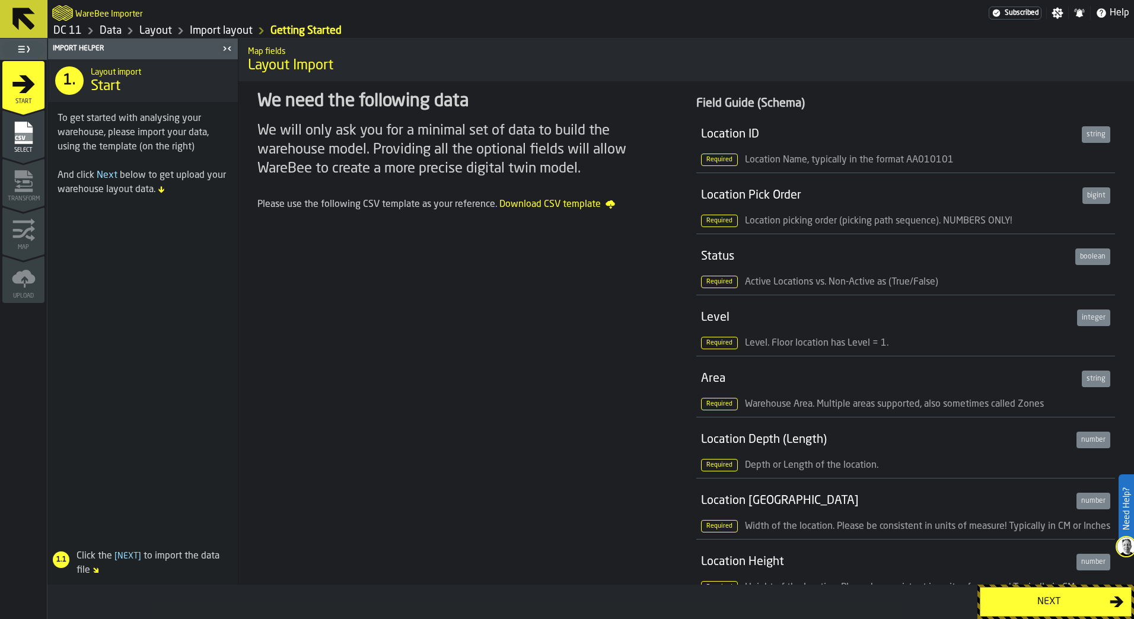
click at [13, 14] on icon at bounding box center [23, 19] width 23 height 23
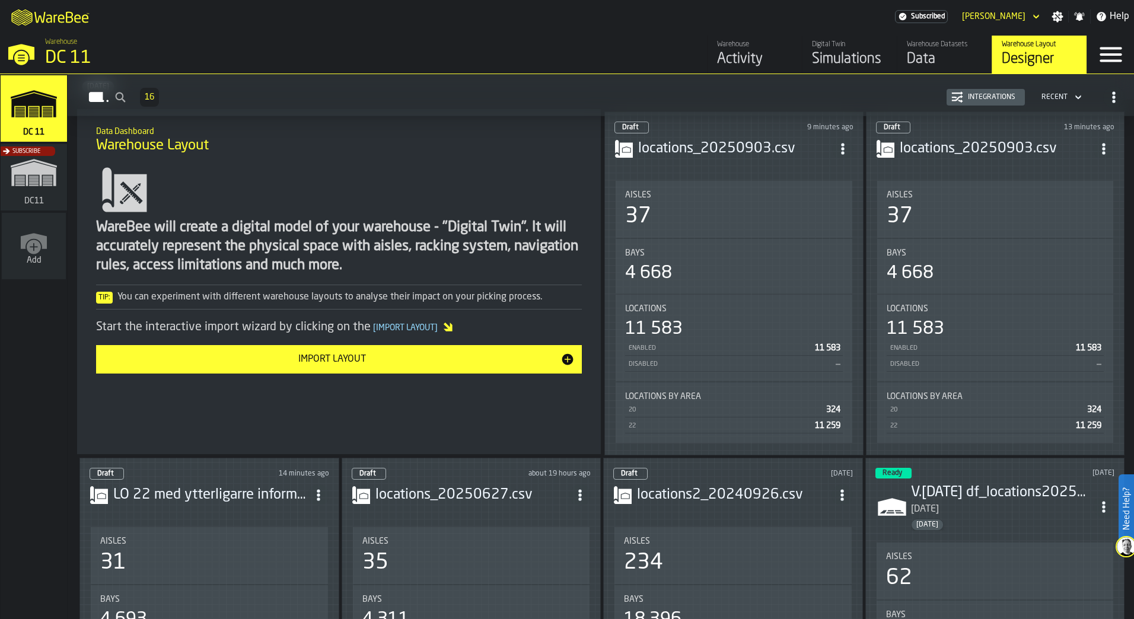
scroll to position [119, 0]
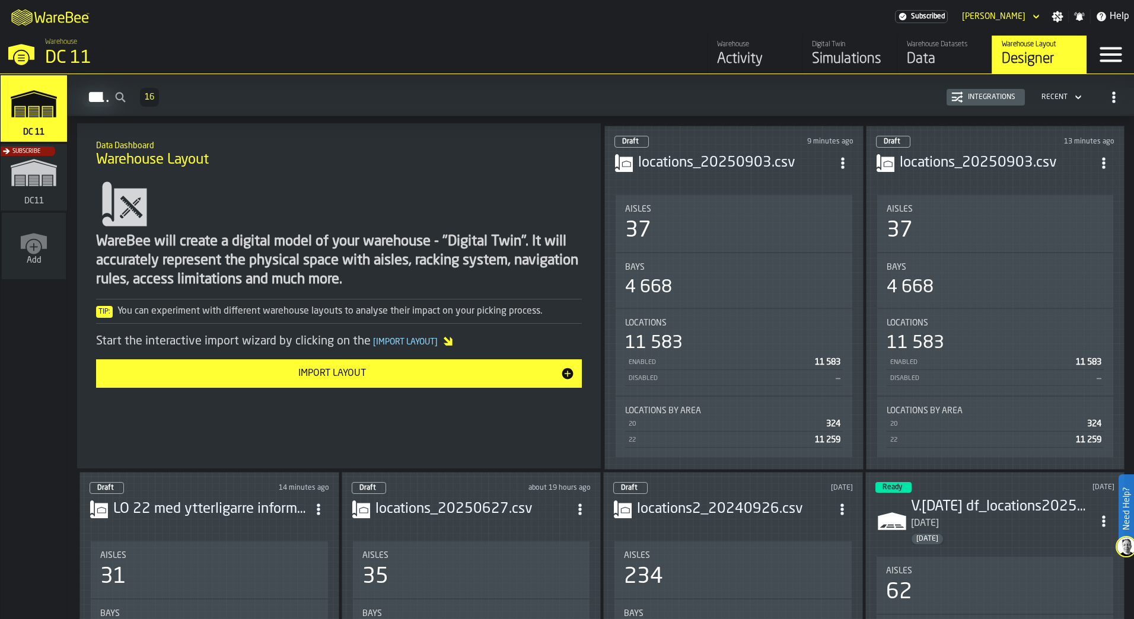
click at [1100, 152] on span "ItemListCard-DashboardItemContainer" at bounding box center [1103, 162] width 21 height 21
click at [1081, 208] on div "Delete" at bounding box center [1076, 215] width 62 height 14
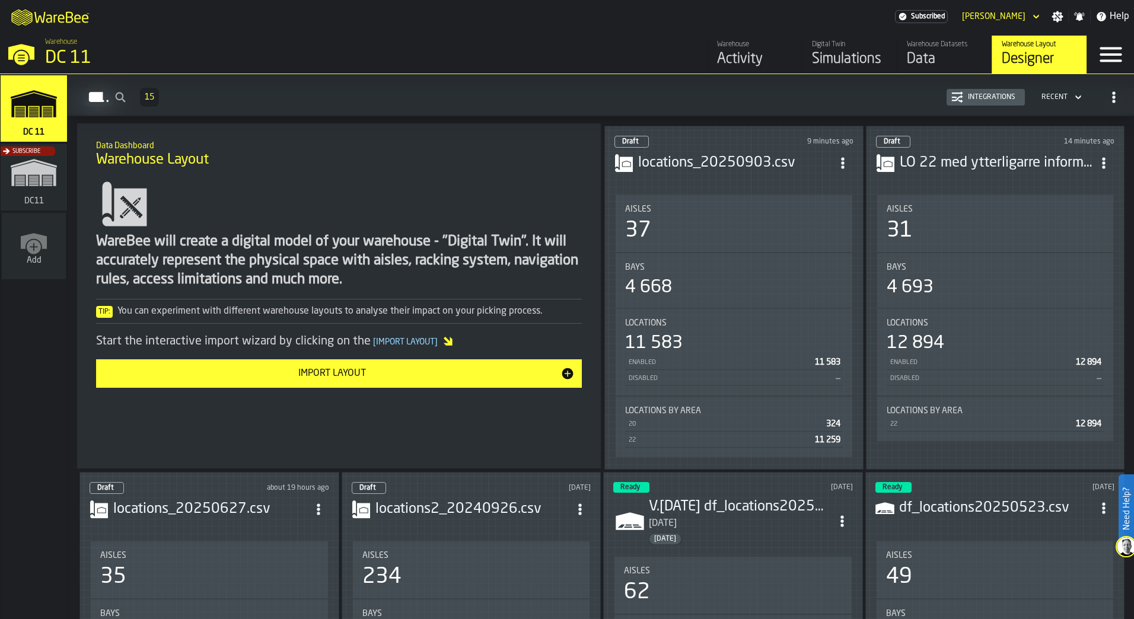
click at [835, 155] on span "ItemListCard-DashboardItemContainer" at bounding box center [842, 162] width 21 height 21
click at [824, 213] on div "Delete" at bounding box center [816, 215] width 62 height 14
